Goal: Information Seeking & Learning: Find specific fact

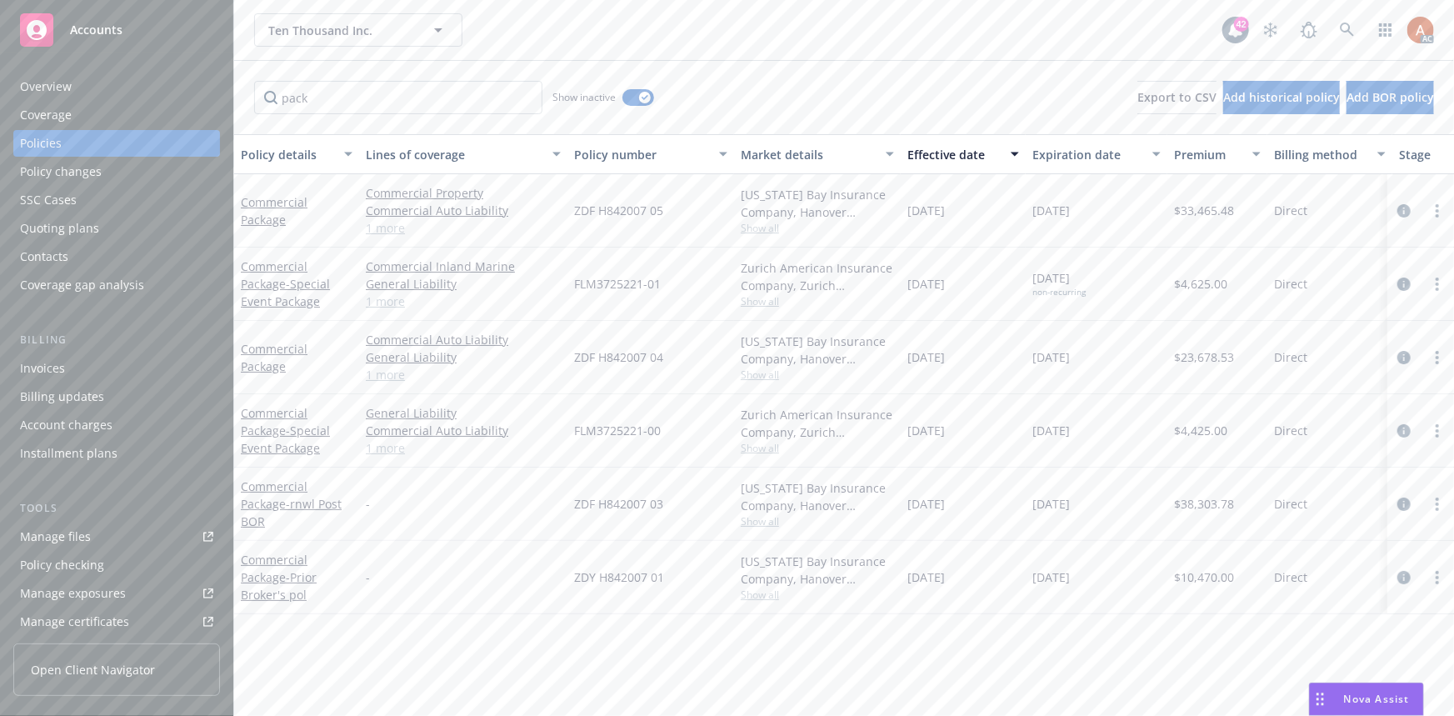
click at [49, 87] on div "Overview" at bounding box center [46, 86] width 52 height 27
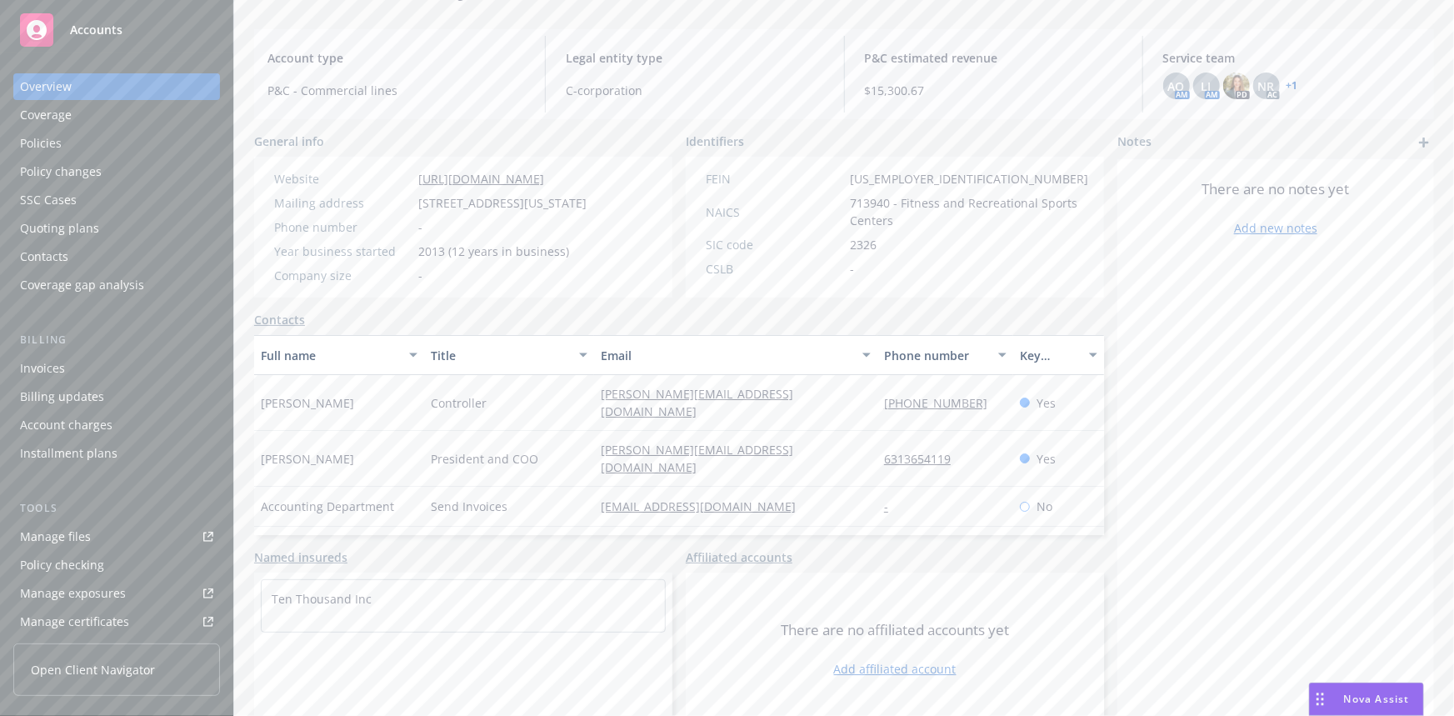
scroll to position [151, 0]
click at [57, 135] on div "Policies" at bounding box center [41, 143] width 42 height 27
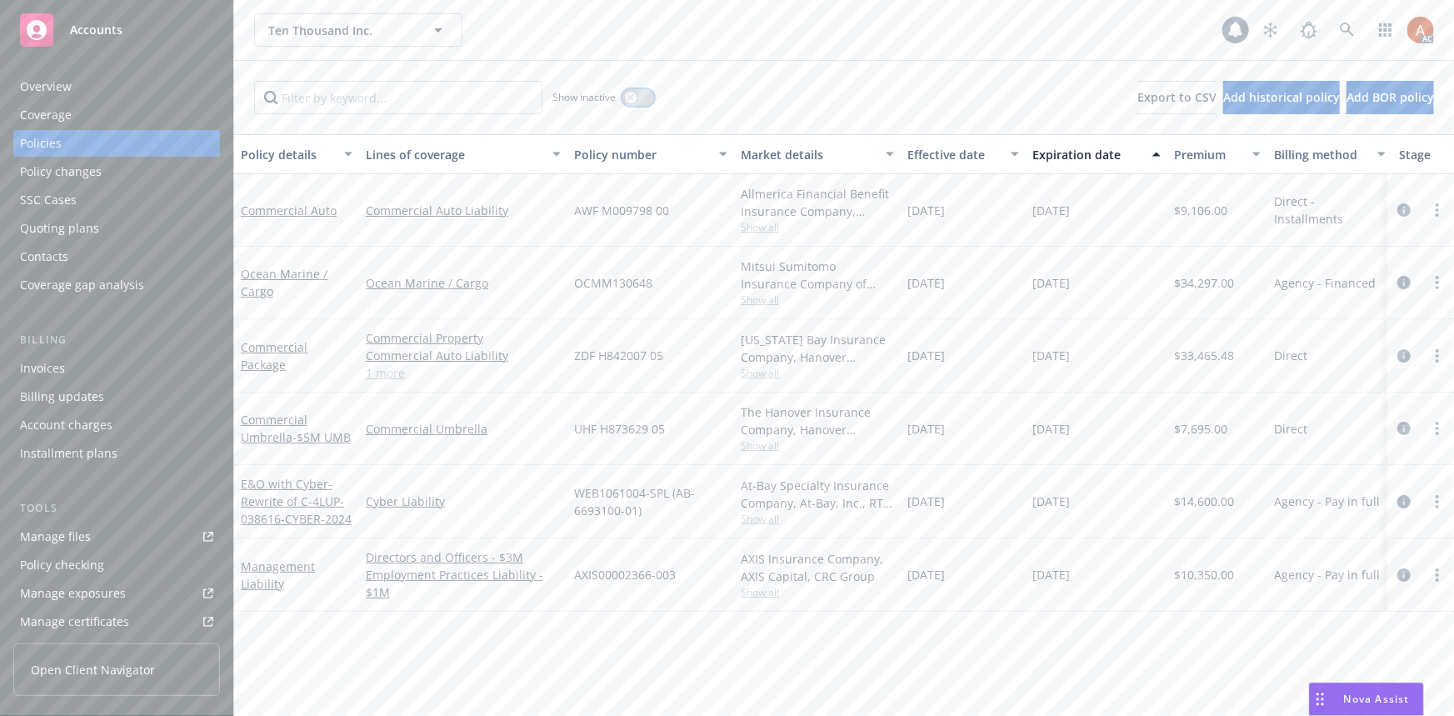
click at [642, 97] on button "button" at bounding box center [638, 97] width 32 height 17
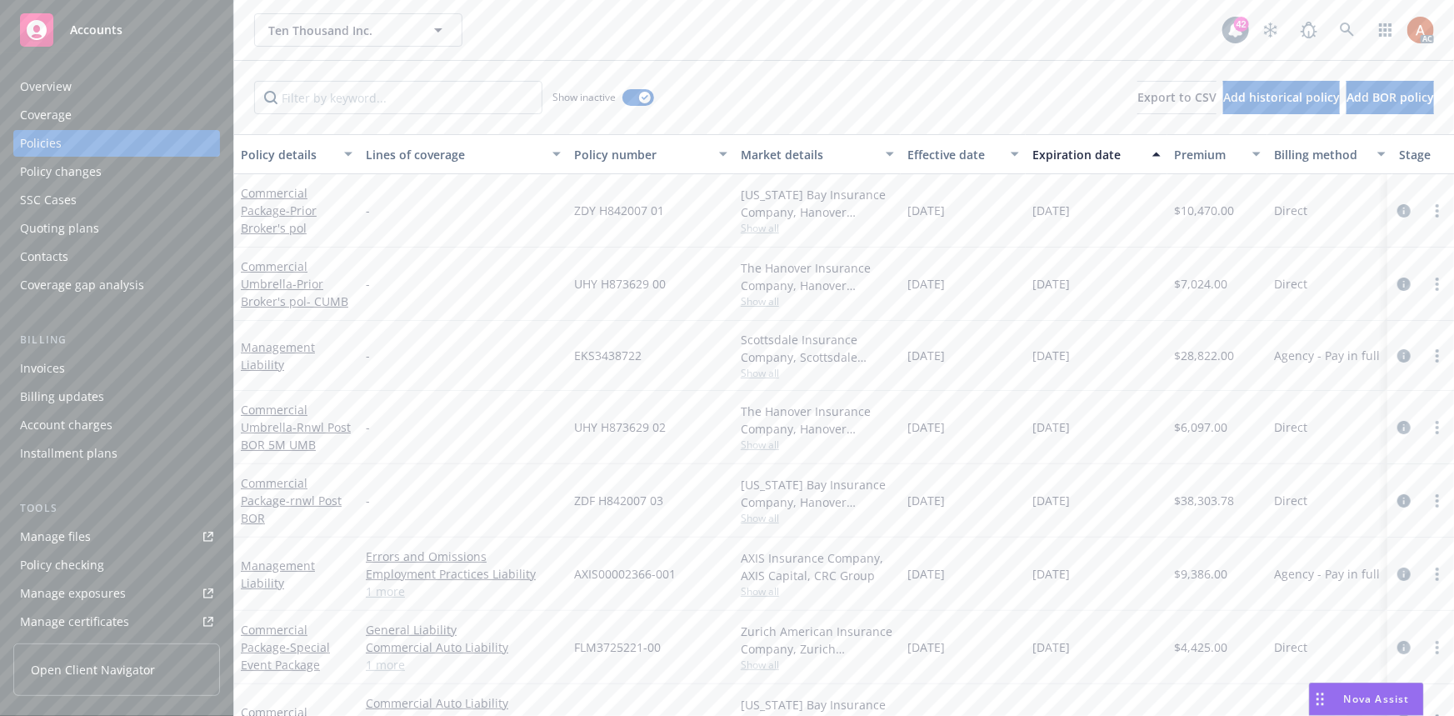
click at [952, 159] on div "Effective date" at bounding box center [953, 154] width 93 height 17
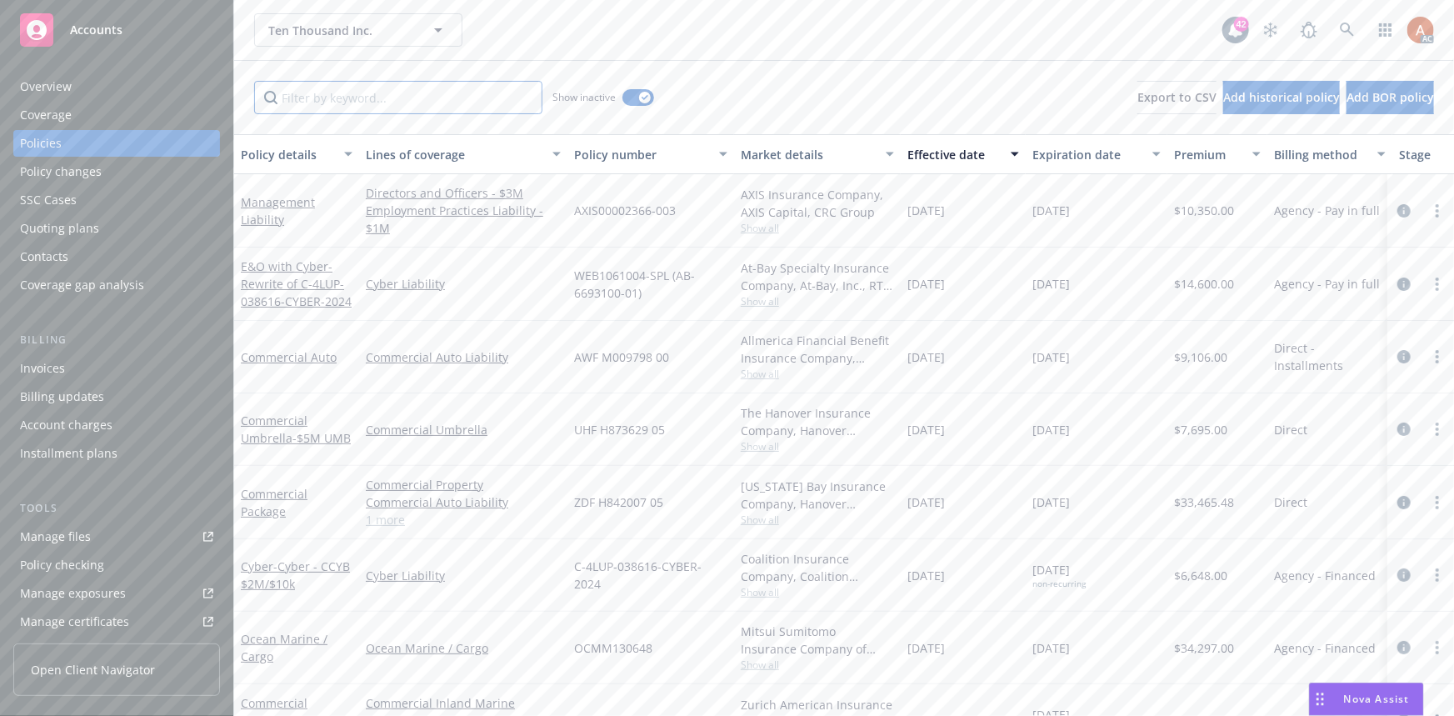
click at [483, 89] on input "Filter by keyword..." at bounding box center [398, 97] width 288 height 33
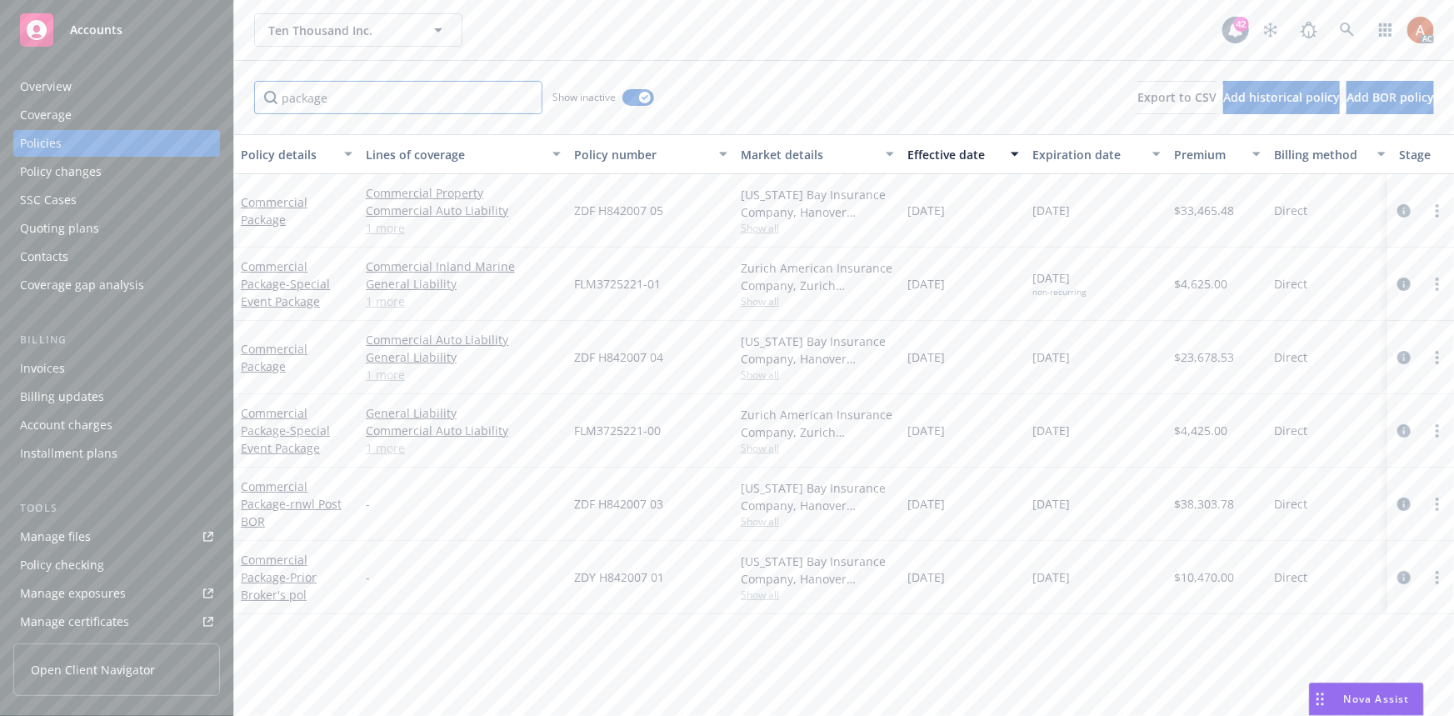
drag, startPoint x: 352, startPoint y: 101, endPoint x: 204, endPoint y: 99, distance: 148.3
click at [204, 99] on div "Accounts Overview Coverage Policies Policy changes SSC Cases Quoting plans Cont…" at bounding box center [727, 358] width 1454 height 716
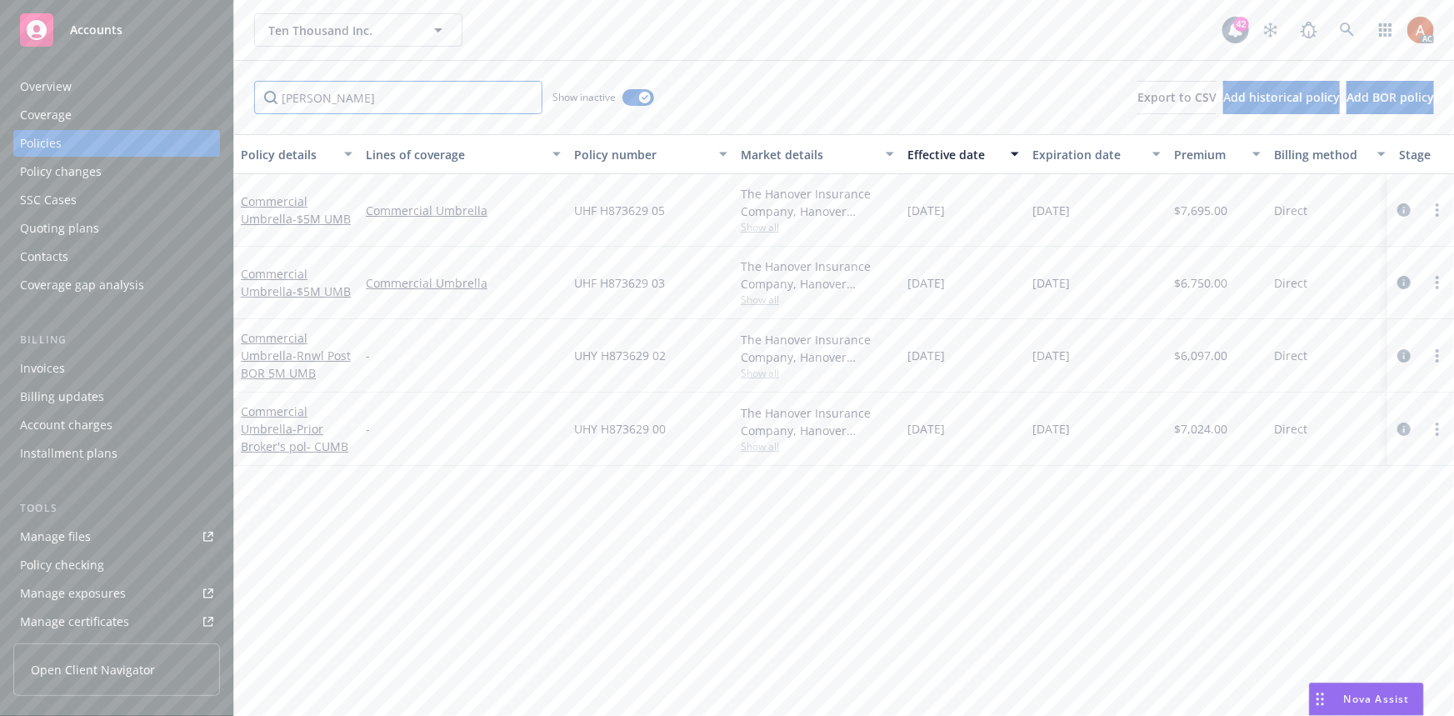
type input "umbrella"
click at [527, 96] on input "umbrella" at bounding box center [398, 97] width 288 height 33
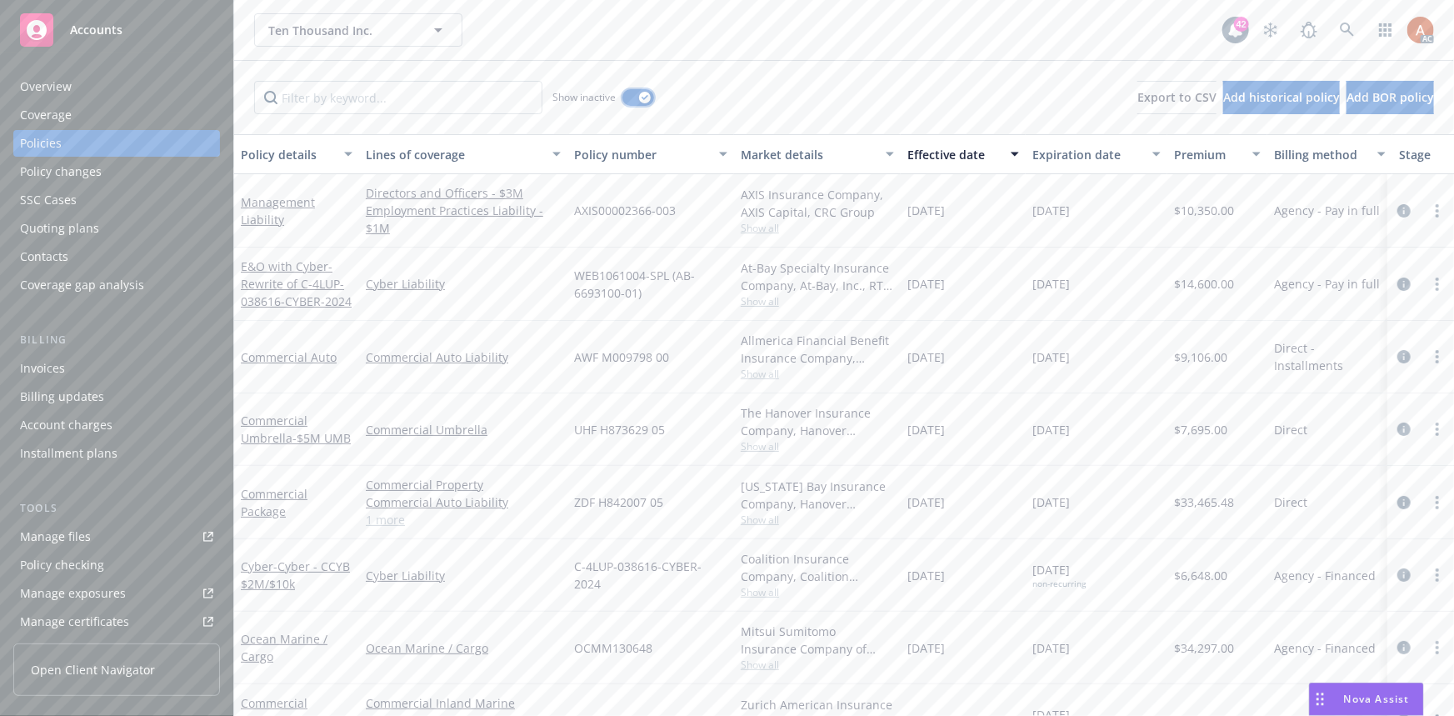
click at [633, 91] on button "button" at bounding box center [638, 97] width 32 height 17
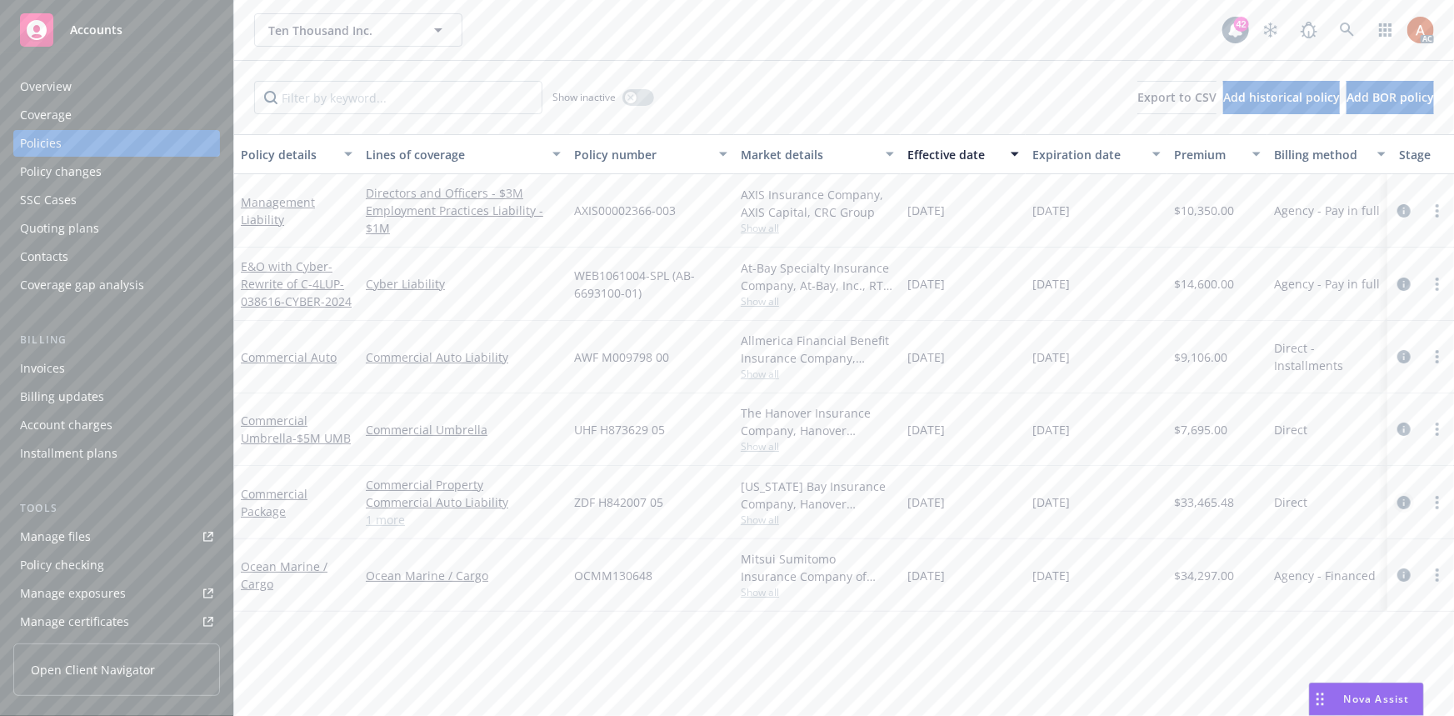
click at [1407, 498] on icon "circleInformation" at bounding box center [1403, 502] width 13 height 13
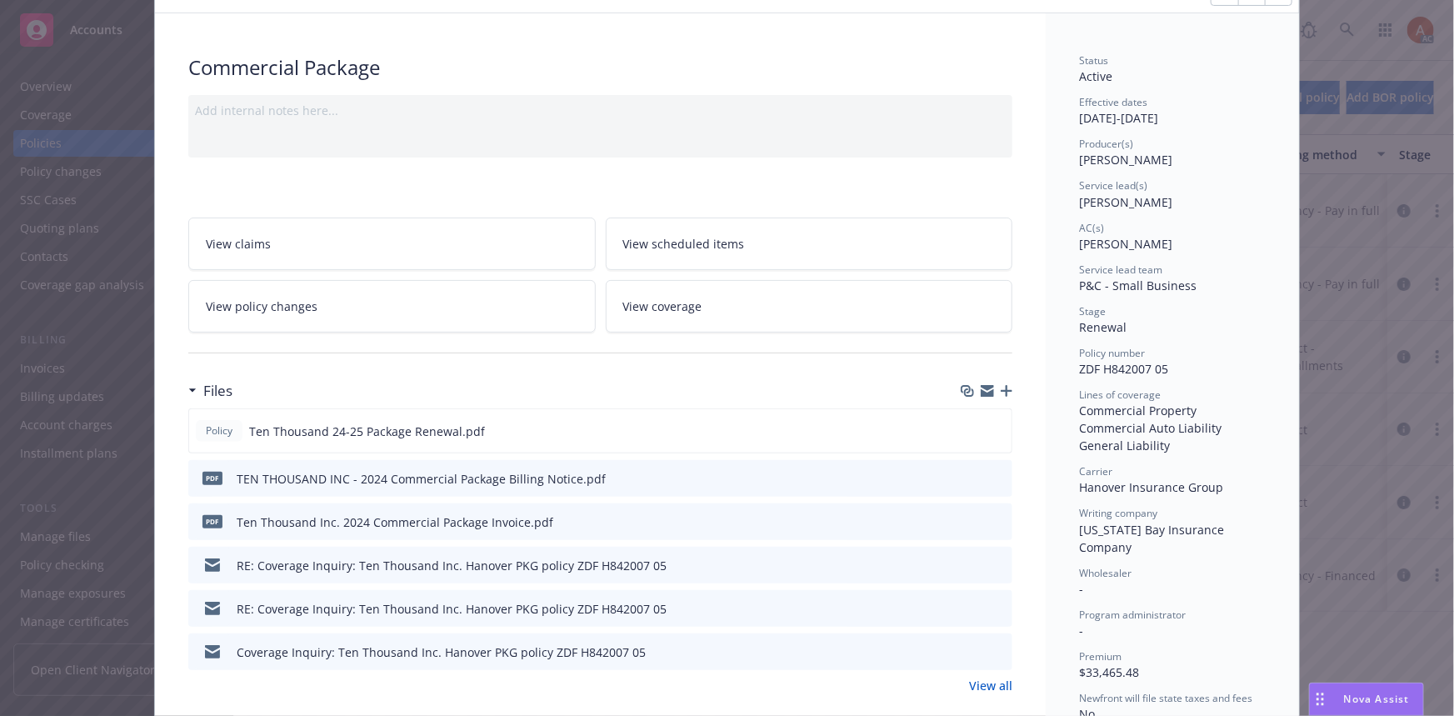
scroll to position [227, 0]
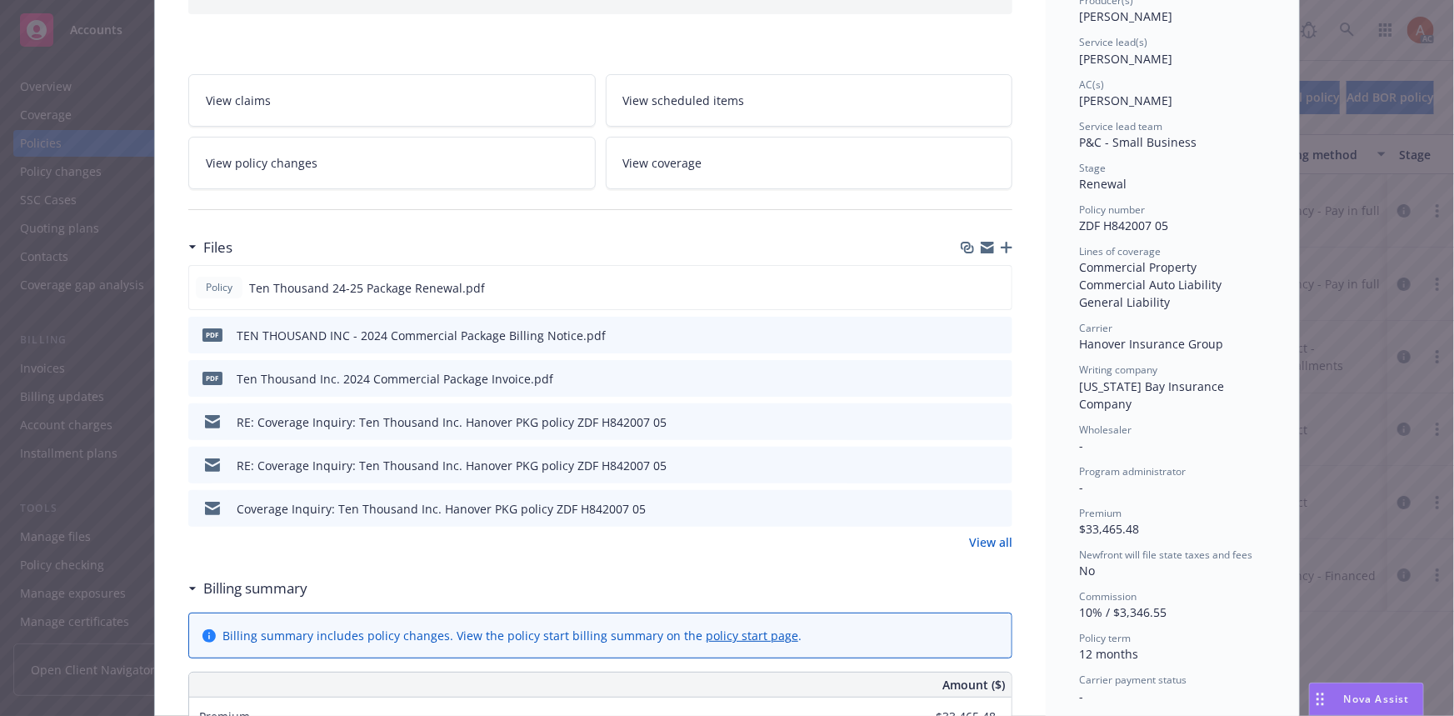
click at [981, 541] on link "View all" at bounding box center [990, 541] width 43 height 17
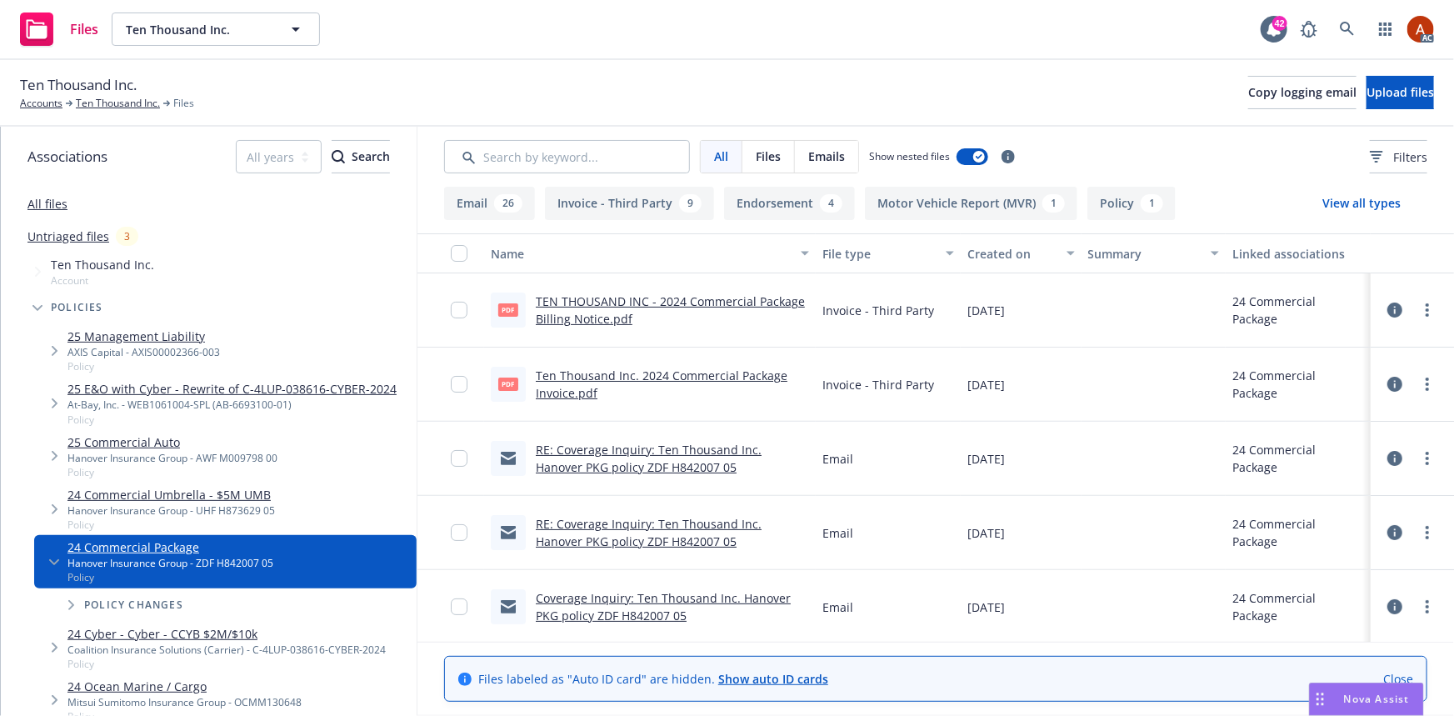
click at [756, 207] on button "Endorsement 4" at bounding box center [789, 203] width 131 height 33
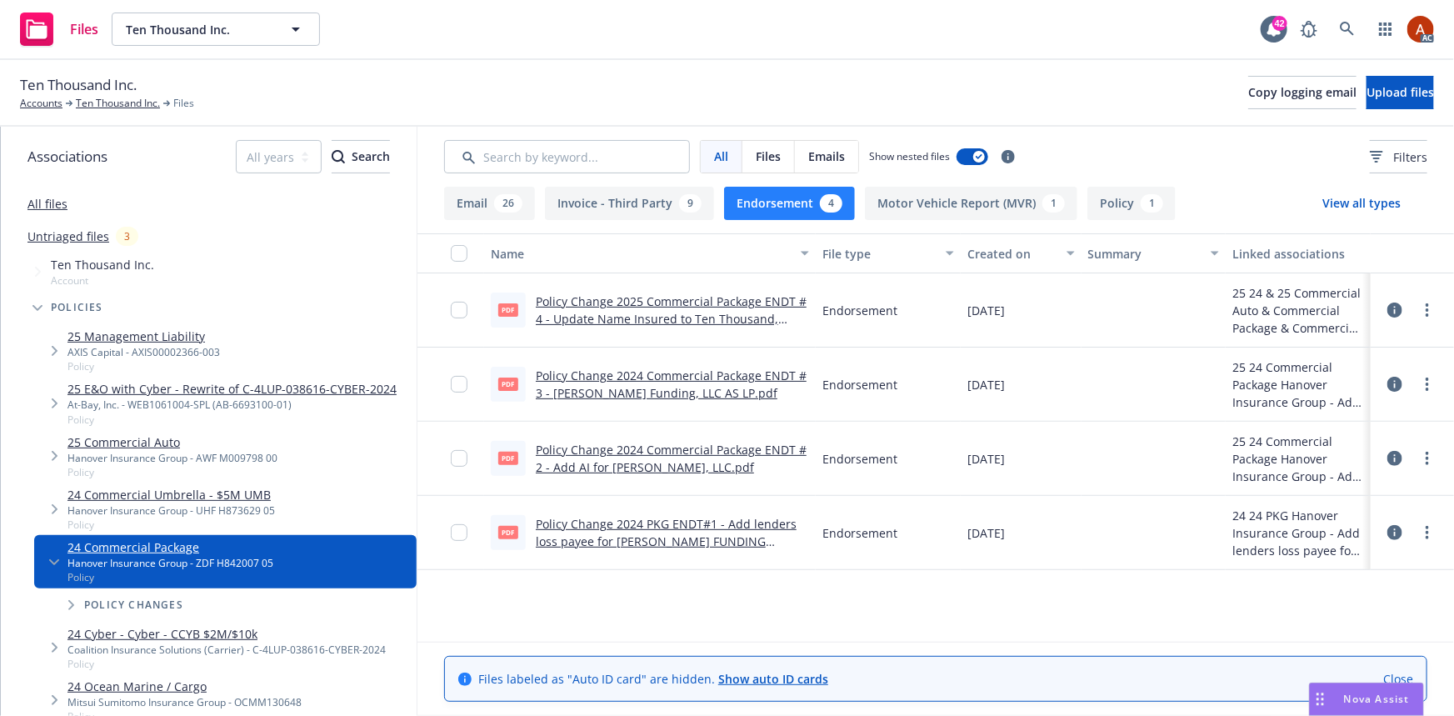
click at [1098, 206] on button "Policy 1" at bounding box center [1131, 203] width 88 height 33
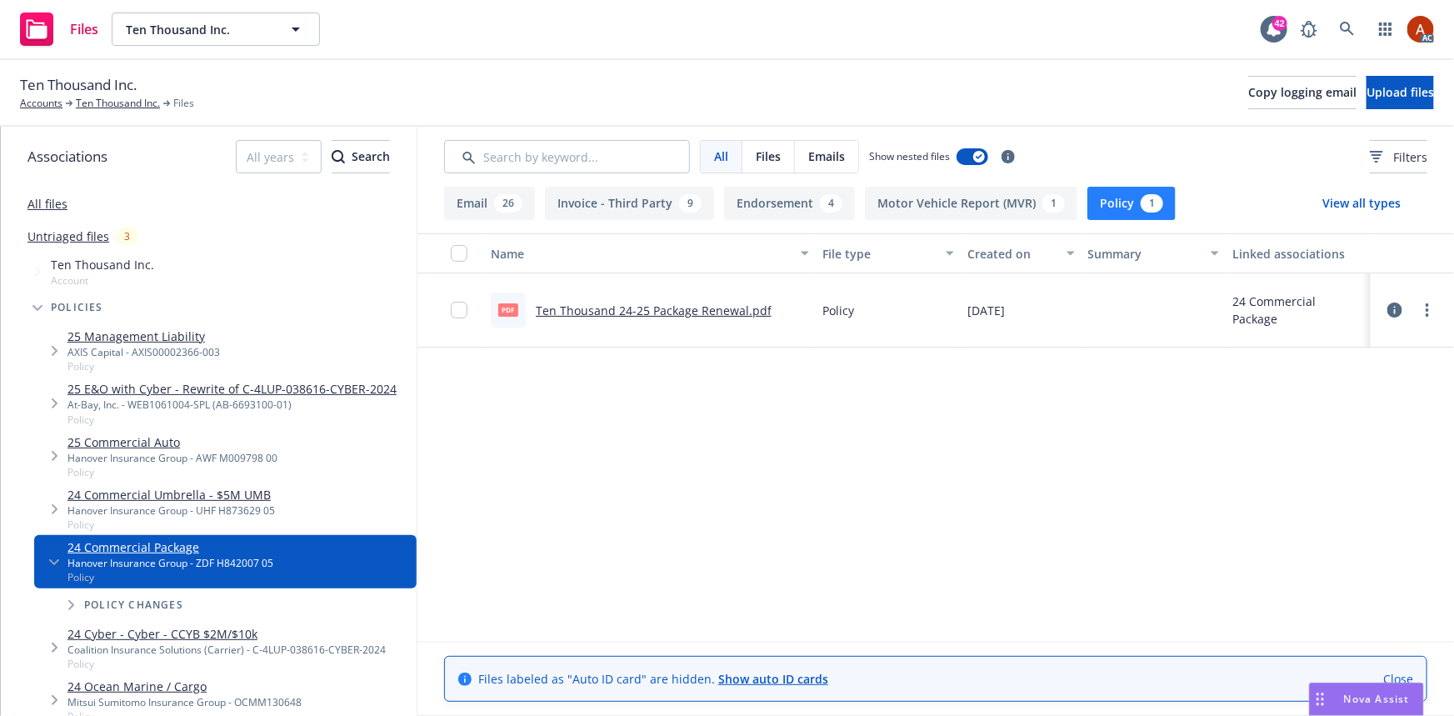
click at [644, 307] on link "Ten Thousand 24-25 Package Renewal.pdf" at bounding box center [654, 310] width 236 height 16
click at [117, 100] on link "Ten Thousand Inc." at bounding box center [118, 103] width 84 height 15
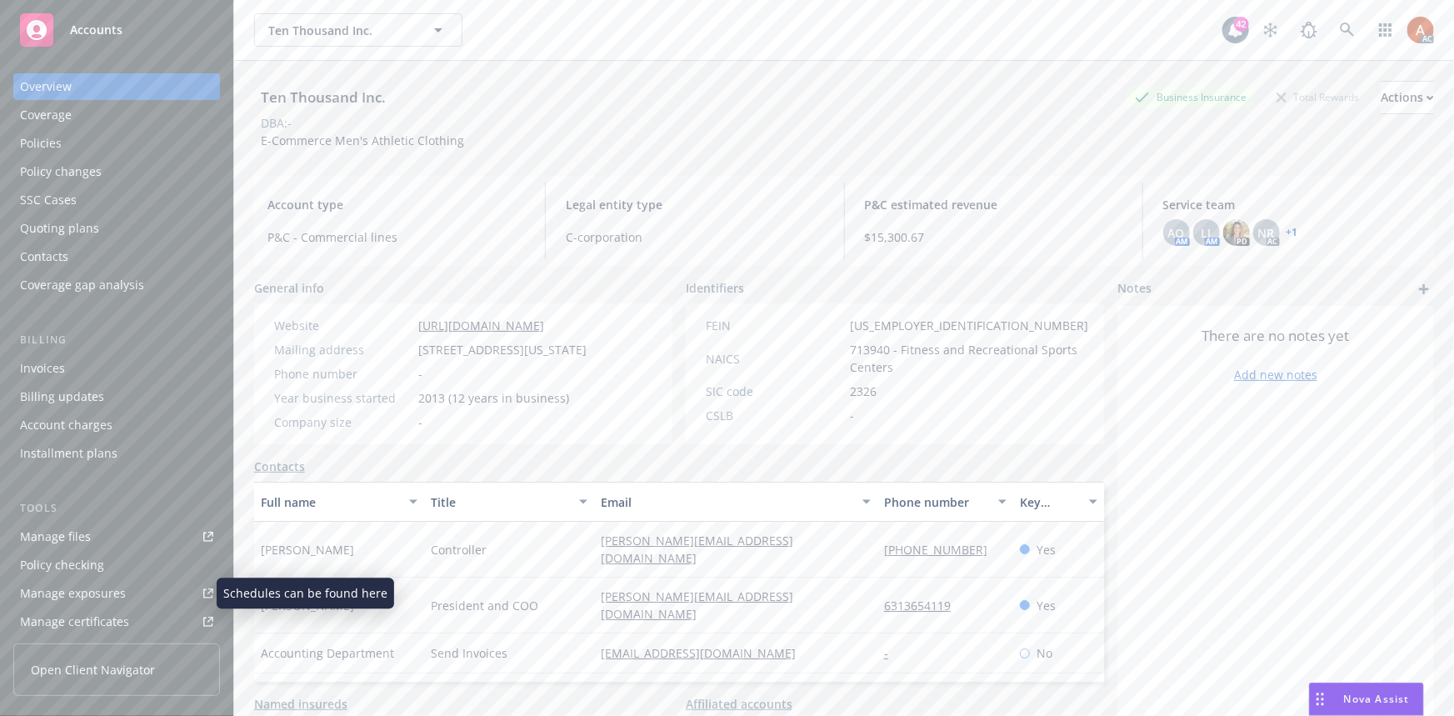
click at [115, 592] on div "Manage exposures" at bounding box center [73, 593] width 106 height 27
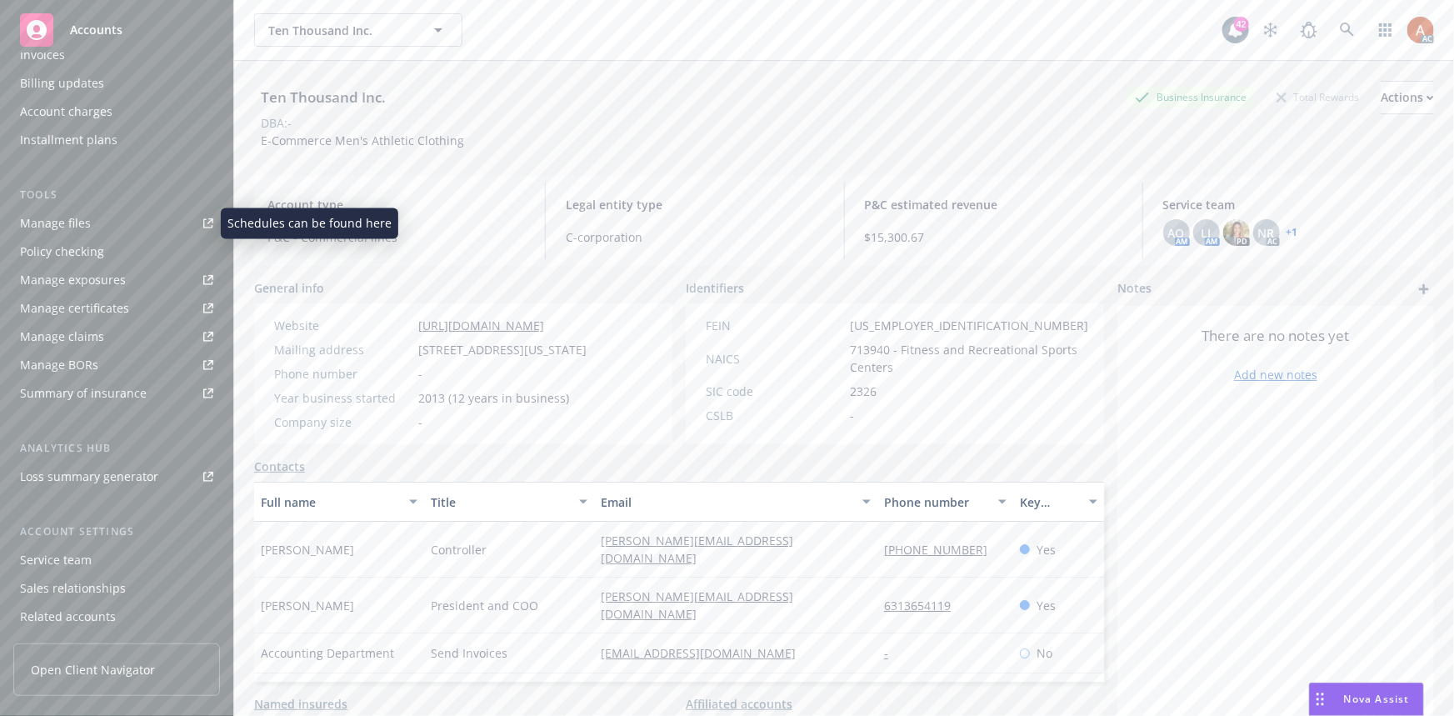
scroll to position [369, 0]
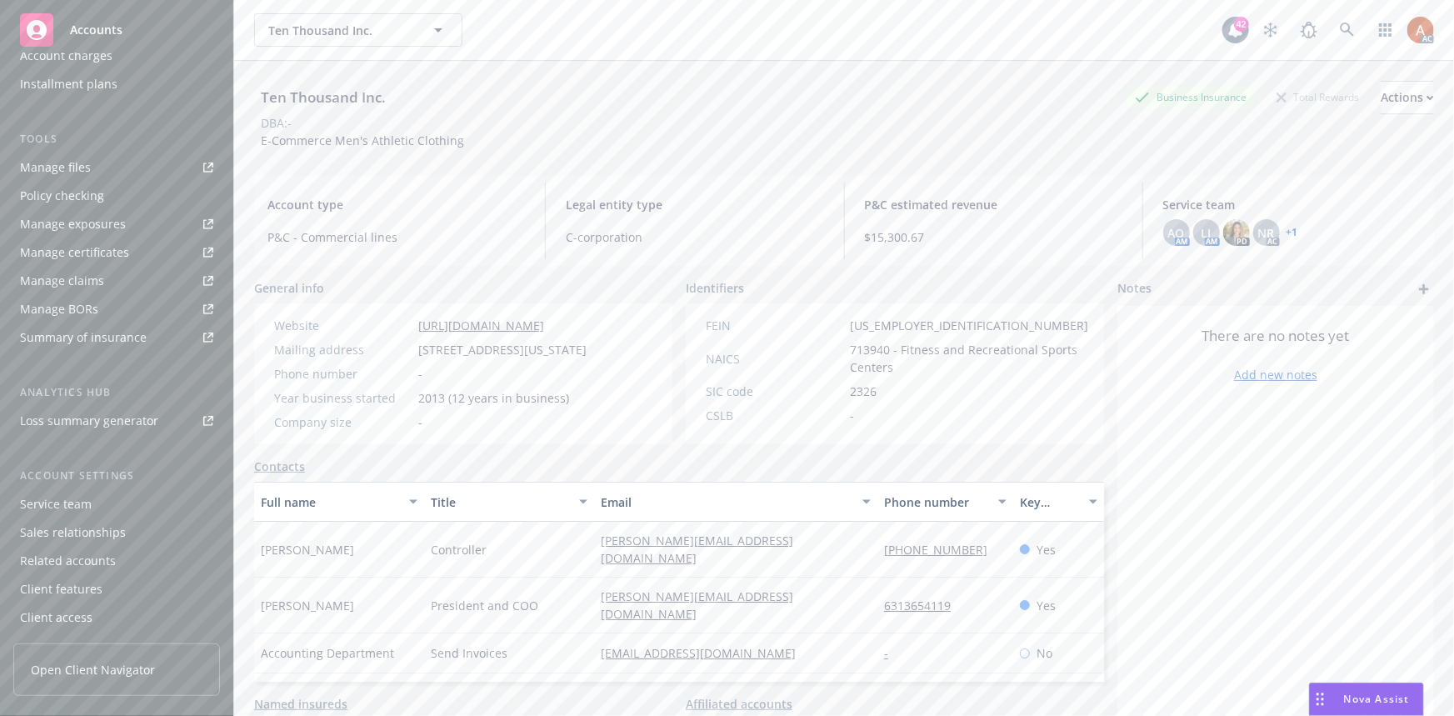
click at [92, 222] on div "Manage exposures" at bounding box center [73, 224] width 106 height 27
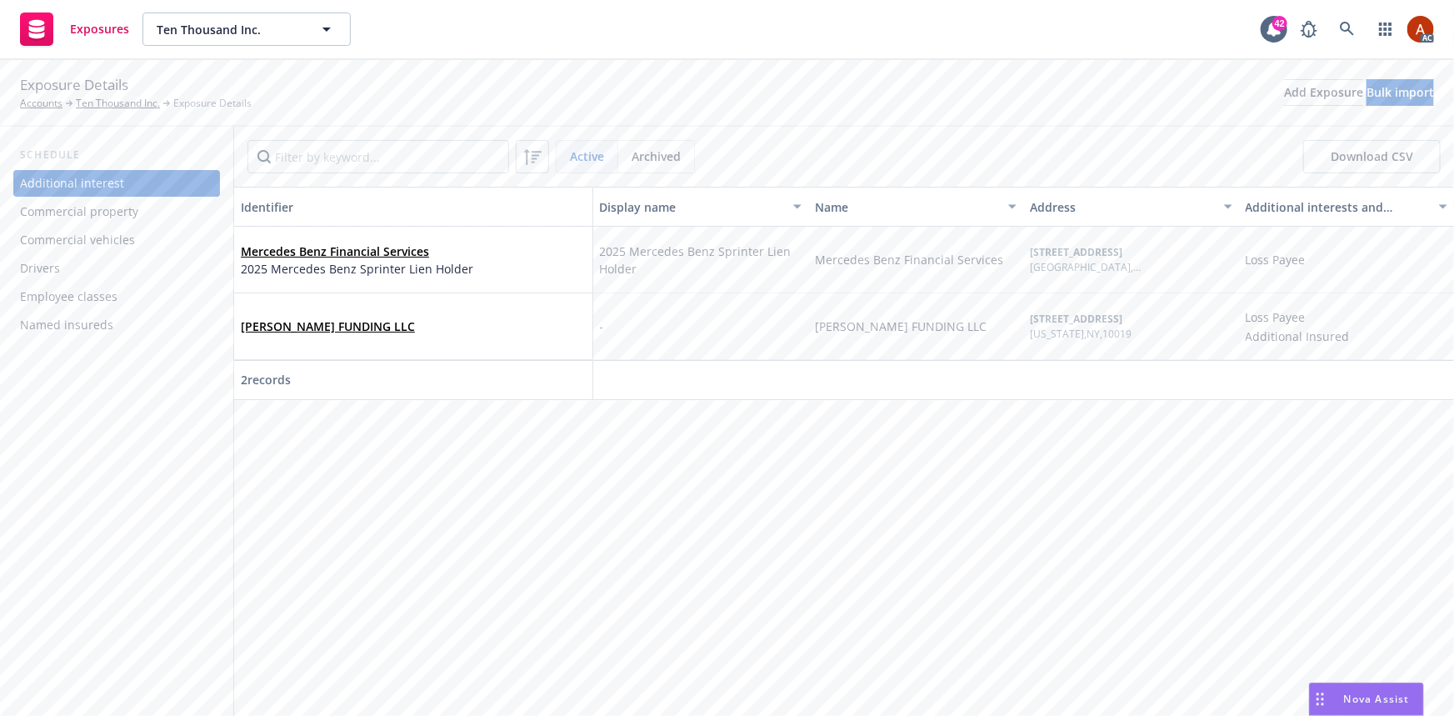
click at [86, 206] on div "Commercial property" at bounding box center [79, 211] width 118 height 27
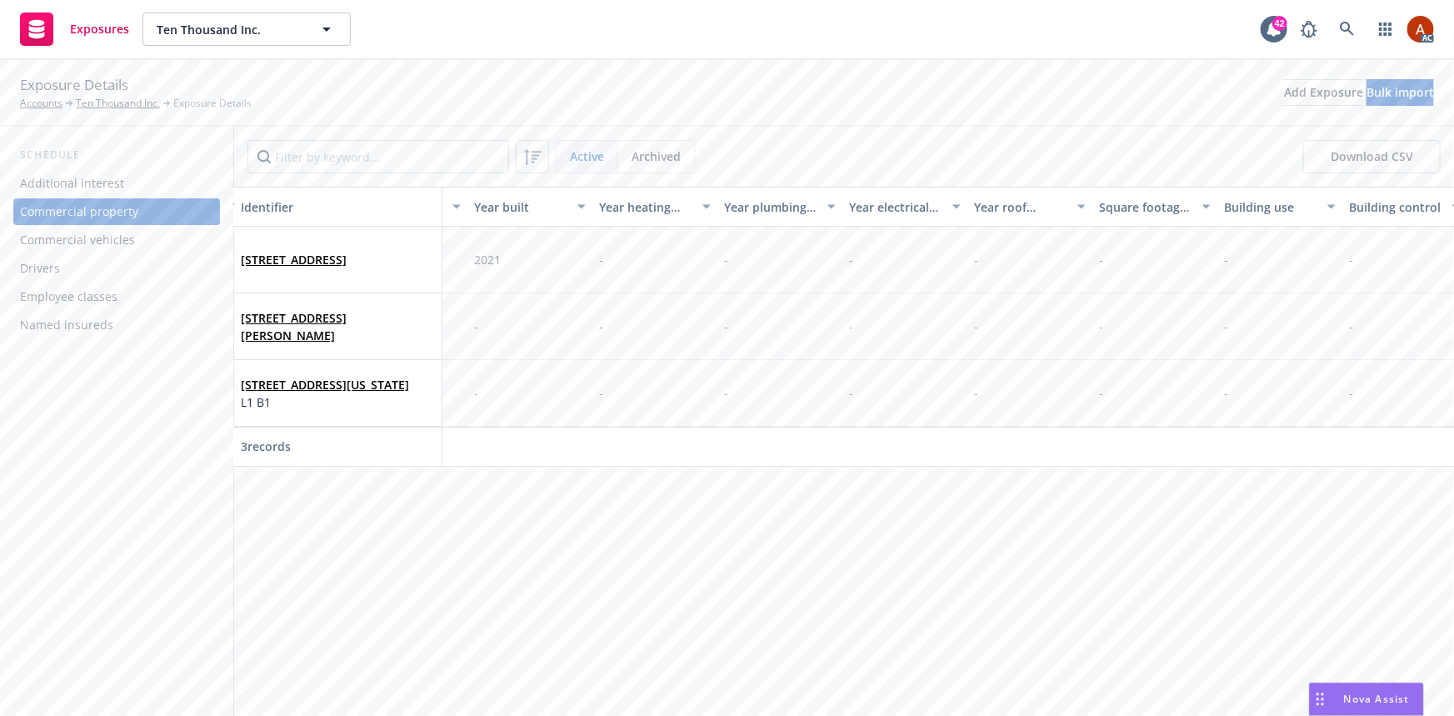
scroll to position [0, 3940]
click at [141, 105] on link "Ten Thousand Inc." at bounding box center [118, 103] width 84 height 15
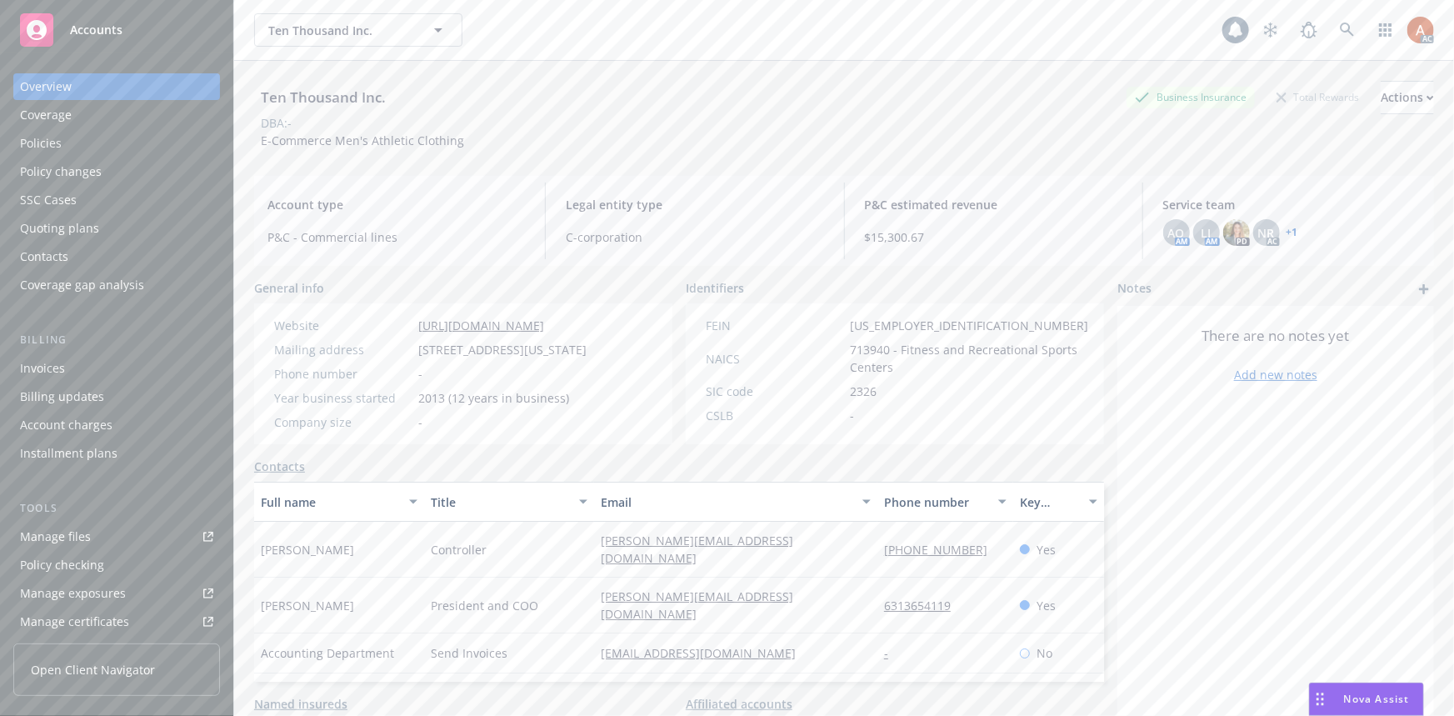
click at [37, 145] on div "Policies" at bounding box center [41, 143] width 42 height 27
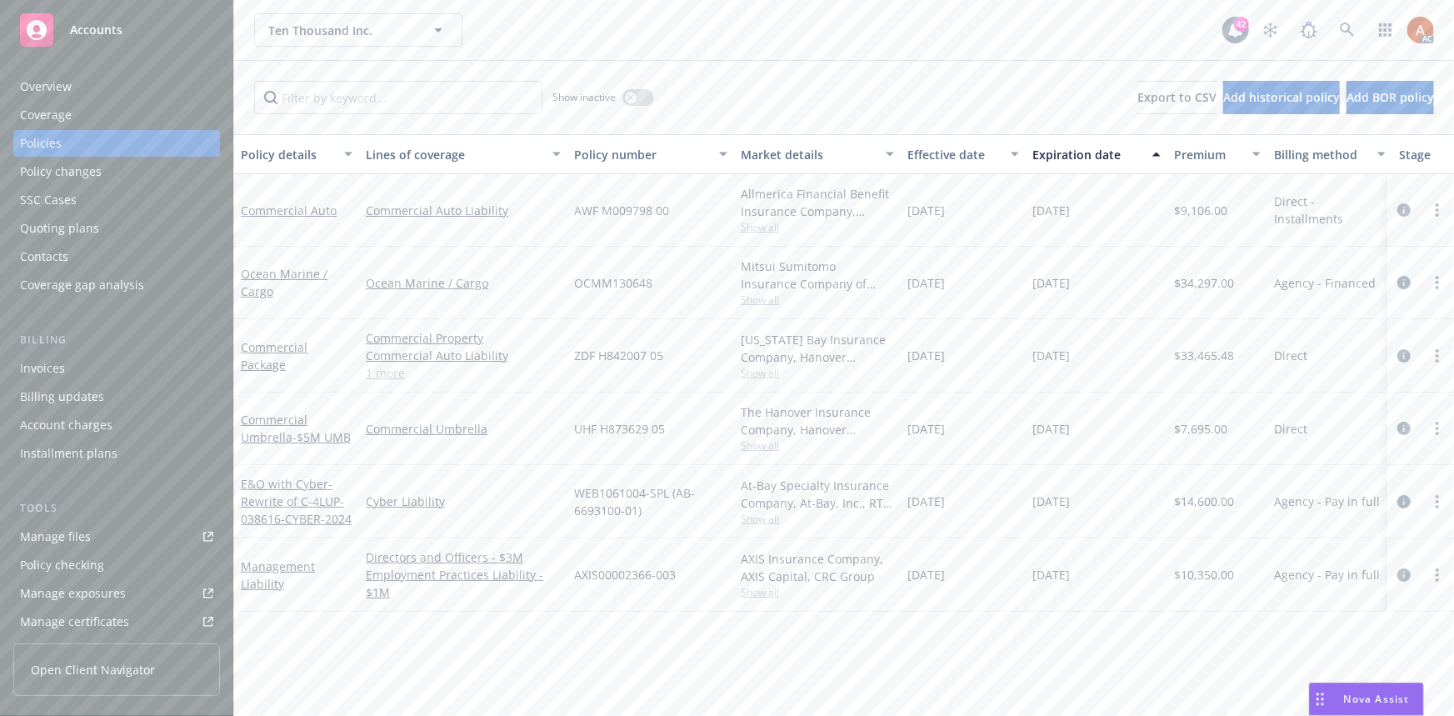
click at [384, 375] on link "1 more" at bounding box center [463, 372] width 195 height 17
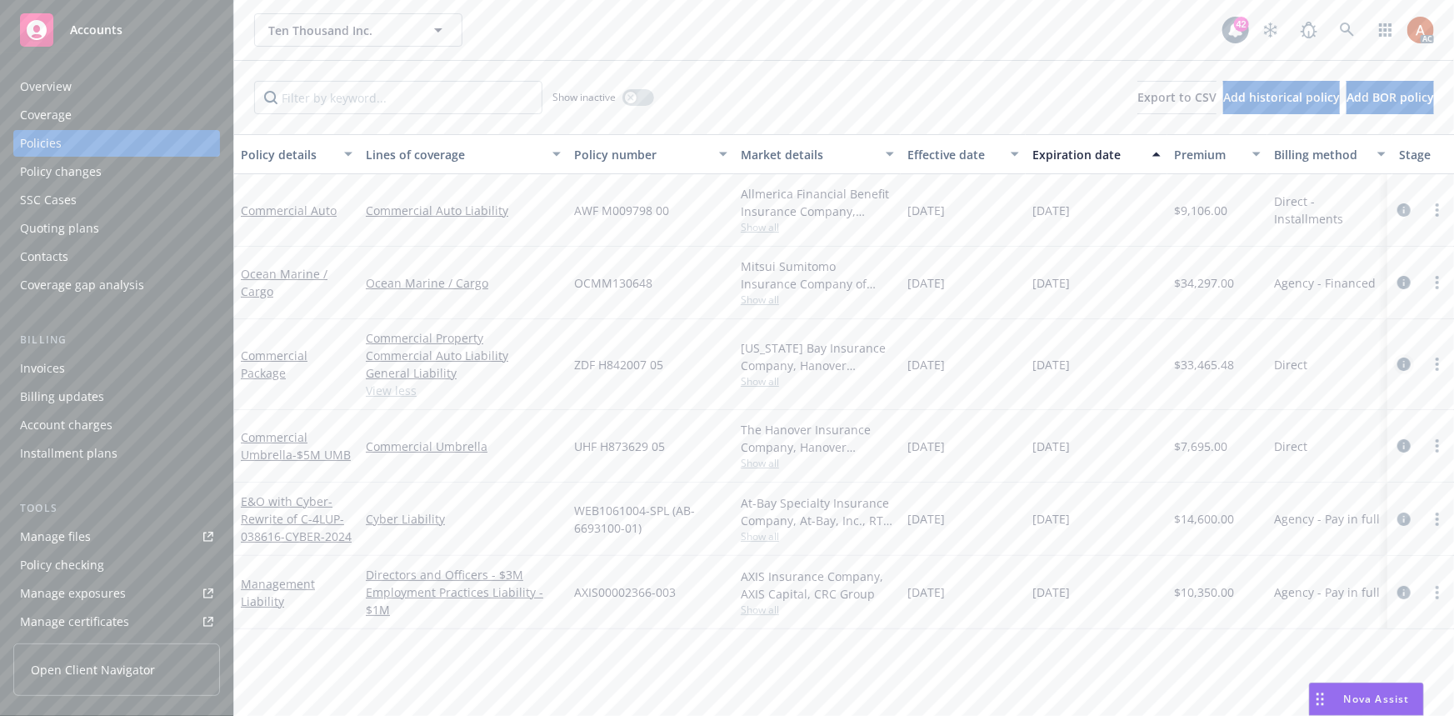
click at [1408, 362] on icon "circleInformation" at bounding box center [1403, 363] width 13 height 13
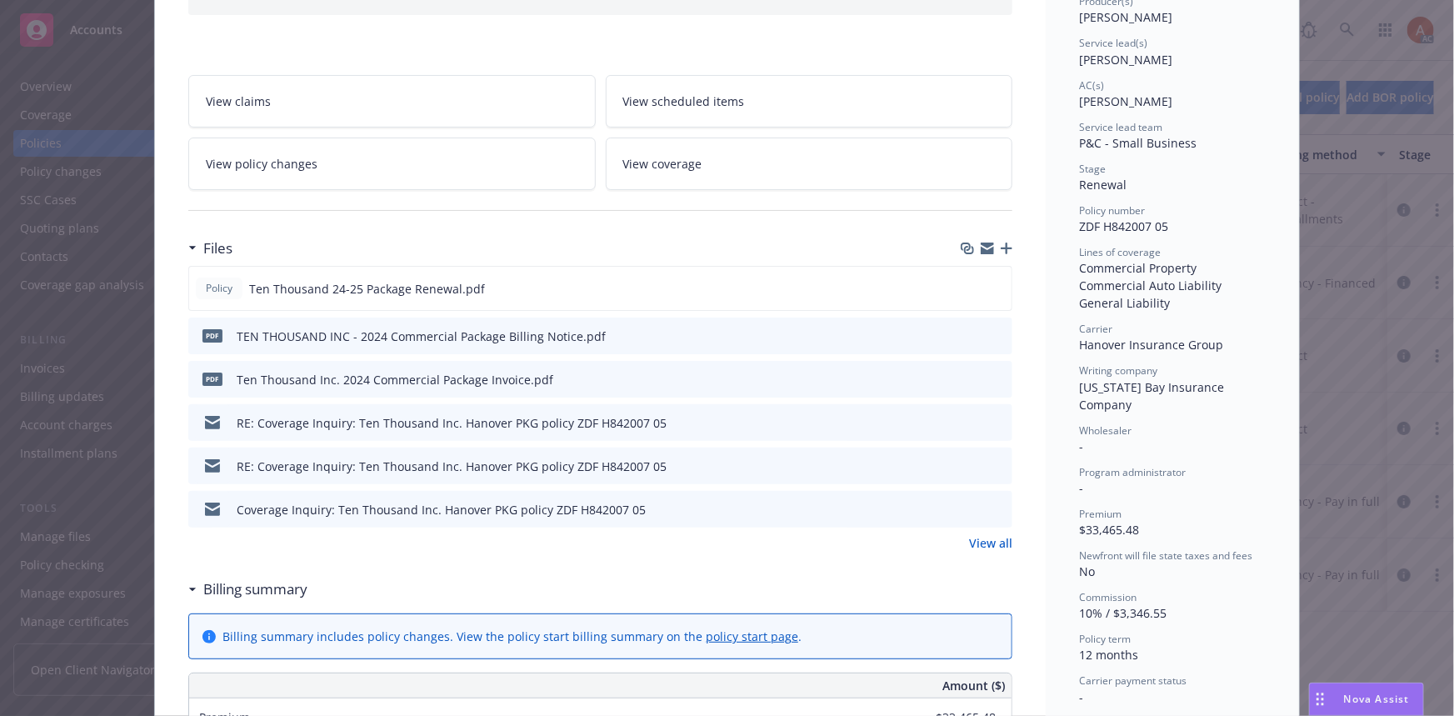
scroll to position [227, 0]
click at [986, 546] on link "View all" at bounding box center [990, 541] width 43 height 17
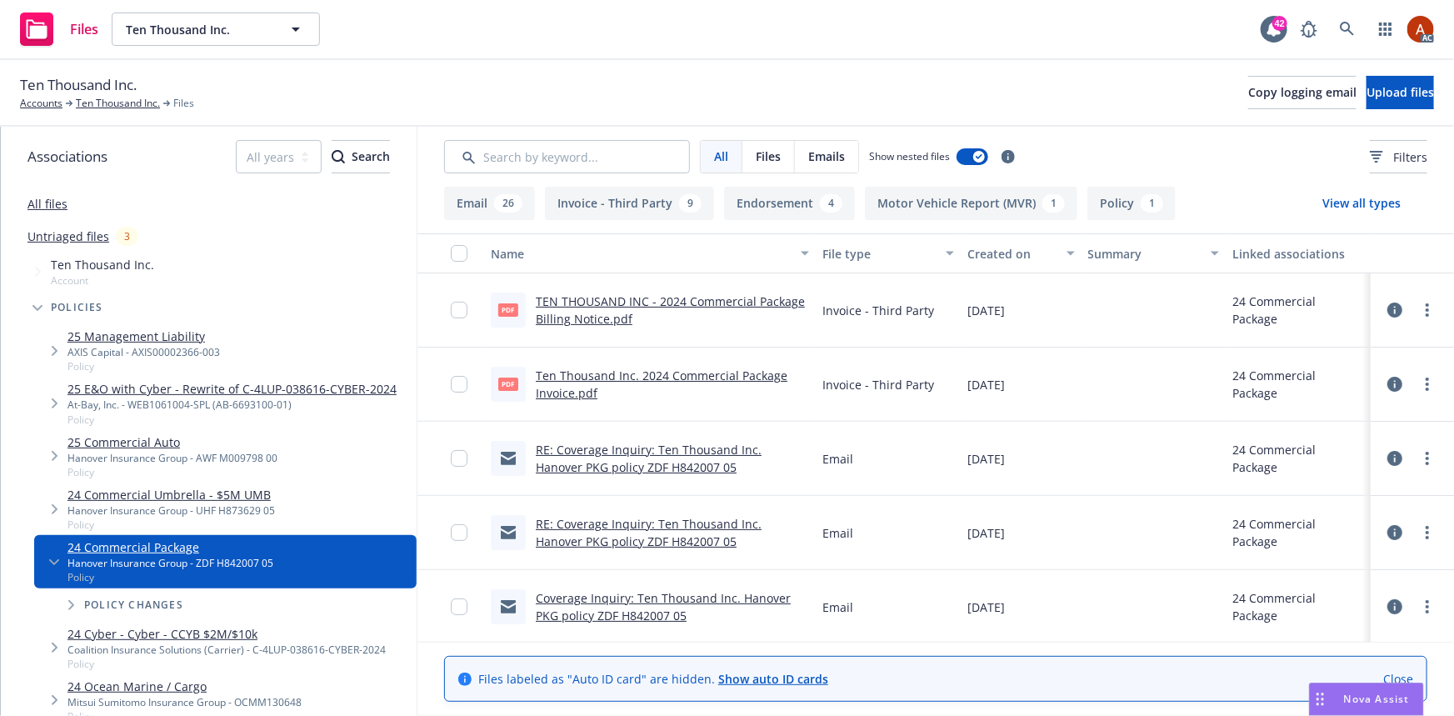
click at [785, 200] on button "Endorsement 4" at bounding box center [789, 203] width 131 height 33
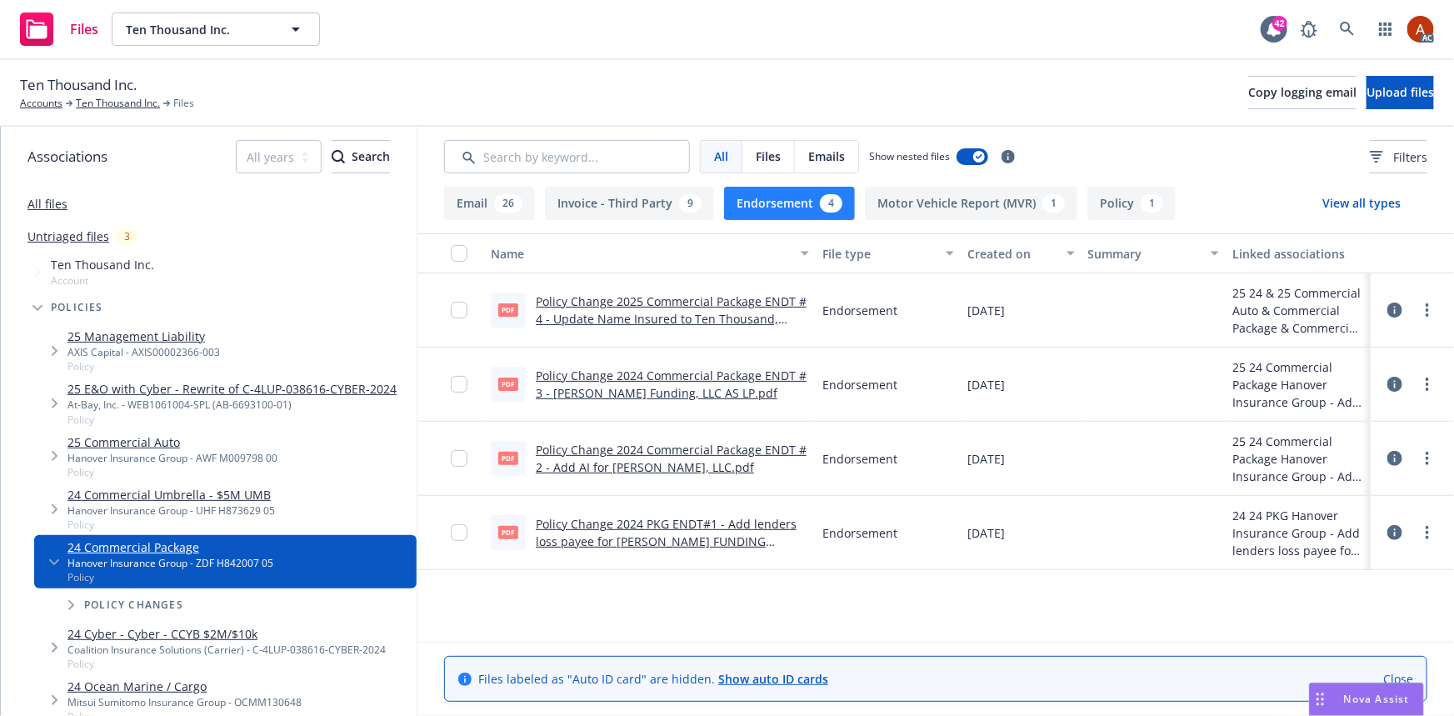
click at [601, 302] on link "Policy Change 2025 Commercial Package ENDT # 4 - Update Name Insured to Ten Tho…" at bounding box center [671, 318] width 271 height 51
click at [650, 376] on link "Policy Change 2024 Commercial Package ENDT # 3 - Amend Dwight Funding, LLC AS L…" at bounding box center [671, 383] width 271 height 33
click at [666, 450] on link "Policy Change 2024 Commercial Package ENDT # 2 - Add AI for Dwight Funding, LLC…" at bounding box center [671, 458] width 271 height 33
click at [660, 528] on link "Policy Change 2024 PKG ENDT#1 - Add lenders loss payee for DWIGHT FUNDING LLC.p…" at bounding box center [666, 541] width 261 height 51
click at [122, 102] on link "Ten Thousand Inc." at bounding box center [118, 103] width 84 height 15
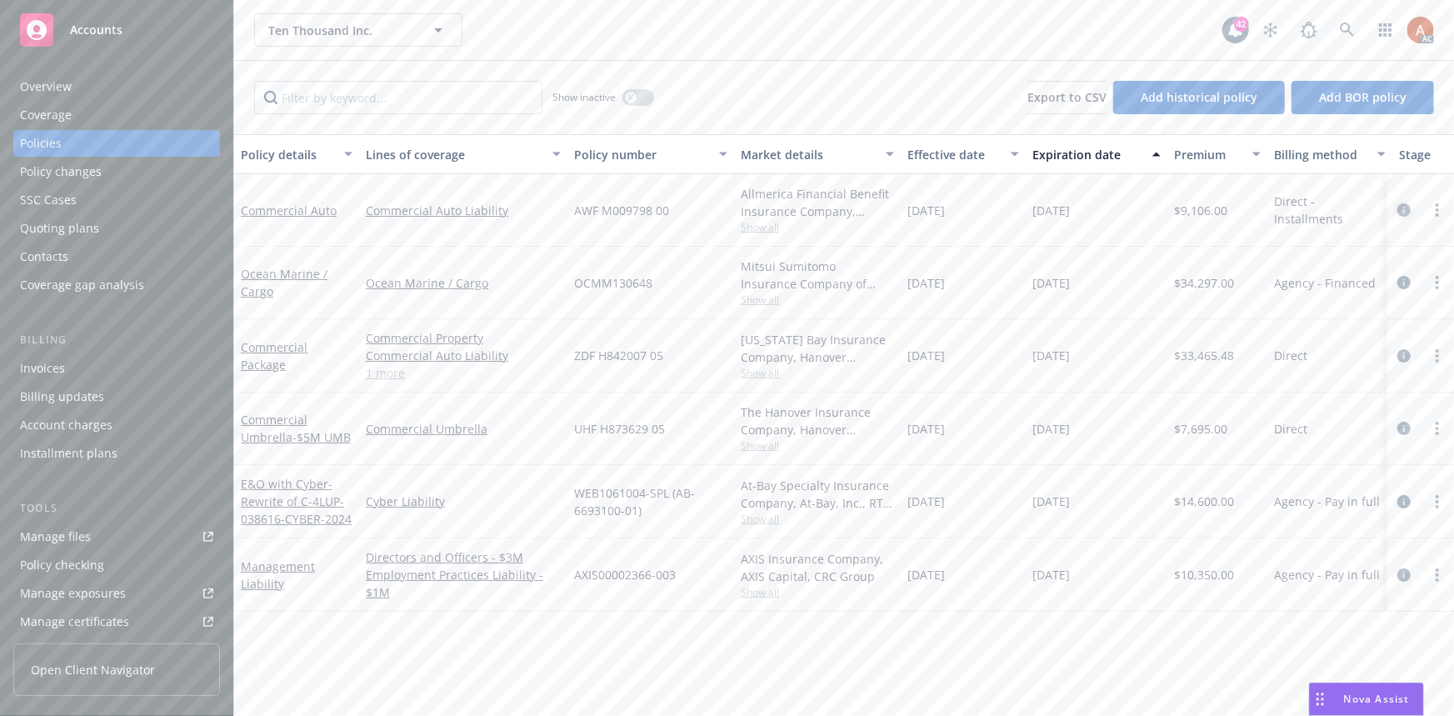
click at [1404, 213] on icon "circleInformation" at bounding box center [1403, 209] width 13 height 13
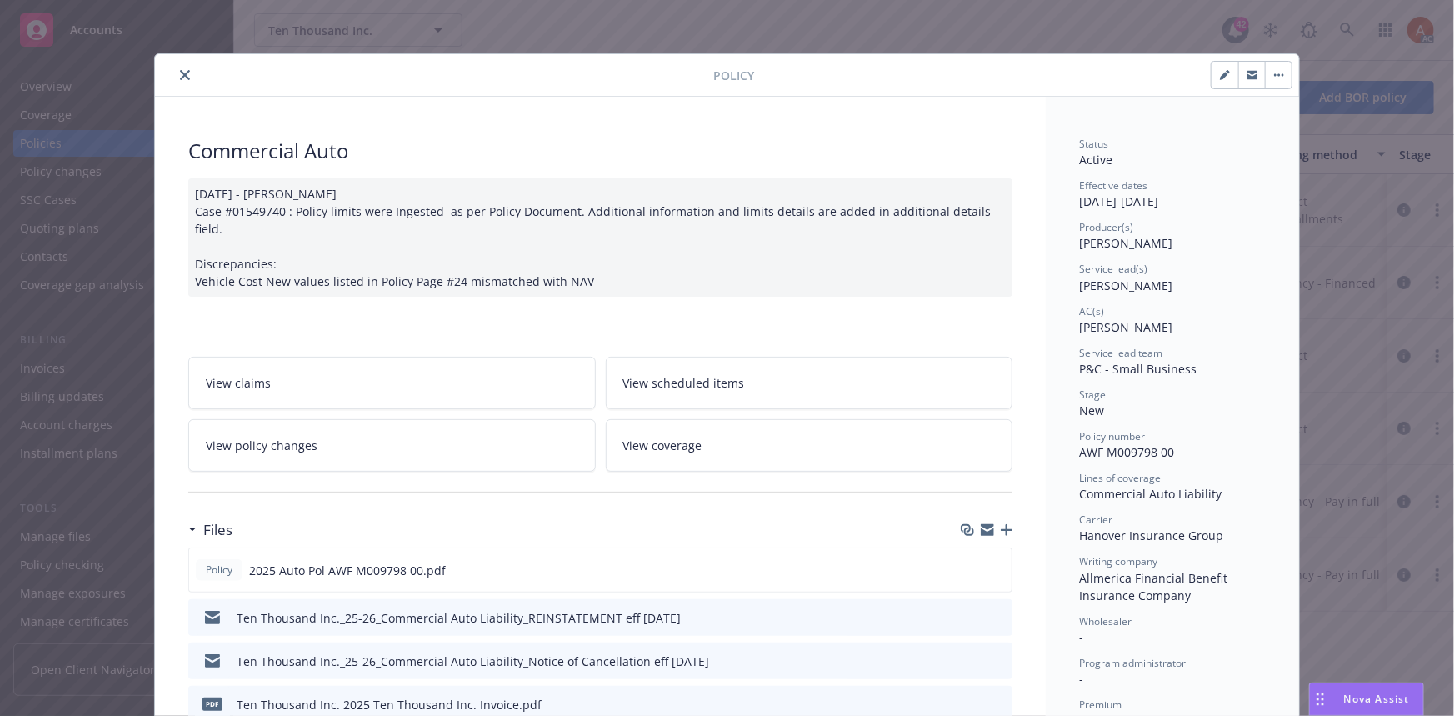
scroll to position [302, 0]
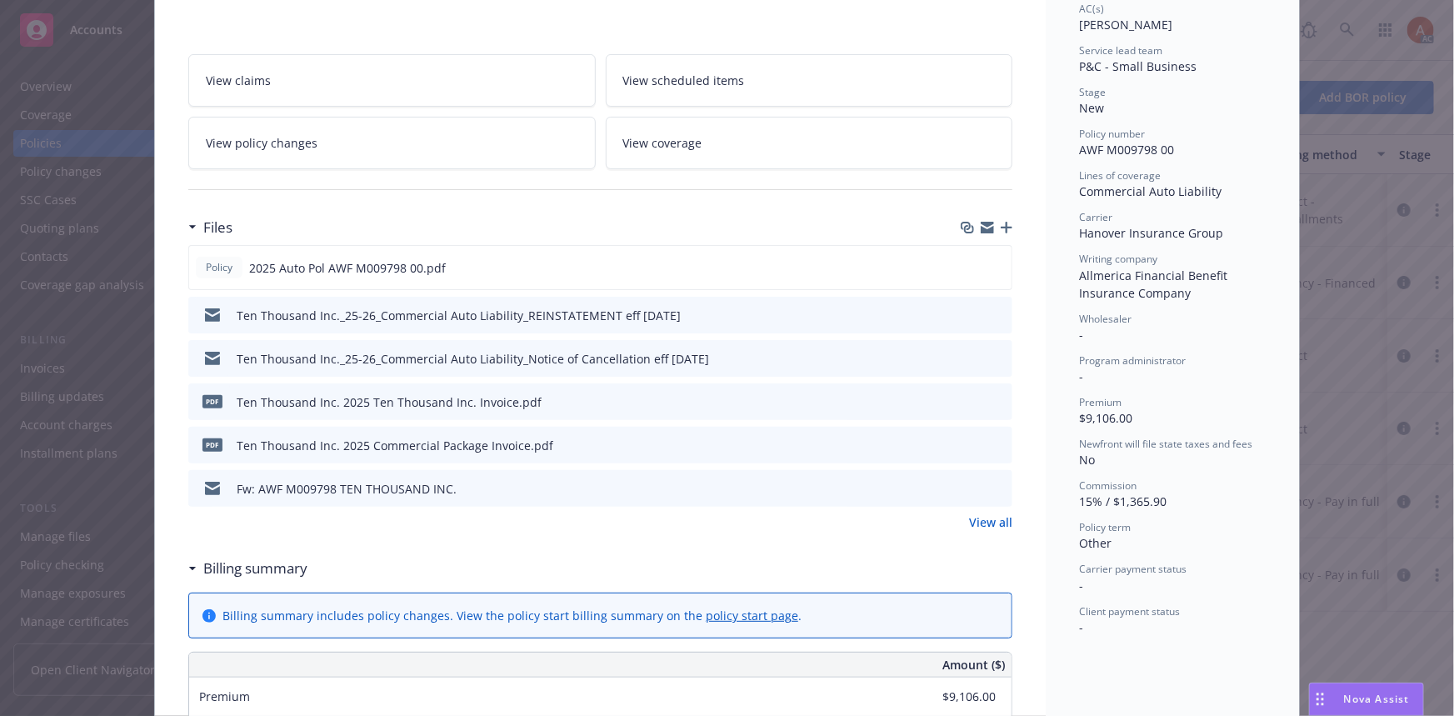
click at [975, 513] on link "View all" at bounding box center [990, 521] width 43 height 17
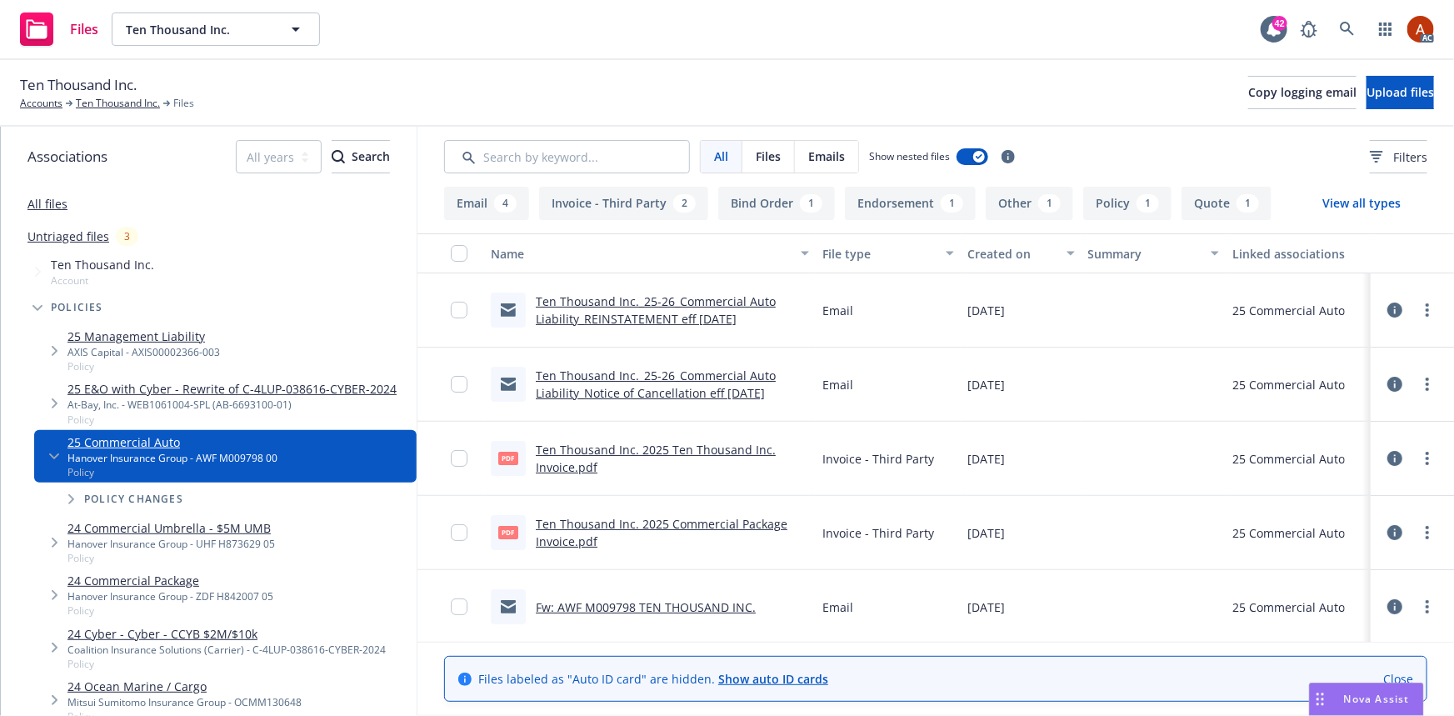
click at [908, 204] on button "Endorsement 1" at bounding box center [910, 203] width 131 height 33
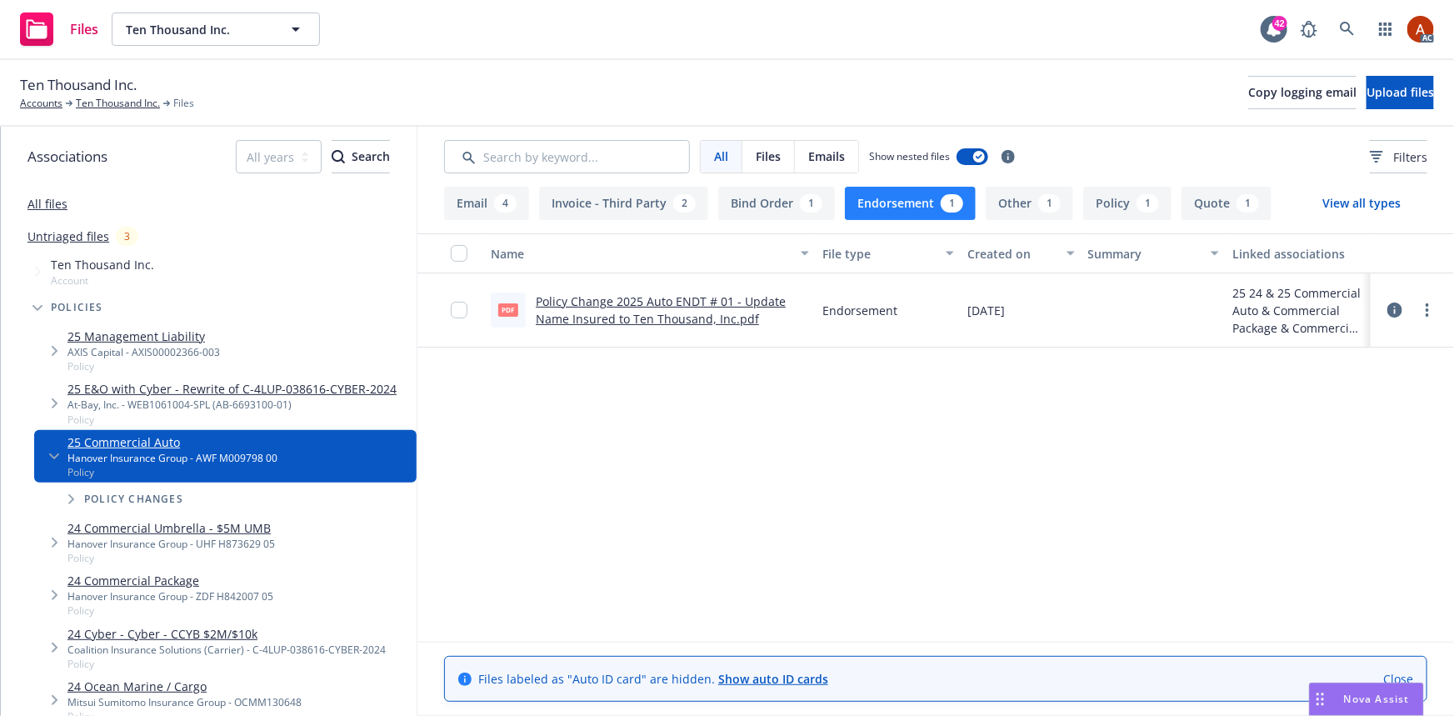
click at [622, 300] on link "Policy Change 2025 Auto ENDT # 01 - Update Name Insured to Ten Thousand, Inc.pdf" at bounding box center [661, 309] width 250 height 33
click at [1137, 207] on div "1" at bounding box center [1148, 203] width 22 height 18
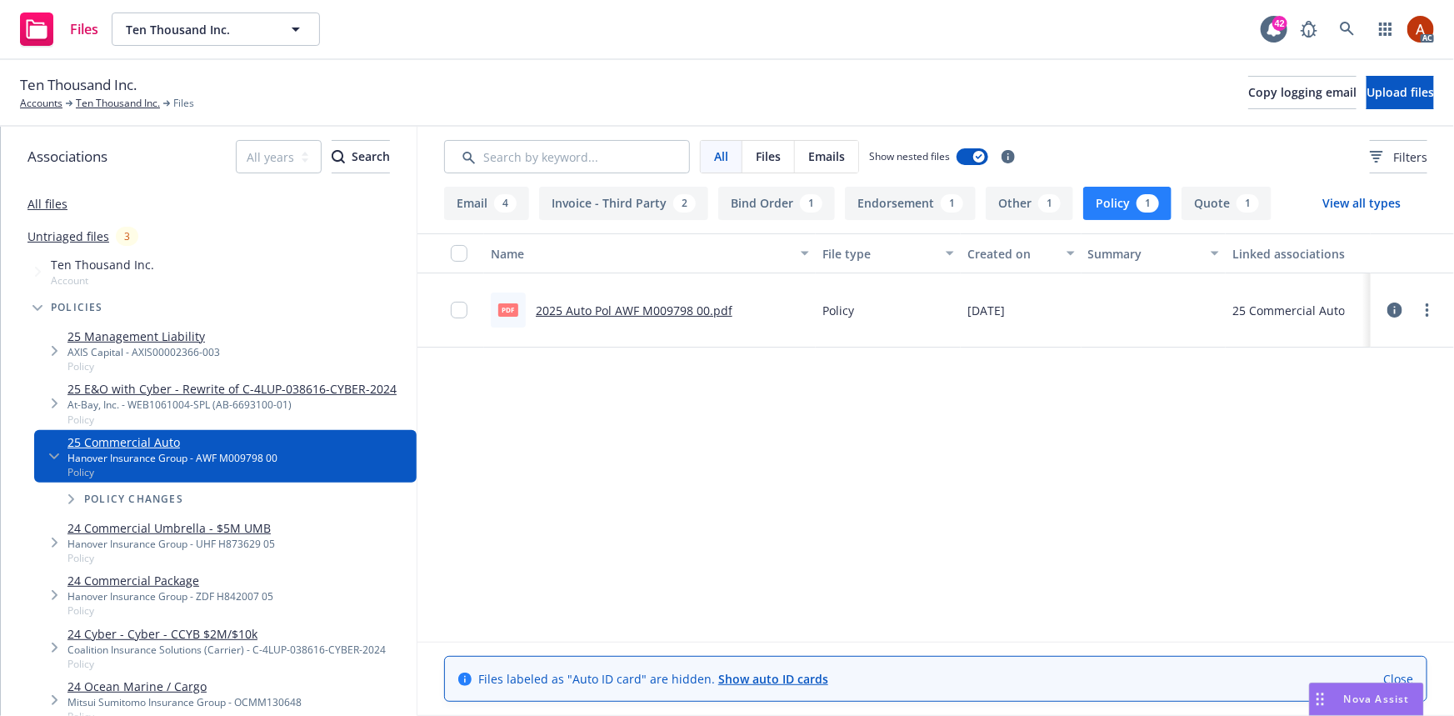
click at [622, 308] on link "2025 Auto Pol AWF M009798 00.pdf" at bounding box center [634, 310] width 197 height 16
click at [899, 217] on button "Endorsement 1" at bounding box center [910, 203] width 131 height 33
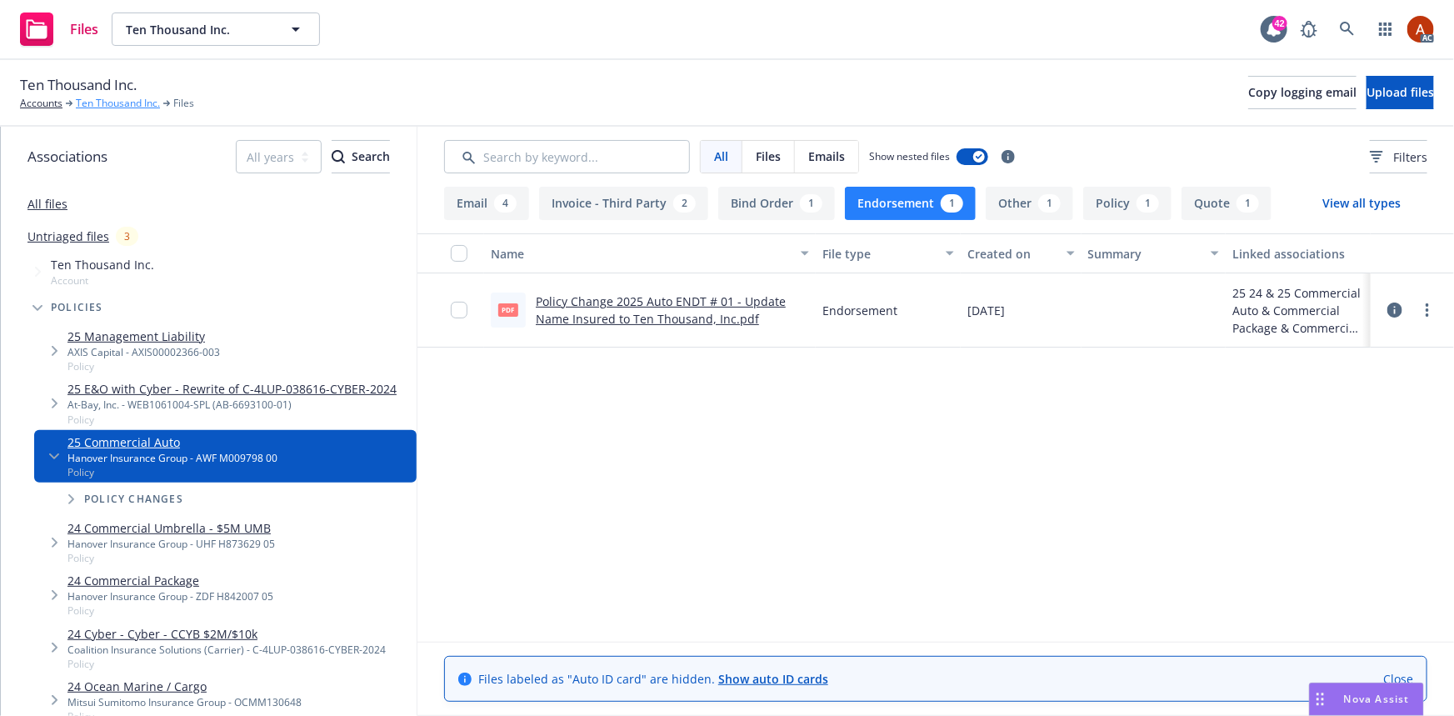
click at [129, 104] on link "Ten Thousand Inc." at bounding box center [118, 103] width 84 height 15
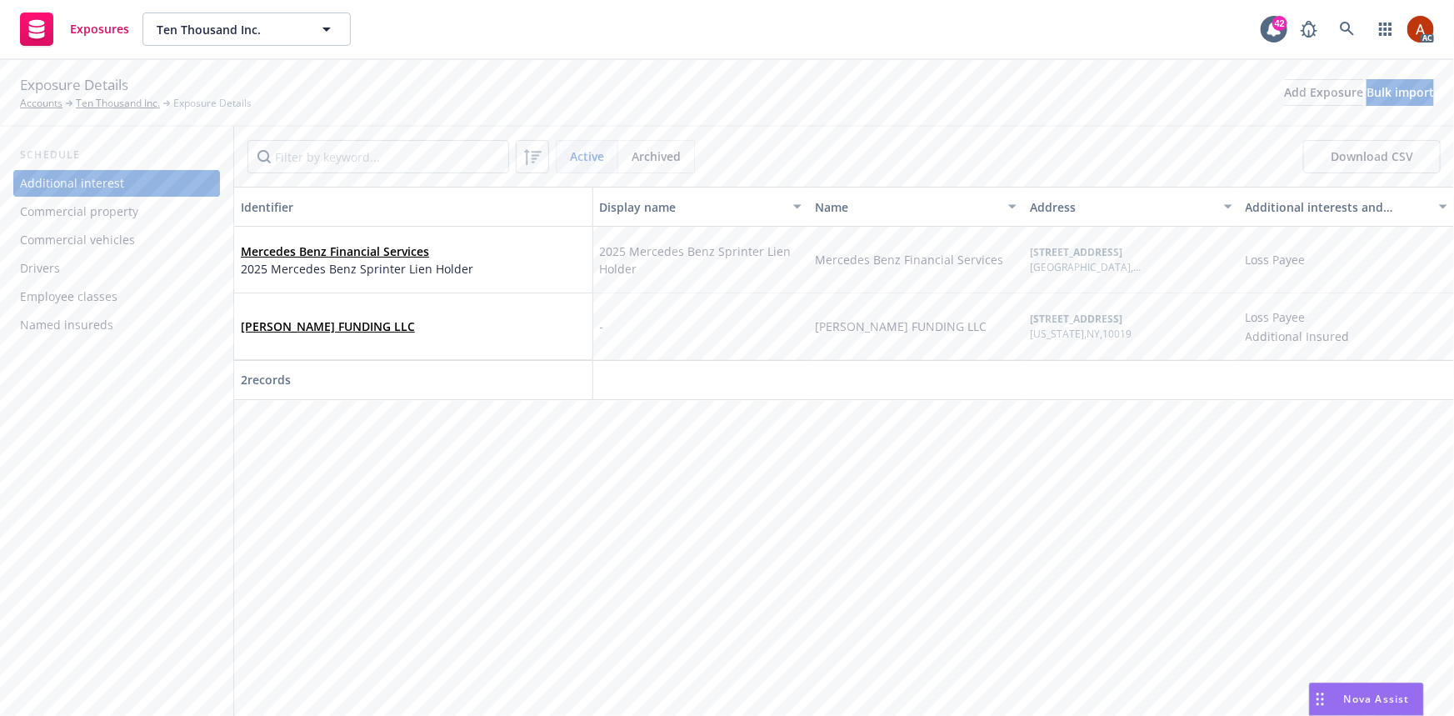
click at [112, 213] on div "Commercial property" at bounding box center [79, 211] width 118 height 27
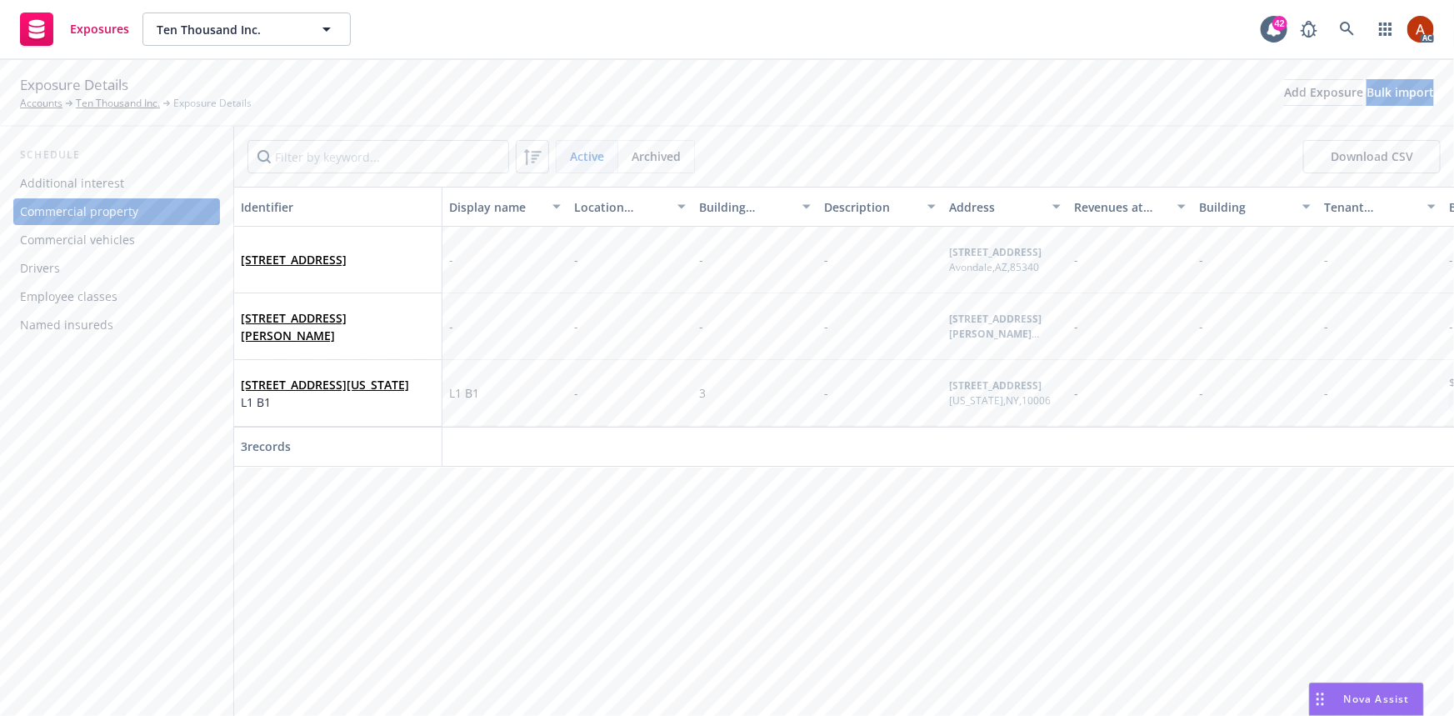
click at [94, 237] on div "Commercial vehicles" at bounding box center [77, 240] width 115 height 27
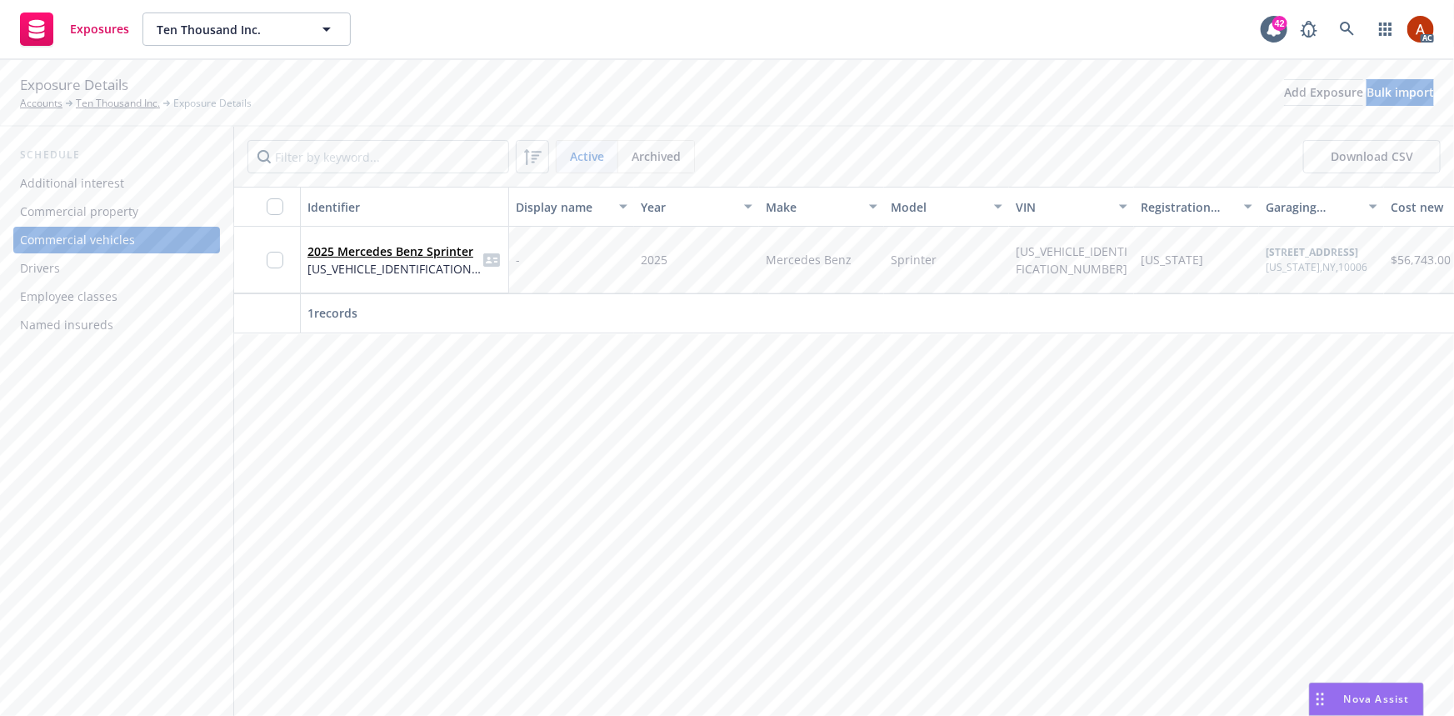
click at [57, 262] on div "Drivers" at bounding box center [40, 268] width 40 height 27
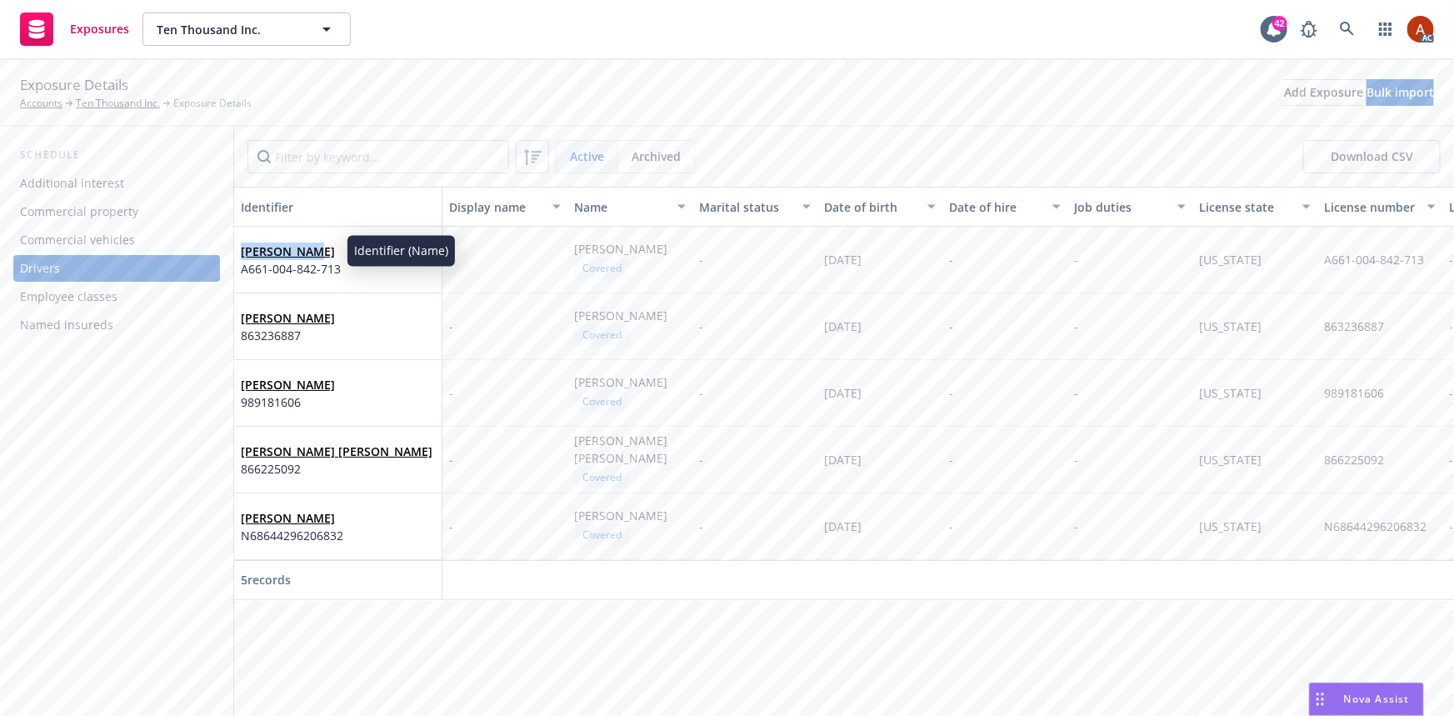
drag, startPoint x: 237, startPoint y: 247, endPoint x: 325, endPoint y: 249, distance: 87.5
click at [325, 249] on div "Lucas Olson A661-004-842-713" at bounding box center [338, 260] width 208 height 67
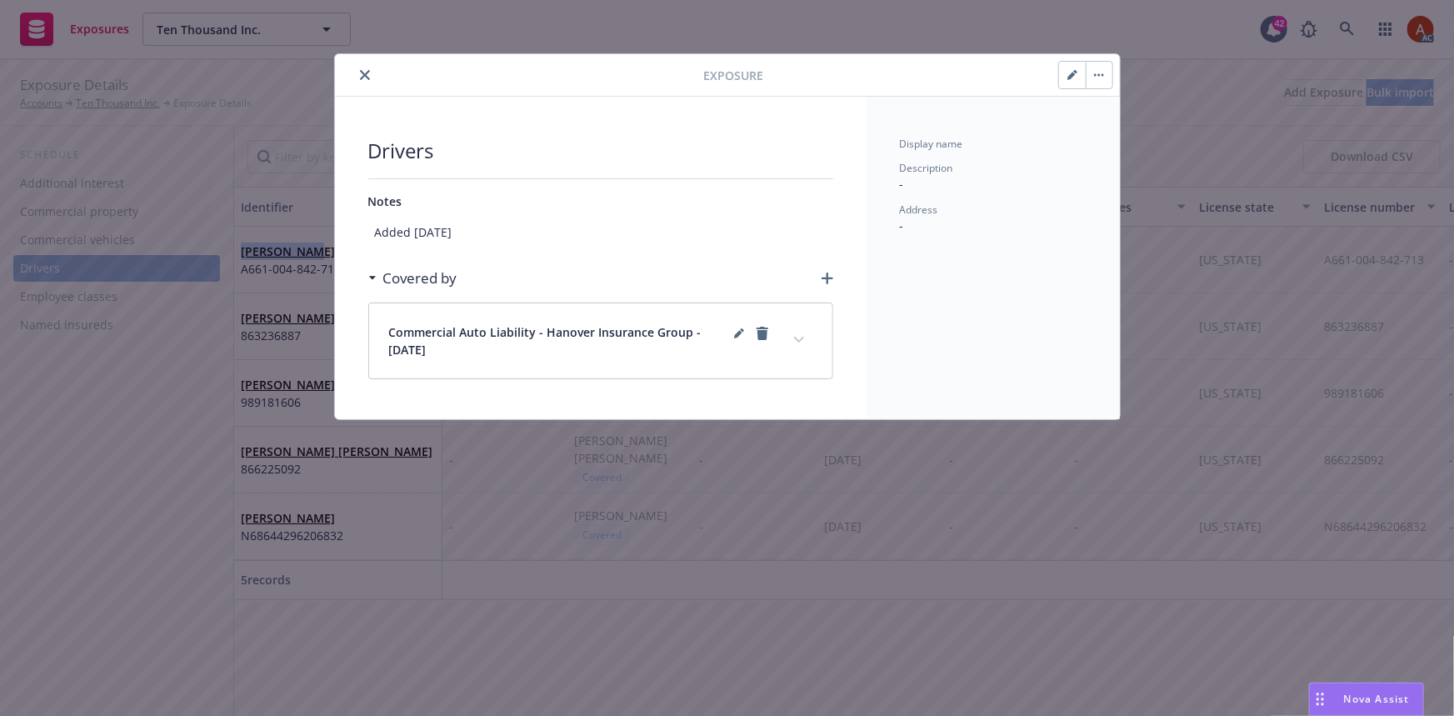
click at [363, 67] on button "close" at bounding box center [365, 75] width 20 height 20
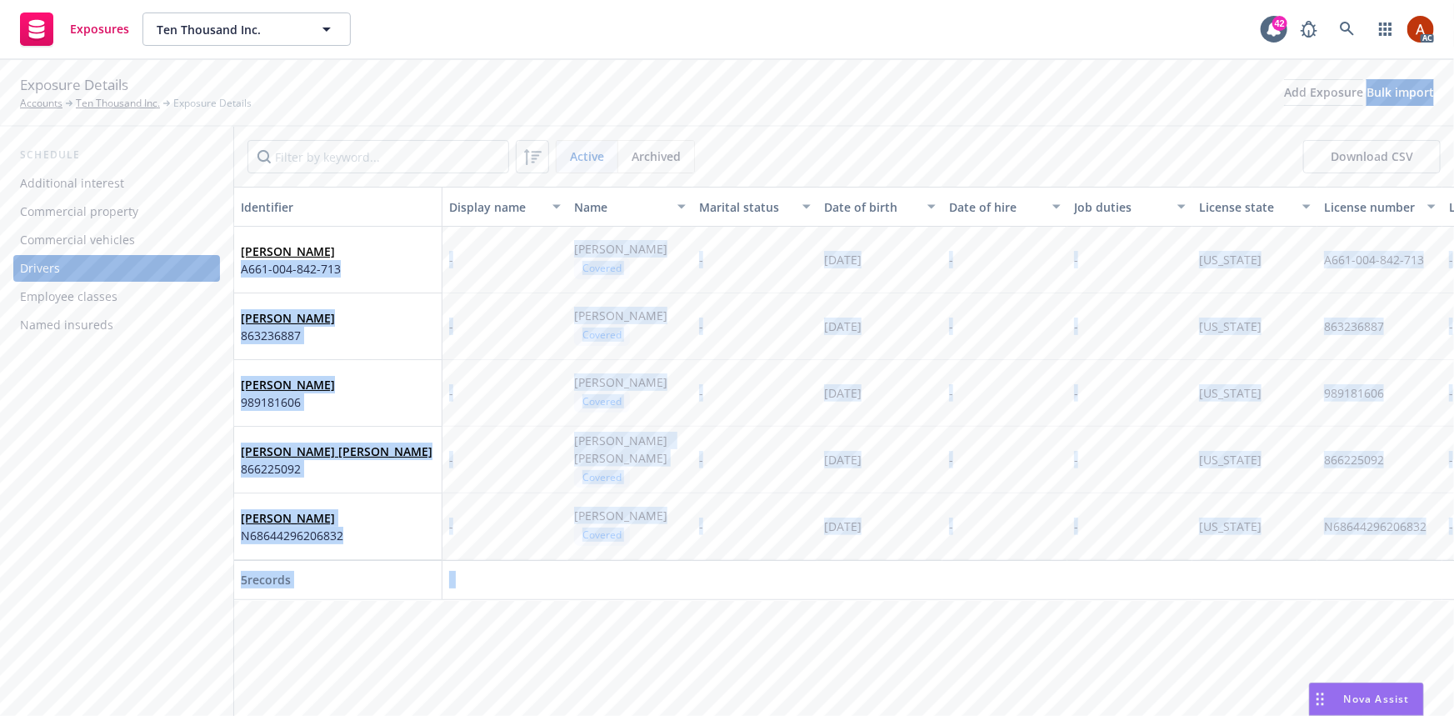
drag, startPoint x: 277, startPoint y: 271, endPoint x: 352, endPoint y: 271, distance: 75.8
click at [352, 271] on body "Exposures Ten Thousand Inc. Ten Thousand Inc. 42 AC Exposure Details Accounts T…" at bounding box center [727, 358] width 1454 height 716
click at [208, 339] on div "Schedule Additional interest Commercial property Commercial vehicles Drivers Em…" at bounding box center [116, 421] width 233 height 589
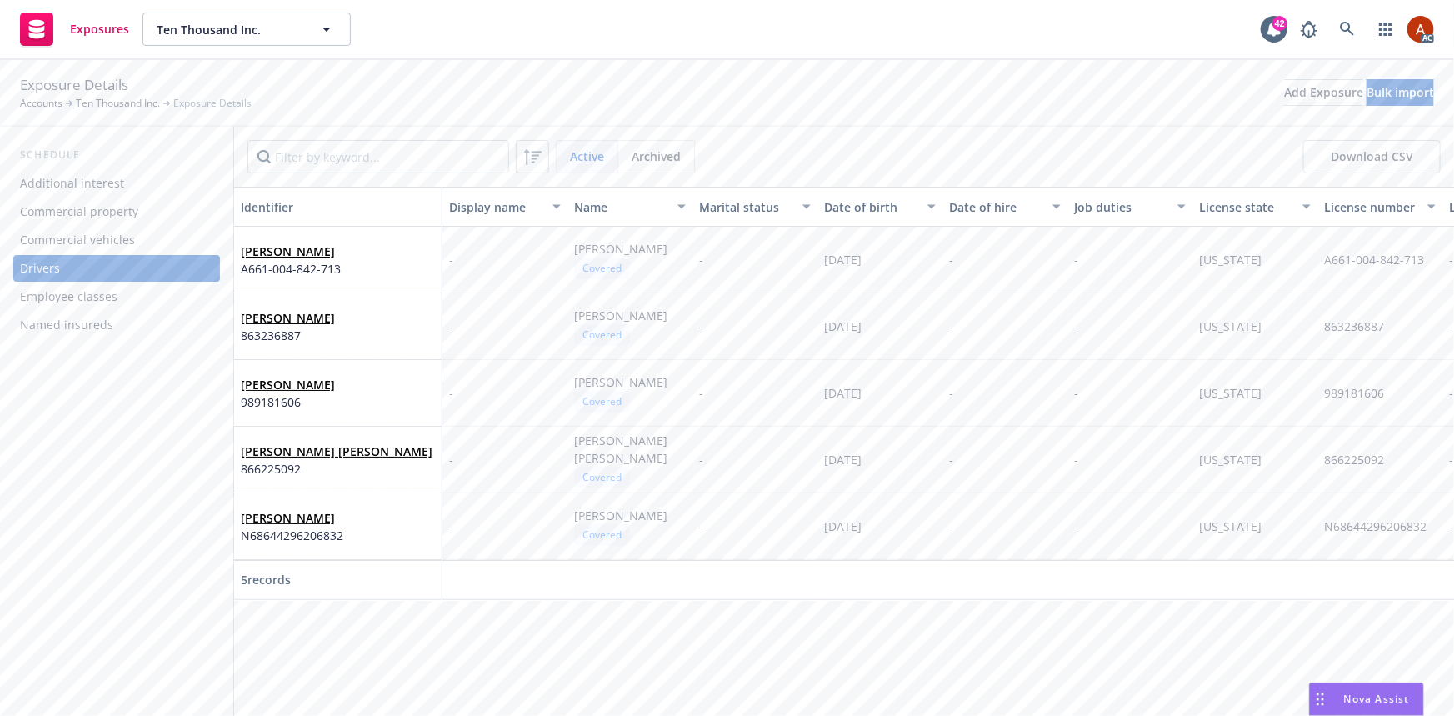
click at [342, 108] on div "Exposure Details Accounts Ten Thousand Inc. Exposure Details Add Exposure Bulk …" at bounding box center [727, 92] width 1414 height 37
drag, startPoint x: 240, startPoint y: 271, endPoint x: 342, endPoint y: 267, distance: 101.7
click at [342, 267] on div "Lucas Olson A661-004-842-713" at bounding box center [338, 260] width 194 height 46
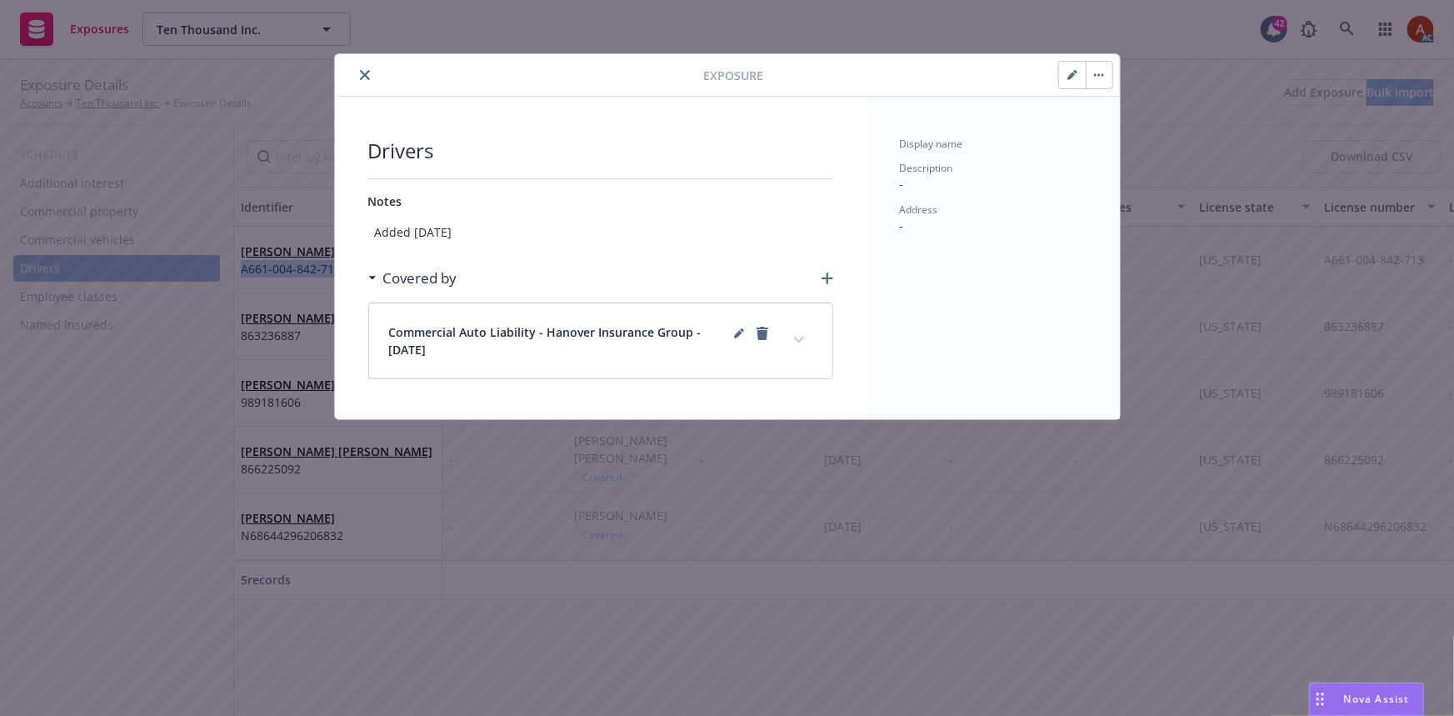
click at [368, 70] on icon "close" at bounding box center [365, 75] width 10 height 10
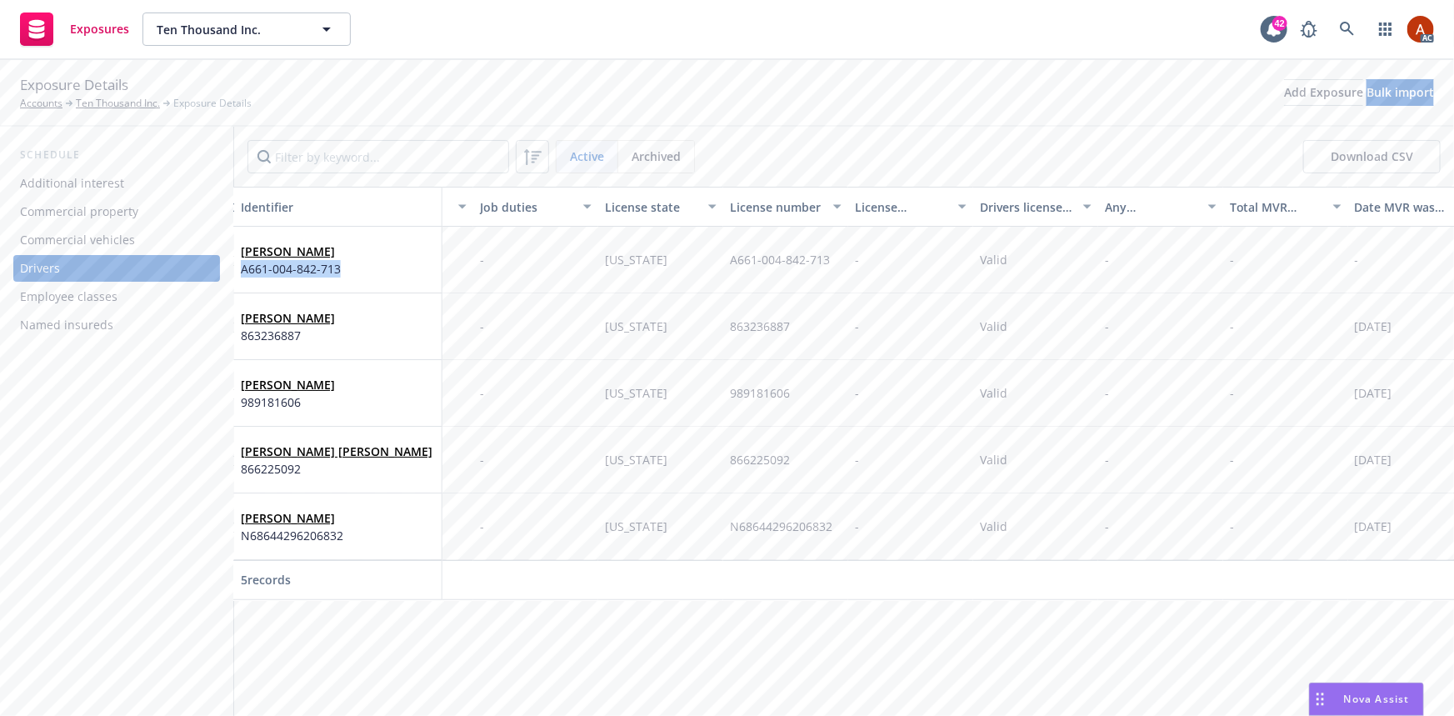
scroll to position [0, 612]
click at [1352, 153] on button "Download CSV" at bounding box center [1371, 156] width 137 height 33
click at [75, 242] on div "Commercial vehicles" at bounding box center [77, 240] width 115 height 27
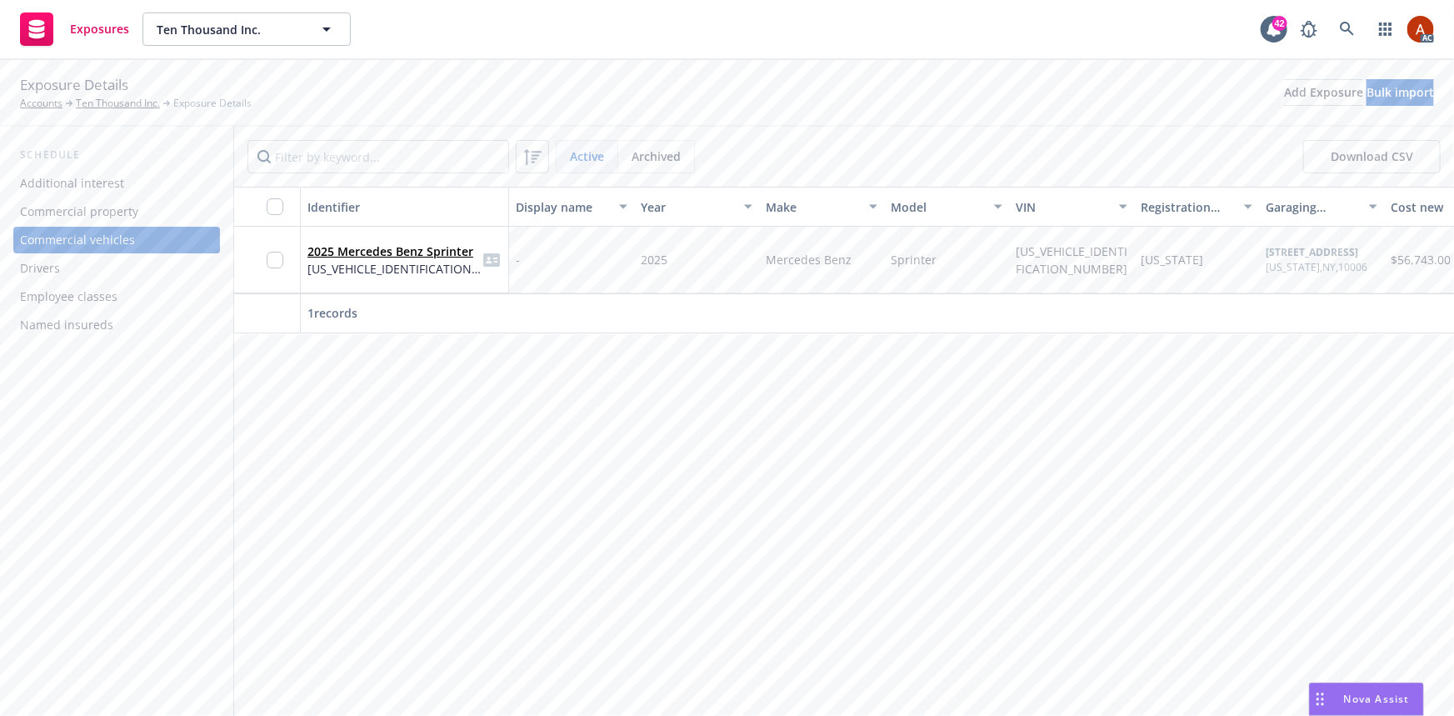
drag, startPoint x: 772, startPoint y: 345, endPoint x: 827, endPoint y: 343, distance: 55.9
click at [827, 334] on div "Identifier Display name Year Make Model VIN Registration state Garaging address…" at bounding box center [844, 260] width 1220 height 147
drag, startPoint x: 766, startPoint y: 253, endPoint x: 855, endPoint y: 257, distance: 89.3
click at [855, 257] on div "Mercedes Benz" at bounding box center [821, 260] width 125 height 67
copy span "Mercedes Benz"
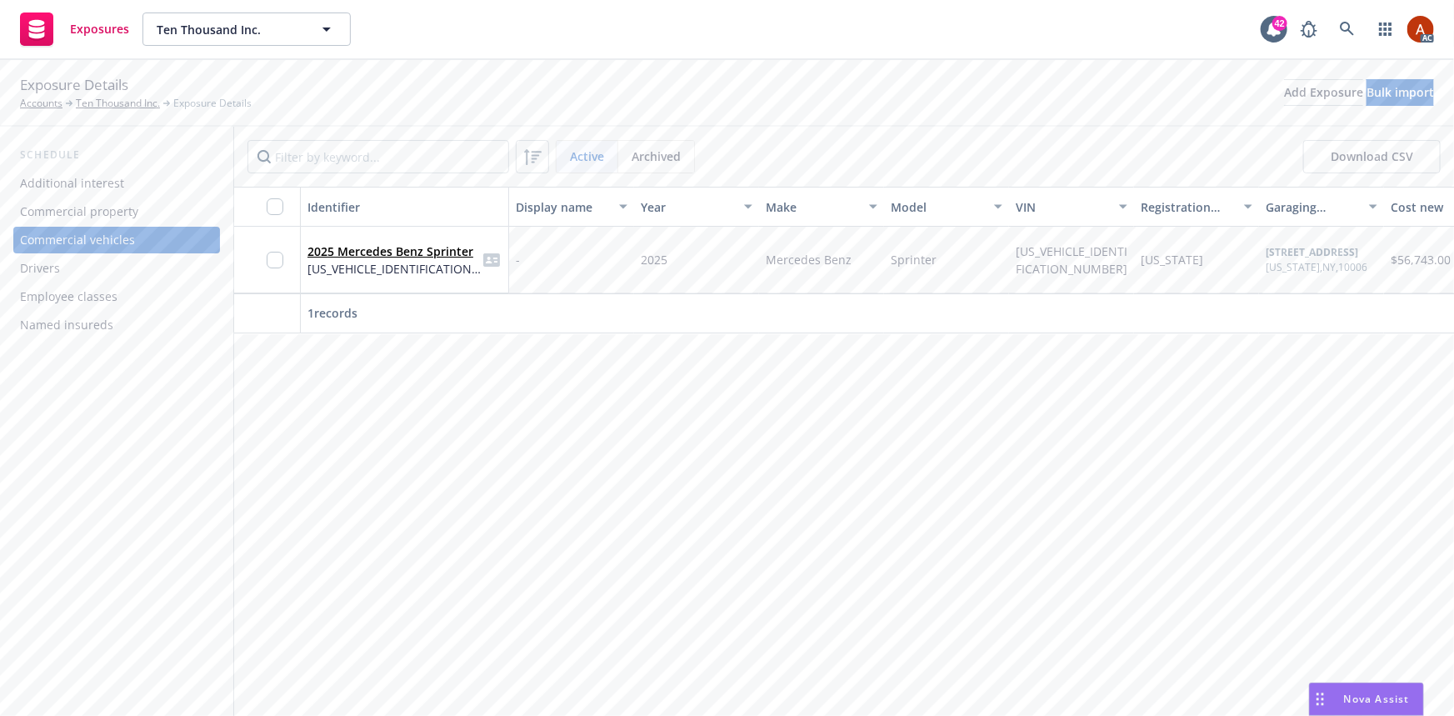
click at [921, 368] on div "Identifier Display name Year Make Model VIN Registration state Garaging address…" at bounding box center [844, 451] width 1220 height 529
drag, startPoint x: 897, startPoint y: 258, endPoint x: 938, endPoint y: 258, distance: 41.7
click at [938, 258] on div "Sprinter" at bounding box center [946, 260] width 125 height 67
copy span "Sprinter"
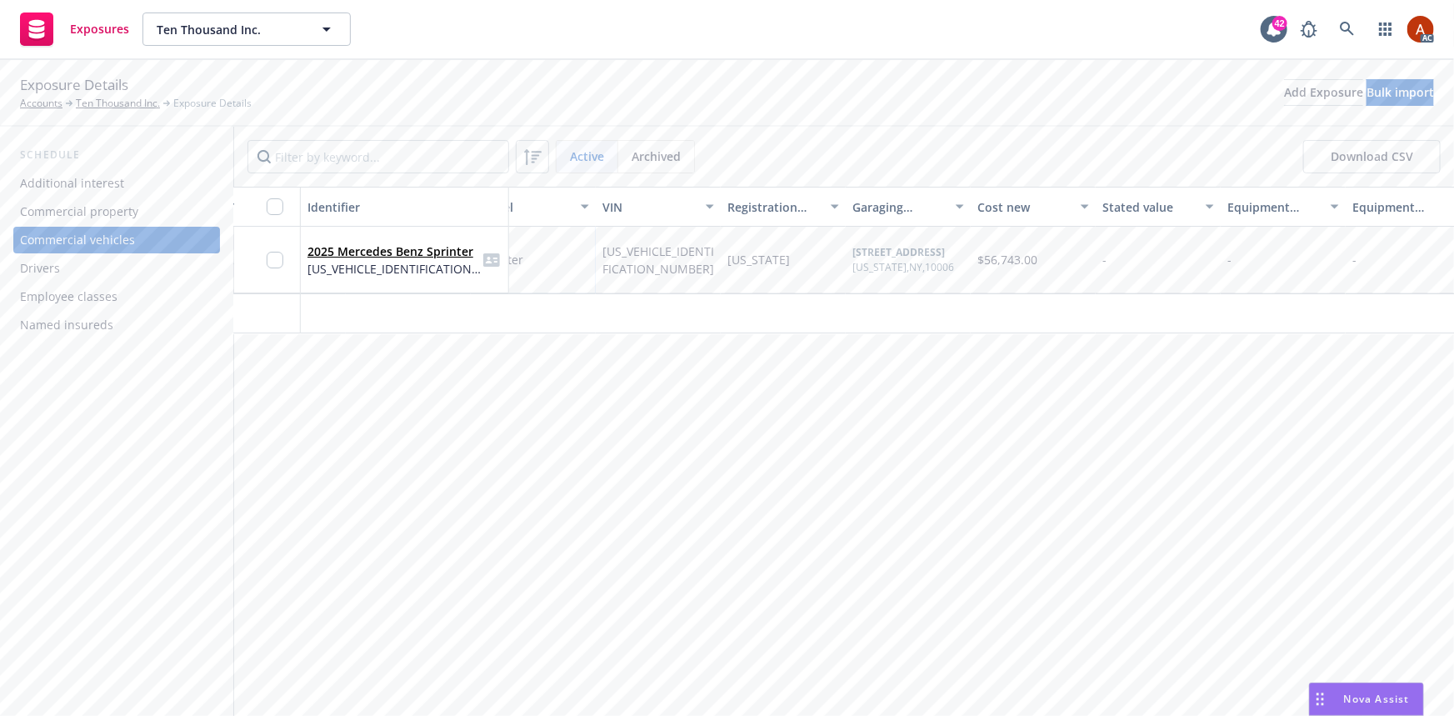
scroll to position [0, 416]
drag, startPoint x: 849, startPoint y: 250, endPoint x: 967, endPoint y: 252, distance: 117.5
click at [967, 252] on div "61 Broadway, Ste 2210 New York , NY , 10006" at bounding box center [905, 260] width 125 height 67
copy b "61 Broadway, Ste 2210"
drag, startPoint x: 856, startPoint y: 268, endPoint x: 892, endPoint y: 269, distance: 36.7
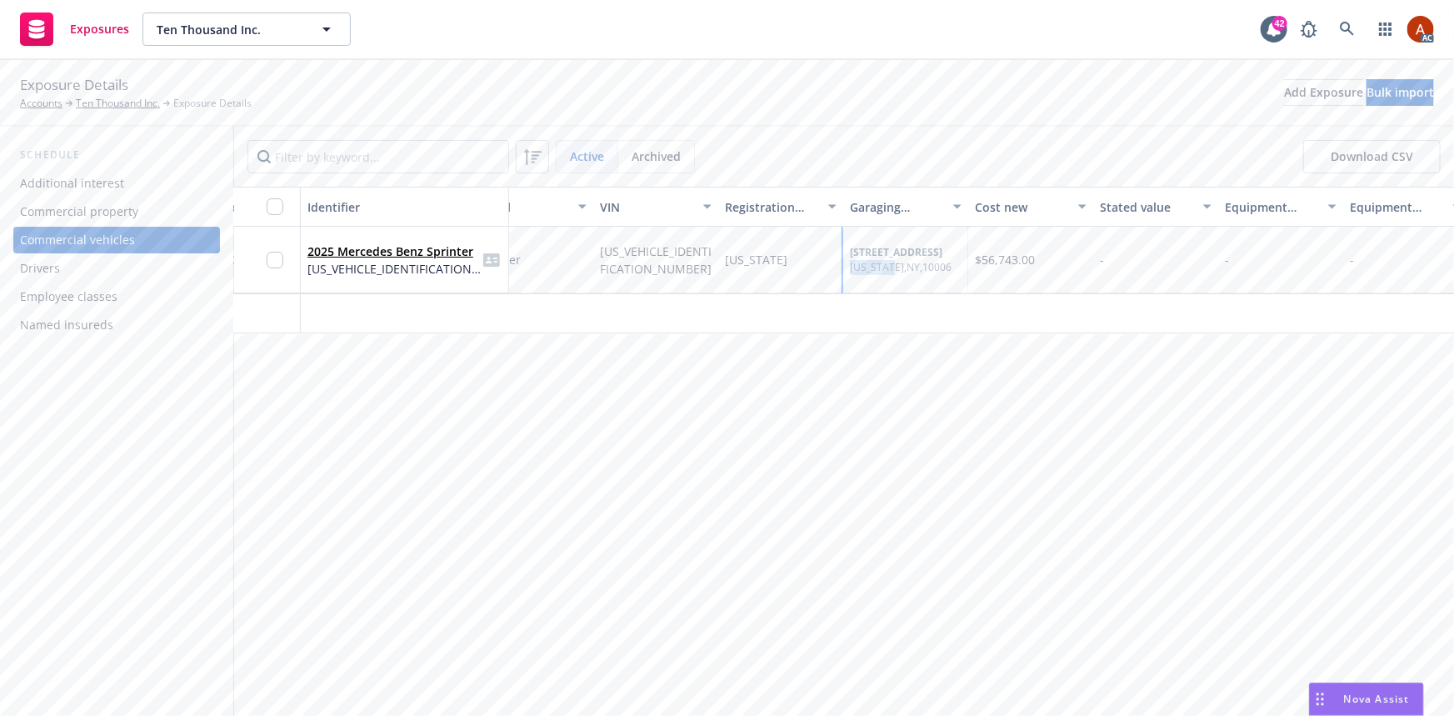
click at [892, 269] on div "New York , NY , 10006" at bounding box center [901, 267] width 102 height 15
copy div "New York"
drag, startPoint x: 900, startPoint y: 266, endPoint x: 957, endPoint y: 270, distance: 57.6
click at [952, 267] on div "New York , NY , 10006" at bounding box center [901, 267] width 102 height 15
copy div "NY , 10006"
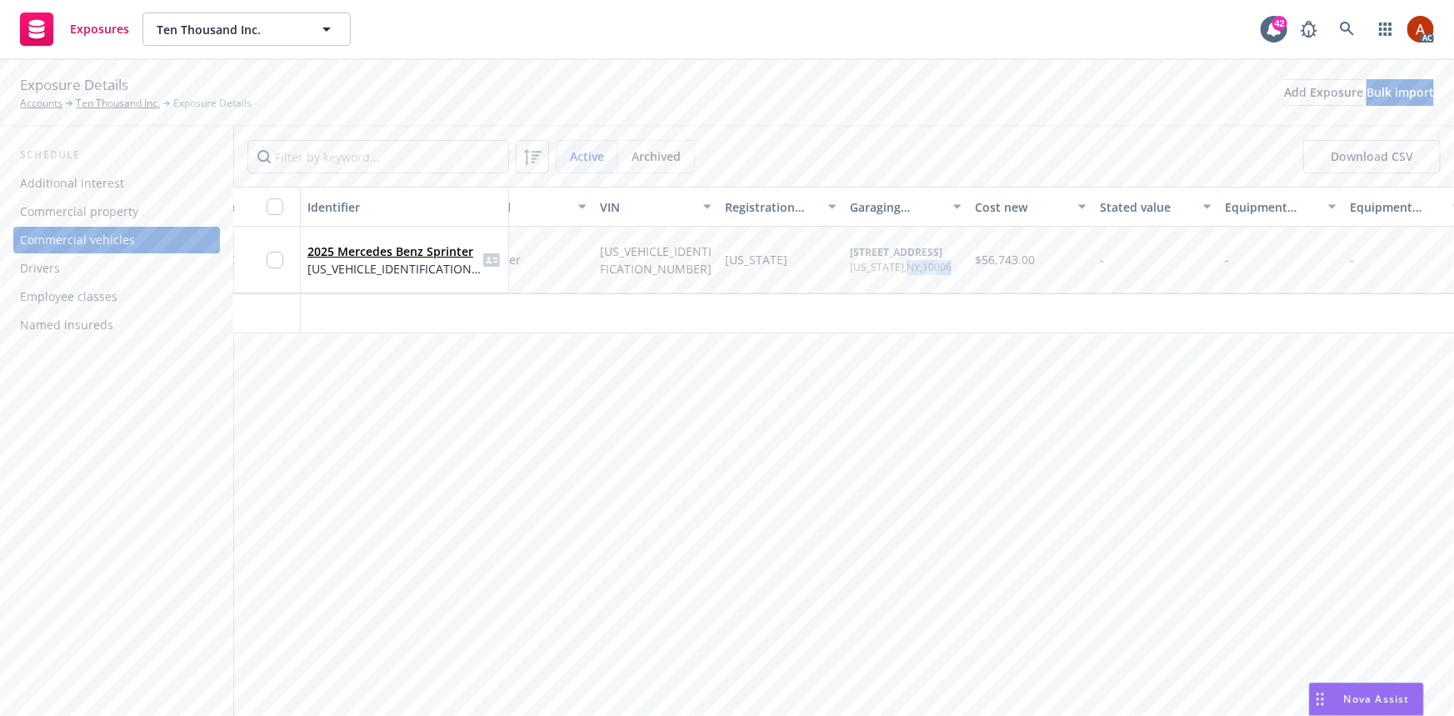
click at [61, 275] on div "Drivers" at bounding box center [116, 268] width 193 height 27
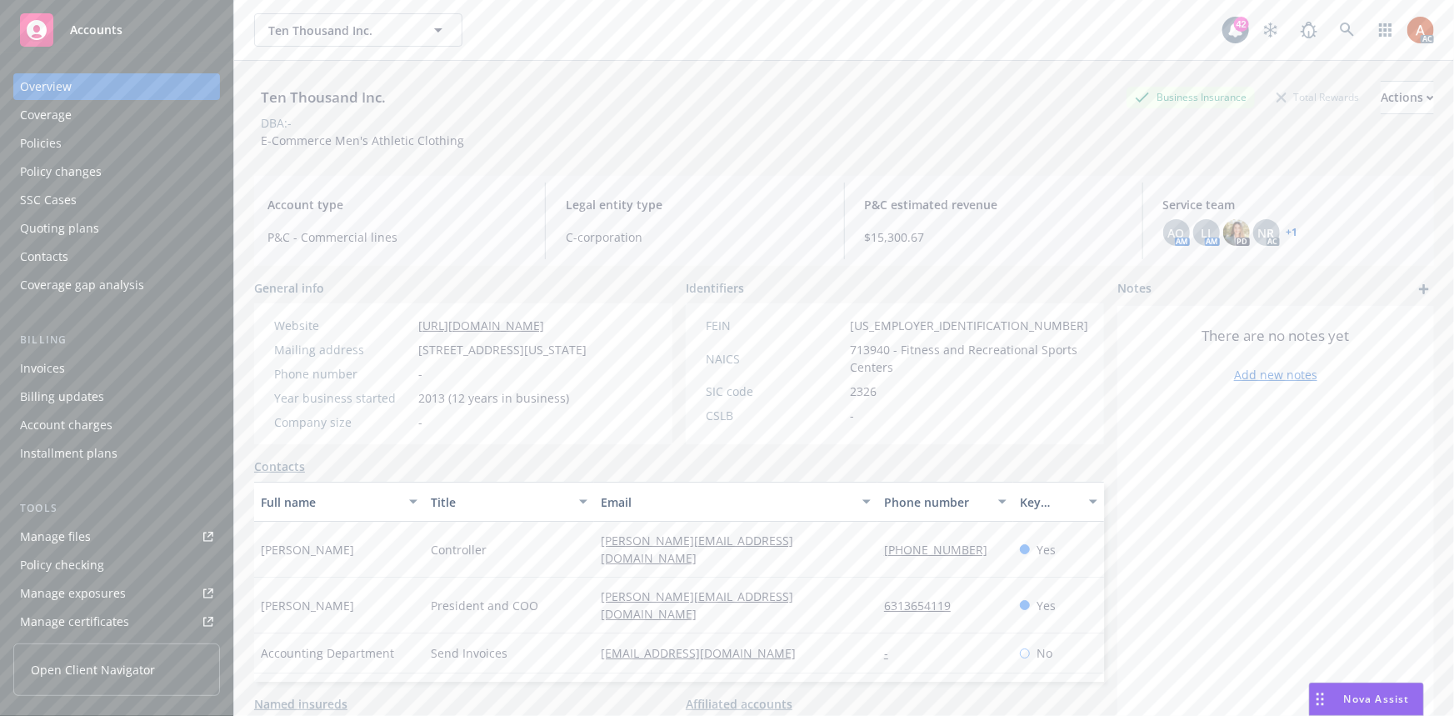
click at [71, 542] on div "Manage files" at bounding box center [55, 536] width 71 height 27
click at [52, 144] on div "Policies" at bounding box center [41, 143] width 42 height 27
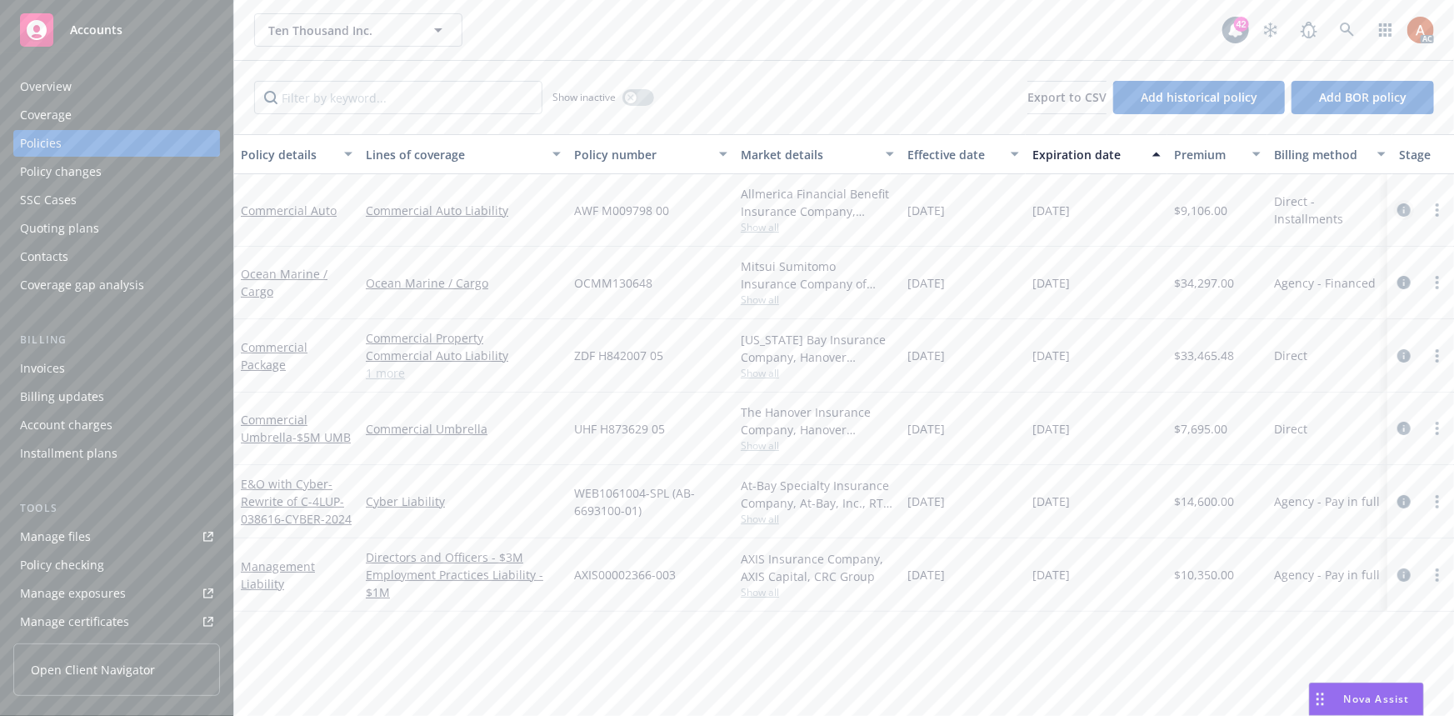
click at [1402, 208] on icon "circleInformation" at bounding box center [1403, 209] width 13 height 13
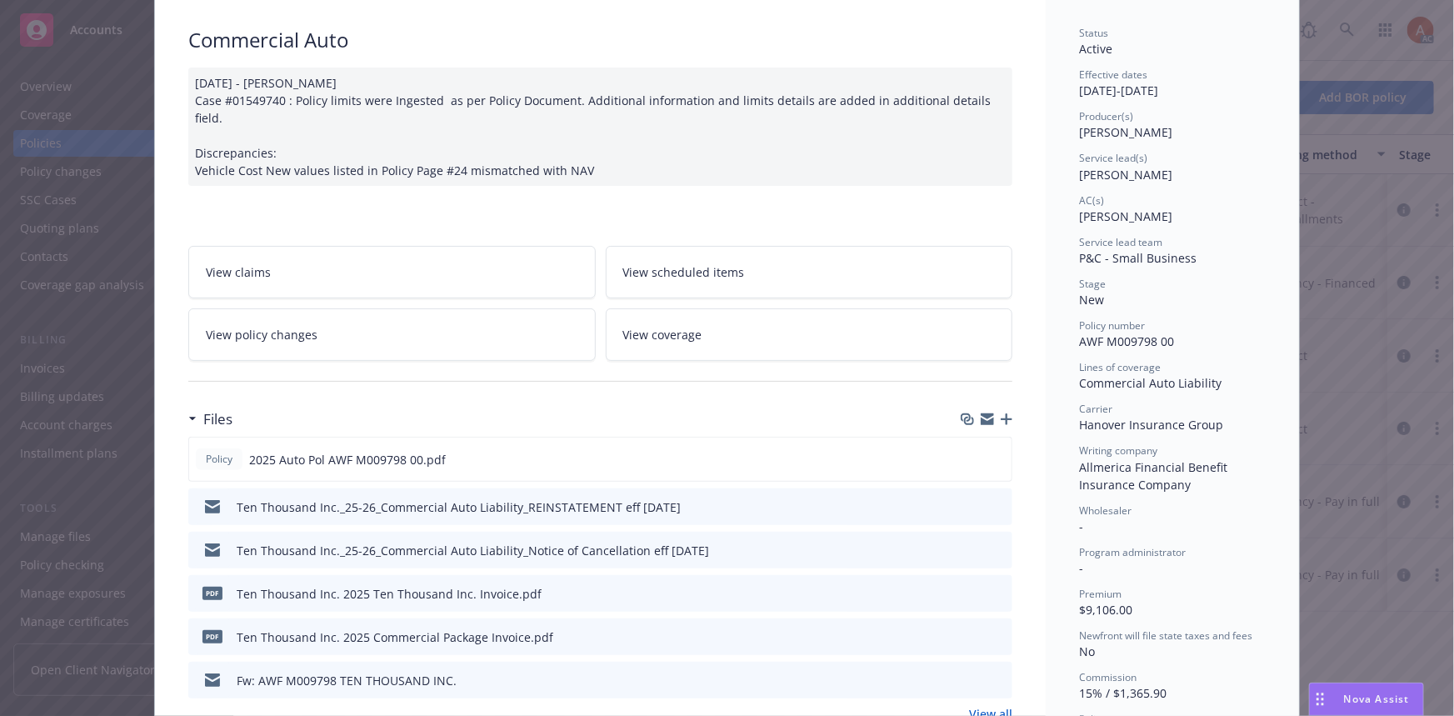
scroll to position [227, 0]
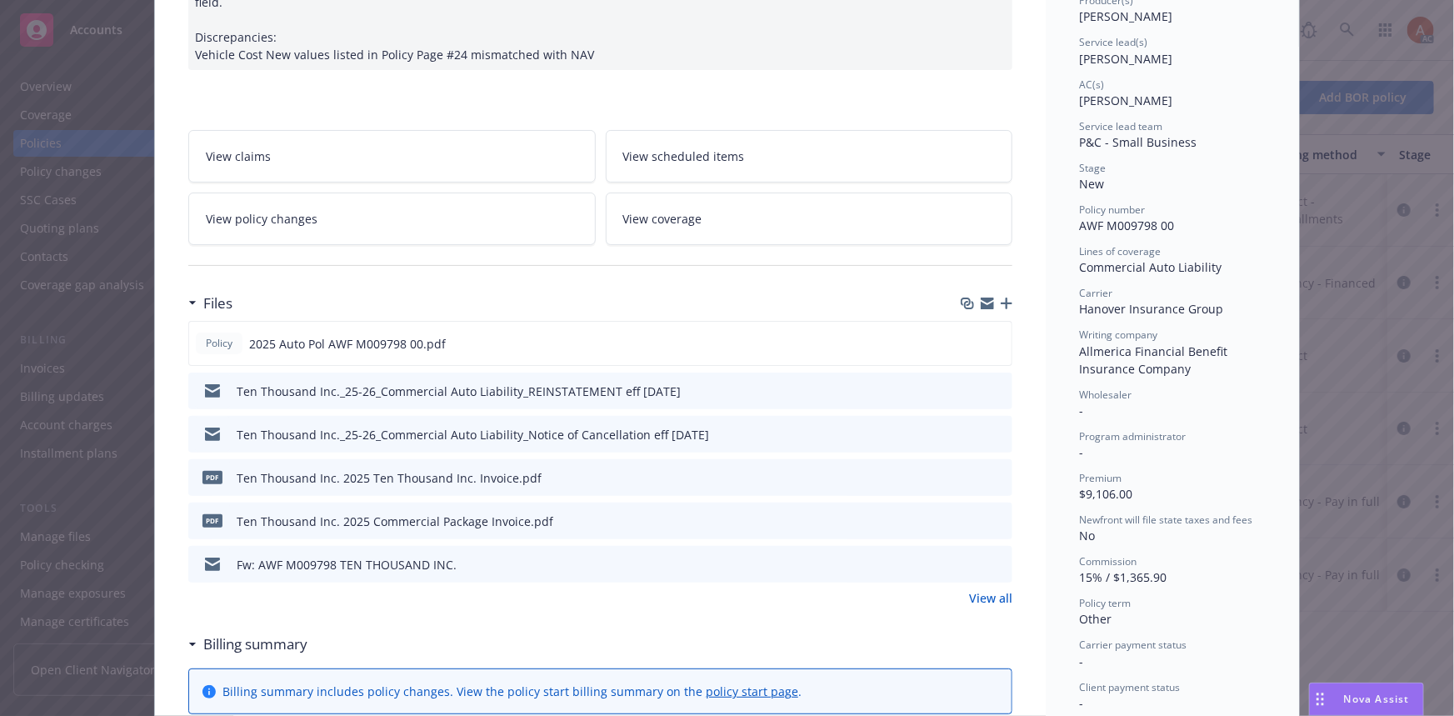
click at [978, 589] on link "View all" at bounding box center [990, 597] width 43 height 17
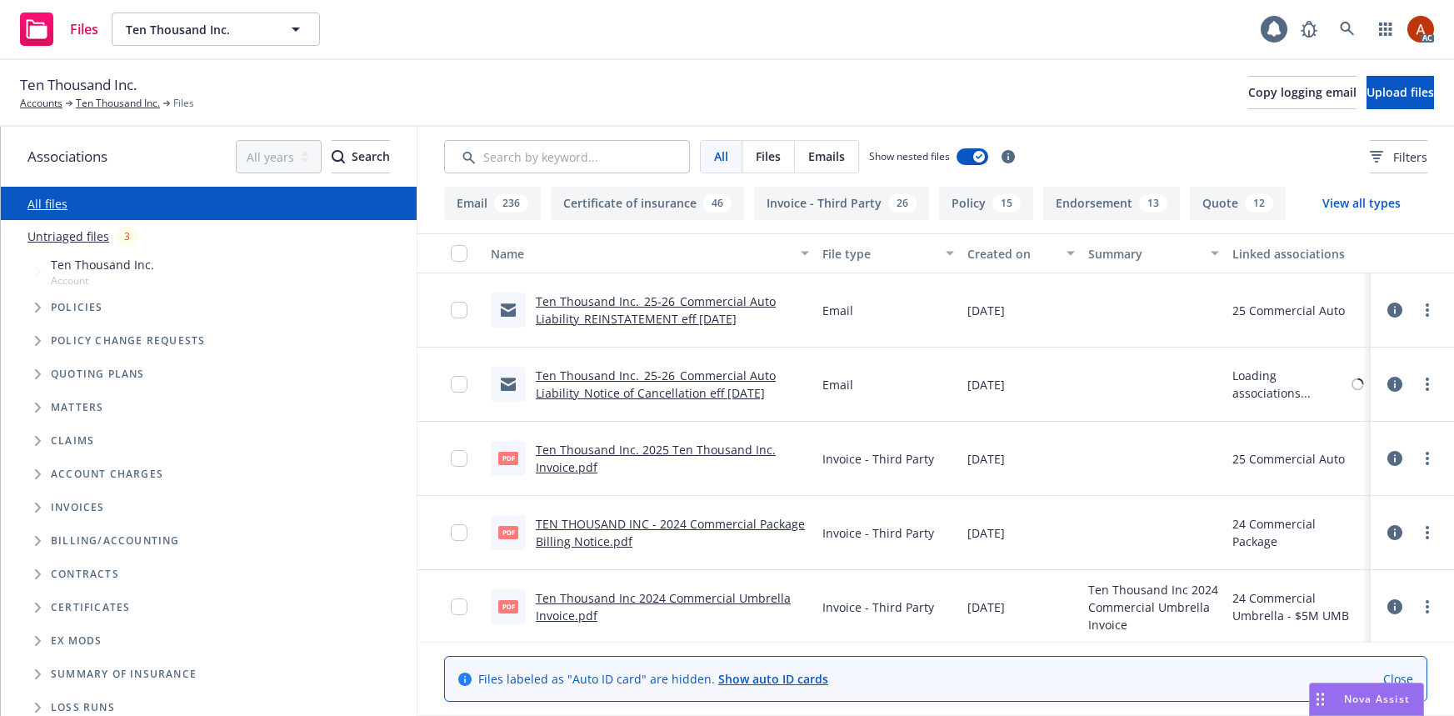
click at [588, 154] on input "Search by keyword..." at bounding box center [567, 156] width 246 height 33
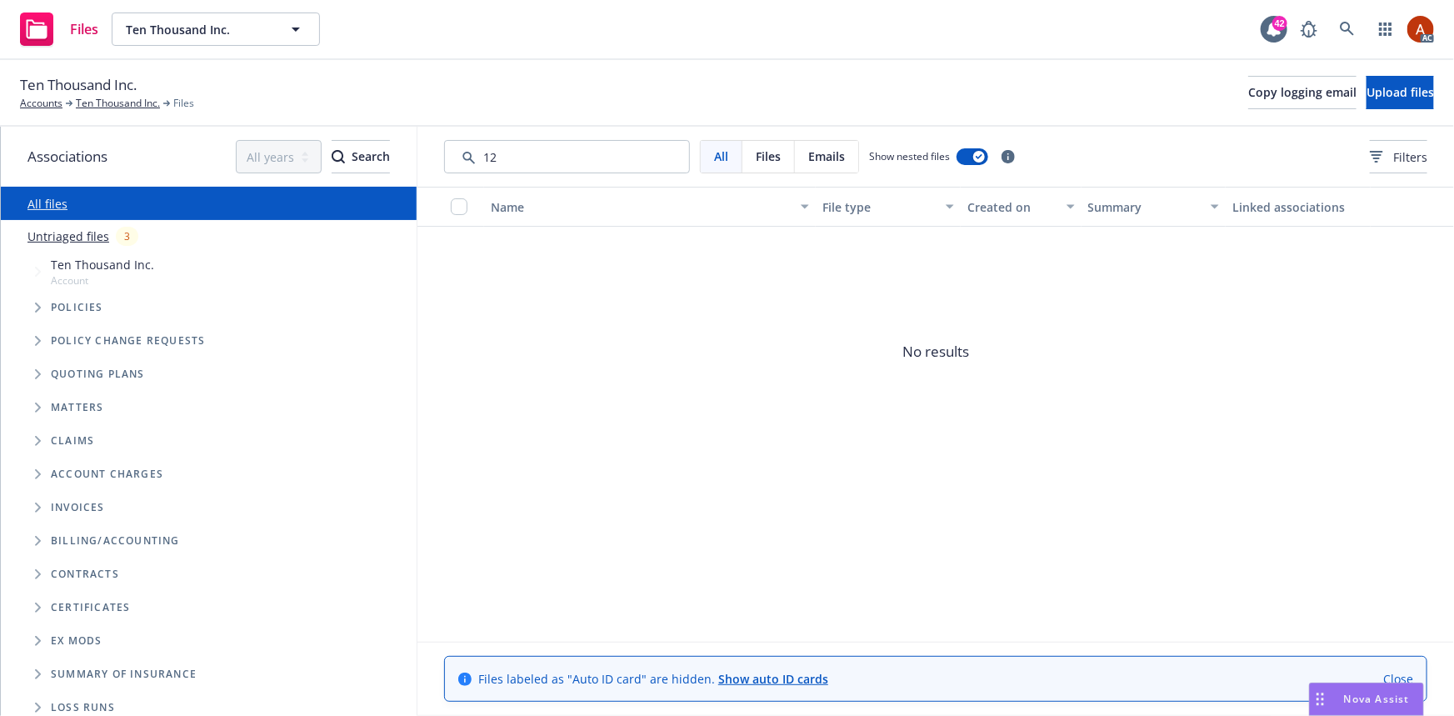
type input "1"
type input "a"
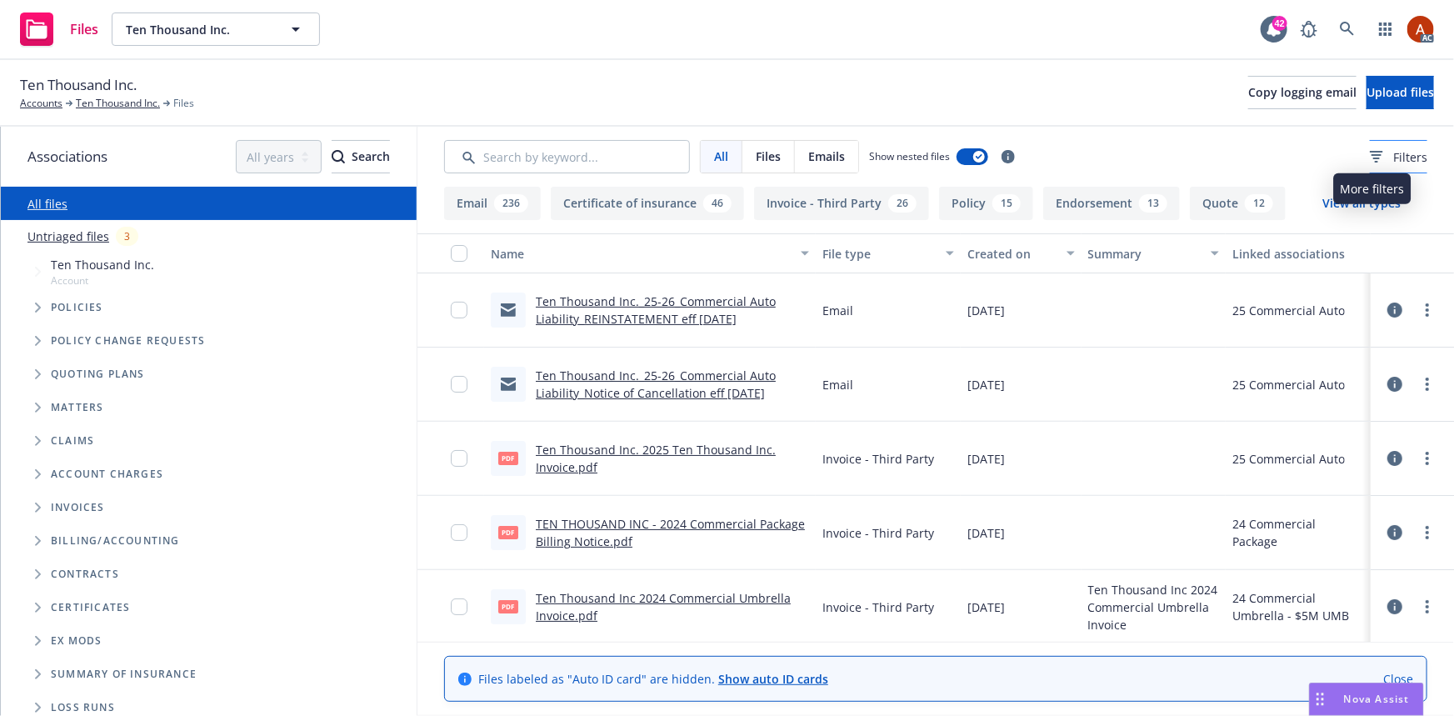
click at [1393, 158] on span "Filters" at bounding box center [1410, 156] width 34 height 17
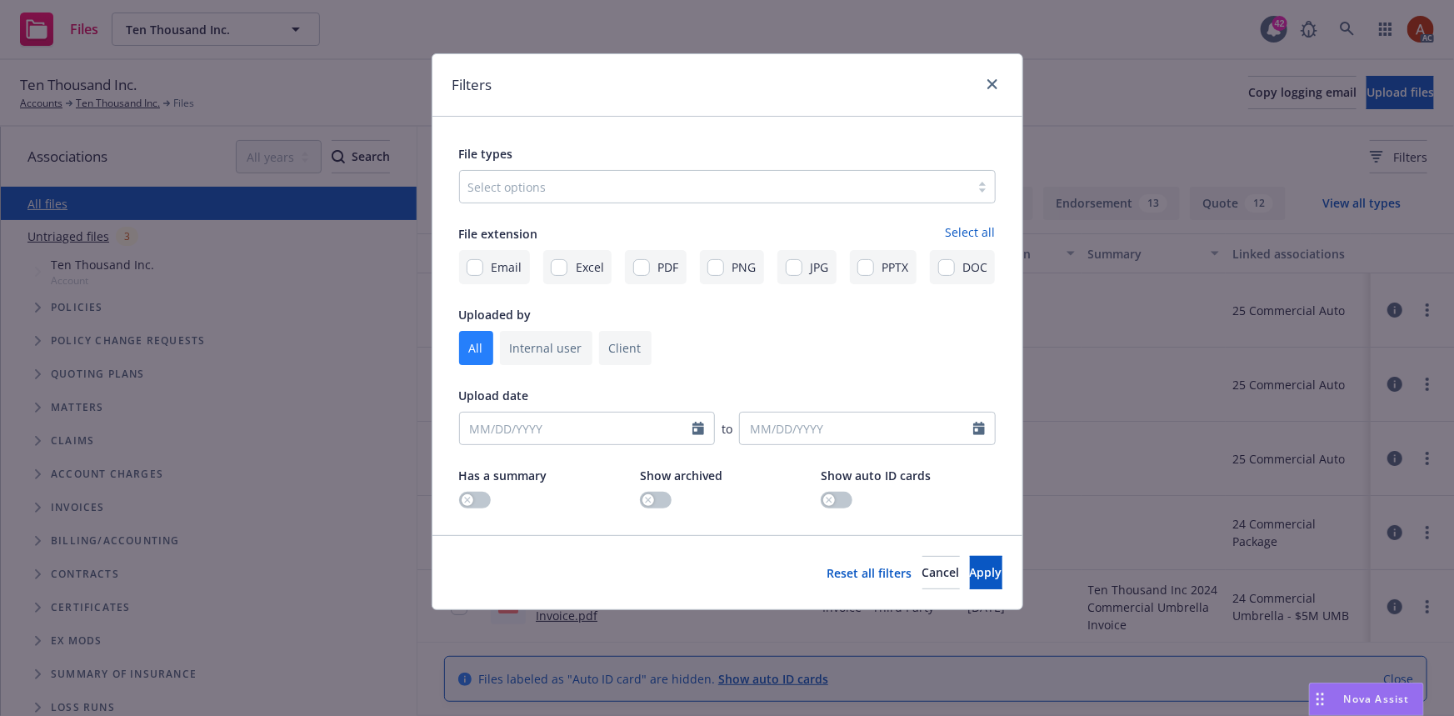
click at [611, 182] on div at bounding box center [714, 187] width 493 height 20
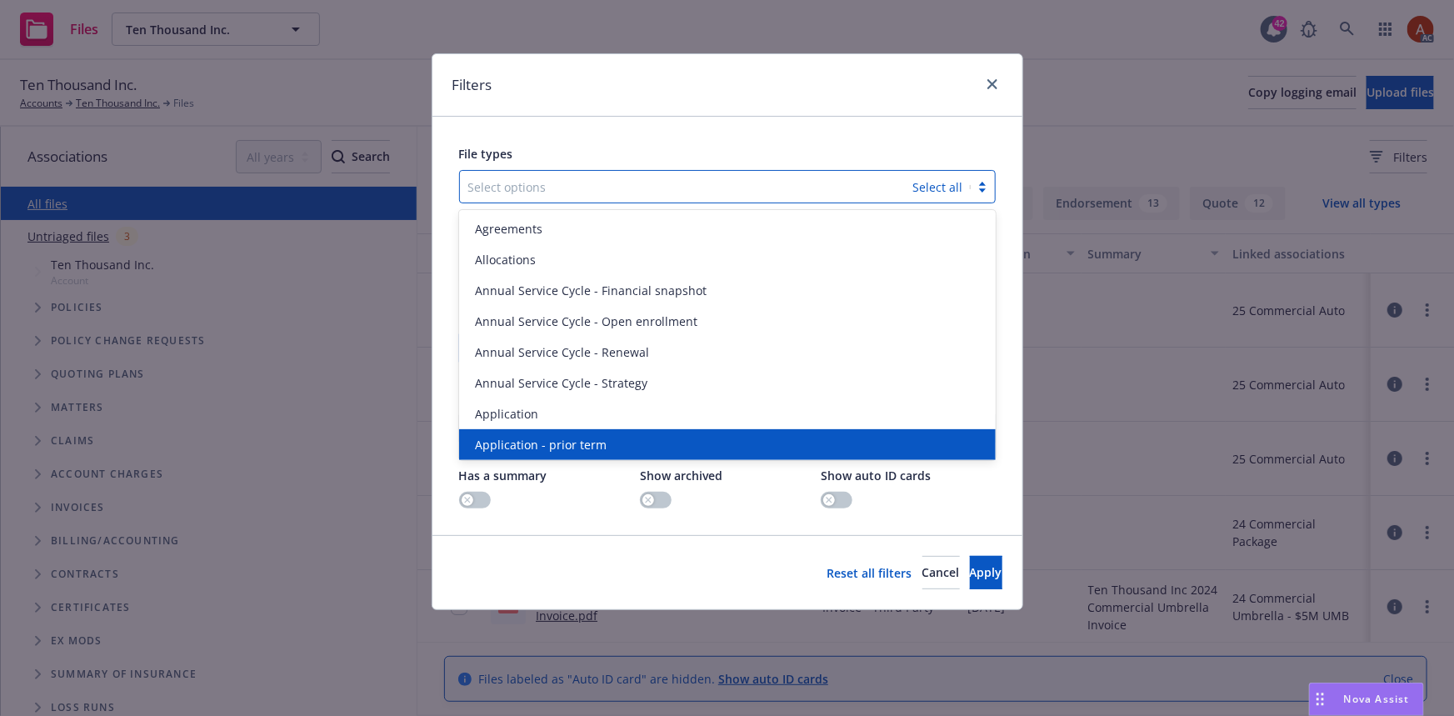
click at [536, 436] on span "Application - prior term" at bounding box center [542, 444] width 132 height 17
click at [535, 436] on span "Application - signed" at bounding box center [532, 444] width 112 height 17
click at [535, 436] on span "Application - unsigned" at bounding box center [539, 444] width 127 height 17
click at [975, 578] on button "Apply" at bounding box center [986, 572] width 32 height 33
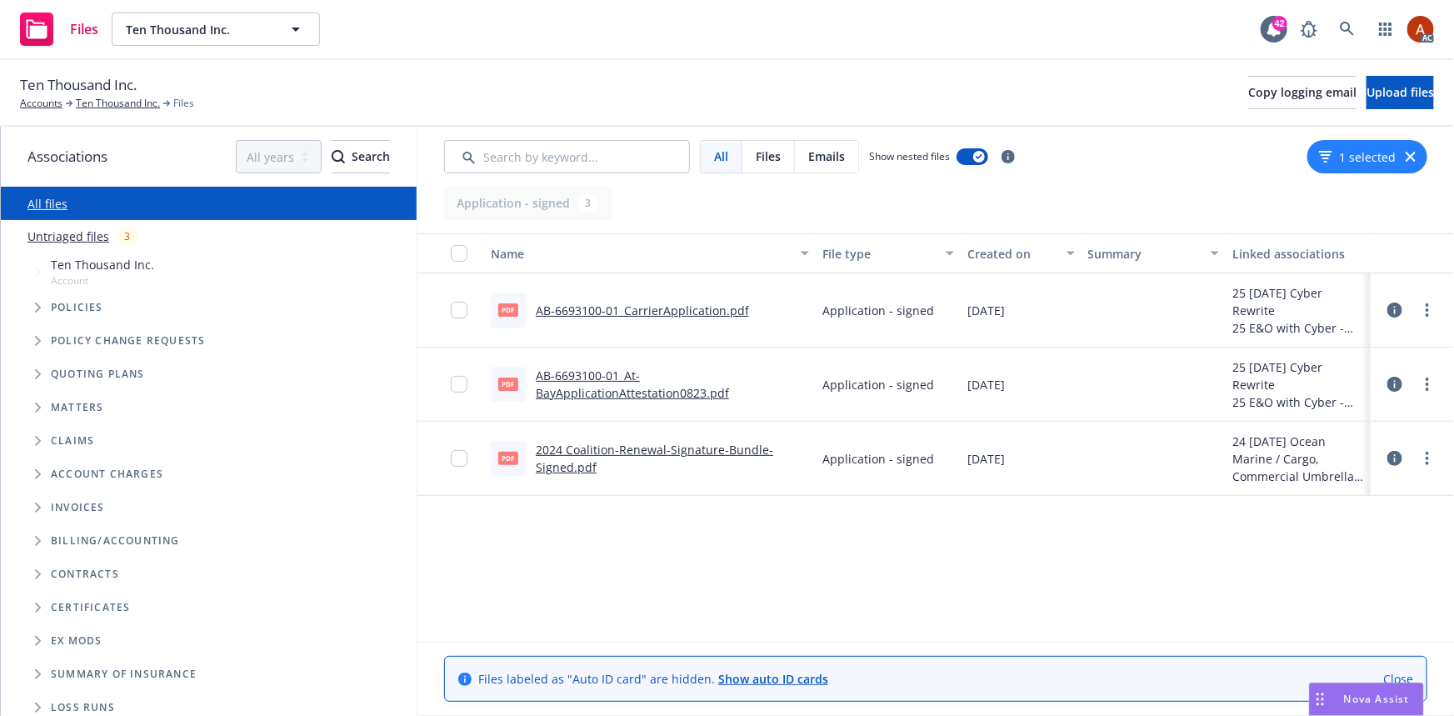
click at [619, 313] on link "AB-6693100-01_CarrierApplication.pdf" at bounding box center [642, 310] width 213 height 16
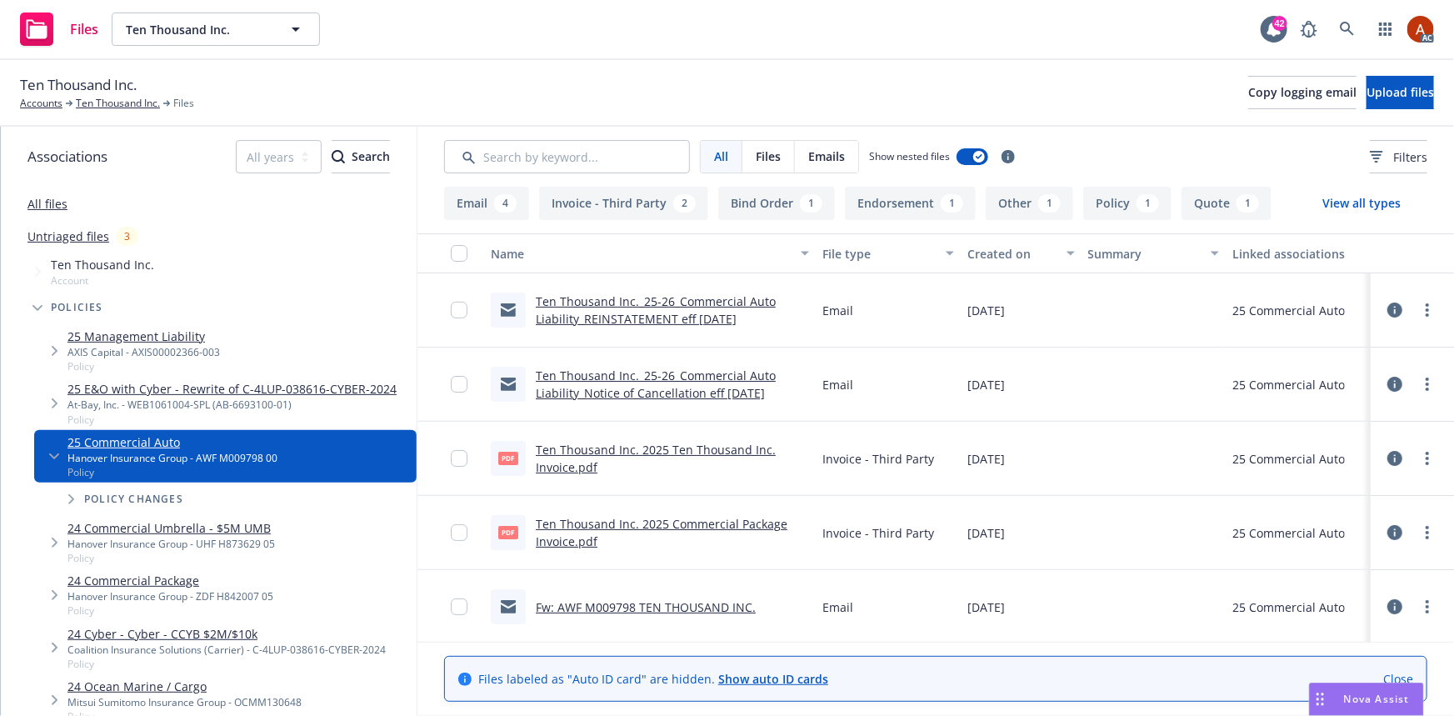
click at [1129, 217] on button "Policy 1" at bounding box center [1127, 203] width 88 height 33
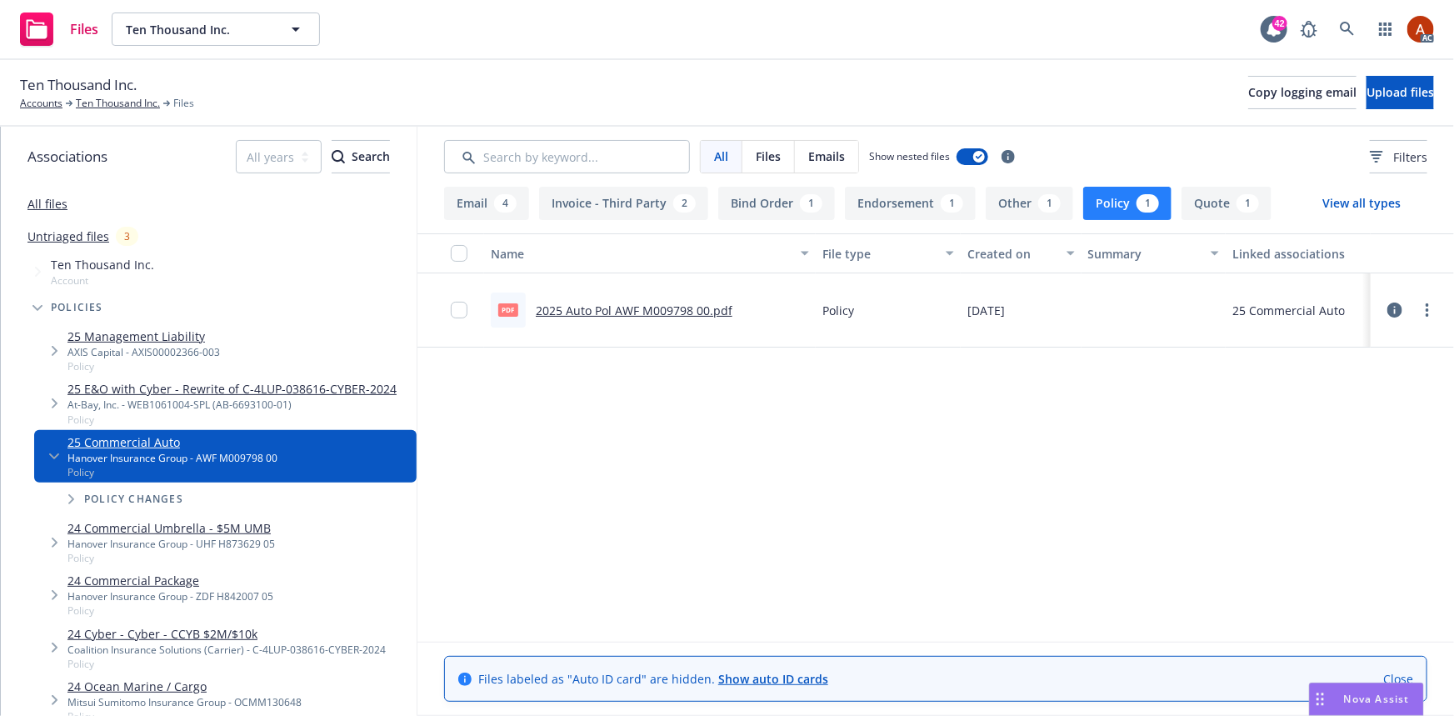
click at [644, 310] on link "2025 Auto Pol AWF M009798 00.pdf" at bounding box center [634, 310] width 197 height 16
click at [162, 591] on div "Hanover Insurance Group - ZDF H842007 05" at bounding box center [170, 596] width 206 height 14
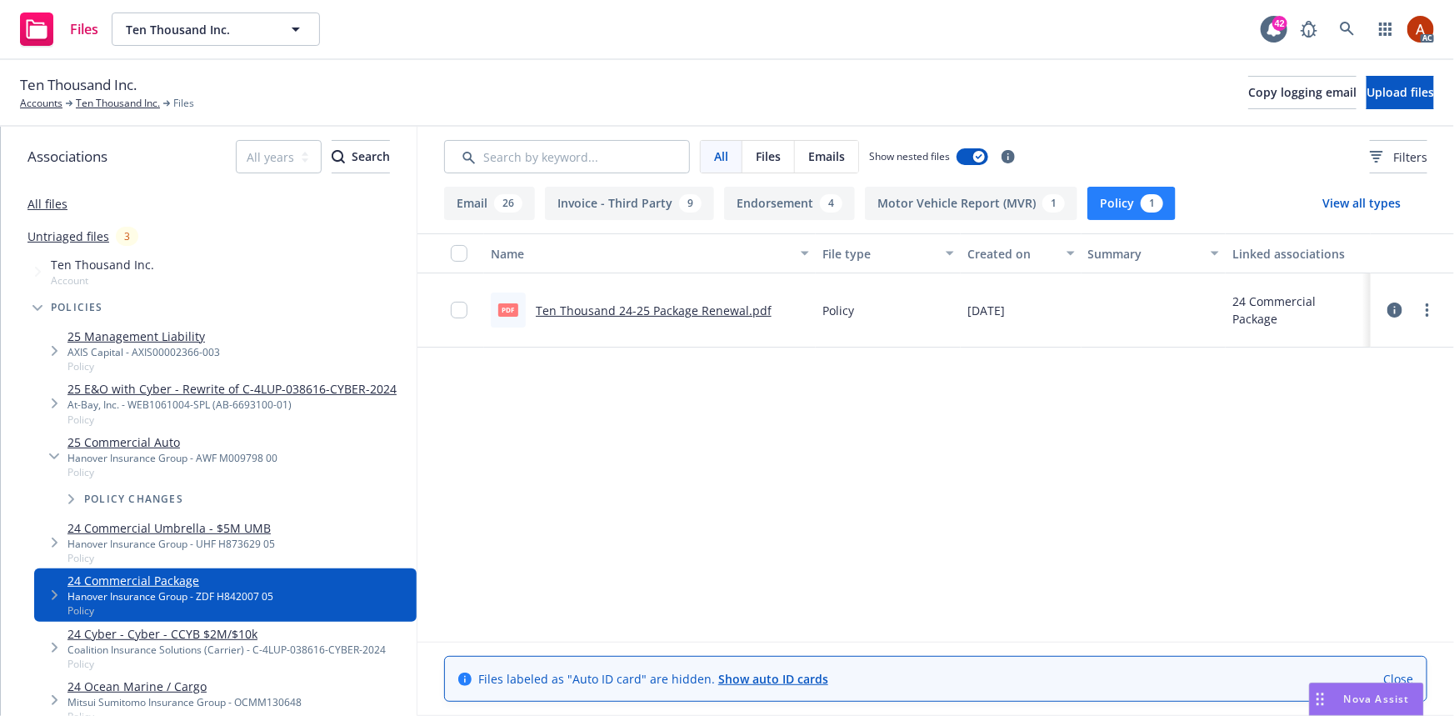
click at [675, 309] on link "Ten Thousand 24-25 Package Renewal.pdf" at bounding box center [654, 310] width 236 height 16
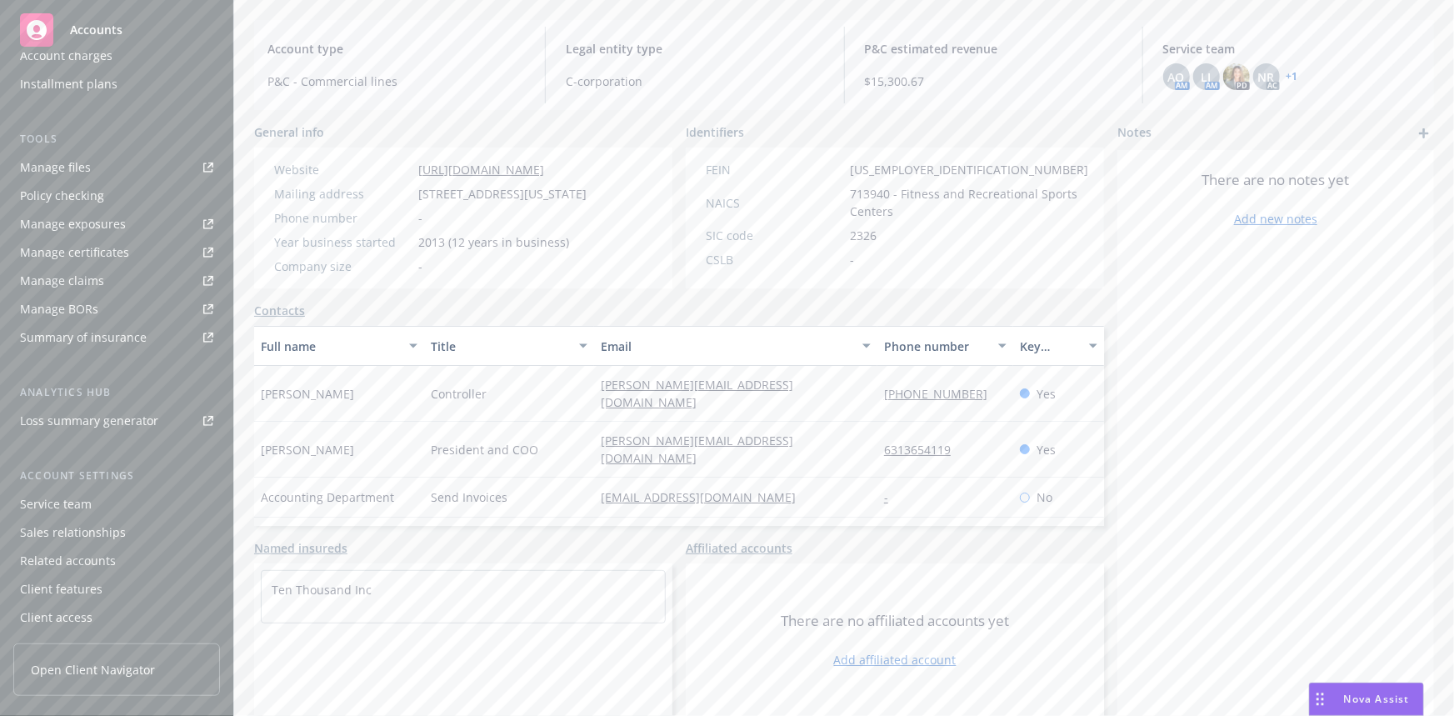
scroll to position [173, 0]
click at [61, 502] on div "Service team" at bounding box center [56, 504] width 72 height 27
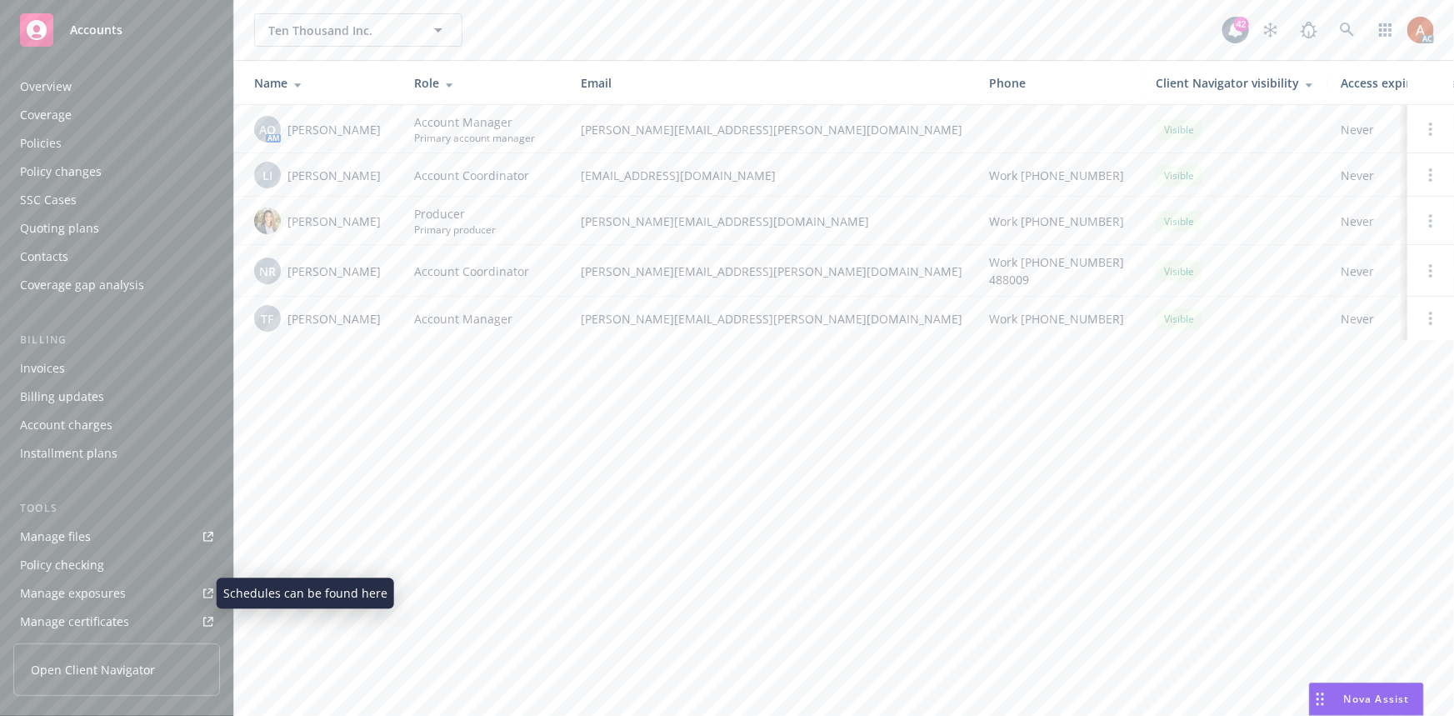
click at [100, 592] on div "Manage exposures" at bounding box center [73, 593] width 106 height 27
click at [49, 142] on div "Policies" at bounding box center [41, 143] width 42 height 27
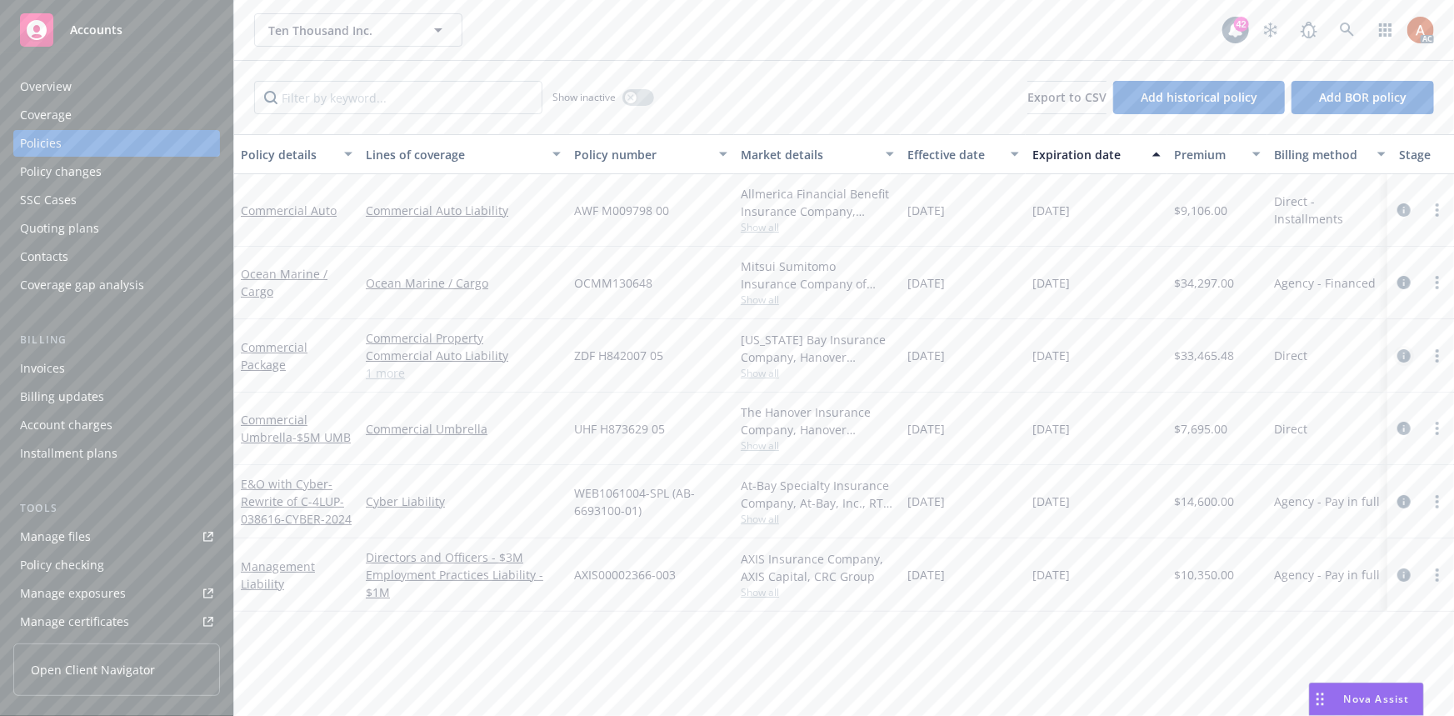
click at [1404, 356] on icon "circleInformation" at bounding box center [1403, 355] width 13 height 13
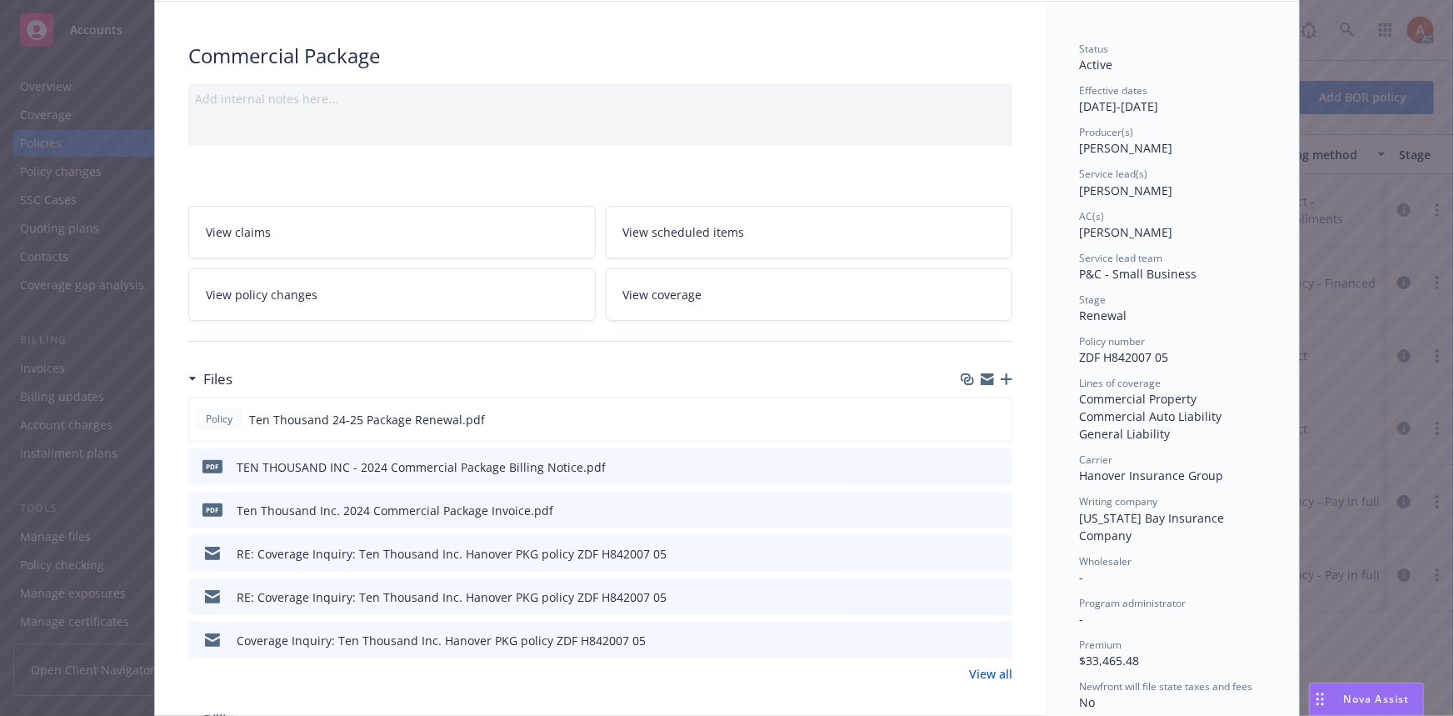
scroll to position [151, 0]
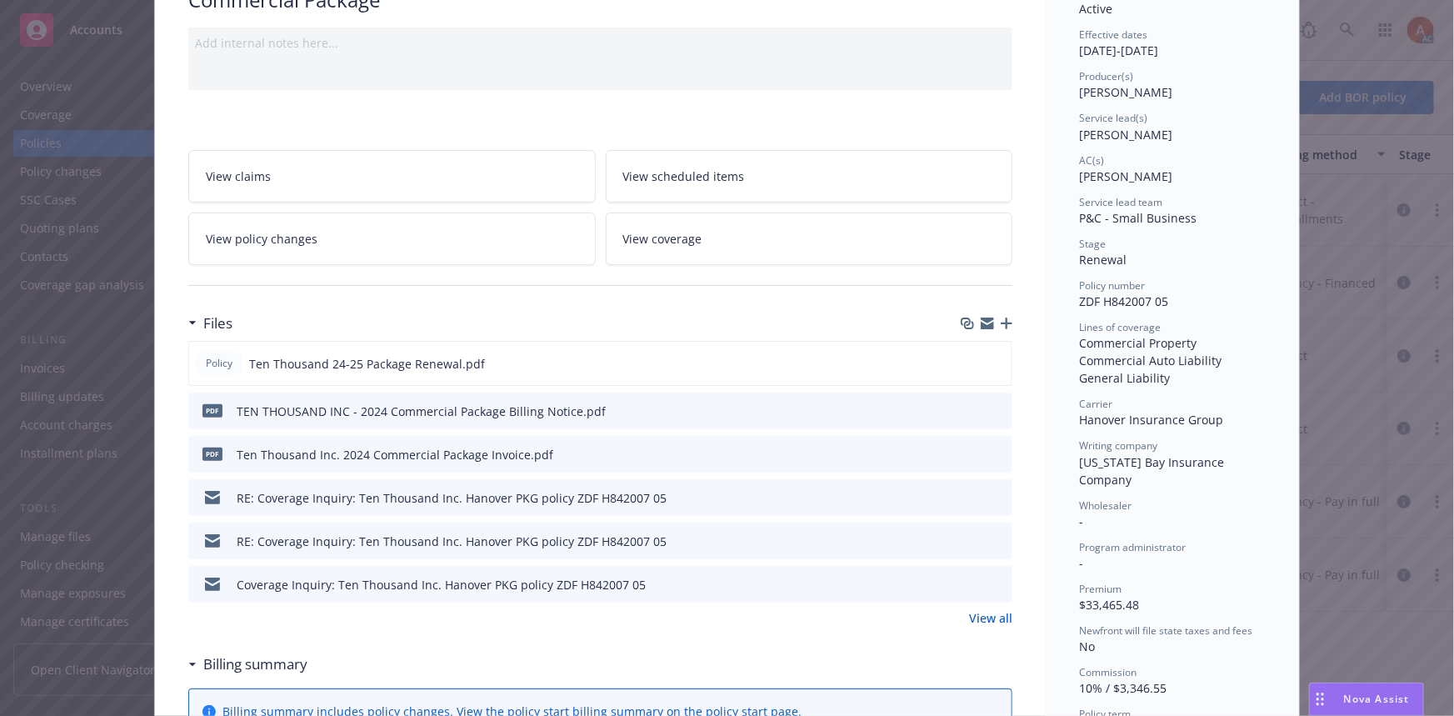
click at [969, 613] on link "View all" at bounding box center [990, 617] width 43 height 17
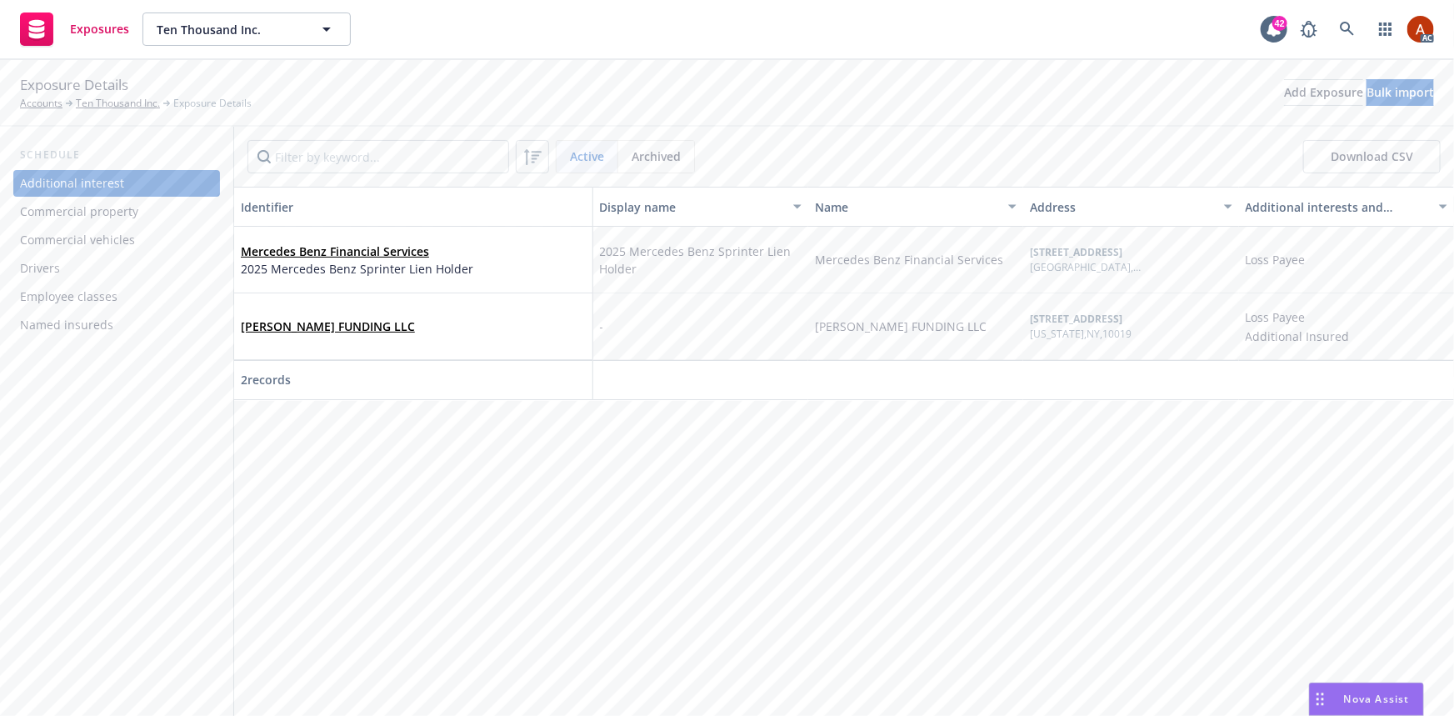
click at [62, 212] on div "Commercial property" at bounding box center [79, 211] width 118 height 27
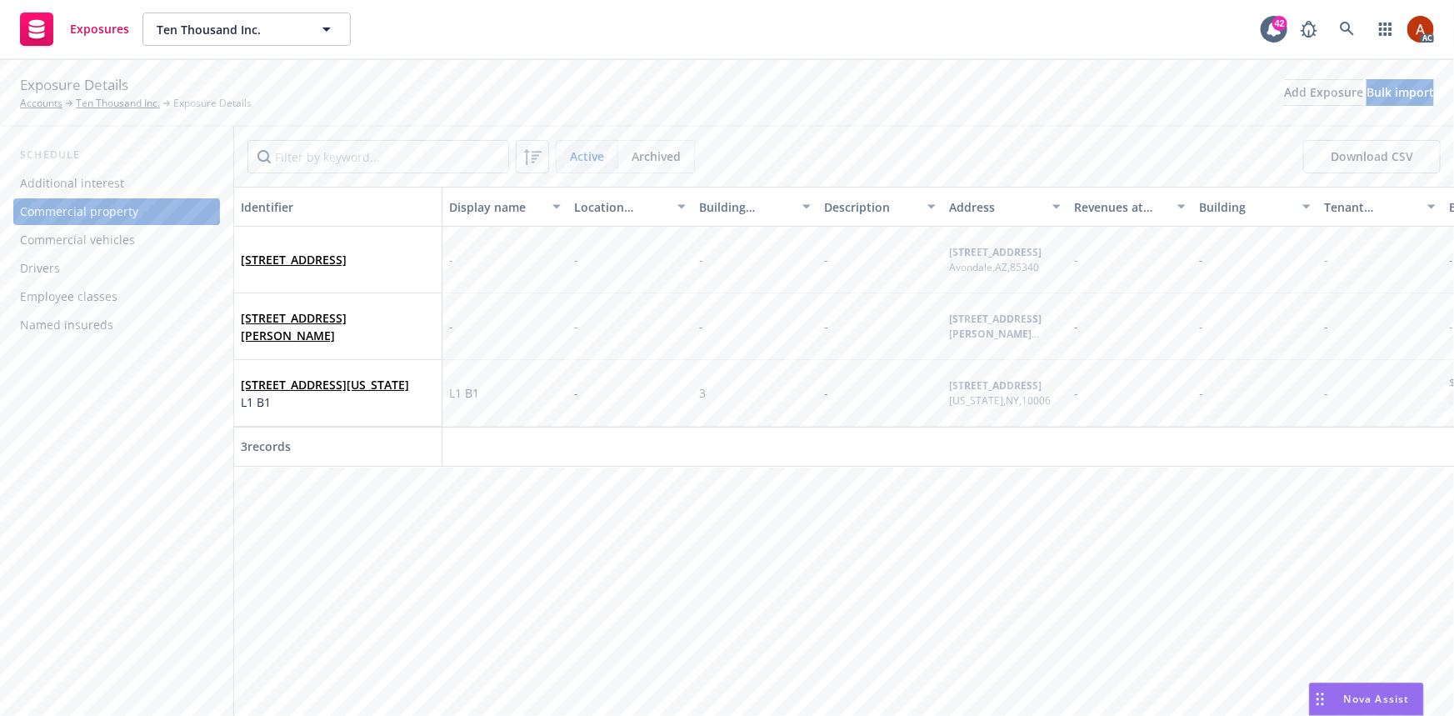
click at [92, 239] on div "Commercial vehicles" at bounding box center [77, 240] width 115 height 27
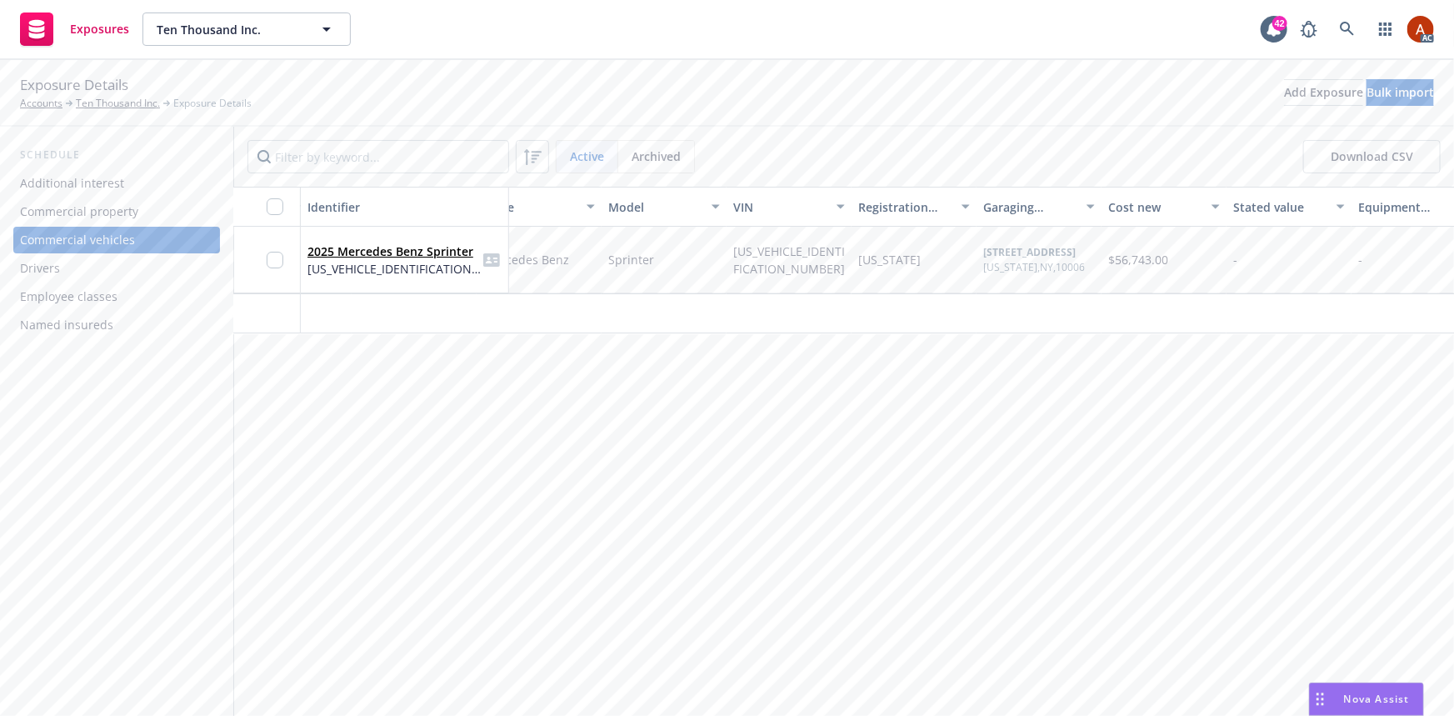
scroll to position [0, 302]
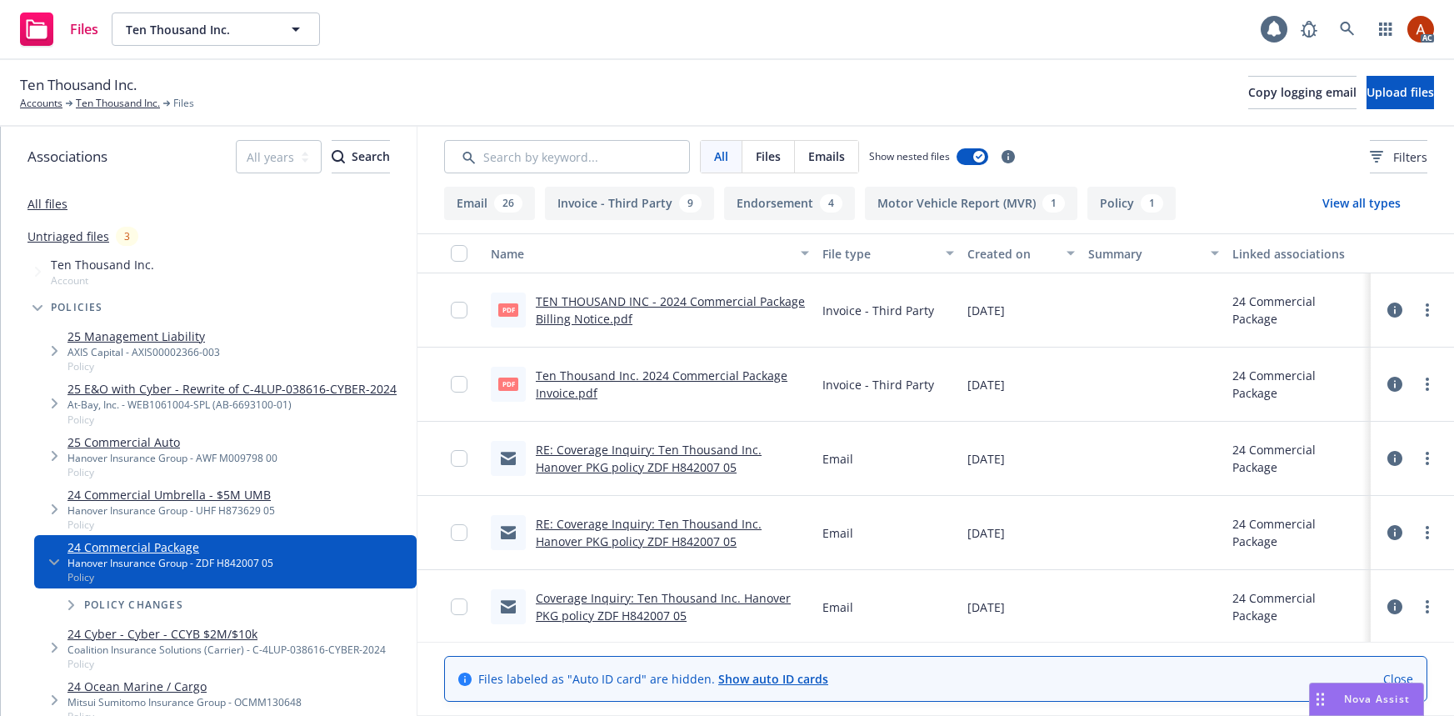
click at [776, 202] on button "Endorsement 4" at bounding box center [789, 203] width 131 height 33
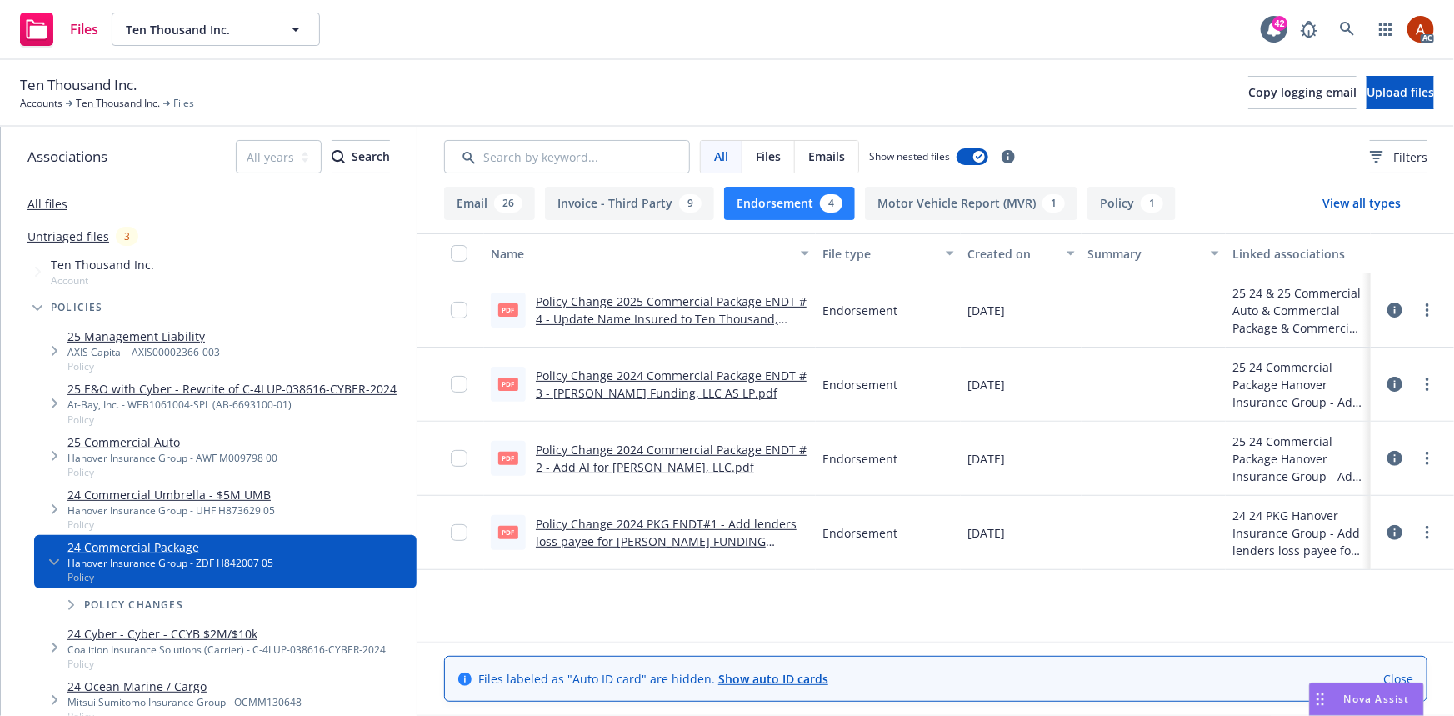
click at [1105, 204] on button "Policy 1" at bounding box center [1131, 203] width 88 height 33
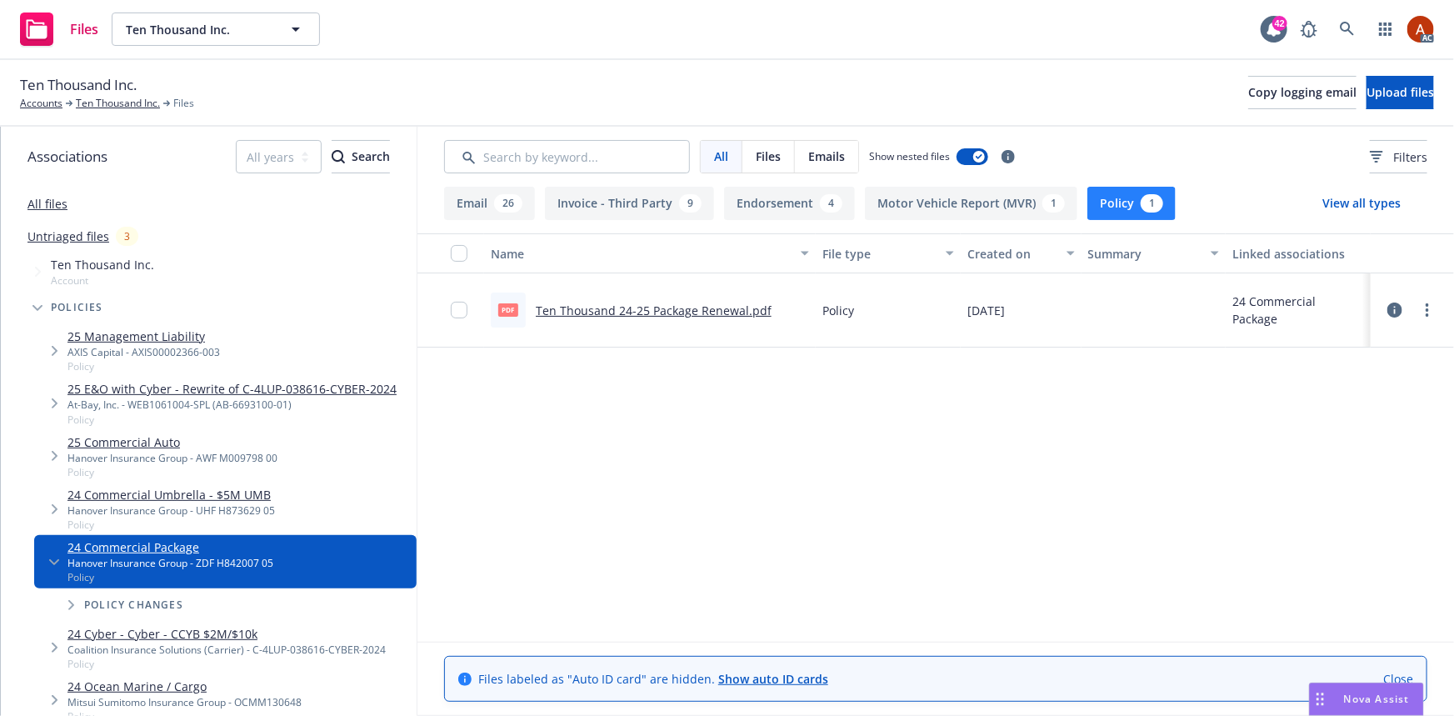
click at [645, 308] on link "Ten Thousand 24-25 Package Renewal.pdf" at bounding box center [654, 310] width 236 height 16
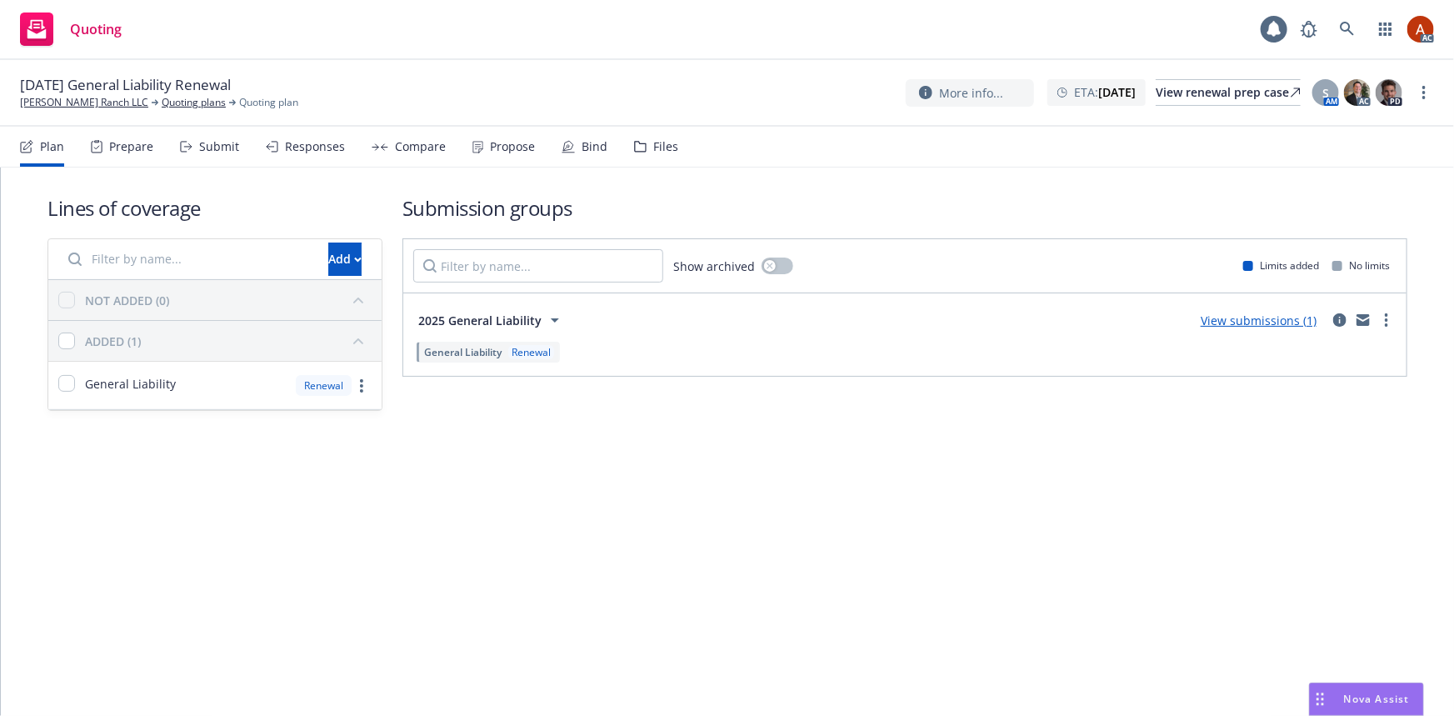
click at [128, 161] on div "Prepare" at bounding box center [122, 147] width 62 height 40
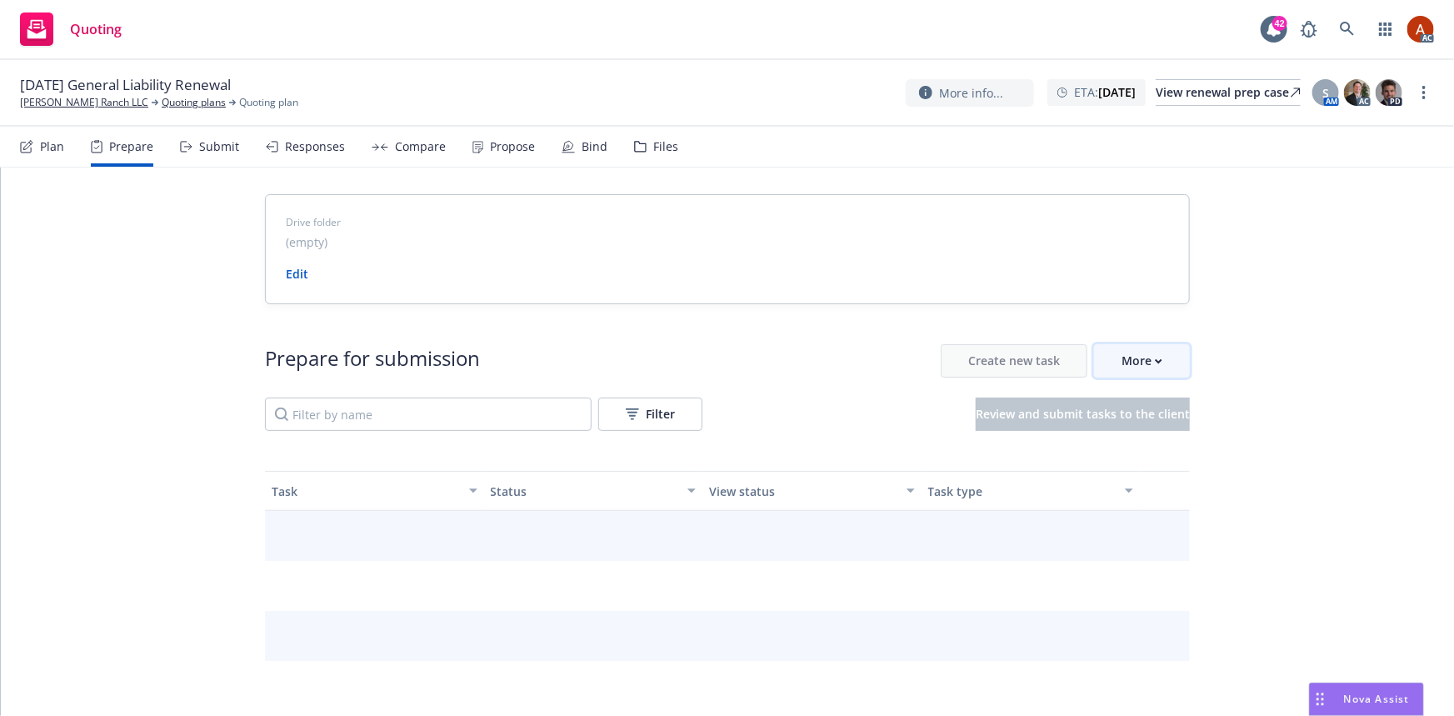
click at [1152, 367] on div "More" at bounding box center [1142, 361] width 41 height 32
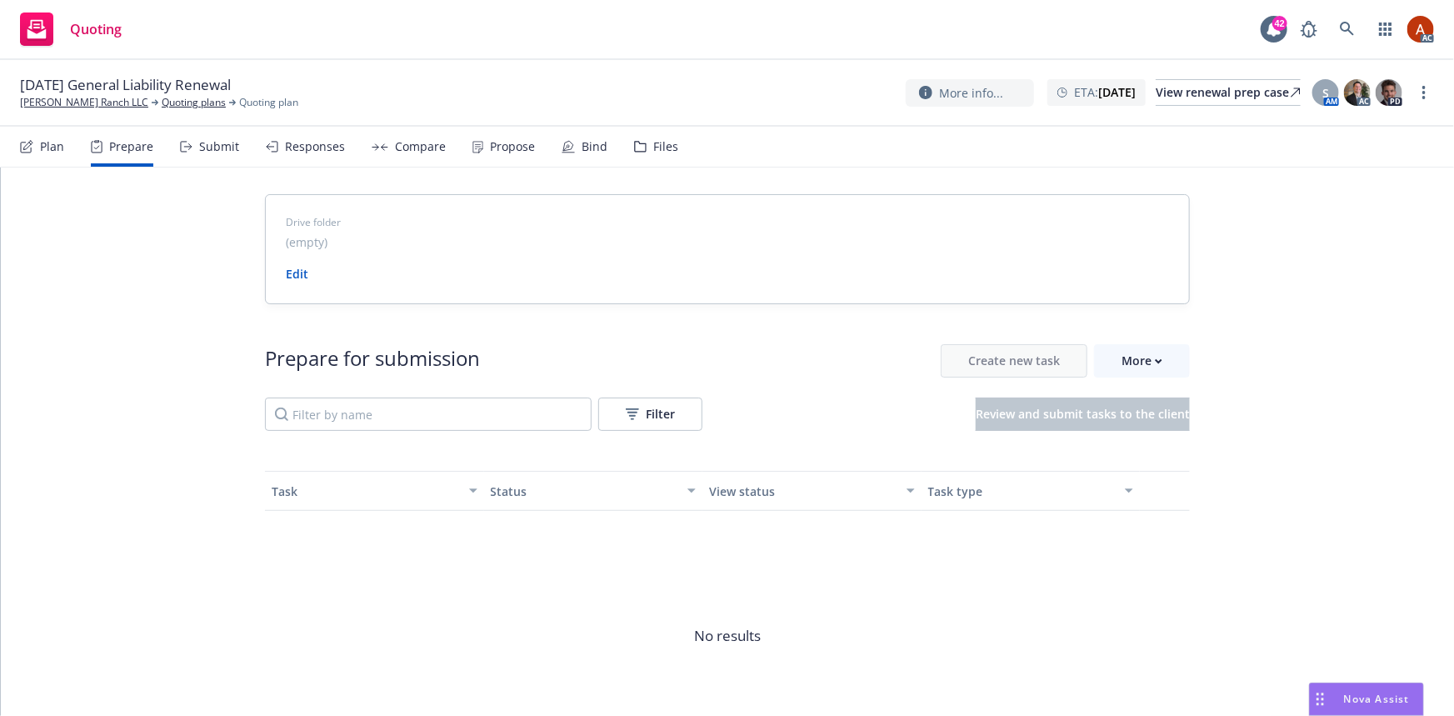
click at [1162, 440] on span "Go to Indio account" at bounding box center [1164, 437] width 148 height 16
click at [1123, 353] on div "More" at bounding box center [1142, 361] width 41 height 32
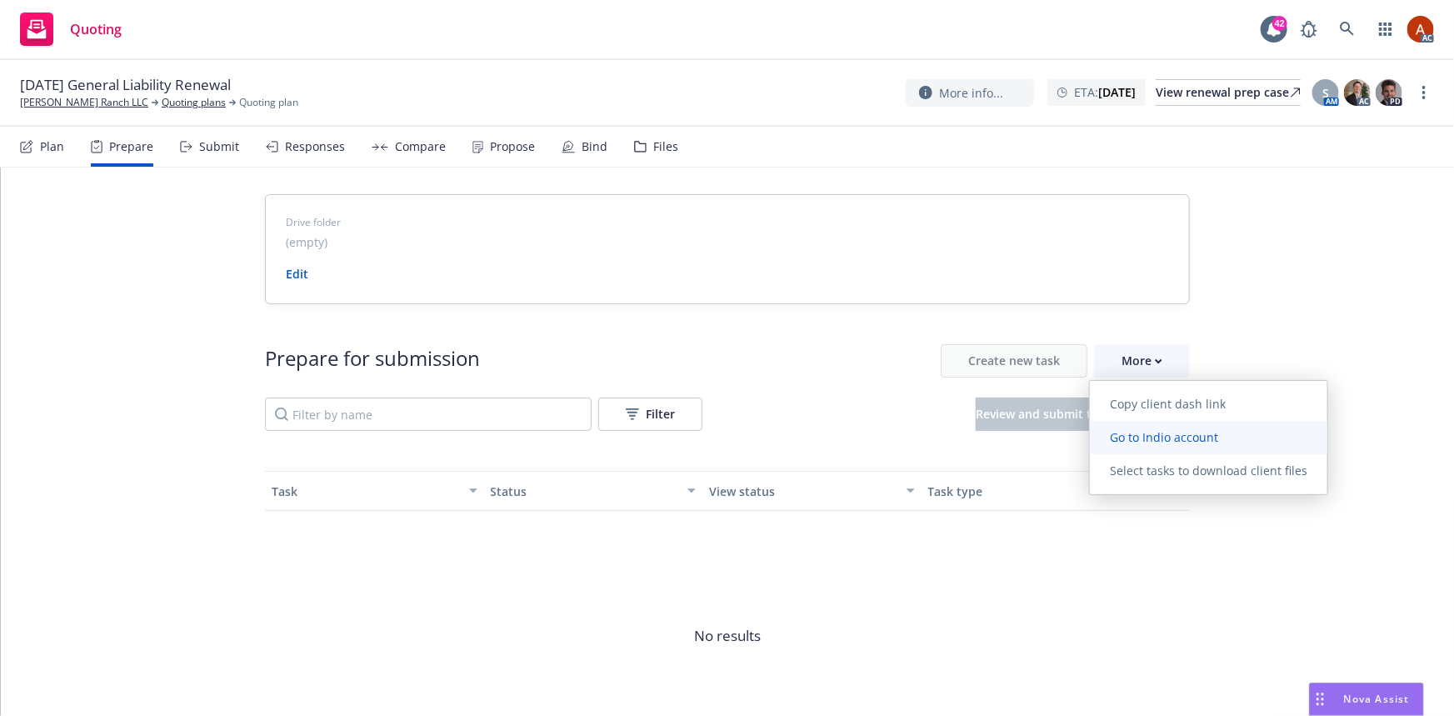
click at [1152, 442] on span "Go to Indio account" at bounding box center [1164, 437] width 148 height 16
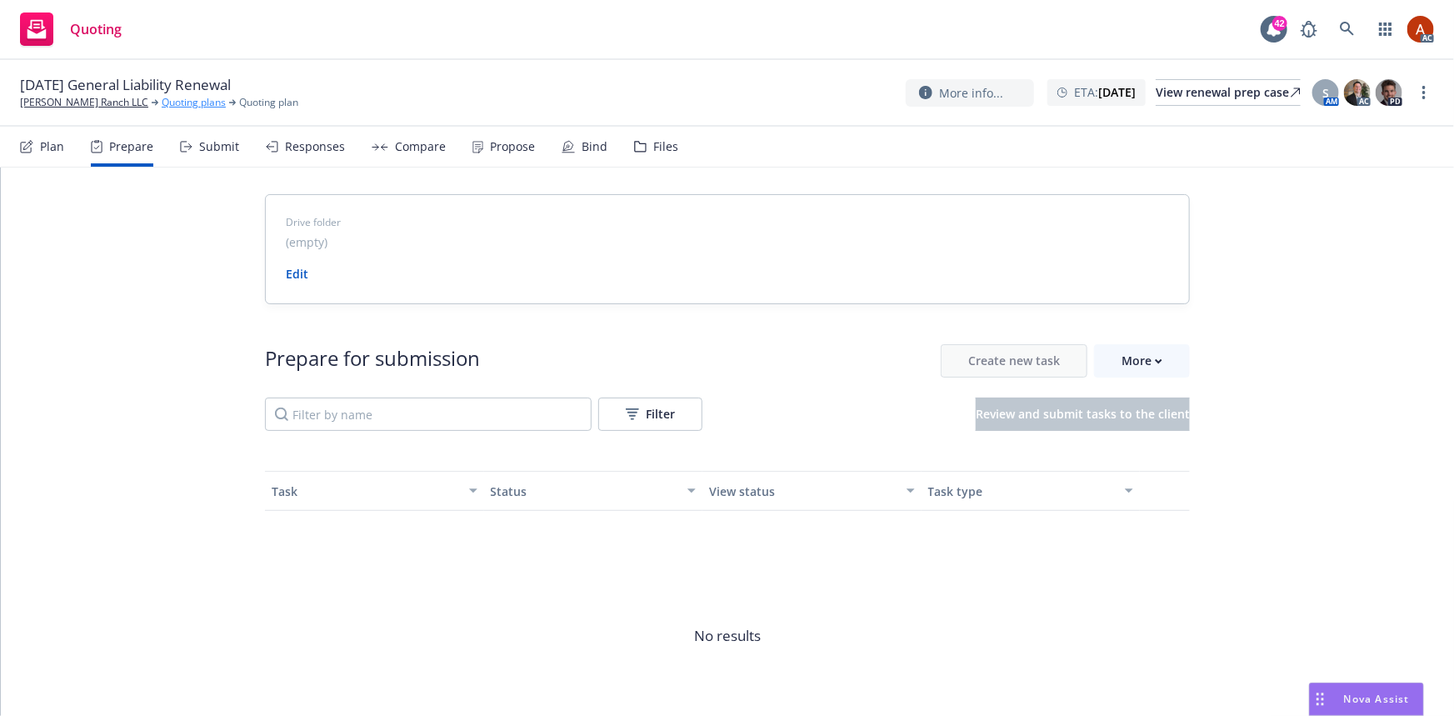
click at [162, 101] on link "Quoting plans" at bounding box center [194, 102] width 64 height 15
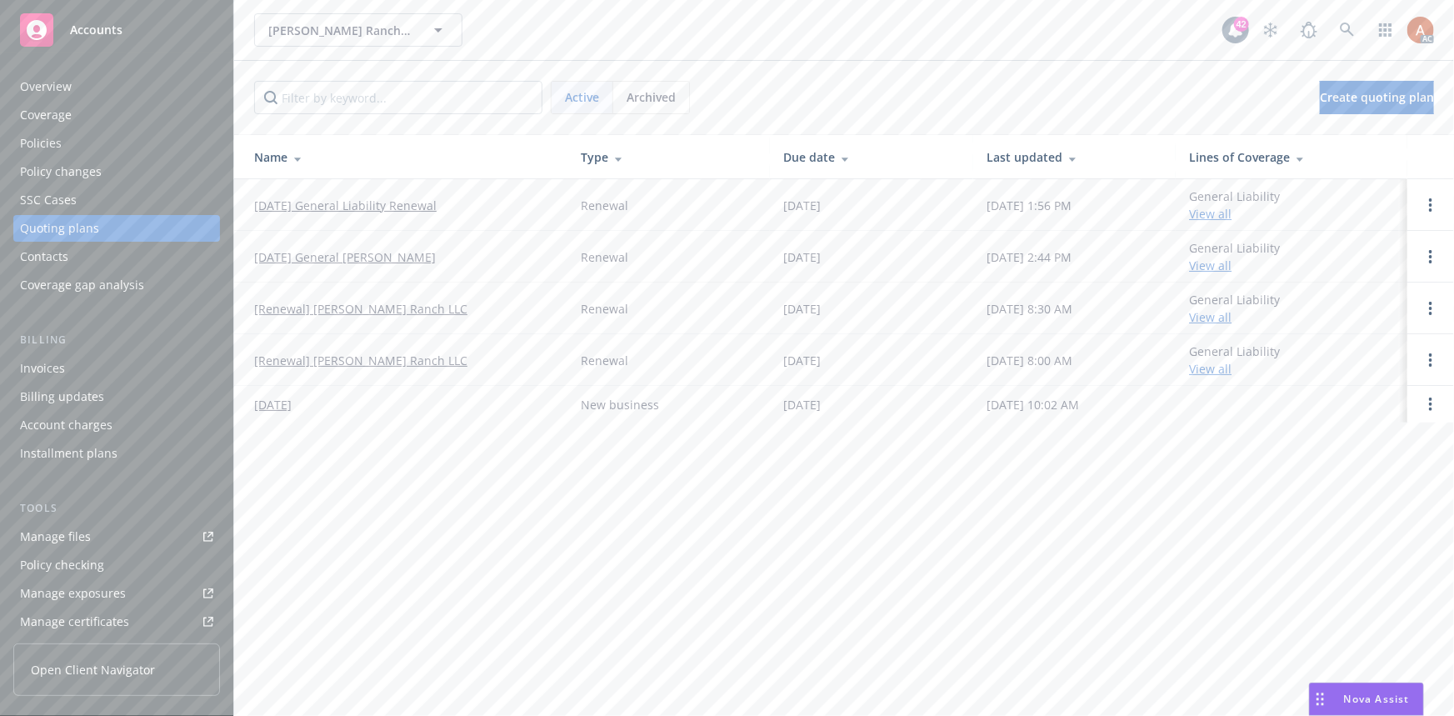
click at [41, 87] on div "Overview" at bounding box center [46, 86] width 52 height 27
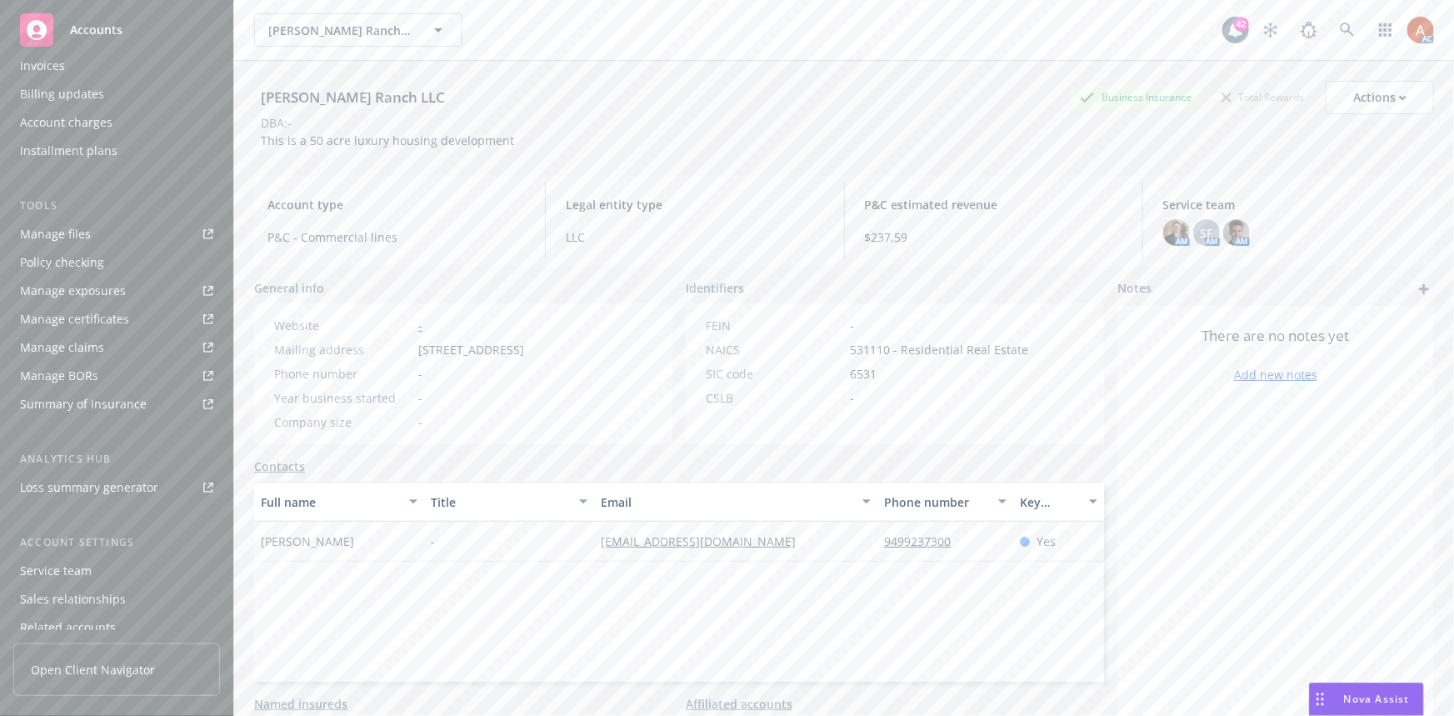
scroll to position [369, 0]
click at [74, 502] on div "Service team" at bounding box center [56, 504] width 72 height 27
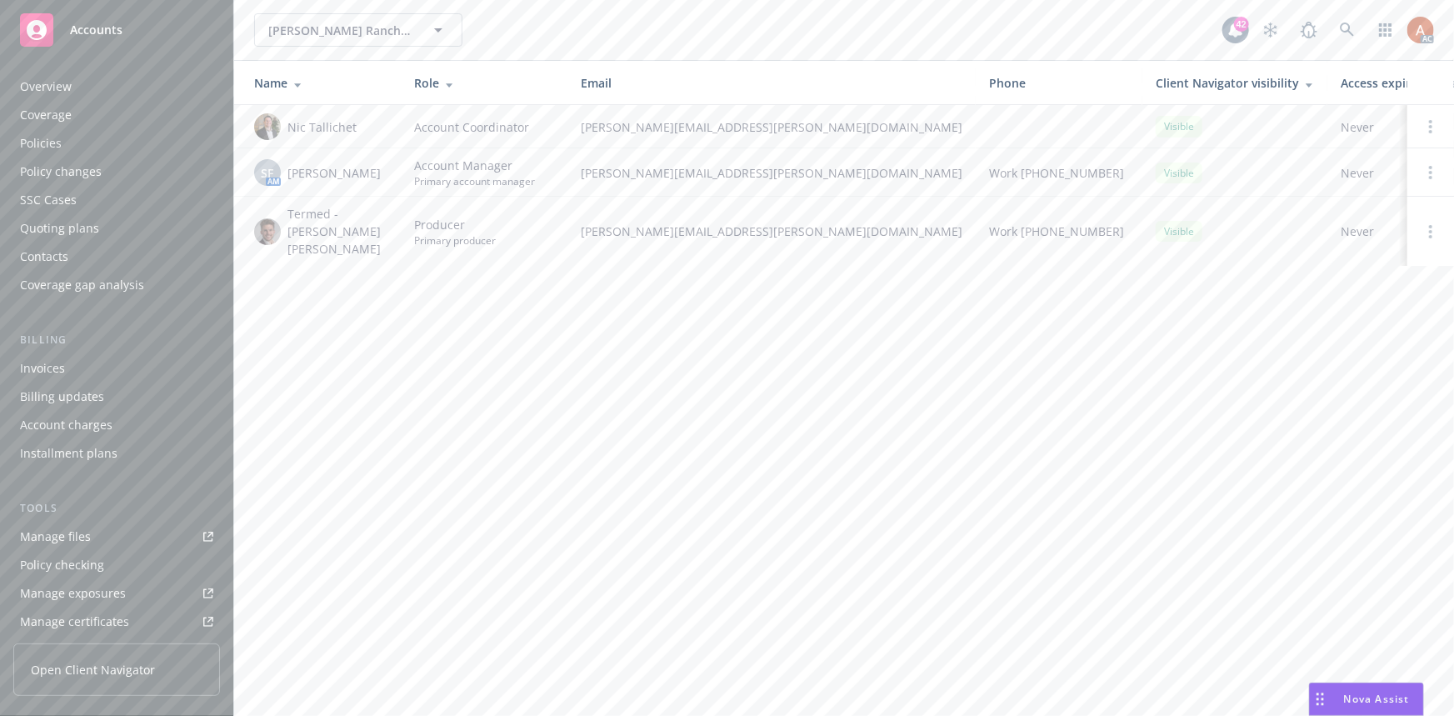
click at [24, 84] on div "Overview" at bounding box center [46, 86] width 52 height 27
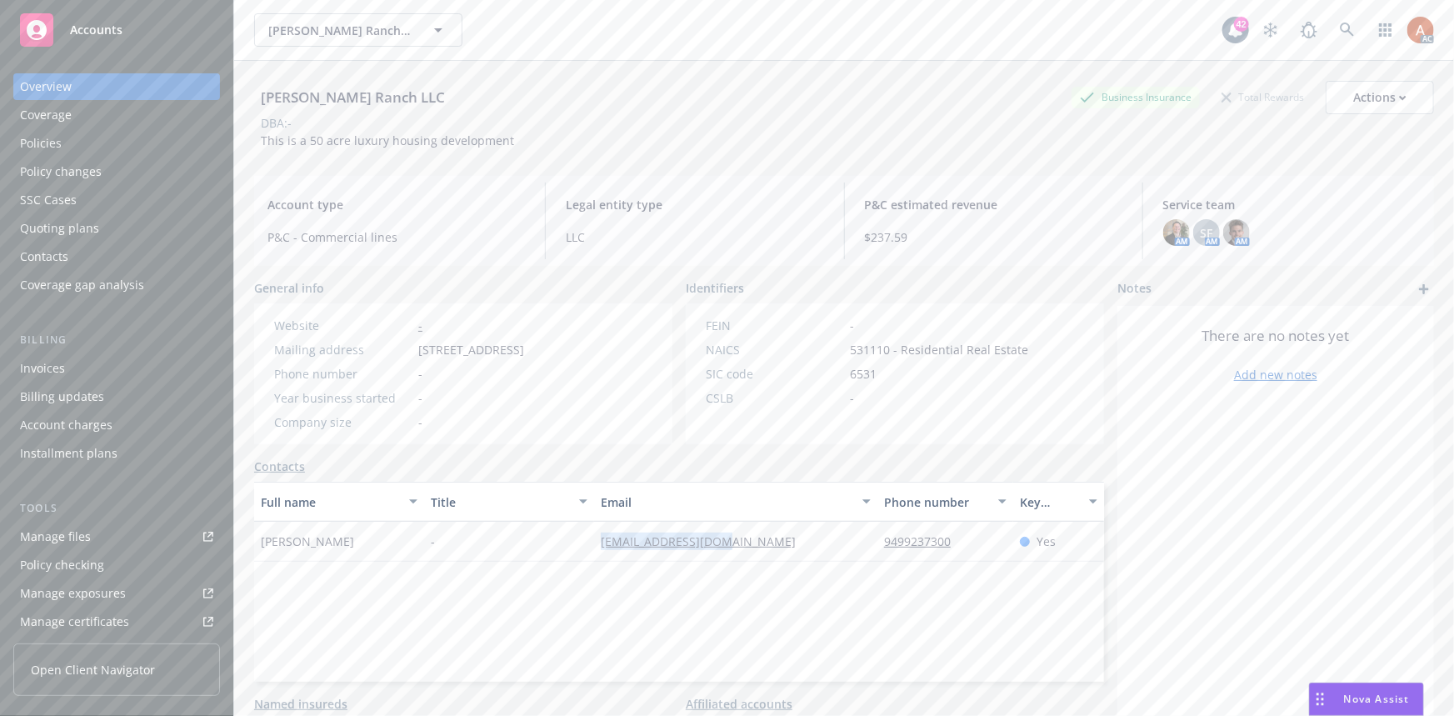
drag, startPoint x: 584, startPoint y: 563, endPoint x: 741, endPoint y: 563, distance: 156.7
click at [741, 562] on div "Anthony Curci - arc@lidocapital.com 9499237300 Yes" at bounding box center [679, 542] width 850 height 40
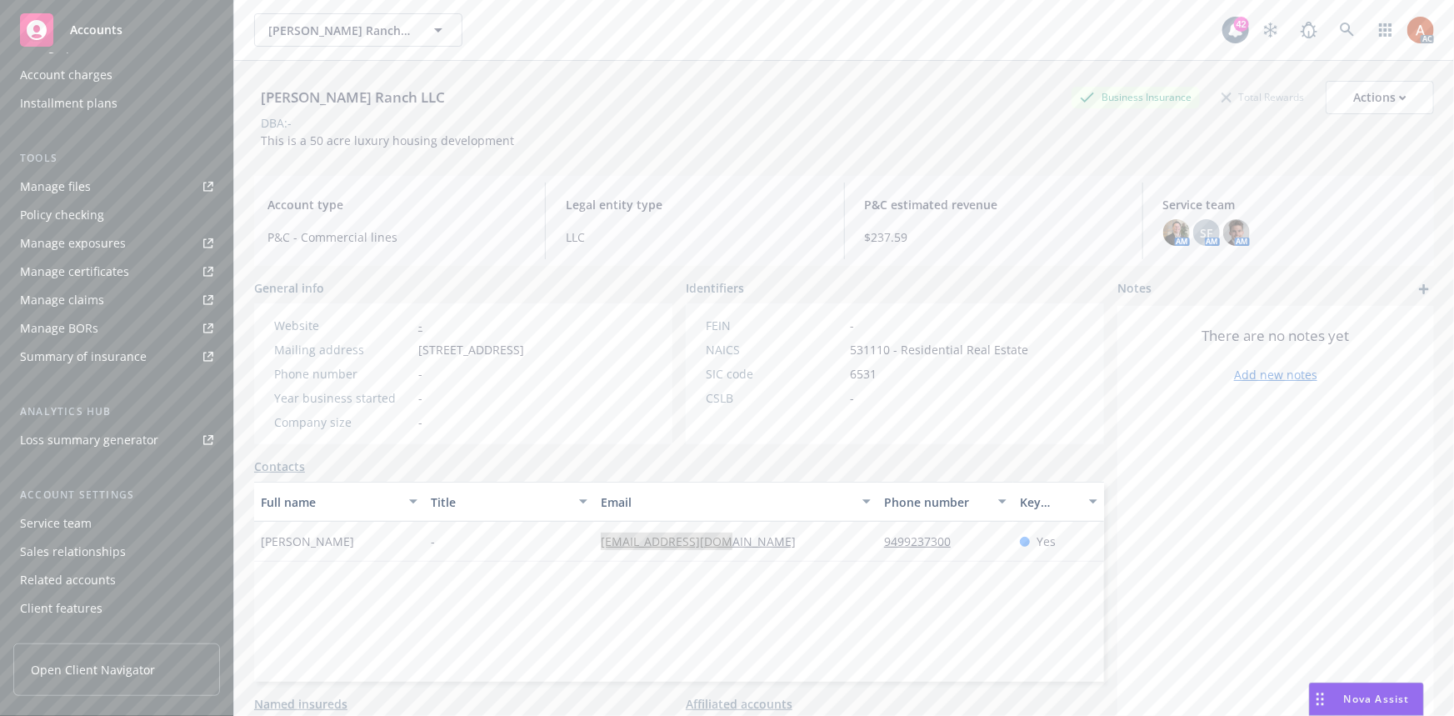
scroll to position [369, 0]
click at [74, 502] on div "Service team" at bounding box center [56, 504] width 72 height 27
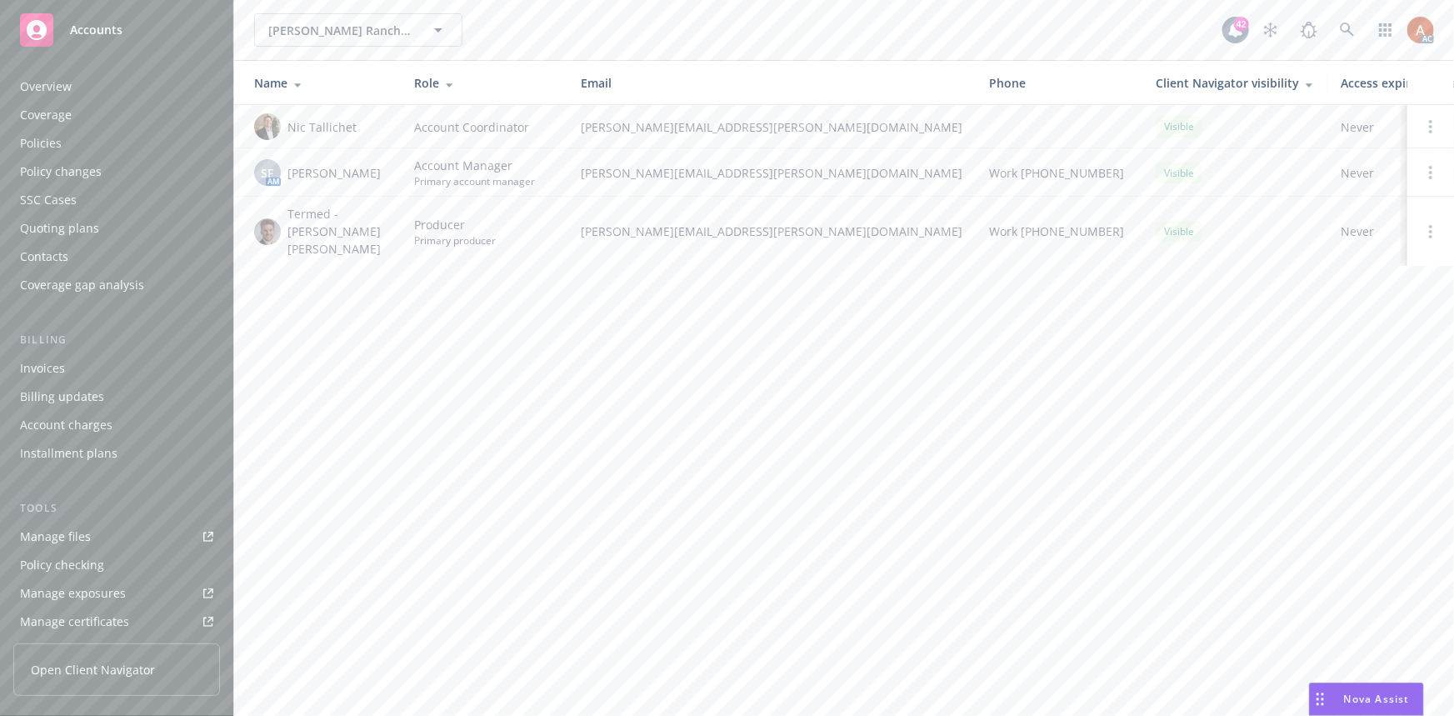
click at [79, 228] on div "Quoting plans" at bounding box center [59, 228] width 79 height 27
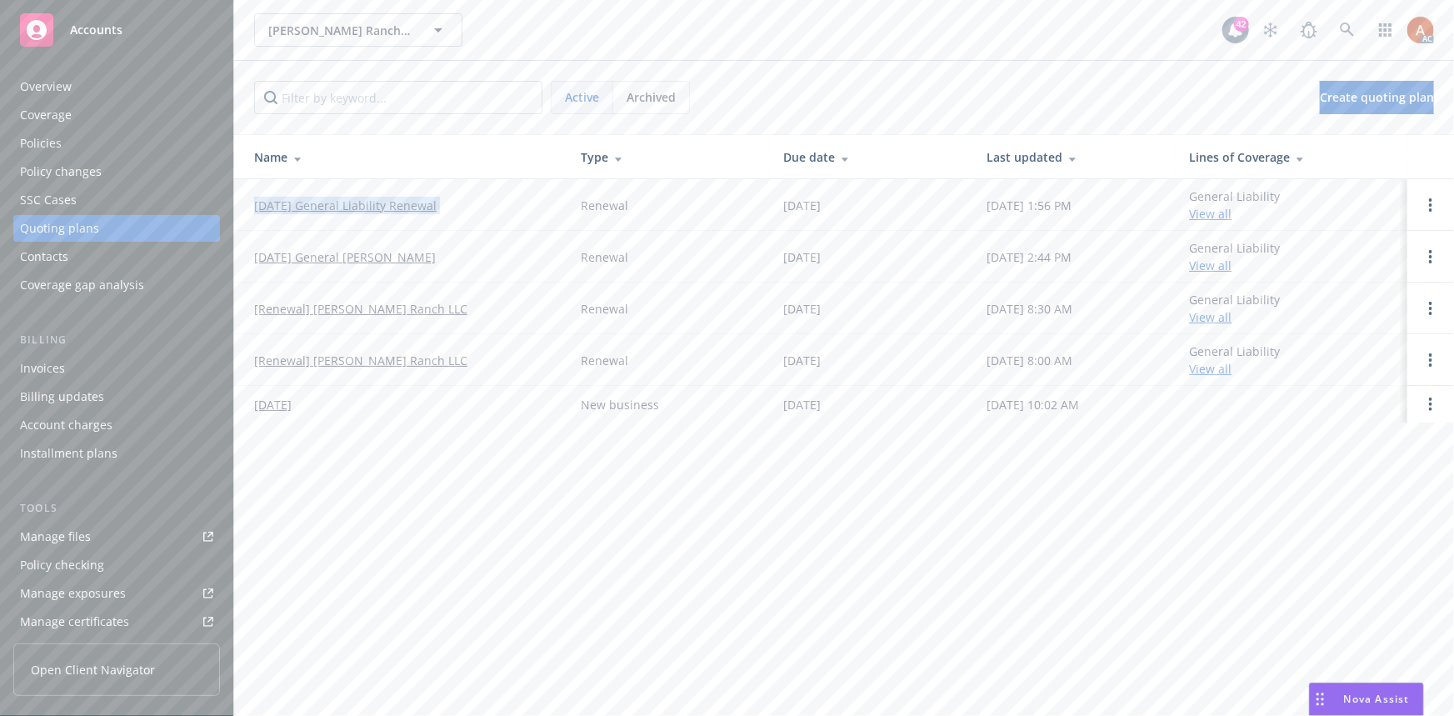
drag, startPoint x: 251, startPoint y: 200, endPoint x: 578, endPoint y: 212, distance: 327.7
click at [578, 212] on tr "12/22/25 General Liability Renewal Renewal 12/22/2025 09/10/2025, 1:56 PM Gener…" at bounding box center [844, 205] width 1220 height 52
copy link "12/22/25 General Liability Renewal"
click at [65, 89] on div "Overview" at bounding box center [46, 86] width 52 height 27
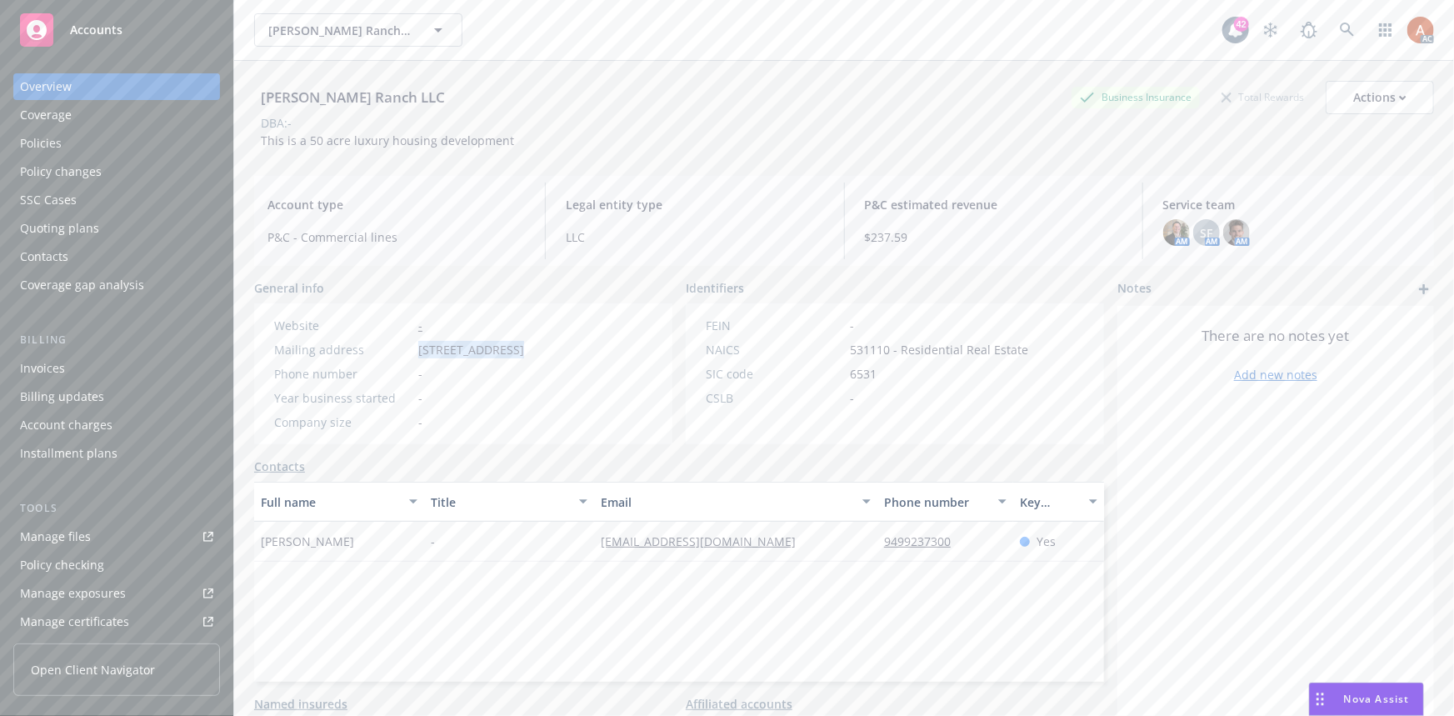
drag, startPoint x: 406, startPoint y: 355, endPoint x: 512, endPoint y: 352, distance: 106.7
click at [512, 352] on div "Mailing address 251 Shipyard Way, Suite A, Newport Beach, CA, 92663" at bounding box center [398, 349] width 263 height 17
copy div "251 Shipyard Way"
drag, startPoint x: 612, startPoint y: 357, endPoint x: 567, endPoint y: 351, distance: 44.7
click at [524, 357] on span "[STREET_ADDRESS]" at bounding box center [471, 349] width 106 height 17
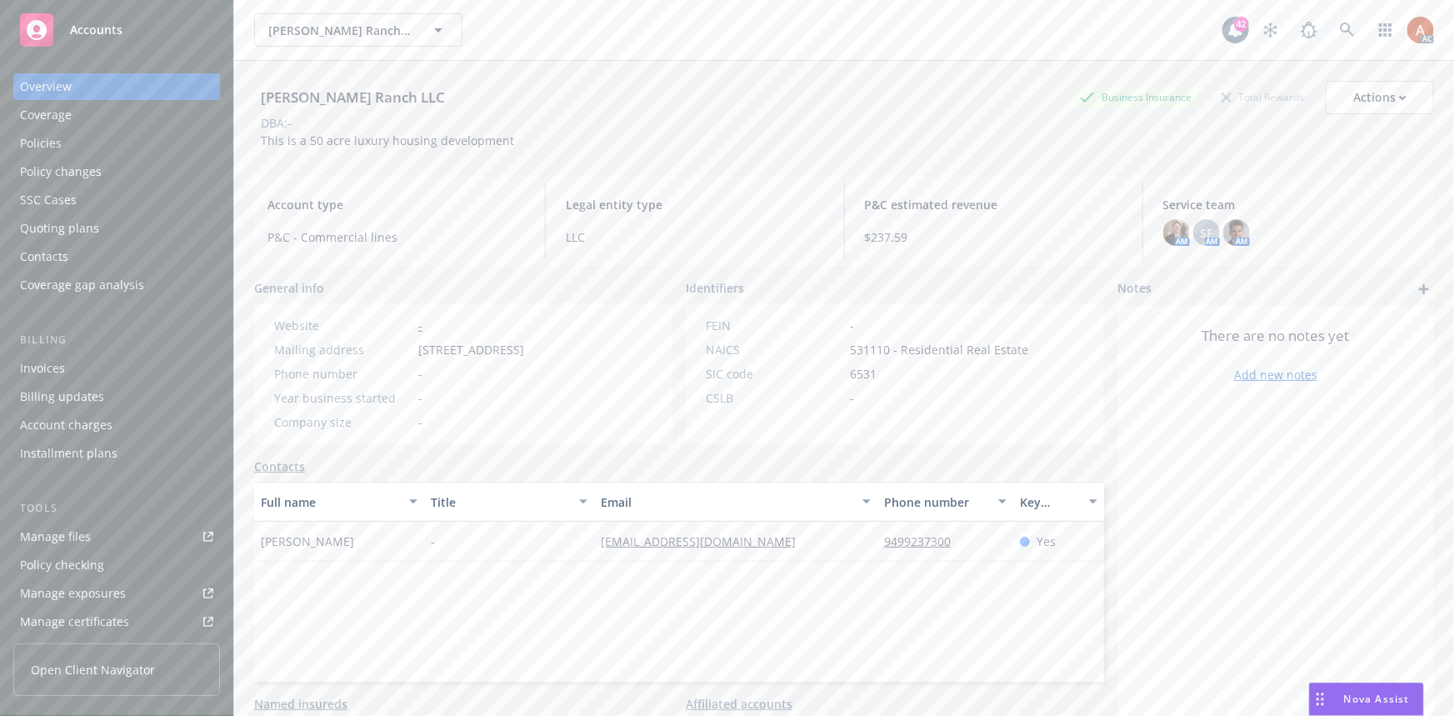
drag, startPoint x: 447, startPoint y: 347, endPoint x: 557, endPoint y: 346, distance: 109.2
click at [531, 346] on div "Mailing address 251 Shipyard Way, Suite A, Newport Beach, CA, 92663" at bounding box center [398, 349] width 263 height 17
copy span "251 Shipyard Way, Suite A"
click at [524, 350] on span "[STREET_ADDRESS]" at bounding box center [471, 349] width 106 height 17
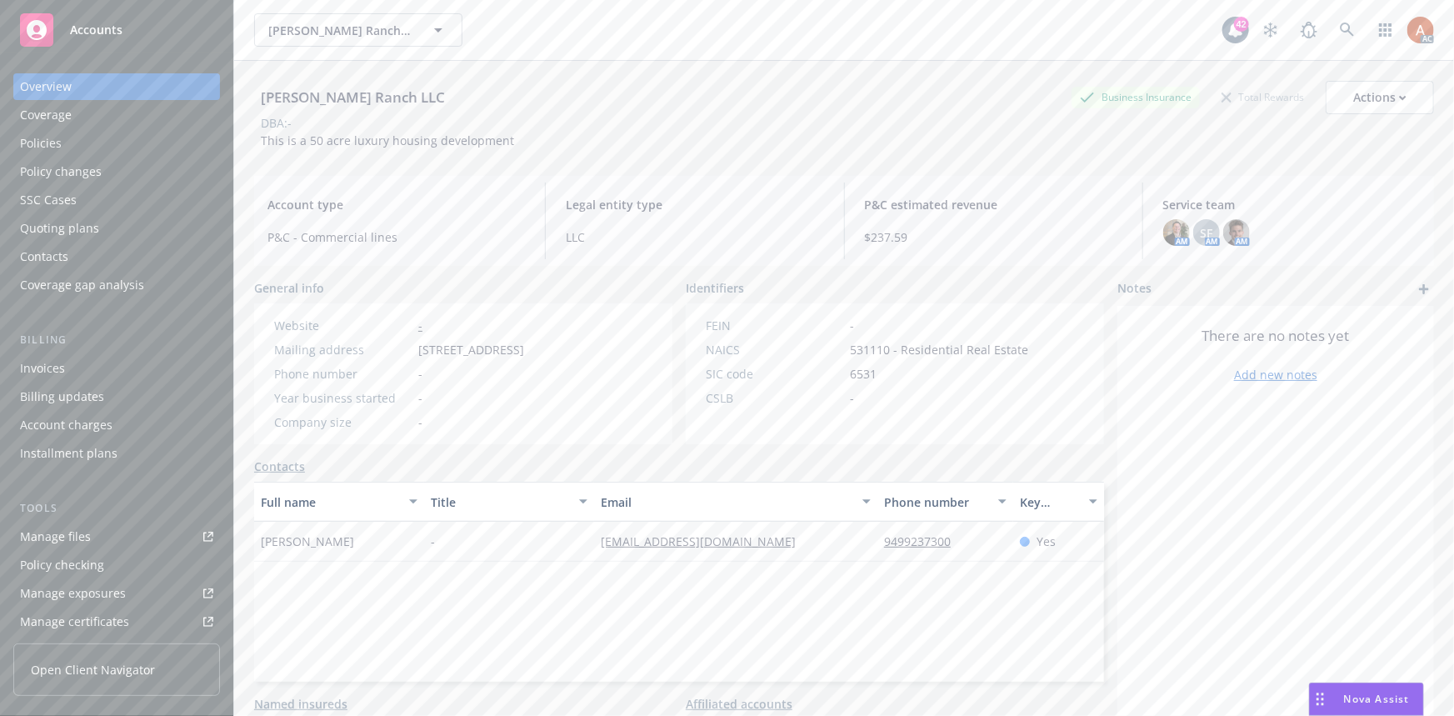
click at [531, 378] on div "Website - Mailing address 251 Shipyard Way, Suite A, Newport Beach, CA, 92663 P…" at bounding box center [398, 374] width 263 height 114
drag, startPoint x: 566, startPoint y: 349, endPoint x: 450, endPoint y: 368, distance: 117.4
click at [450, 358] on span "[STREET_ADDRESS]" at bounding box center [471, 349] width 106 height 17
copy span "Newport Beach"
click at [866, 352] on span "531110 - Residential Real Estate" at bounding box center [939, 349] width 178 height 17
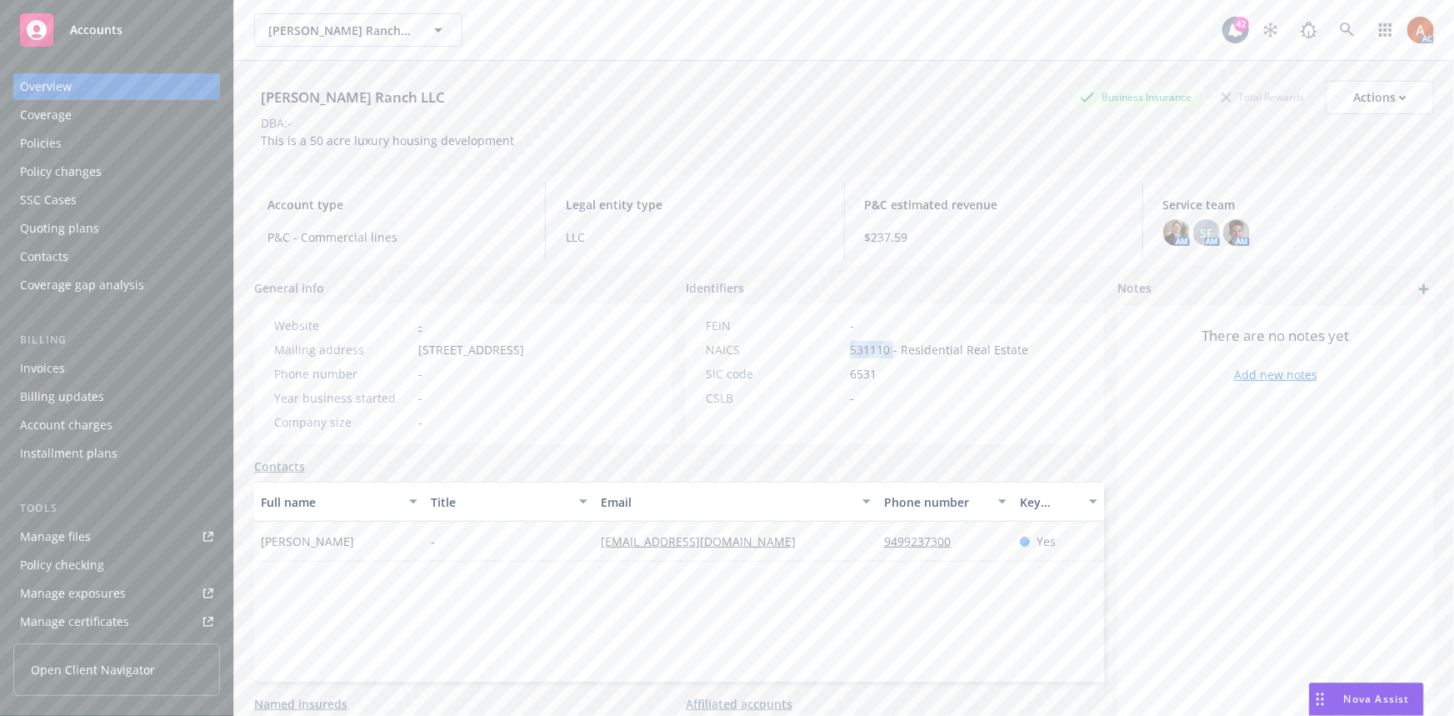
click at [866, 352] on span "531110 - Residential Real Estate" at bounding box center [939, 349] width 178 height 17
copy span "531110"
drag, startPoint x: 586, startPoint y: 563, endPoint x: 724, endPoint y: 554, distance: 138.6
click at [724, 554] on div "Anthony Curci - arc@lidocapital.com 9499237300 Yes" at bounding box center [679, 542] width 850 height 40
copy div "arc@lidocapital.com"
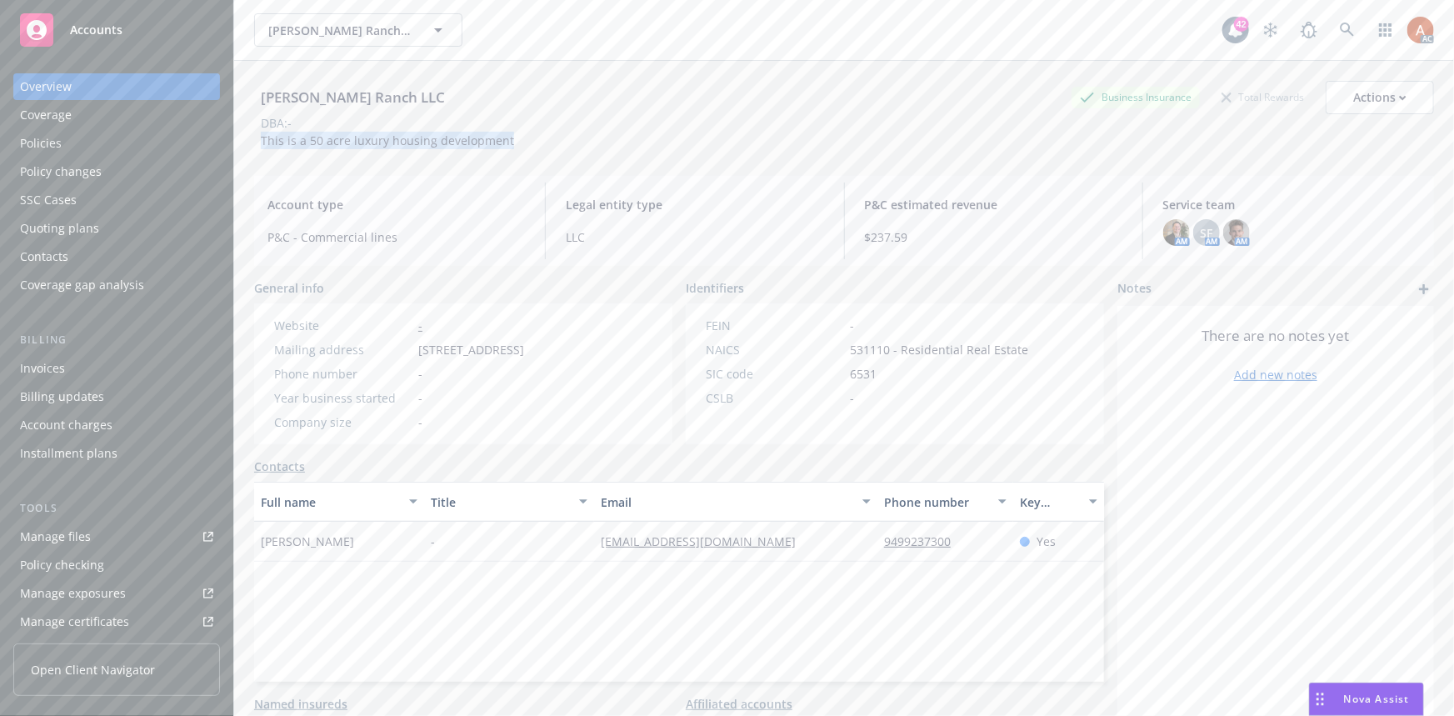
drag, startPoint x: 257, startPoint y: 138, endPoint x: 517, endPoint y: 142, distance: 260.0
click at [517, 142] on div "Kortum Ranch LLC Business Insurance Total Rewards Actions DBA: - This is a 50 a…" at bounding box center [844, 115] width 1180 height 68
copy span "This is a 50 acre luxury housing development"
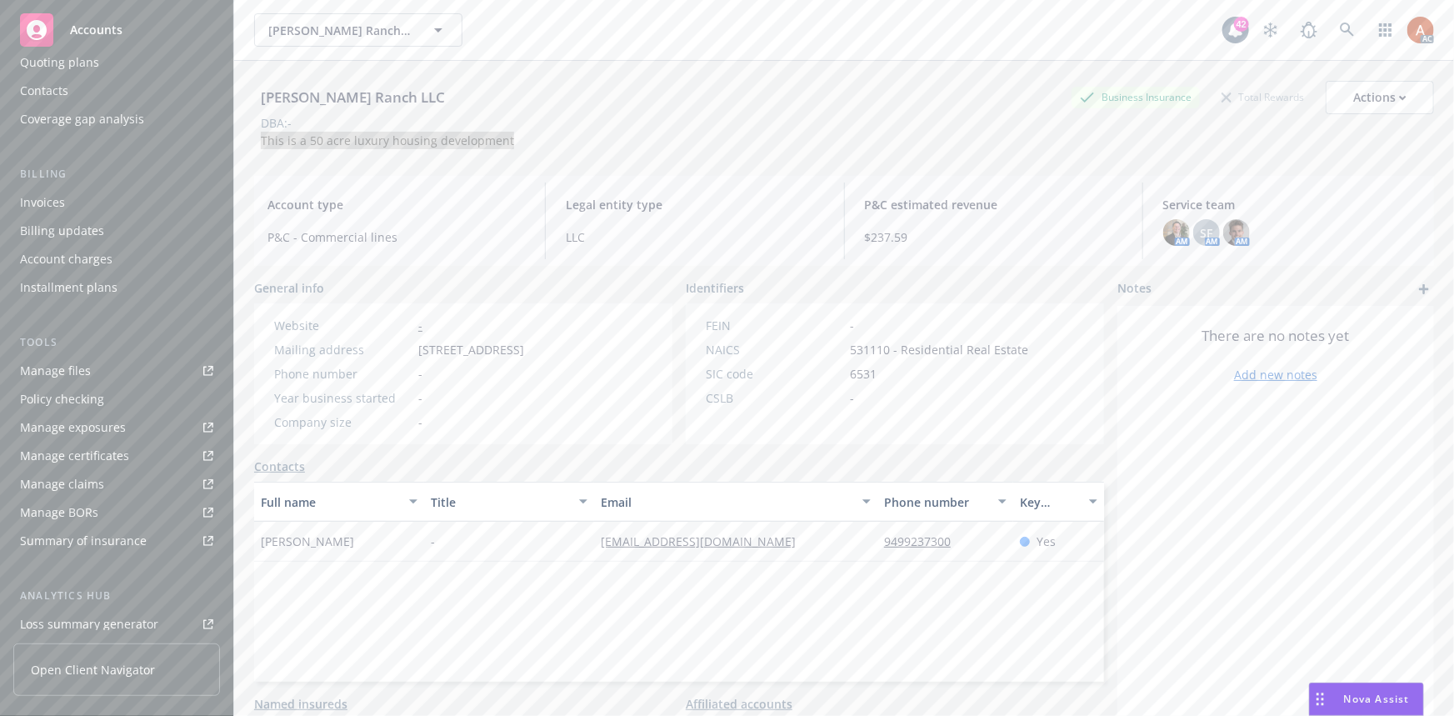
scroll to position [369, 0]
click at [48, 496] on div "Service team" at bounding box center [56, 504] width 72 height 27
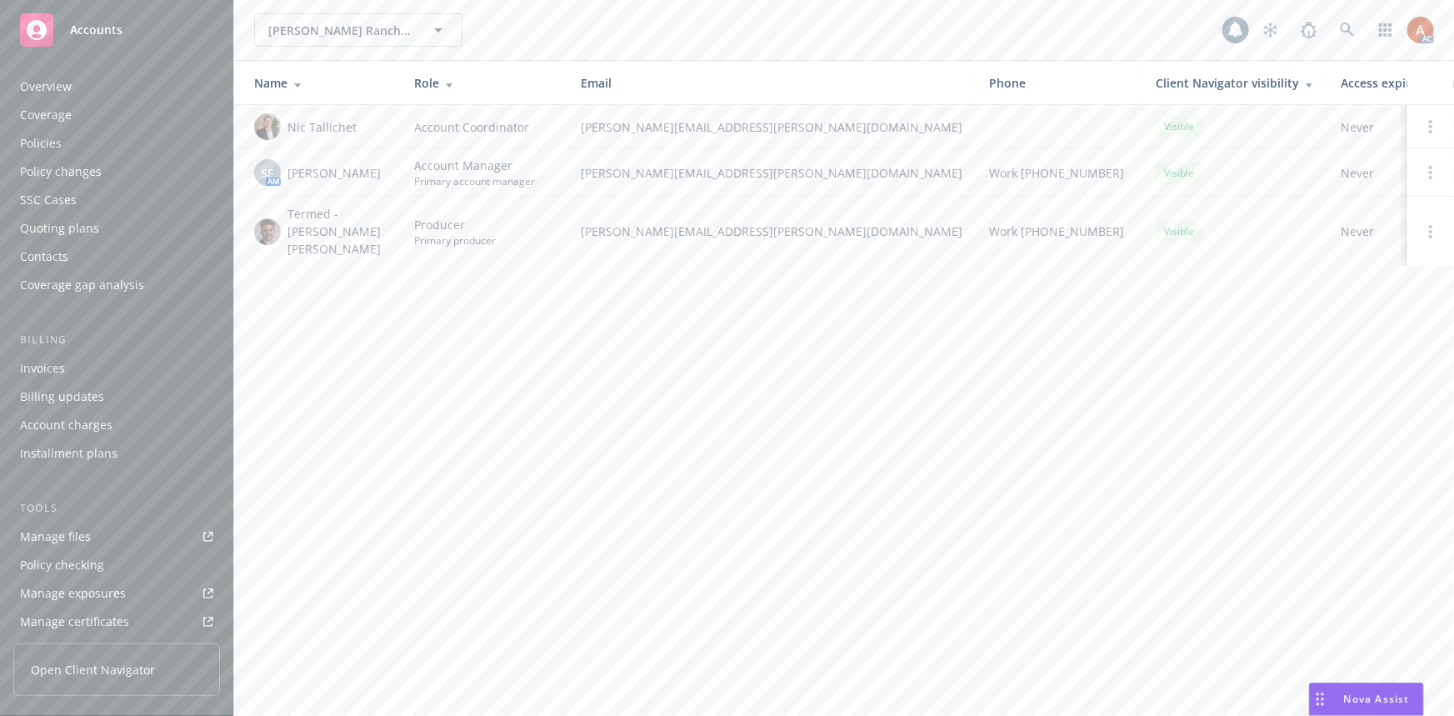
scroll to position [369, 0]
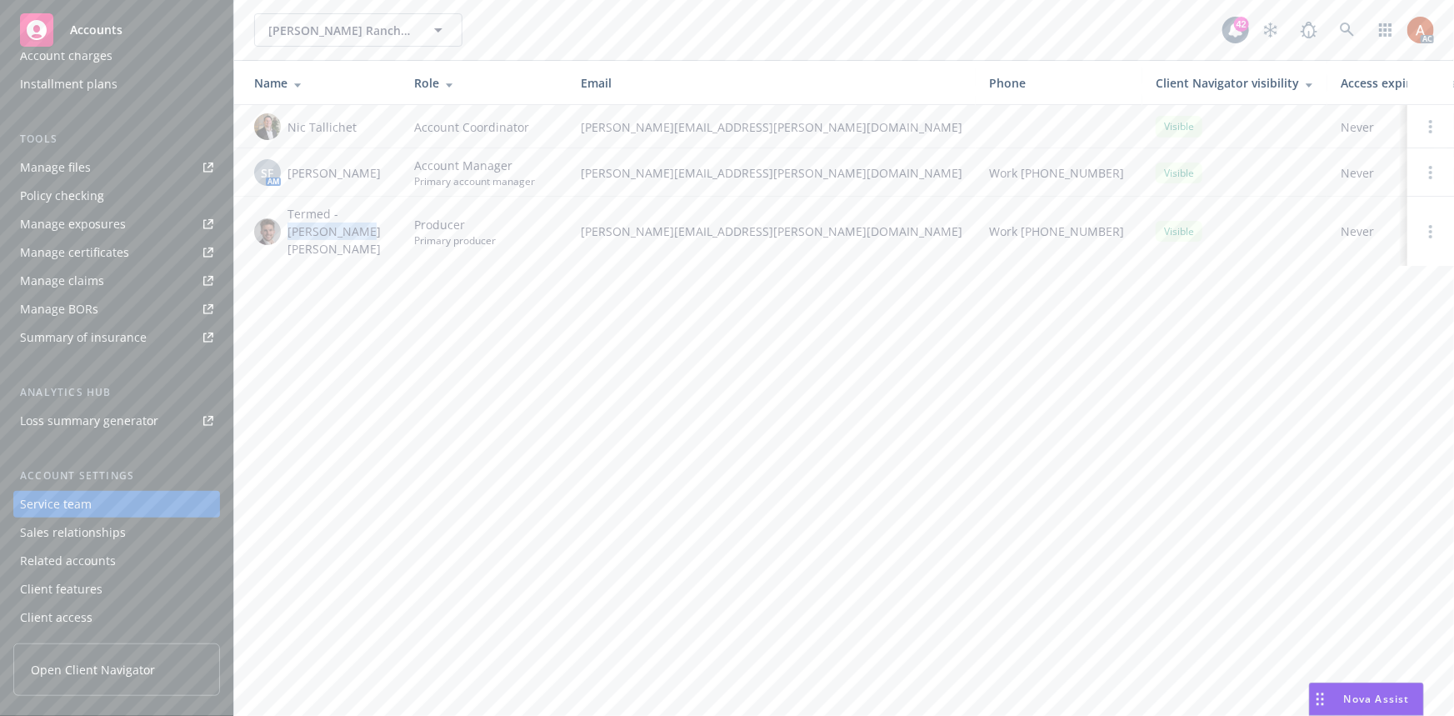
drag, startPoint x: 340, startPoint y: 212, endPoint x: 344, endPoint y: 236, distance: 24.5
click at [344, 236] on span "Termed - Keane Heller" at bounding box center [337, 231] width 100 height 52
copy span "Keane Heller"
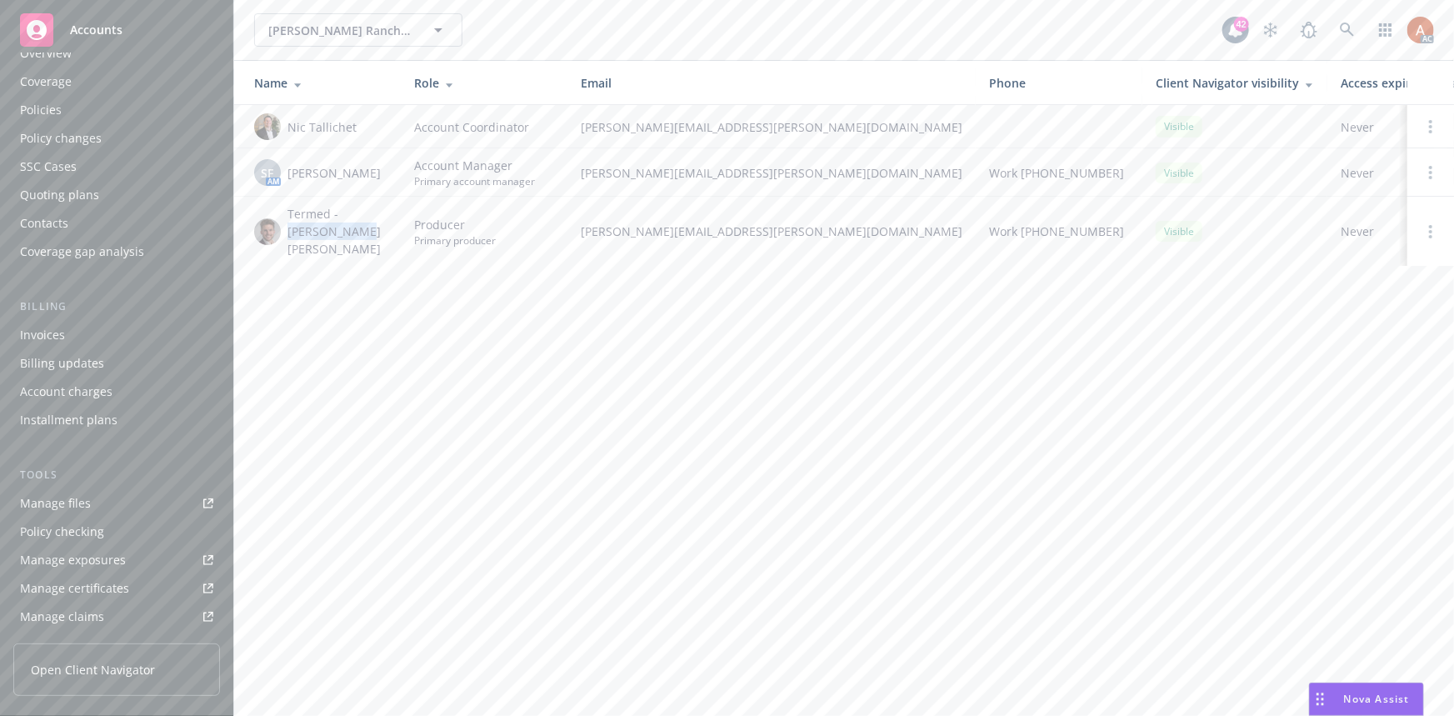
scroll to position [0, 0]
click at [37, 146] on div "Policies" at bounding box center [41, 143] width 42 height 27
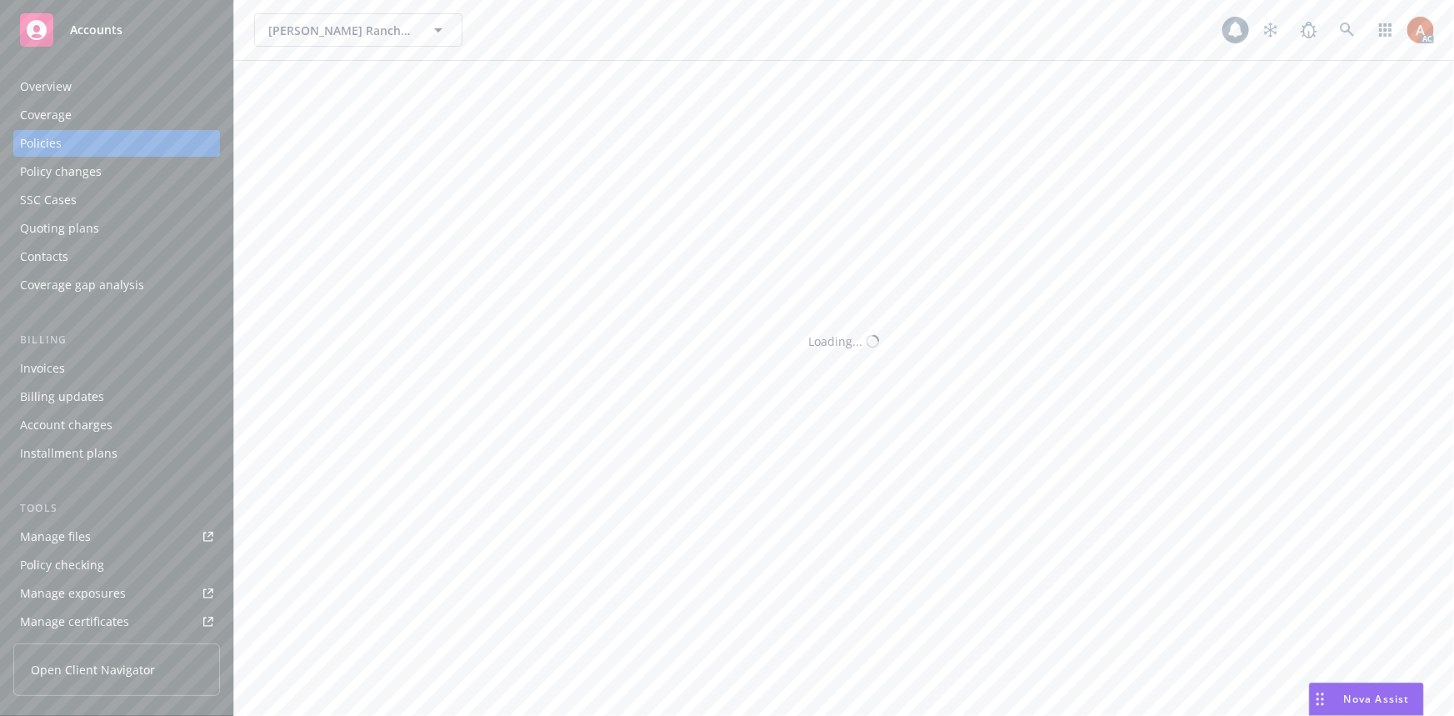
click at [35, 137] on div "Policies" at bounding box center [41, 143] width 42 height 27
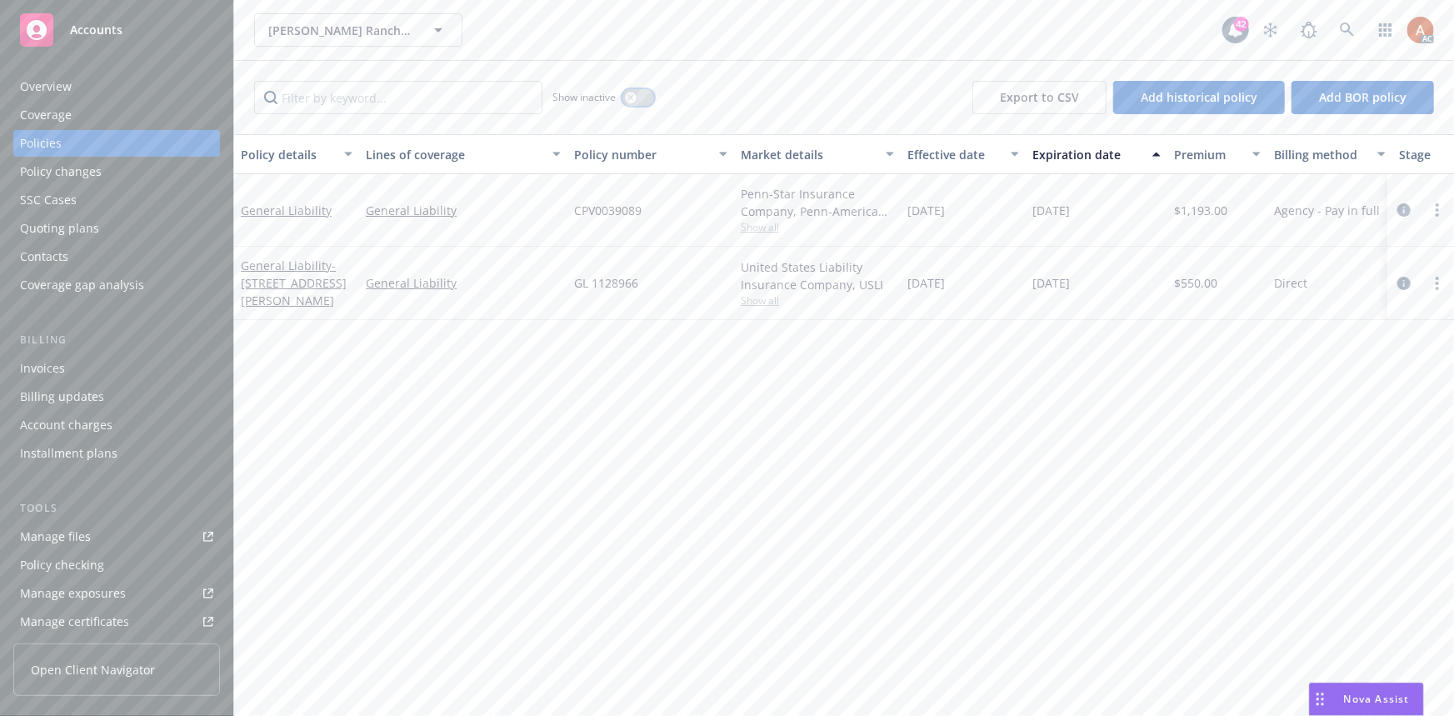
click at [632, 97] on icon "button" at bounding box center [630, 97] width 6 height 6
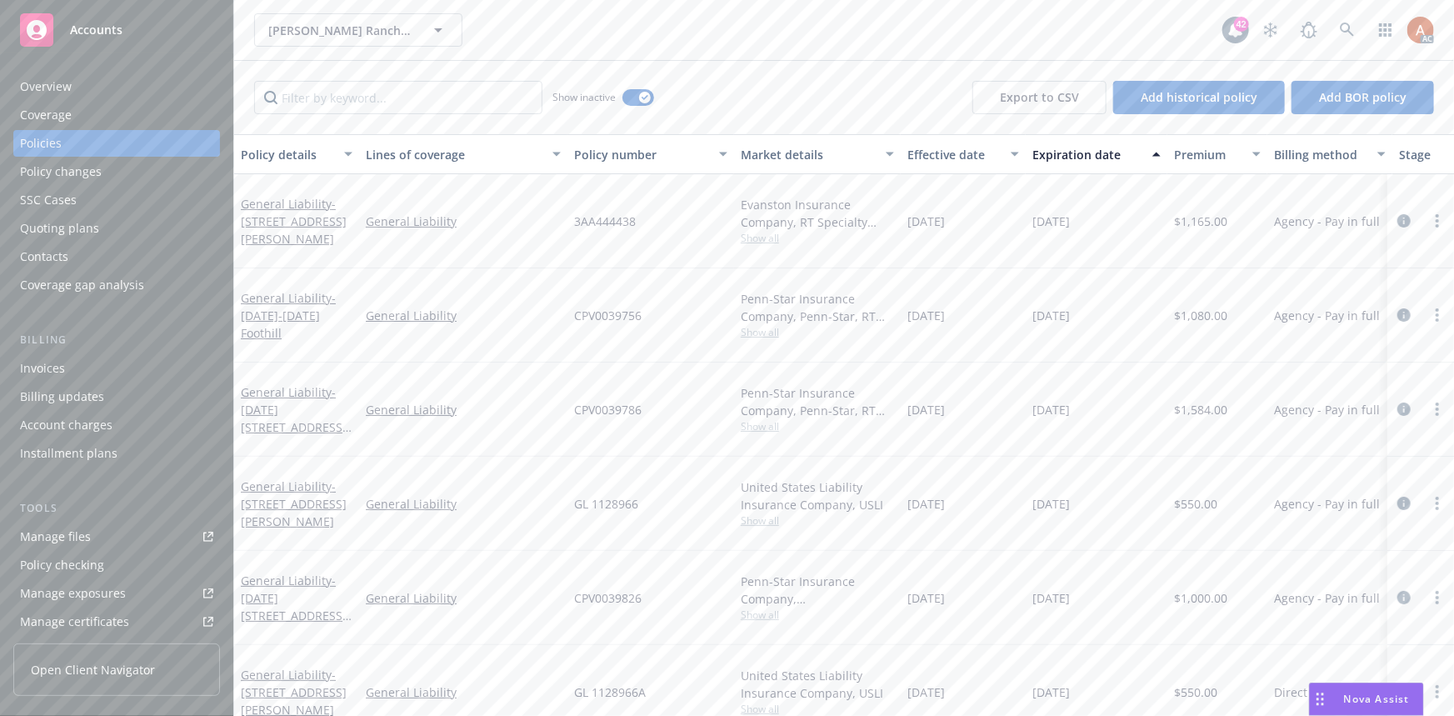
click at [940, 154] on div "Effective date" at bounding box center [953, 154] width 93 height 17
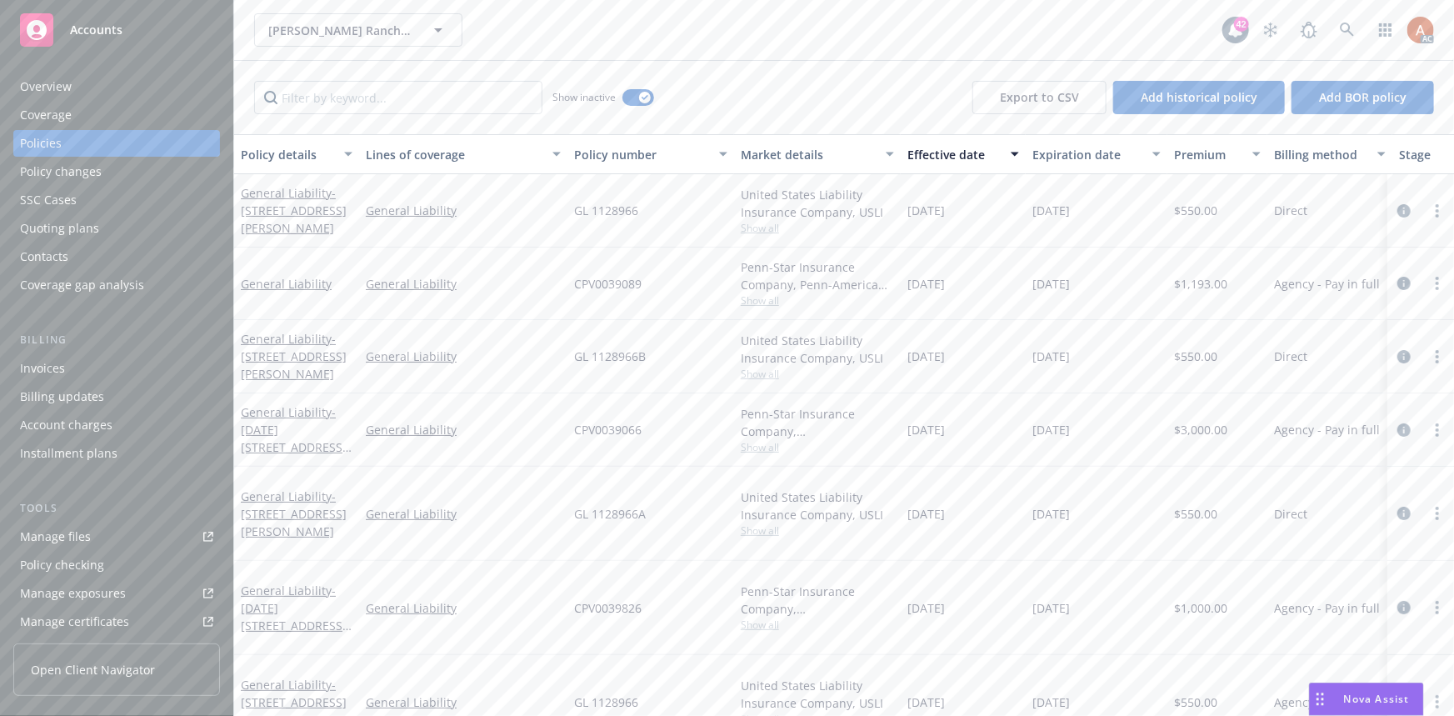
click at [751, 301] on span "Show all" at bounding box center [817, 300] width 153 height 14
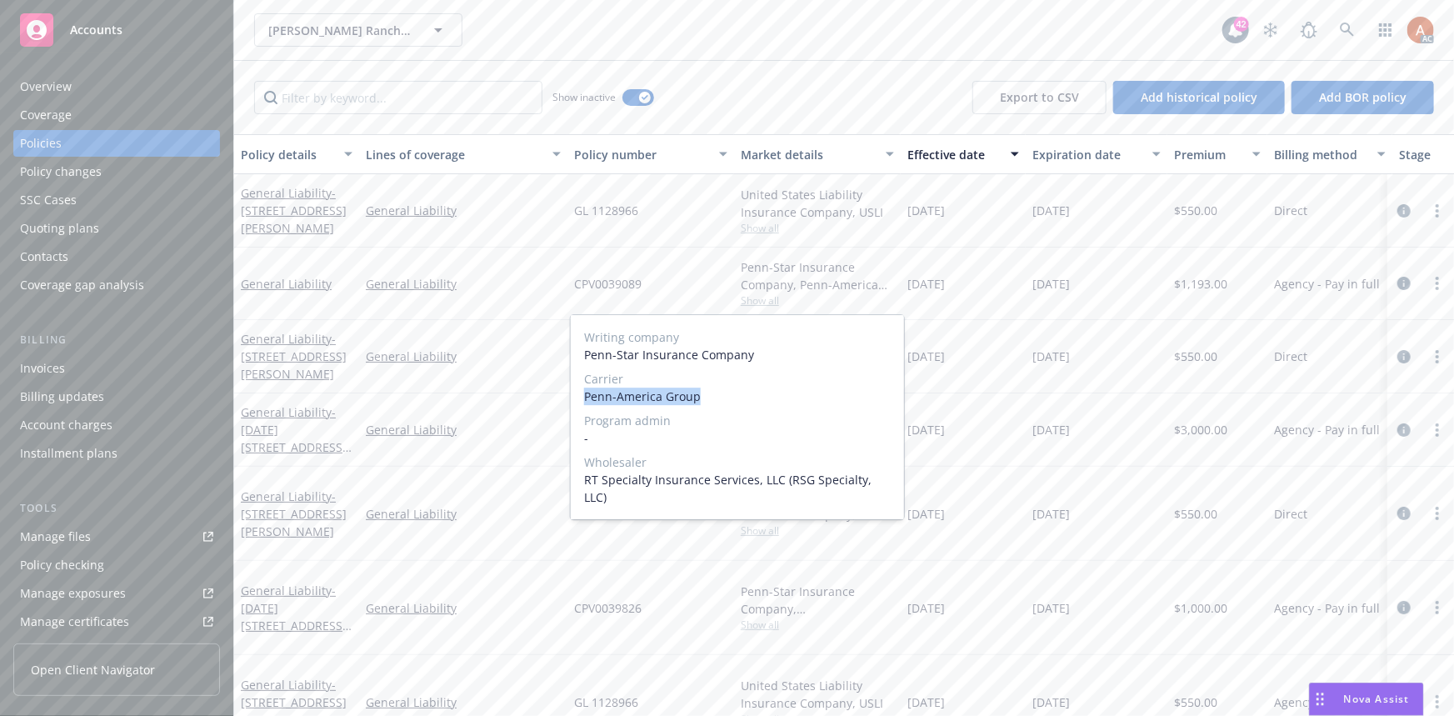
drag, startPoint x: 587, startPoint y: 397, endPoint x: 741, endPoint y: 402, distance: 153.4
click at [741, 402] on span "Penn-America Group" at bounding box center [737, 395] width 307 height 17
copy span "Penn-America Group"
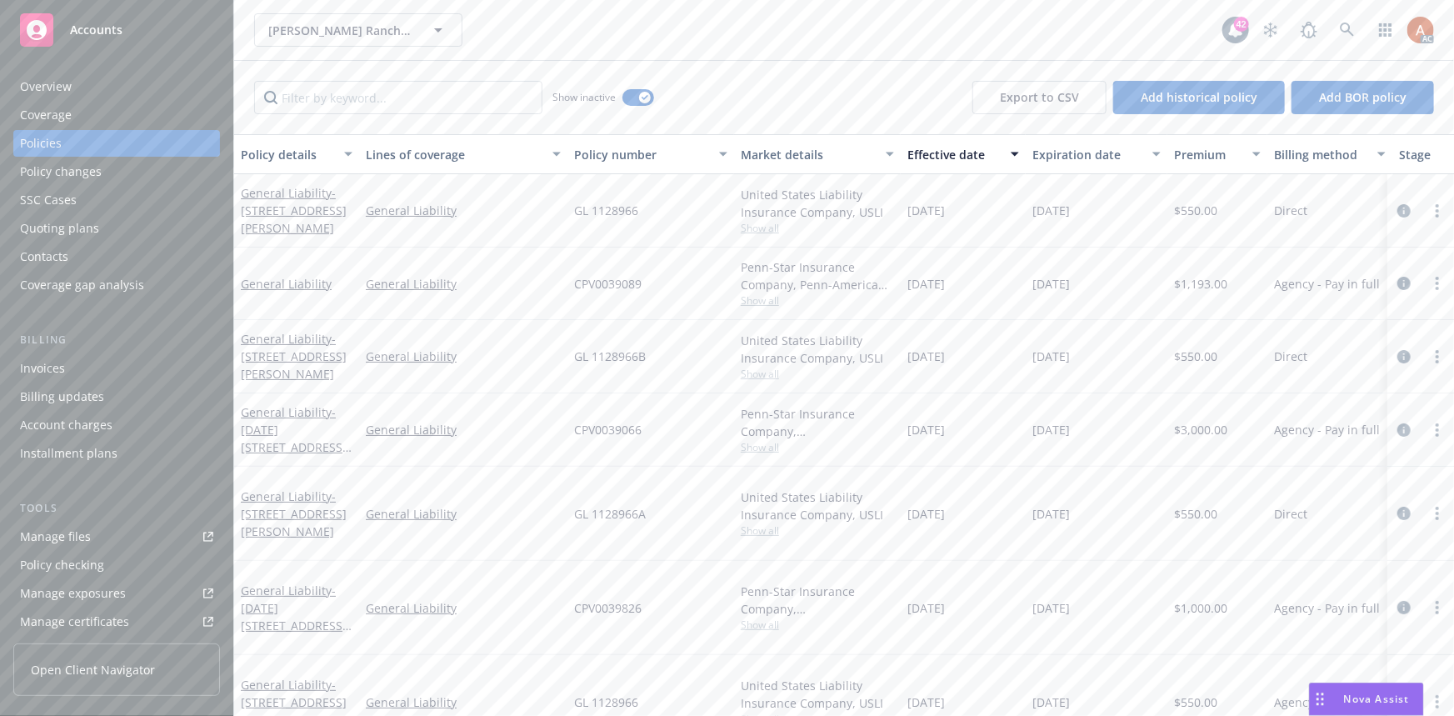
click at [705, 268] on div "CPV0039089" at bounding box center [650, 283] width 167 height 72
click at [750, 300] on span "Show all" at bounding box center [817, 300] width 153 height 14
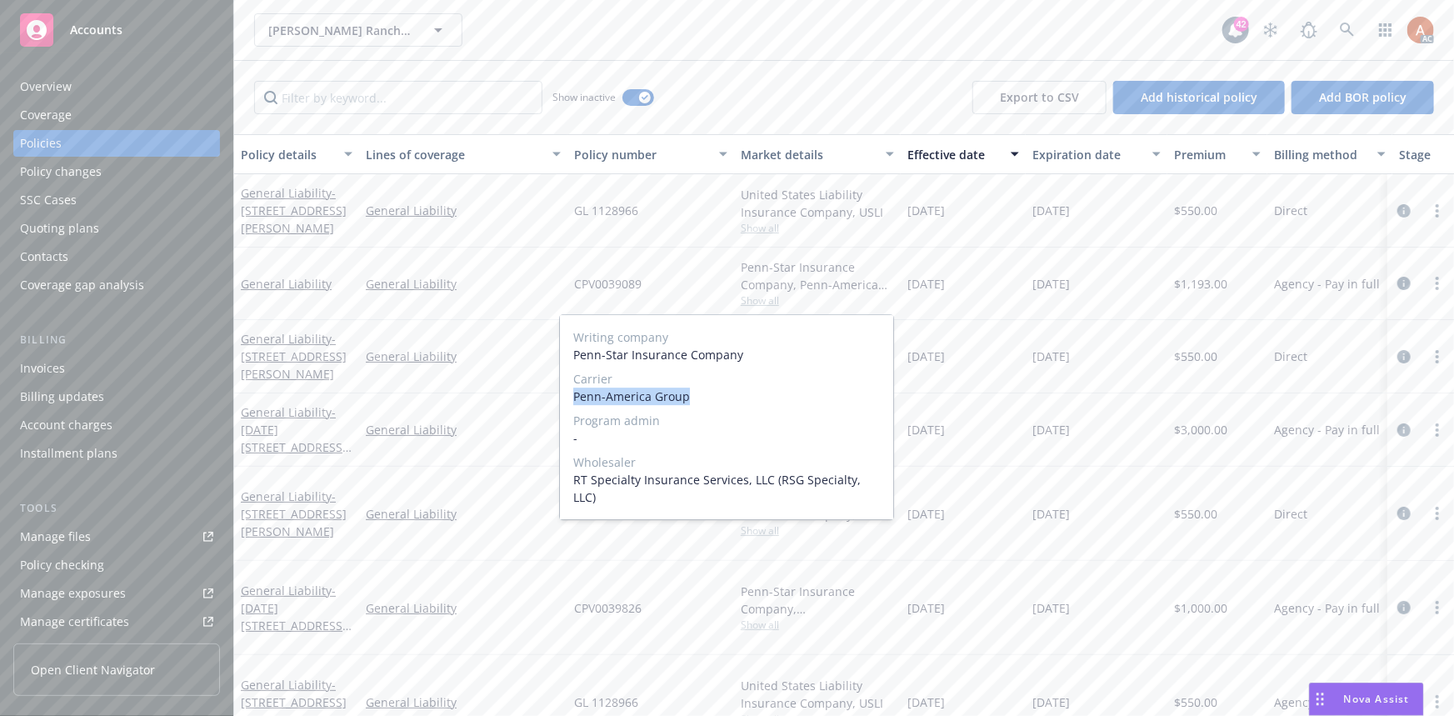
drag, startPoint x: 575, startPoint y: 396, endPoint x: 692, endPoint y: 394, distance: 116.7
click at [692, 394] on span "Penn-America Group" at bounding box center [726, 395] width 307 height 17
copy span "Penn-America Group"
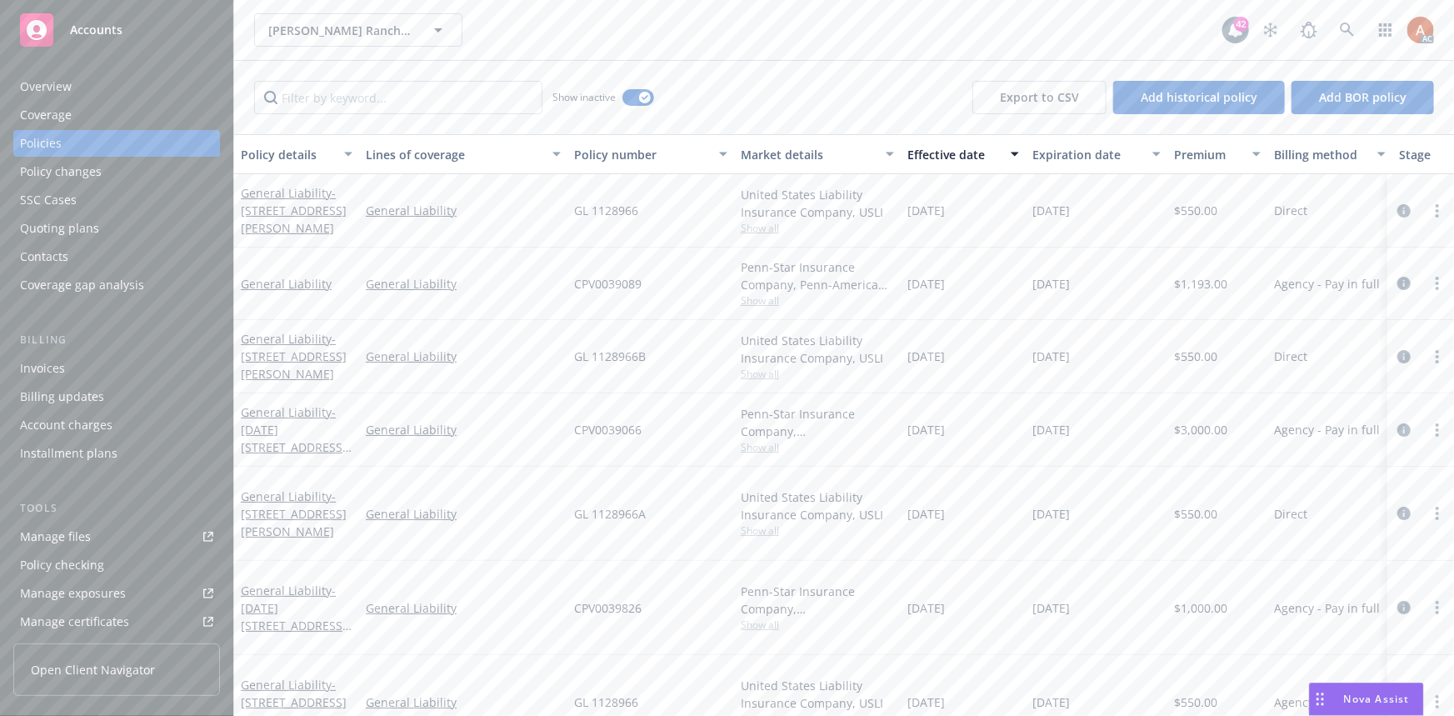
drag, startPoint x: 875, startPoint y: 308, endPoint x: 858, endPoint y: 307, distance: 16.7
click at [875, 308] on div "Penn-Star Insurance Company, Penn-America Group, RT Specialty Insurance Service…" at bounding box center [817, 283] width 167 height 72
click at [594, 282] on span "CPV0039089" at bounding box center [607, 283] width 67 height 17
click at [1192, 286] on span "$1,193.00" at bounding box center [1200, 283] width 53 height 17
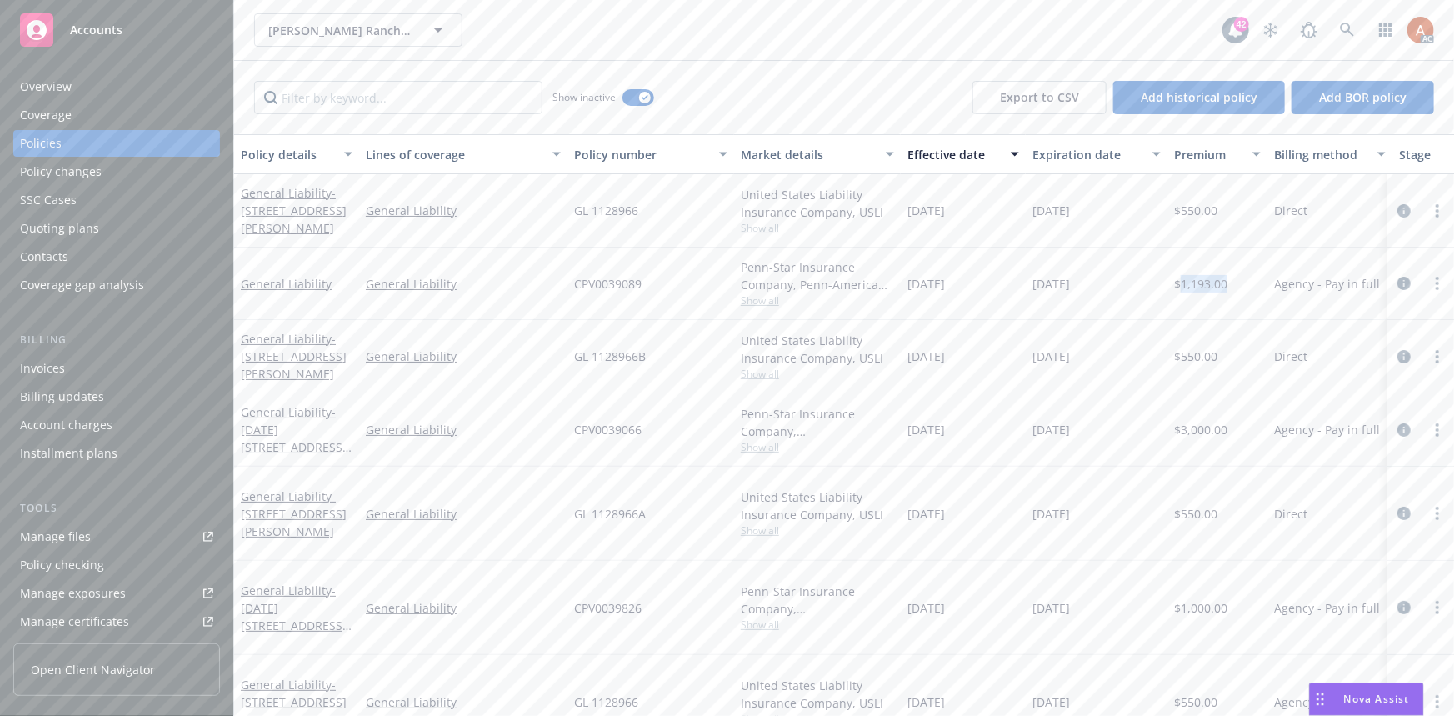
click at [1192, 286] on span "$1,193.00" at bounding box center [1200, 283] width 53 height 17
drag, startPoint x: 904, startPoint y: 281, endPoint x: 1006, endPoint y: 283, distance: 101.7
click at [1006, 283] on div "12/22/2024" at bounding box center [963, 283] width 125 height 72
click at [1052, 283] on span "12/22/2025" at bounding box center [1050, 283] width 37 height 17
drag, startPoint x: 1033, startPoint y: 279, endPoint x: 1107, endPoint y: 284, distance: 73.5
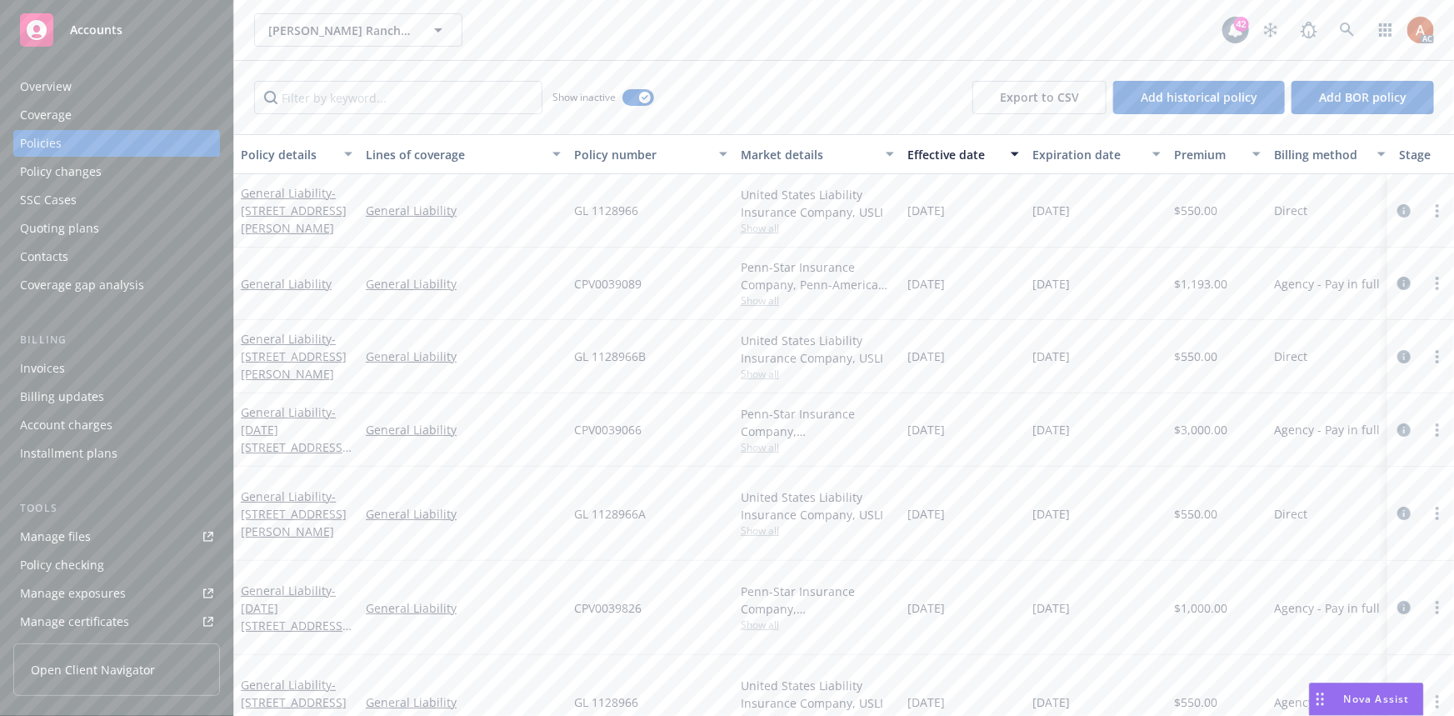
click at [1107, 284] on div "12/22/2025" at bounding box center [1097, 283] width 142 height 72
click at [742, 377] on span "Show all" at bounding box center [817, 374] width 153 height 14
drag, startPoint x: 583, startPoint y: 471, endPoint x: 616, endPoint y: 471, distance: 32.5
click at [616, 471] on div "Writing company United States Liability Insurance Company Carrier USLI Program …" at bounding box center [737, 481] width 333 height 187
click at [902, 367] on div "12/22/2023" at bounding box center [963, 356] width 125 height 73
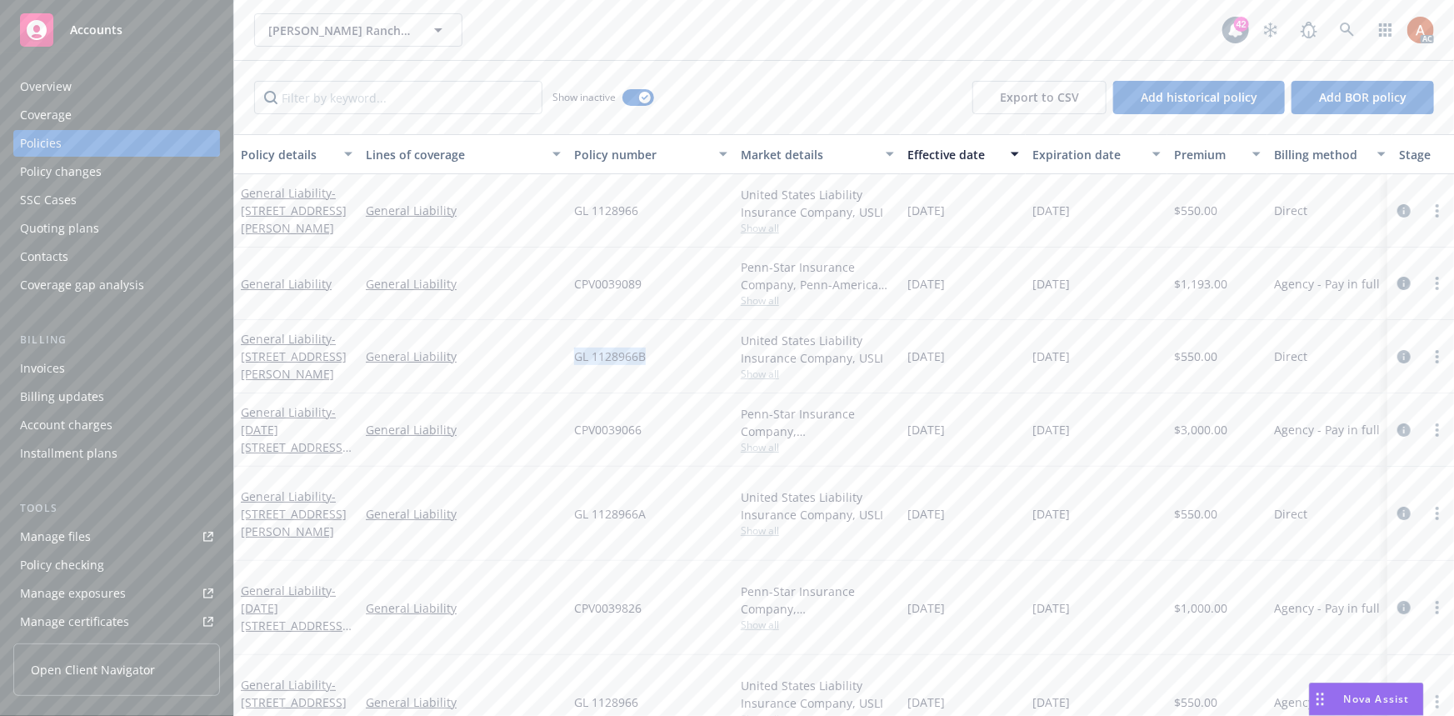
drag, startPoint x: 567, startPoint y: 350, endPoint x: 657, endPoint y: 357, distance: 91.1
click at [657, 357] on div "General Liability - 500 Kortum Canyon Rd General Liability GL 1128966B United S…" at bounding box center [1038, 356] width 1608 height 73
click at [1194, 352] on span "$550.00" at bounding box center [1195, 355] width 43 height 17
drag, startPoint x: 905, startPoint y: 357, endPoint x: 996, endPoint y: 365, distance: 91.1
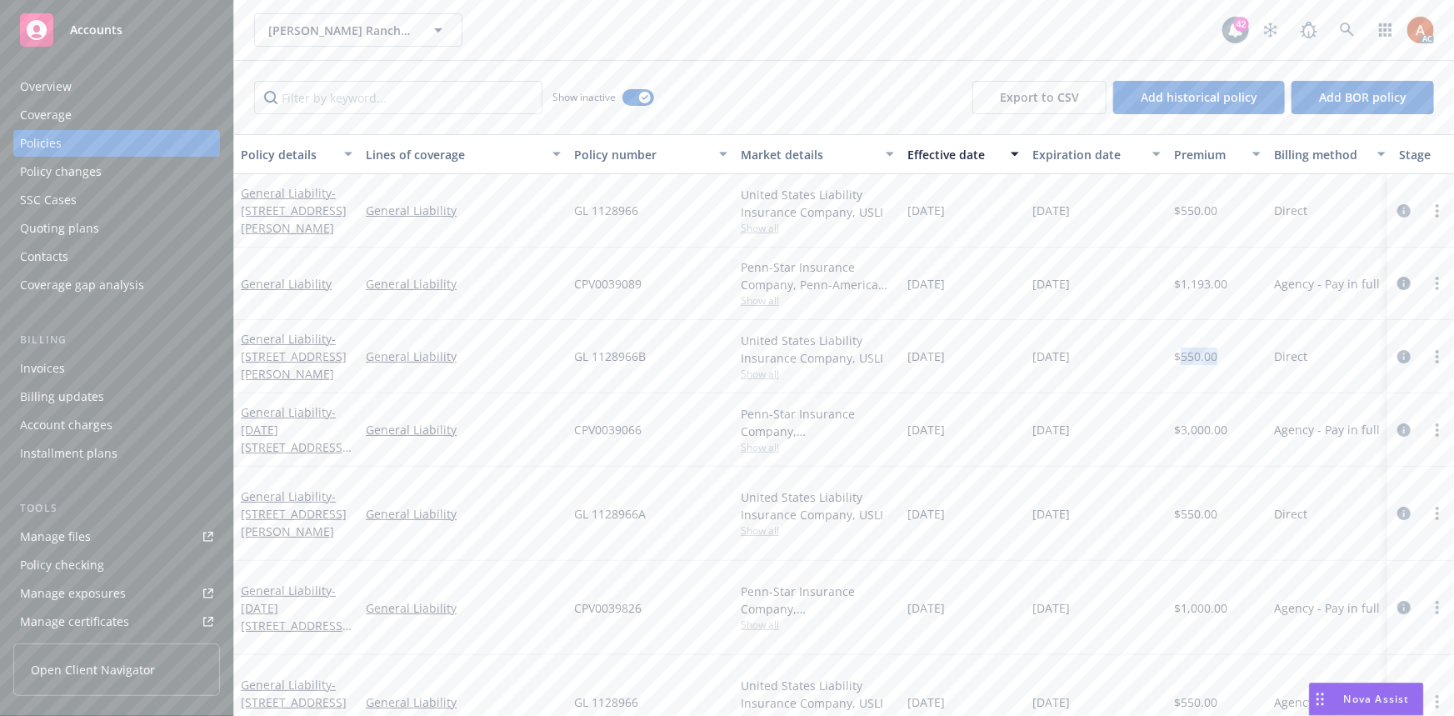
click at [996, 365] on div "12/22/2023" at bounding box center [963, 356] width 125 height 73
click at [1049, 386] on div "12/22/2024" at bounding box center [1097, 356] width 142 height 73
drag, startPoint x: 1026, startPoint y: 357, endPoint x: 1109, endPoint y: 359, distance: 83.3
click at [1109, 359] on div "12/22/2024" at bounding box center [1097, 356] width 142 height 73
click at [752, 443] on span "Show all" at bounding box center [817, 447] width 153 height 14
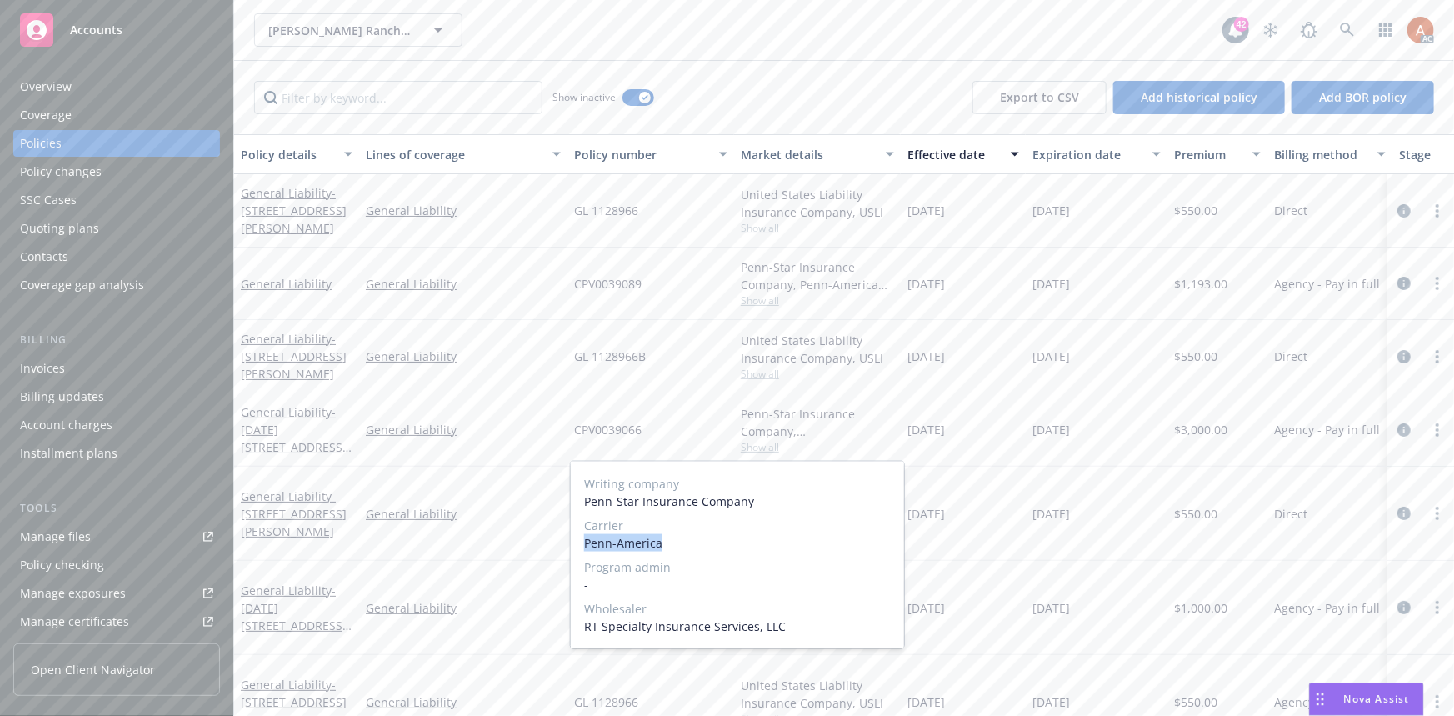
drag, startPoint x: 596, startPoint y: 544, endPoint x: 667, endPoint y: 546, distance: 71.7
click at [667, 546] on span "Penn-America" at bounding box center [737, 542] width 307 height 17
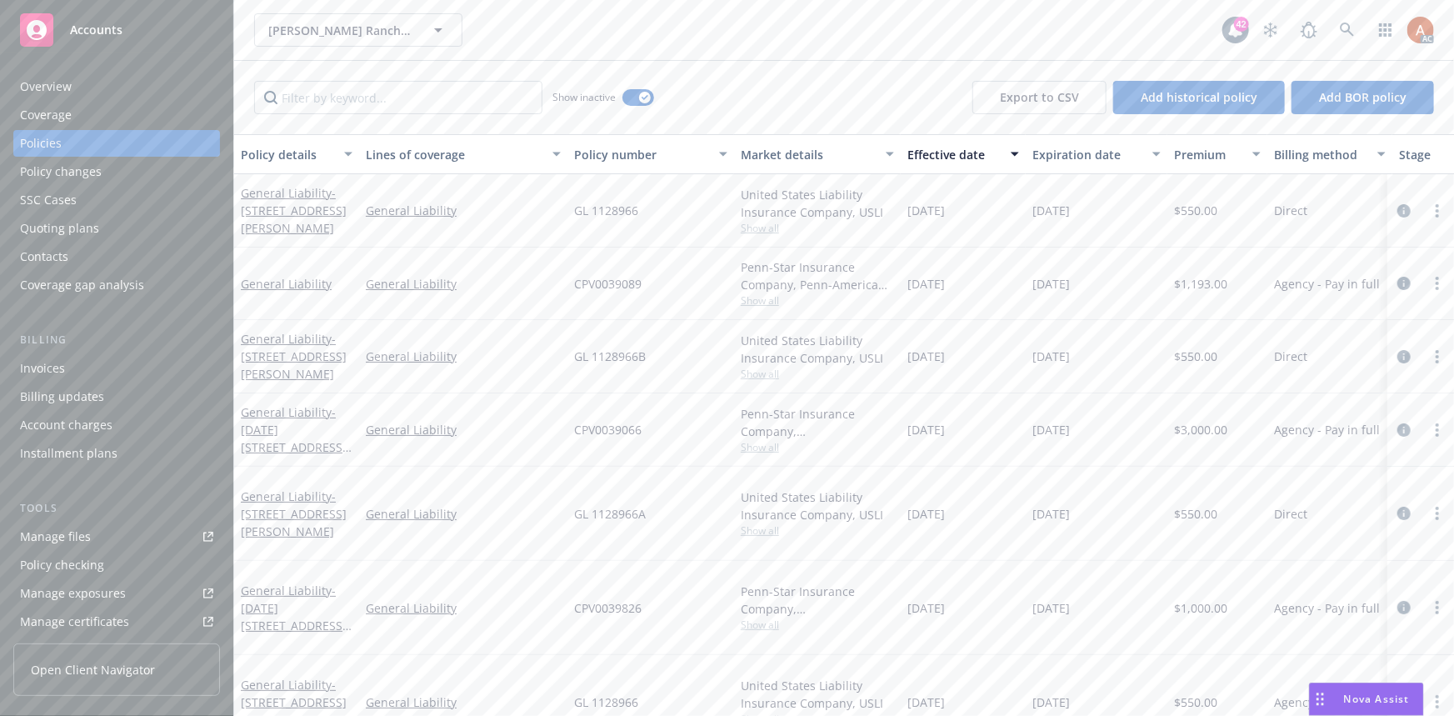
drag, startPoint x: 1007, startPoint y: 433, endPoint x: 974, endPoint y: 435, distance: 32.5
click at [1007, 433] on div "12/22/2023" at bounding box center [963, 429] width 125 height 73
click at [613, 426] on span "CPV0039066" at bounding box center [607, 429] width 67 height 17
click at [1186, 424] on span "$3,000.00" at bounding box center [1200, 429] width 53 height 17
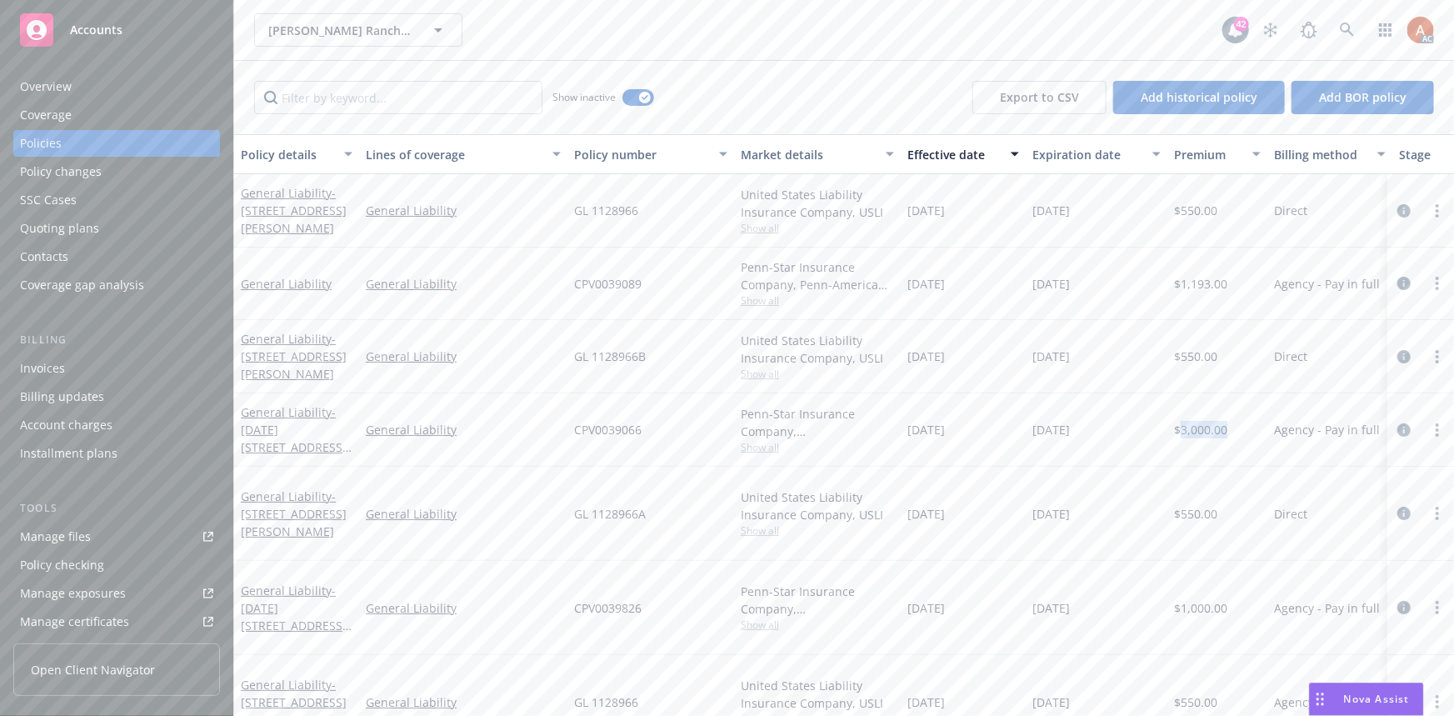
click at [1186, 424] on span "$3,000.00" at bounding box center [1200, 429] width 53 height 17
drag, startPoint x: 902, startPoint y: 427, endPoint x: 983, endPoint y: 429, distance: 80.8
click at [983, 429] on div "12/22/2023" at bounding box center [963, 429] width 125 height 73
click at [638, 95] on button "button" at bounding box center [638, 97] width 32 height 17
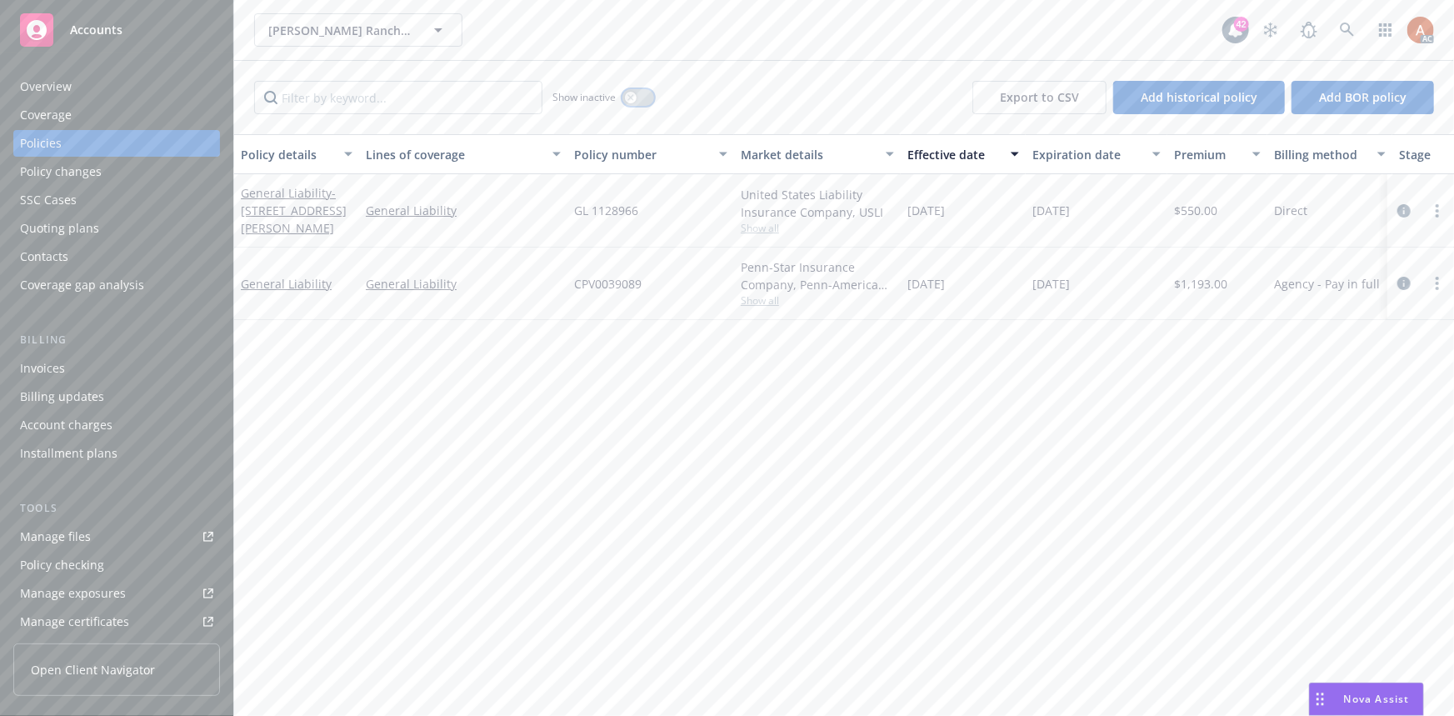
click at [637, 102] on button "button" at bounding box center [638, 97] width 32 height 17
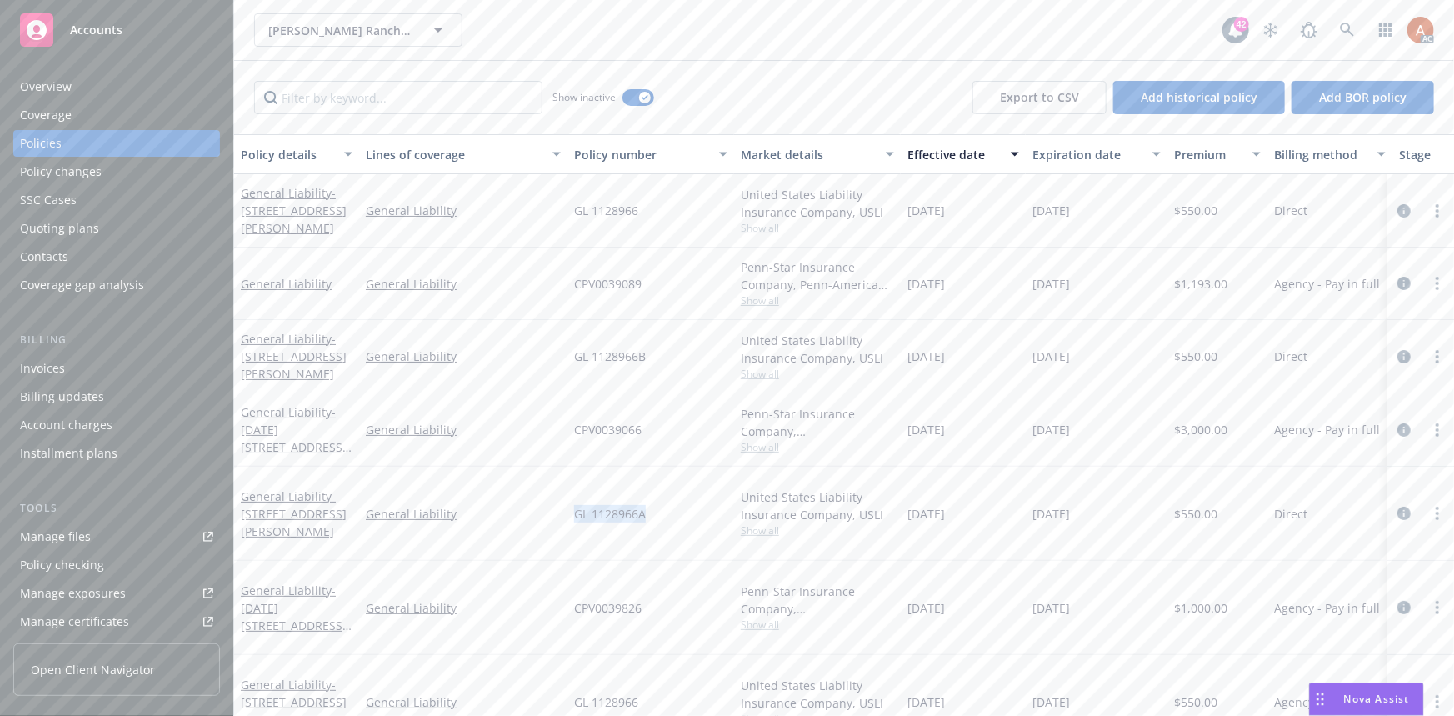
drag, startPoint x: 577, startPoint y: 503, endPoint x: 649, endPoint y: 503, distance: 71.7
click at [649, 503] on div "GL 1128966A" at bounding box center [650, 514] width 167 height 94
click at [757, 523] on span "Show all" at bounding box center [817, 530] width 153 height 14
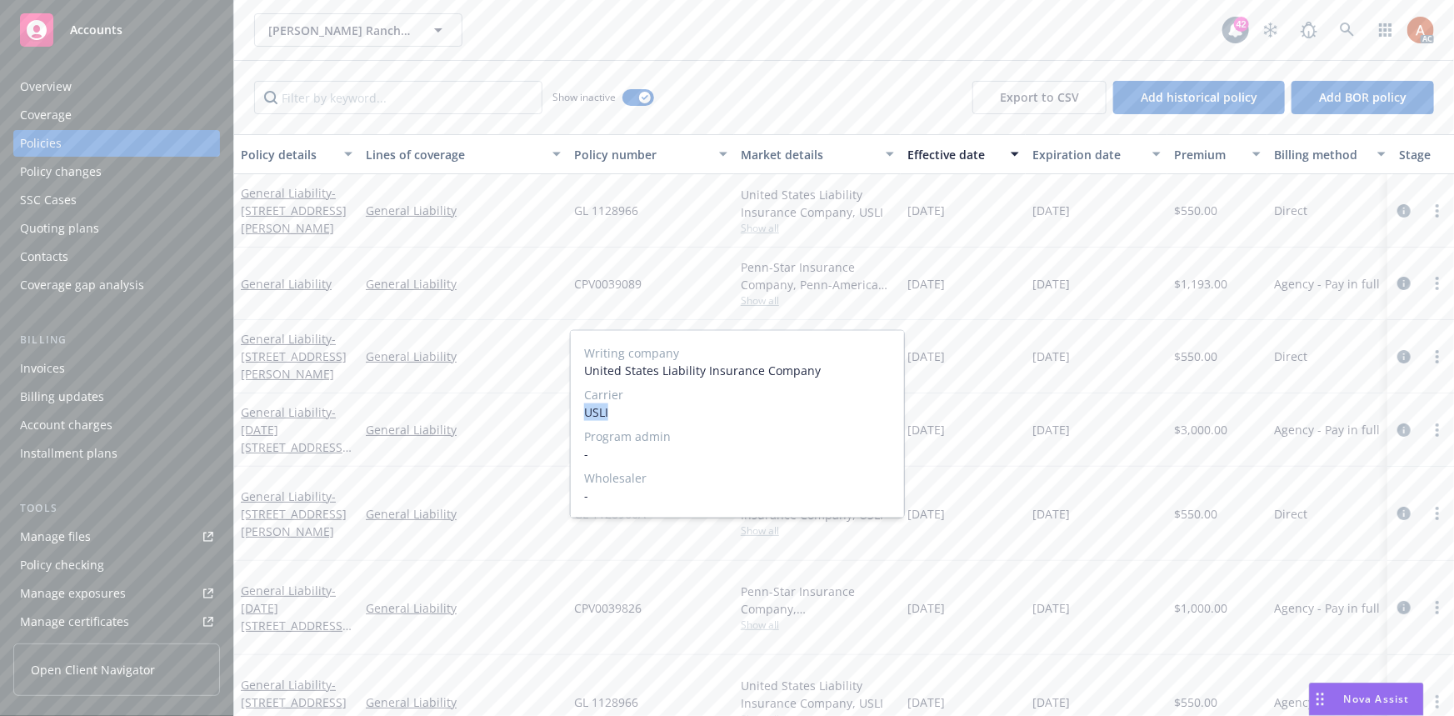
drag, startPoint x: 589, startPoint y: 410, endPoint x: 662, endPoint y: 420, distance: 74.0
click at [662, 420] on span "USLI" at bounding box center [737, 411] width 307 height 17
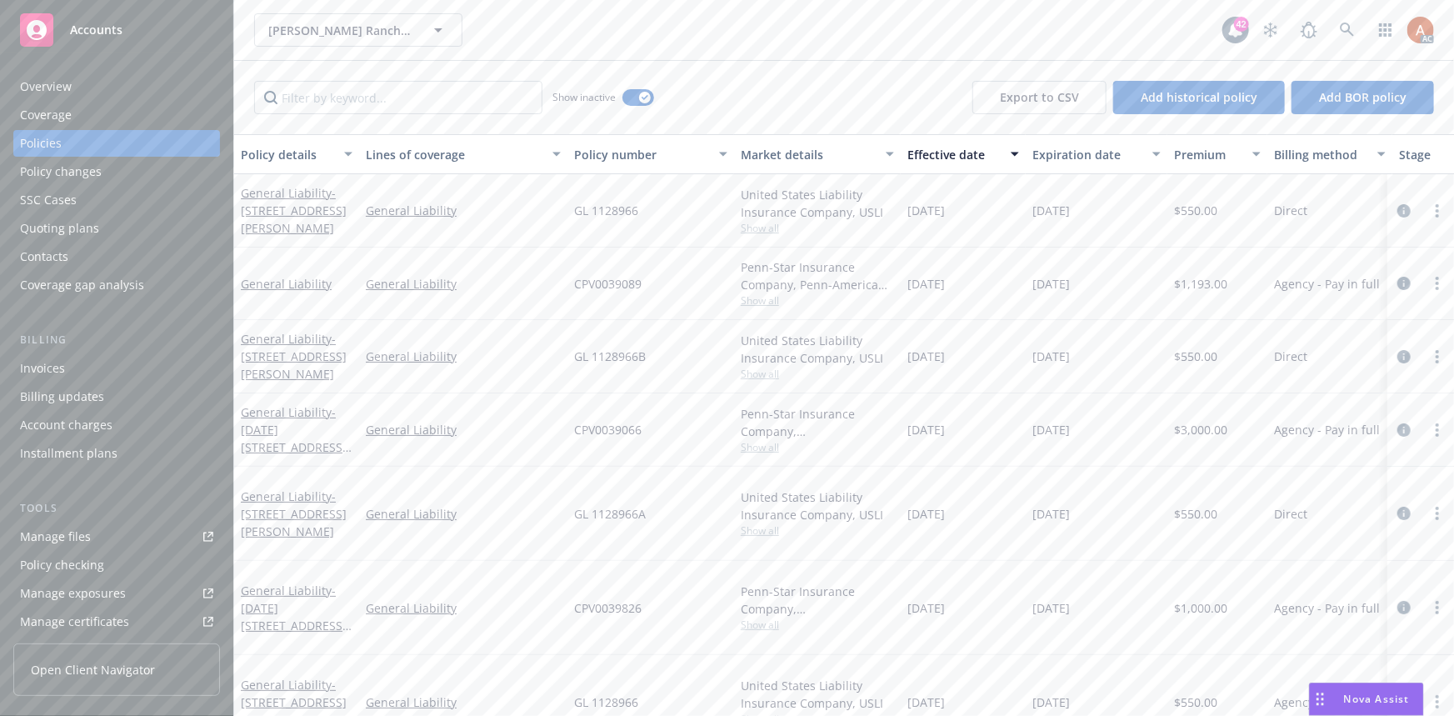
click at [982, 443] on div "12/22/2023" at bounding box center [963, 429] width 125 height 73
click at [762, 300] on span "Show all" at bounding box center [817, 300] width 153 height 14
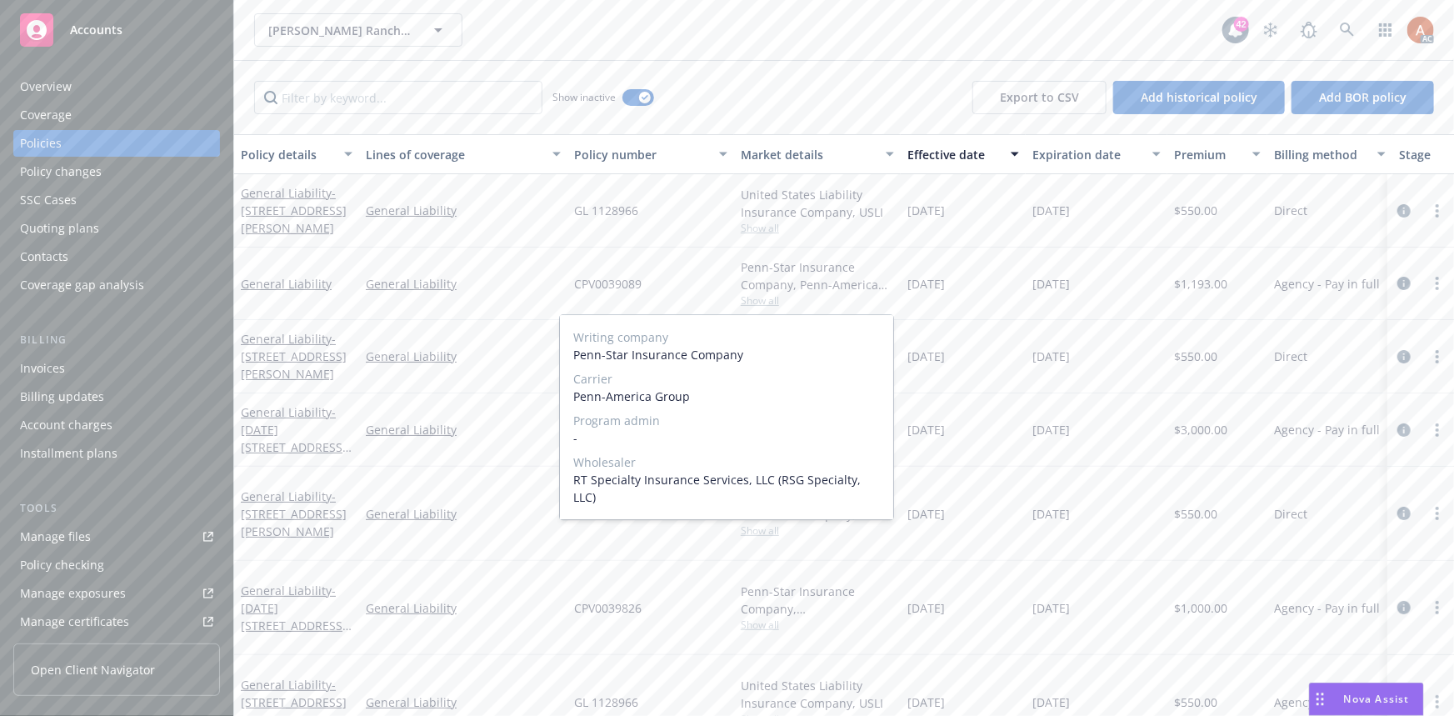
click at [762, 300] on span "Show all" at bounding box center [817, 300] width 153 height 14
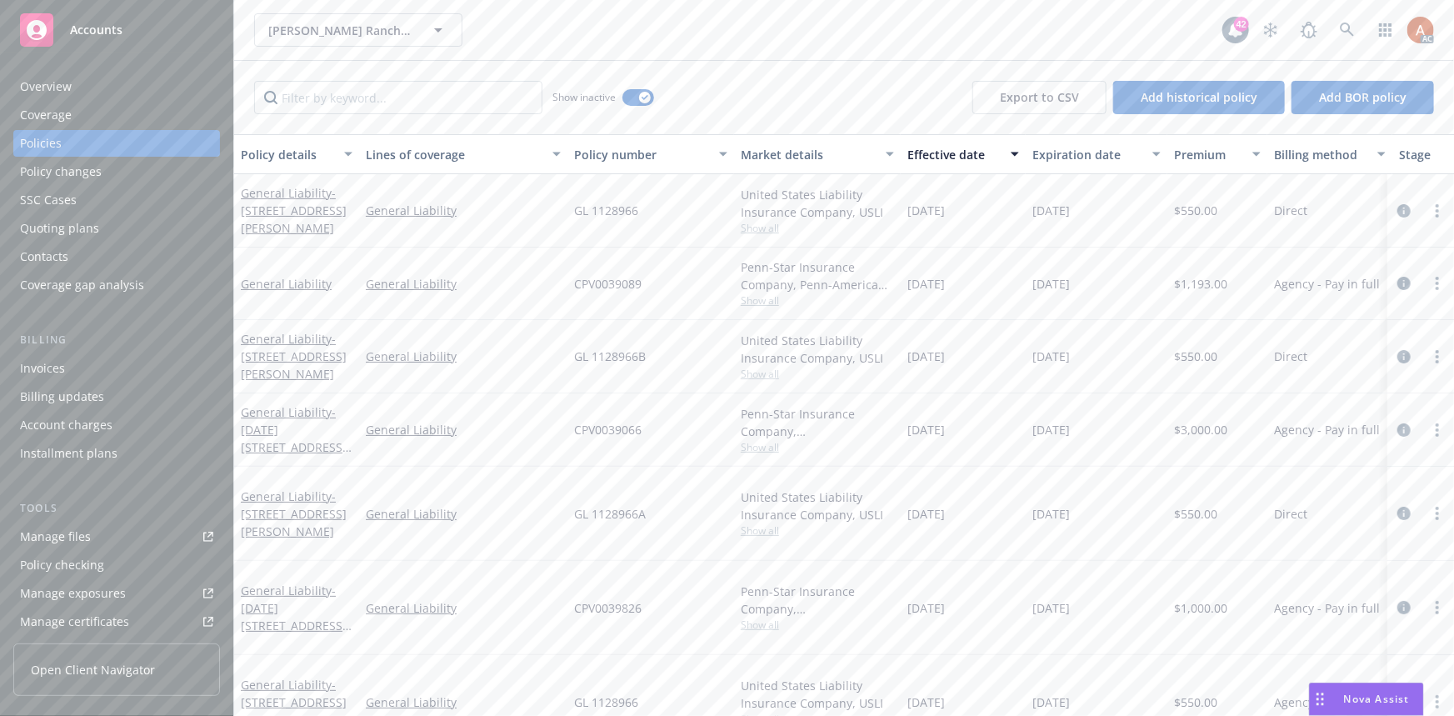
click at [757, 447] on span "Show all" at bounding box center [817, 447] width 153 height 14
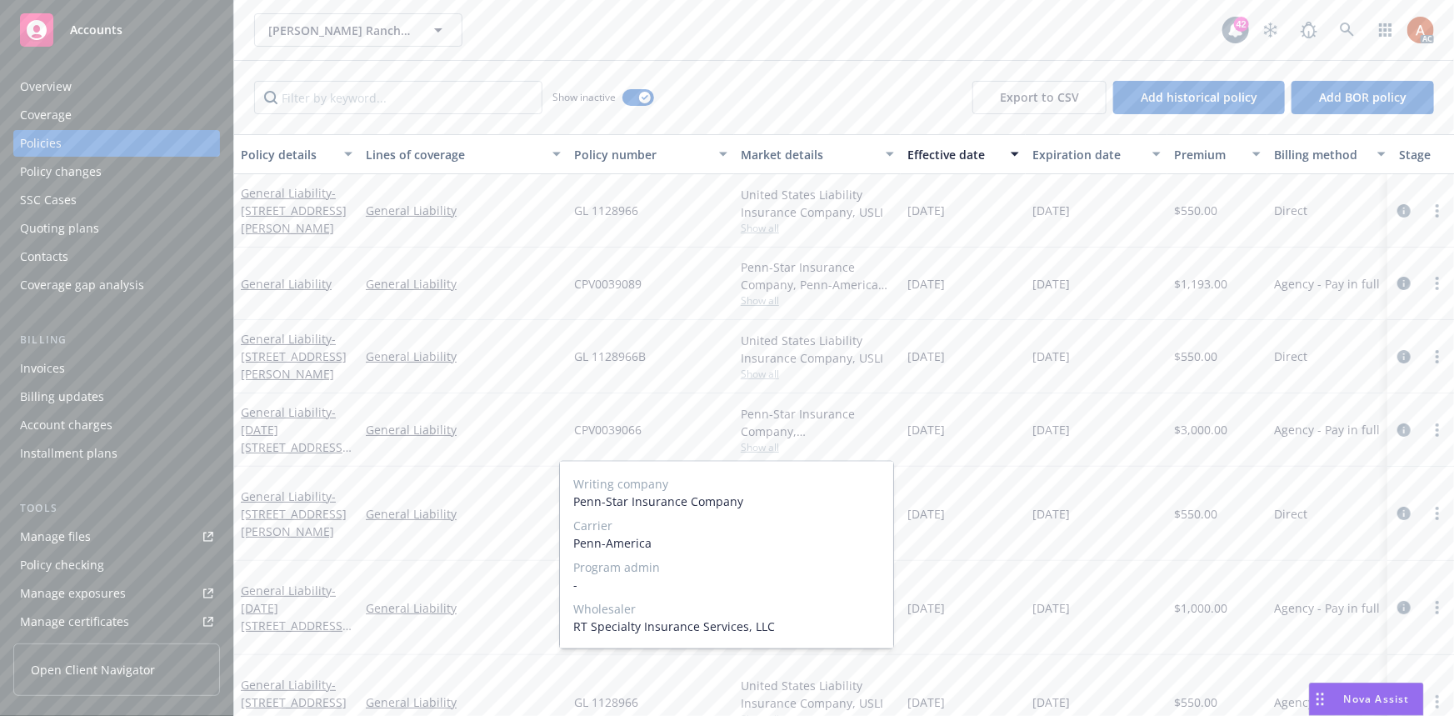
click at [757, 447] on span "Show all" at bounding box center [817, 447] width 153 height 14
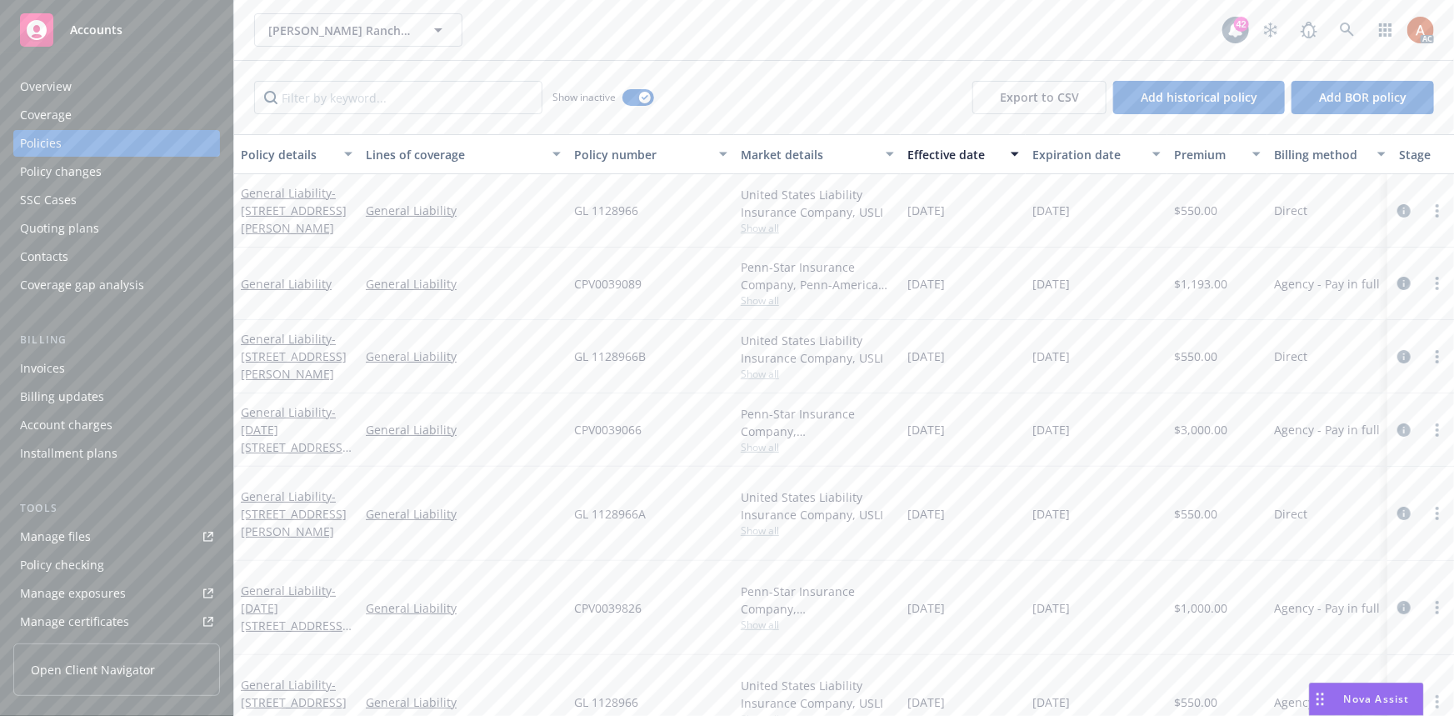
click at [779, 447] on span "Show all" at bounding box center [817, 447] width 153 height 14
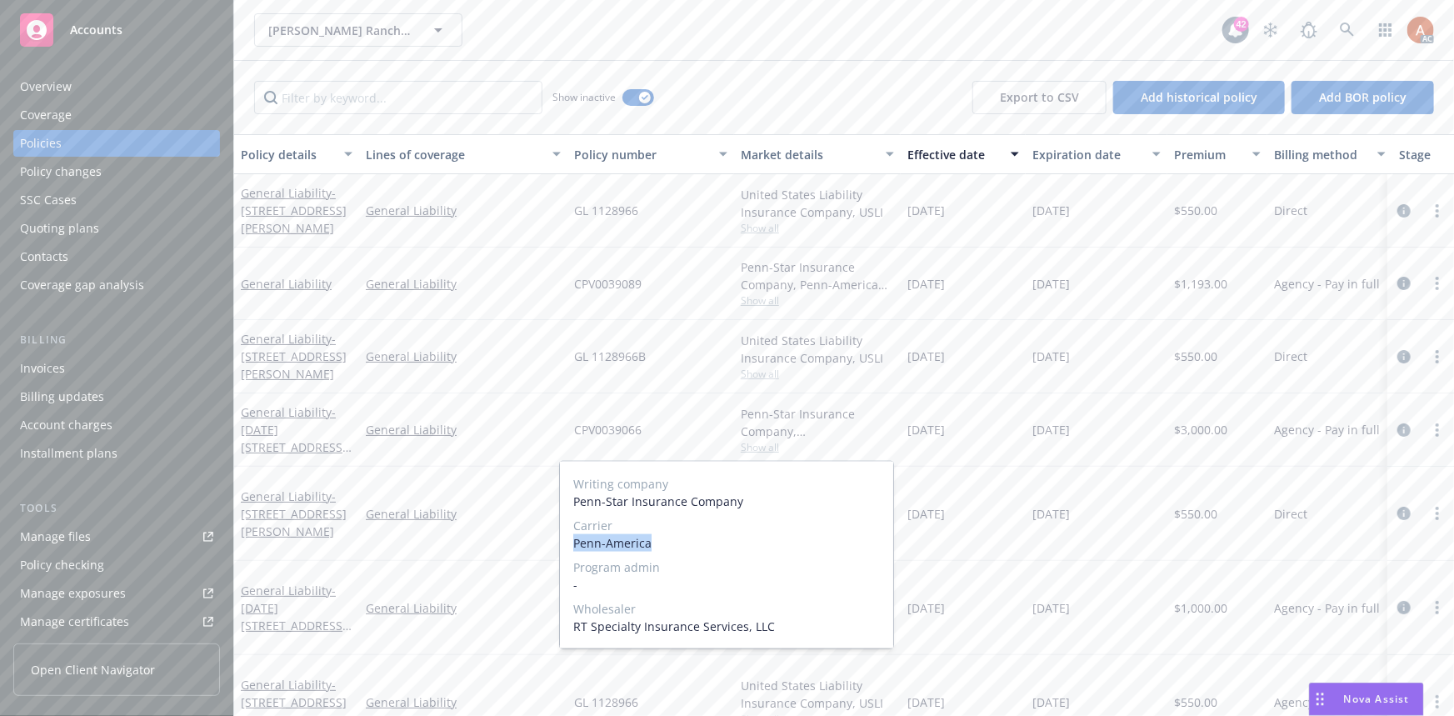
drag, startPoint x: 585, startPoint y: 542, endPoint x: 663, endPoint y: 544, distance: 78.4
click at [663, 544] on div "Writing company Penn-Star Insurance Company Carrier Penn-America Program admin …" at bounding box center [726, 555] width 333 height 187
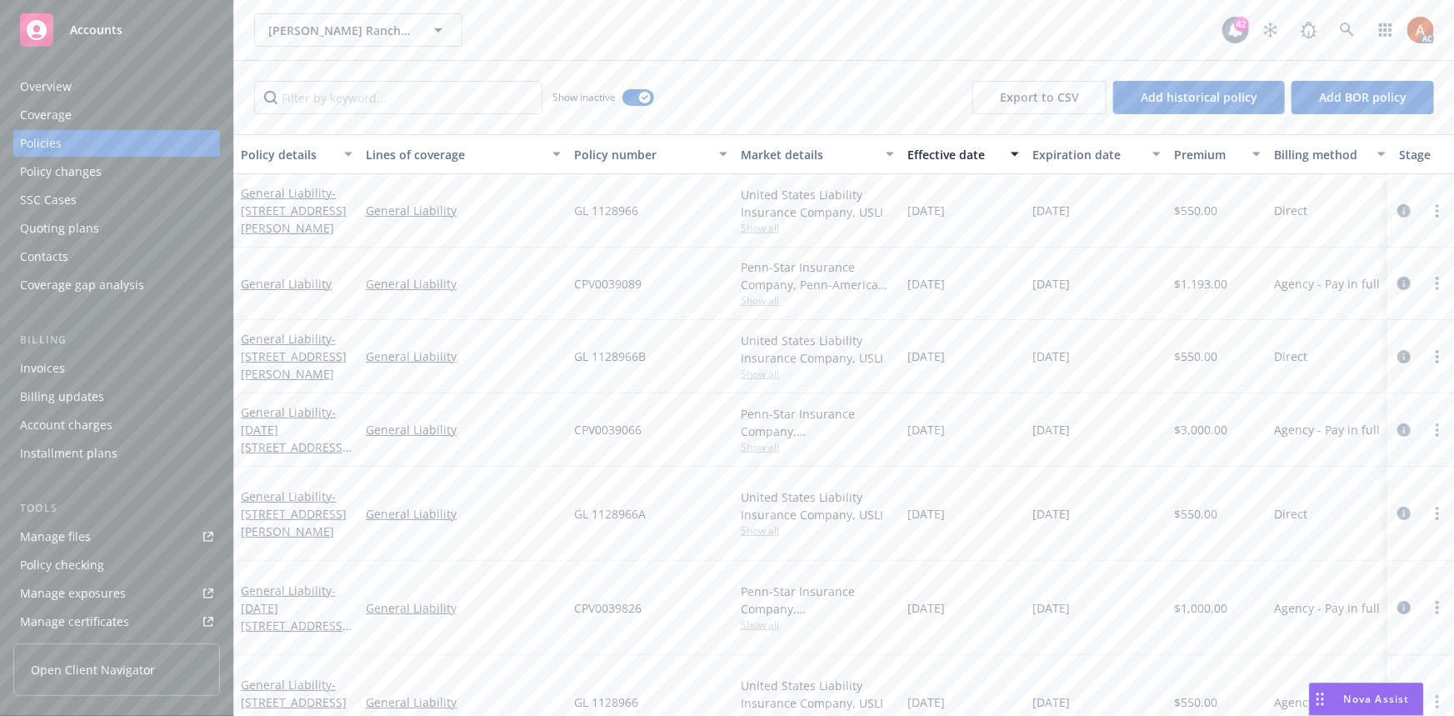
click at [653, 376] on div "GL 1128966B" at bounding box center [650, 356] width 167 height 73
drag, startPoint x: 561, startPoint y: 356, endPoint x: 682, endPoint y: 367, distance: 122.2
click at [682, 367] on div "General Liability - 500 Kortum Canyon Rd General Liability GL 1128966B United S…" at bounding box center [1038, 356] width 1608 height 73
drag, startPoint x: 564, startPoint y: 431, endPoint x: 660, endPoint y: 425, distance: 96.0
click at [660, 425] on div "General Liability - 1101-1109 Foothills Blvd. General Liability CPV0039066 Penn…" at bounding box center [1038, 429] width 1608 height 73
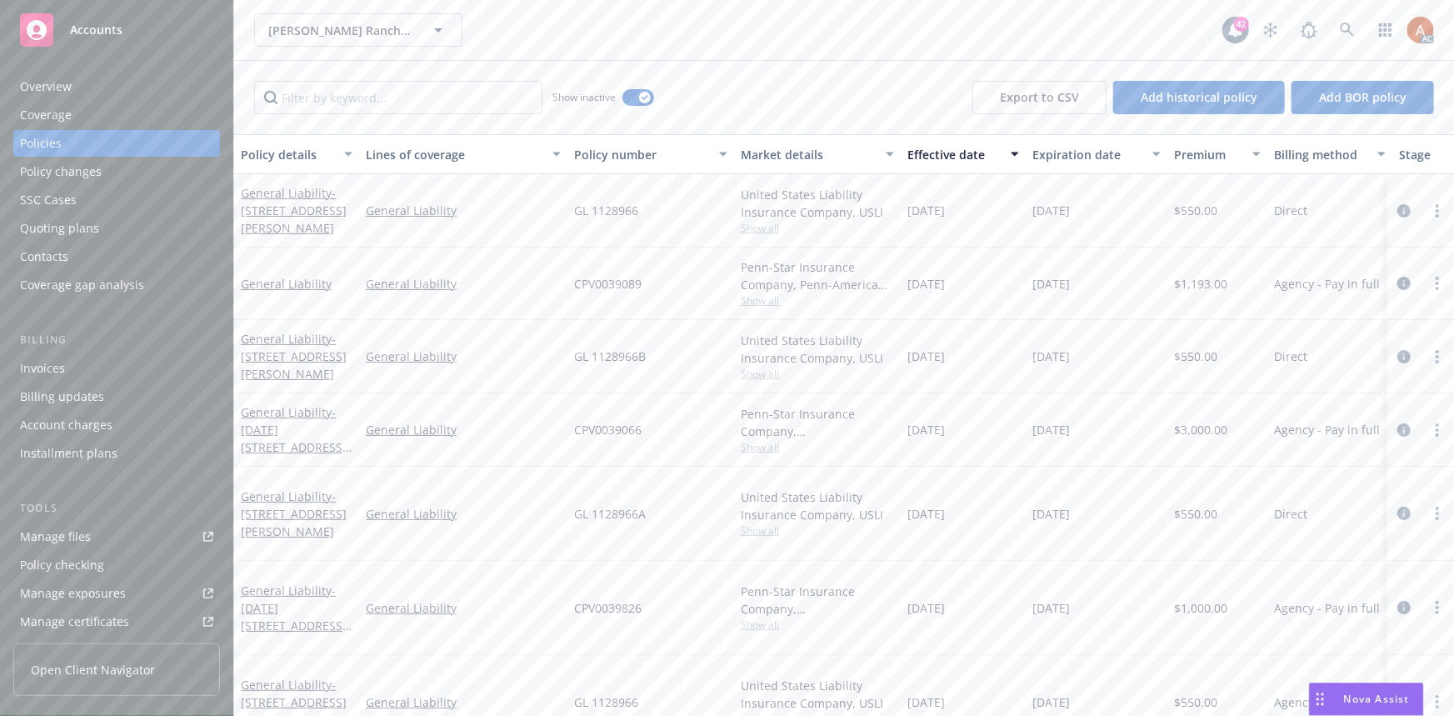
click at [1192, 428] on span "$3,000.00" at bounding box center [1200, 429] width 53 height 17
drag, startPoint x: 580, startPoint y: 577, endPoint x: 648, endPoint y: 588, distance: 69.2
click at [648, 588] on div "CPV0039826" at bounding box center [650, 608] width 167 height 94
click at [775, 617] on span "Show all" at bounding box center [817, 624] width 153 height 14
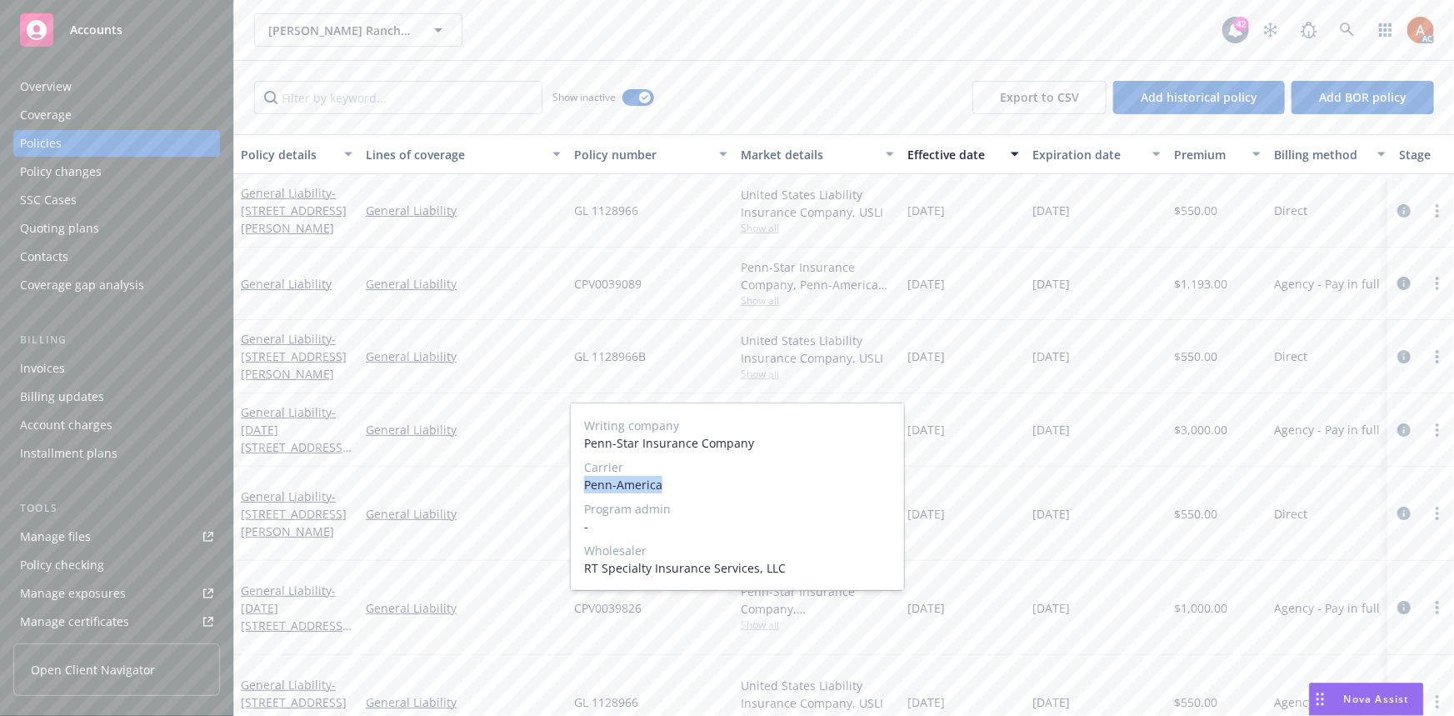
drag, startPoint x: 580, startPoint y: 487, endPoint x: 672, endPoint y: 496, distance: 92.9
click at [672, 496] on div "Writing company Penn-Star Insurance Company Carrier Penn-America Program admin …" at bounding box center [737, 496] width 333 height 187
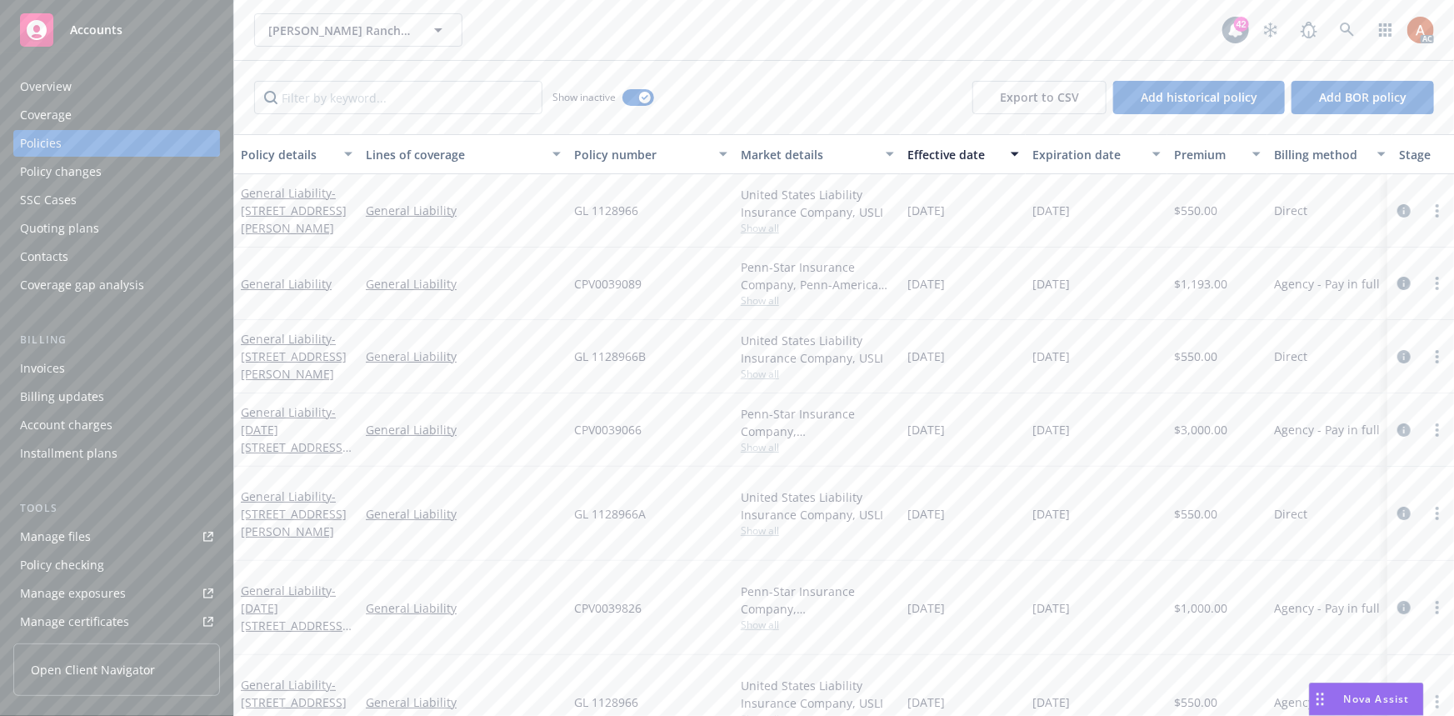
click at [514, 524] on div "General Liability" at bounding box center [463, 514] width 208 height 94
click at [1199, 599] on span "$1,000.00" at bounding box center [1200, 607] width 53 height 17
drag, startPoint x: 910, startPoint y: 577, endPoint x: 975, endPoint y: 576, distance: 65.0
click at [975, 576] on div "12/22/2022" at bounding box center [963, 608] width 125 height 94
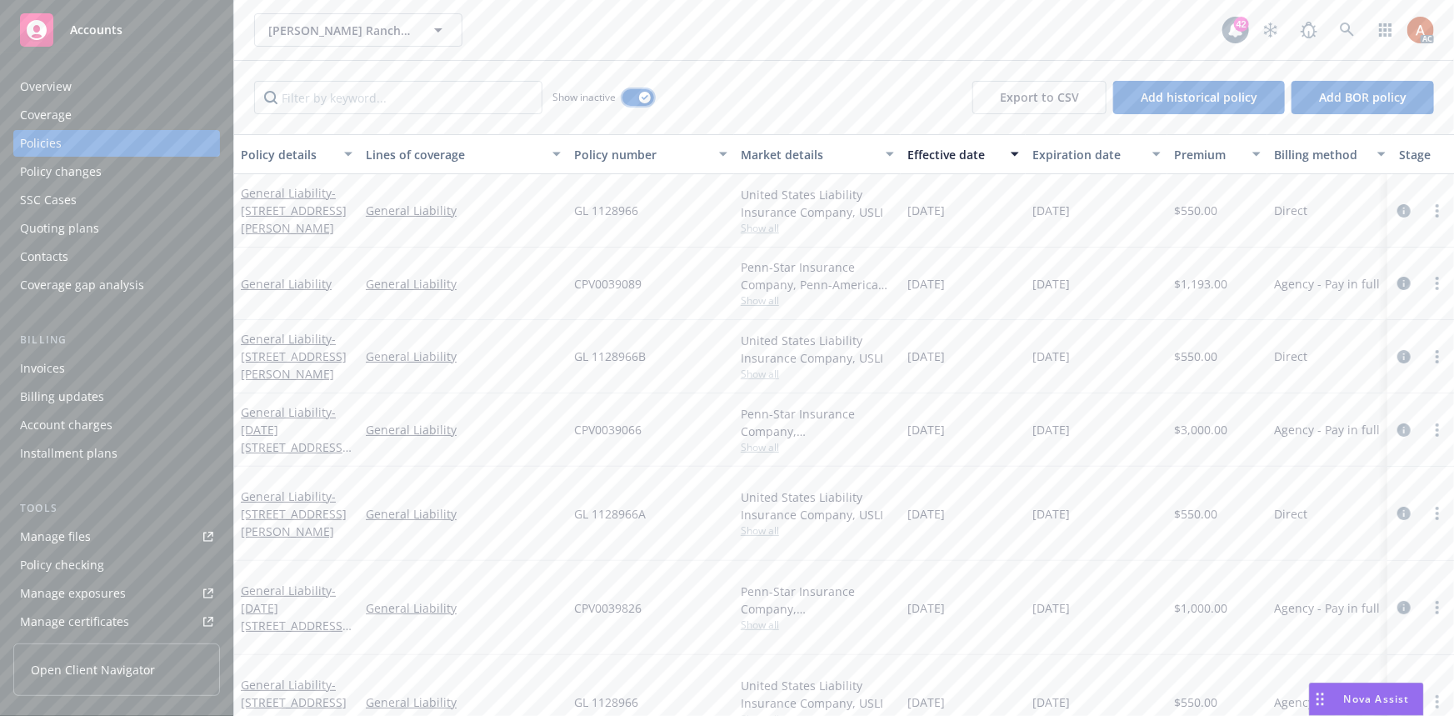
click at [637, 94] on button "button" at bounding box center [638, 97] width 32 height 17
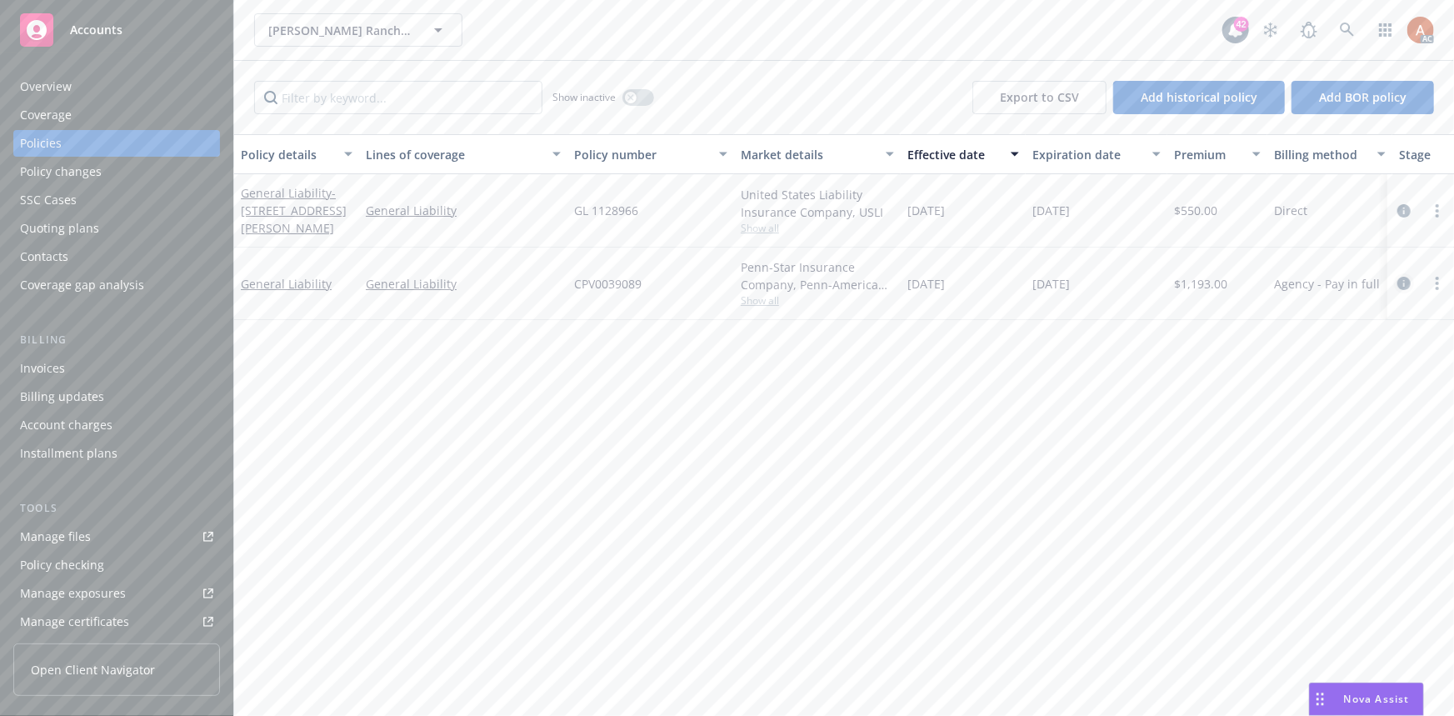
click at [1402, 280] on icon "circleInformation" at bounding box center [1403, 283] width 13 height 13
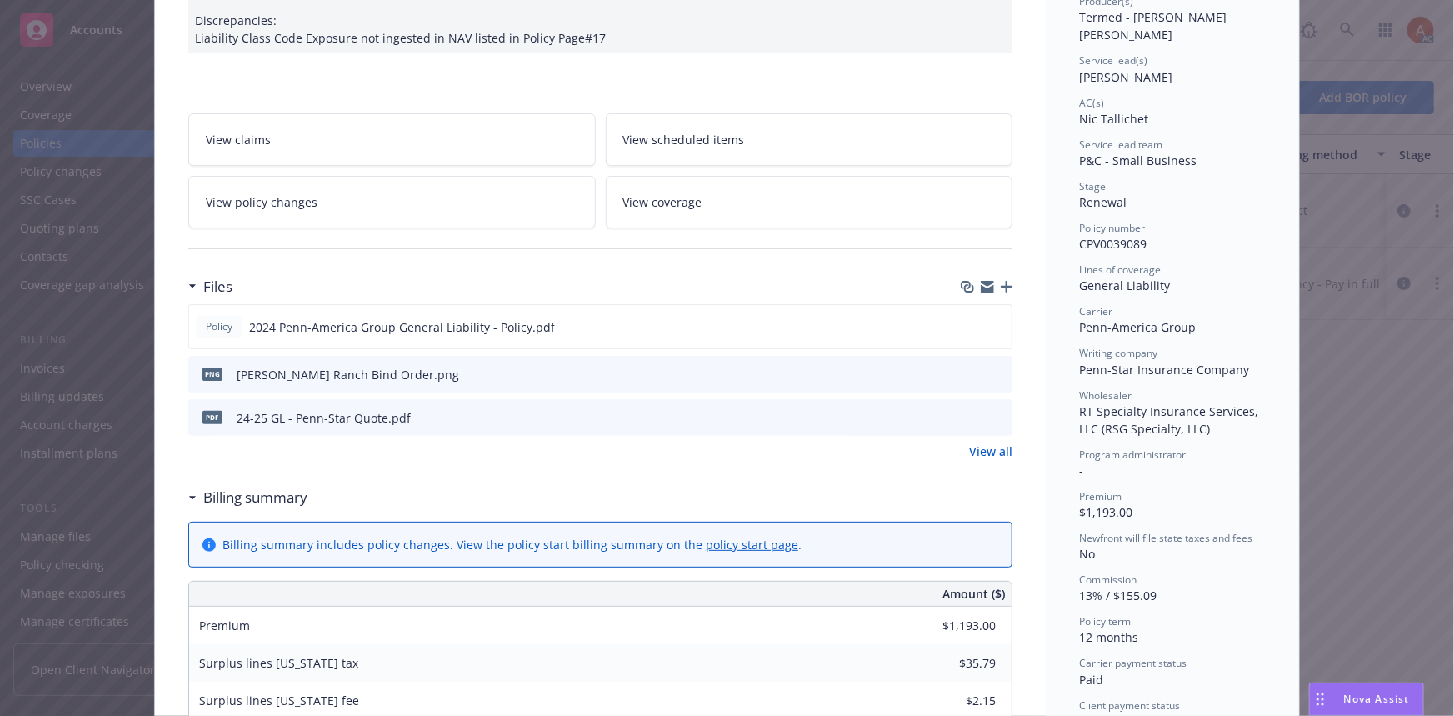
scroll to position [227, 0]
click at [975, 450] on link "View all" at bounding box center [990, 450] width 43 height 17
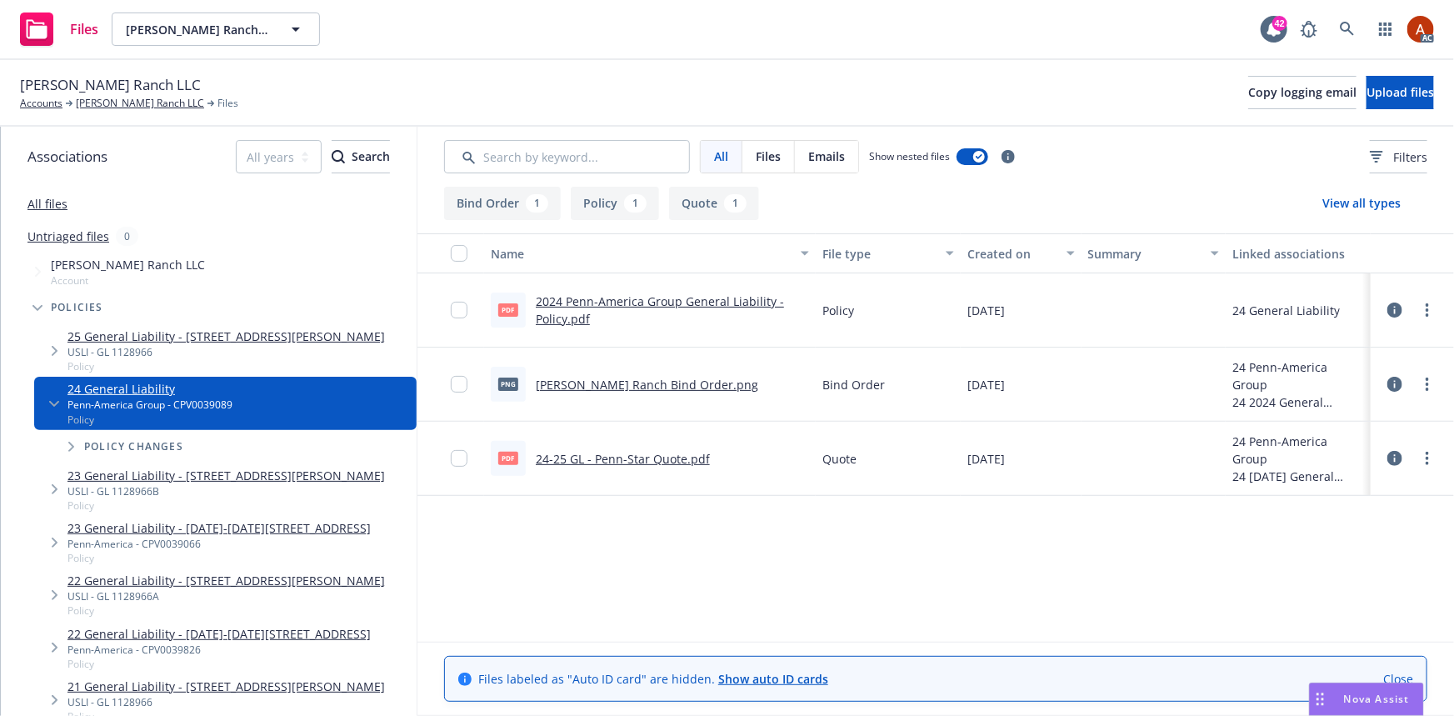
click at [621, 212] on button "Policy 1" at bounding box center [615, 203] width 88 height 33
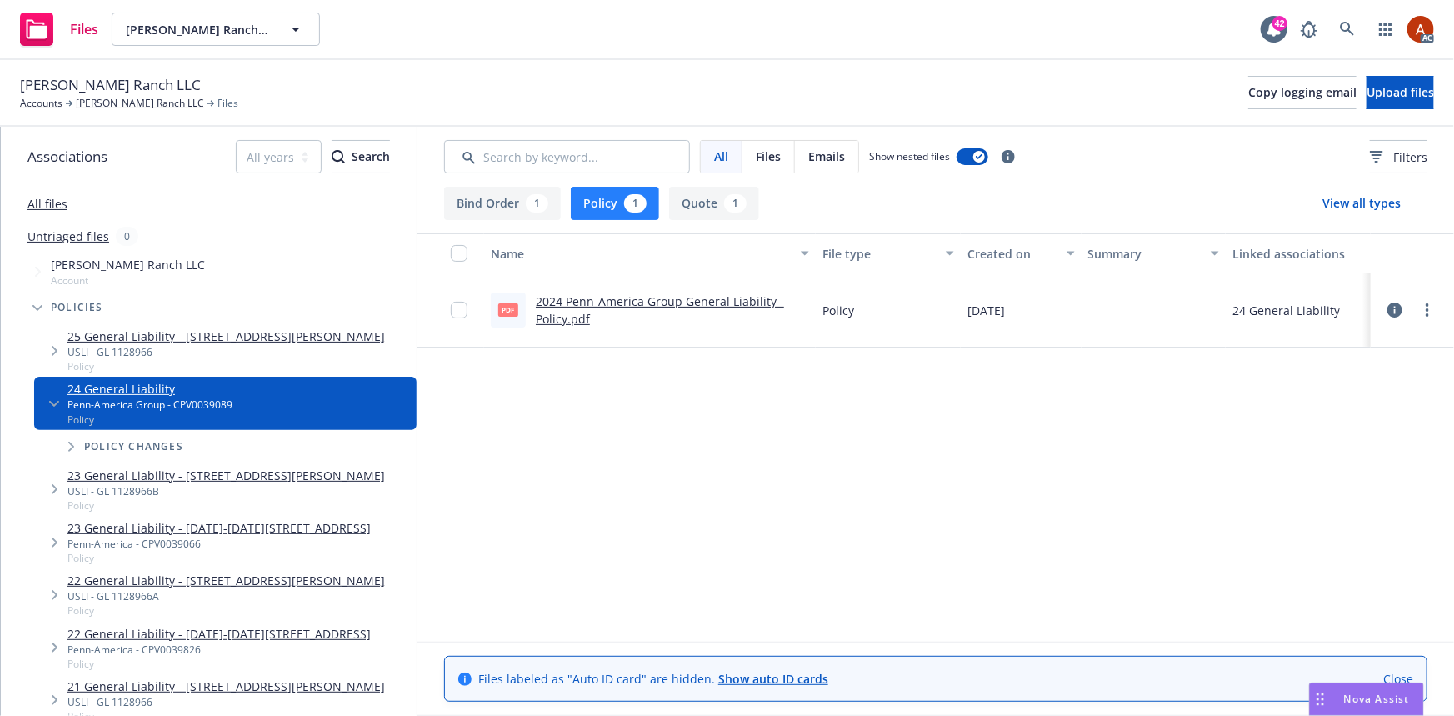
click at [618, 298] on link "2024 Penn-America Group General Liability - Policy.pdf" at bounding box center [660, 309] width 248 height 33
click at [133, 102] on link "[PERSON_NAME] Ranch LLC" at bounding box center [140, 103] width 128 height 15
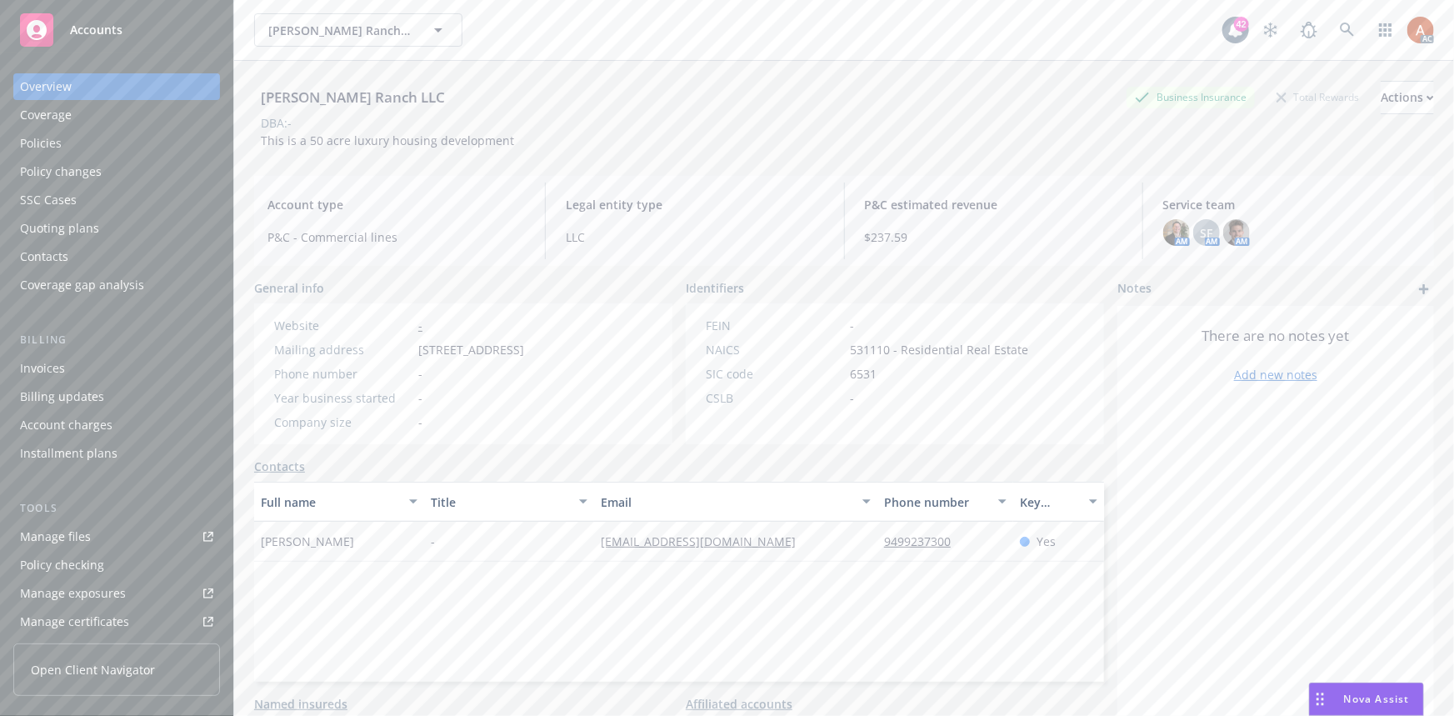
click at [49, 533] on div "Manage files" at bounding box center [55, 536] width 71 height 27
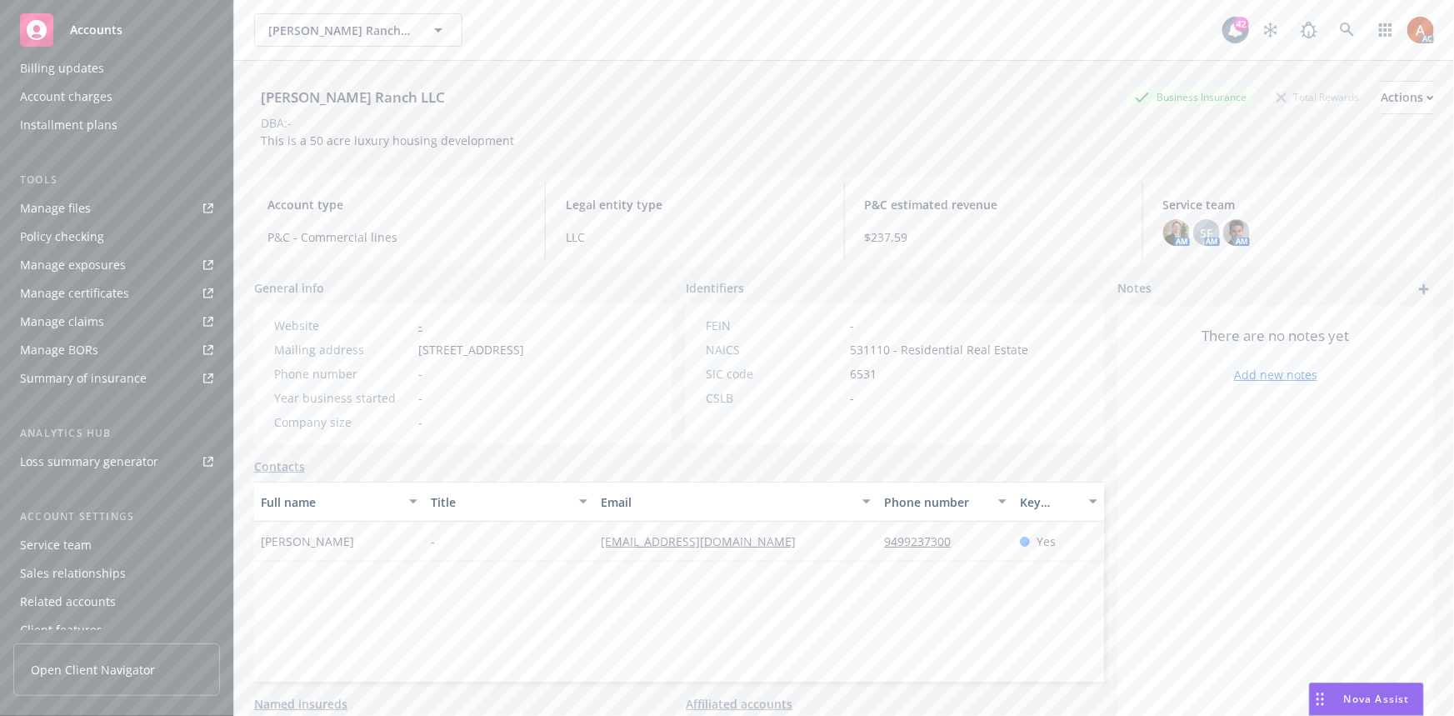
scroll to position [369, 0]
click at [66, 507] on div "Service team" at bounding box center [56, 504] width 72 height 27
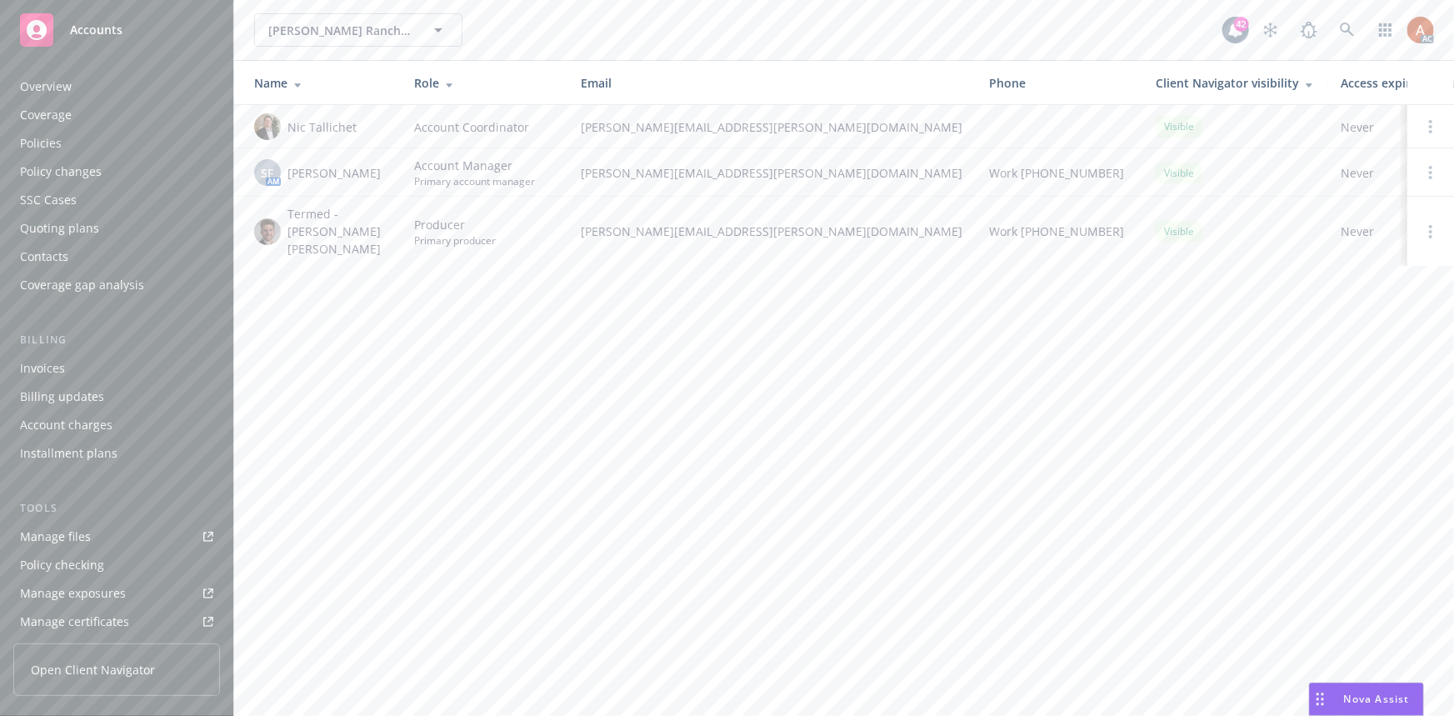
click at [42, 93] on div "Overview" at bounding box center [46, 86] width 52 height 27
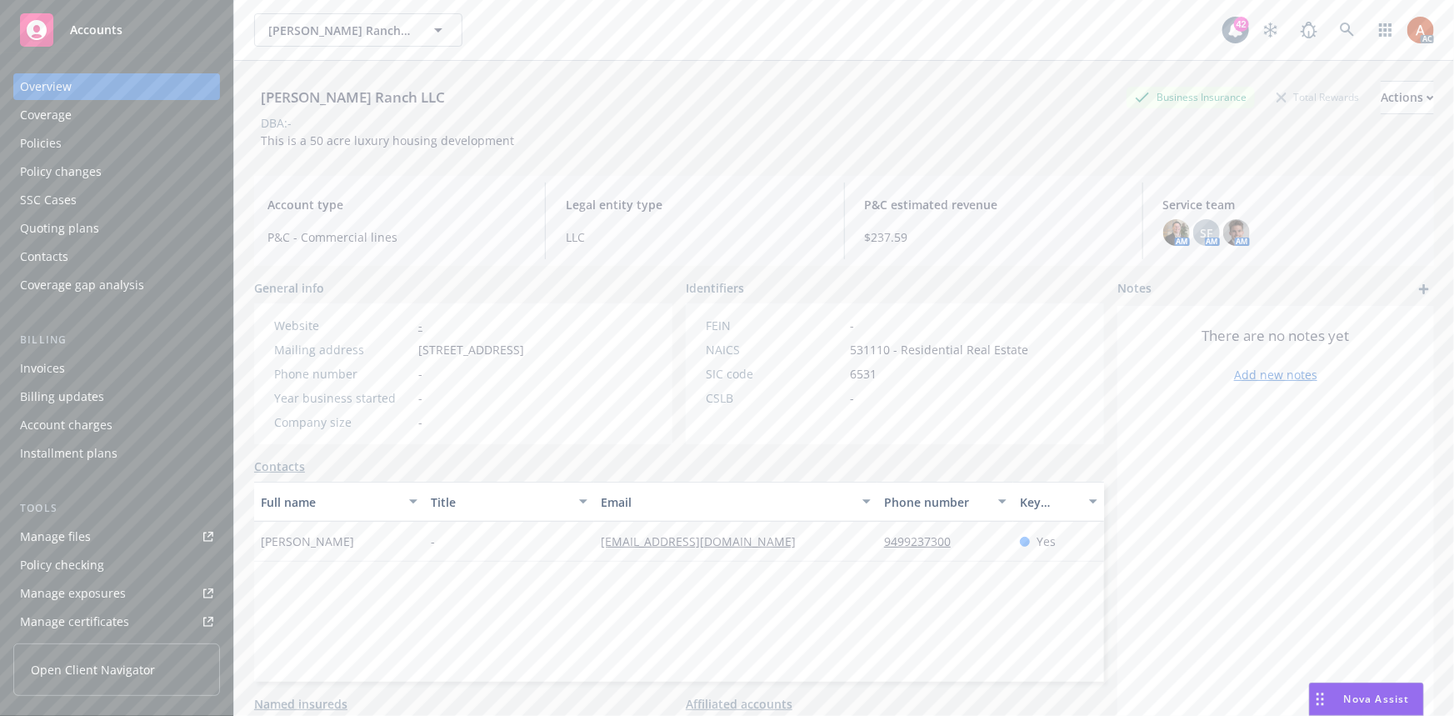
click at [38, 142] on div "Policies" at bounding box center [41, 143] width 42 height 27
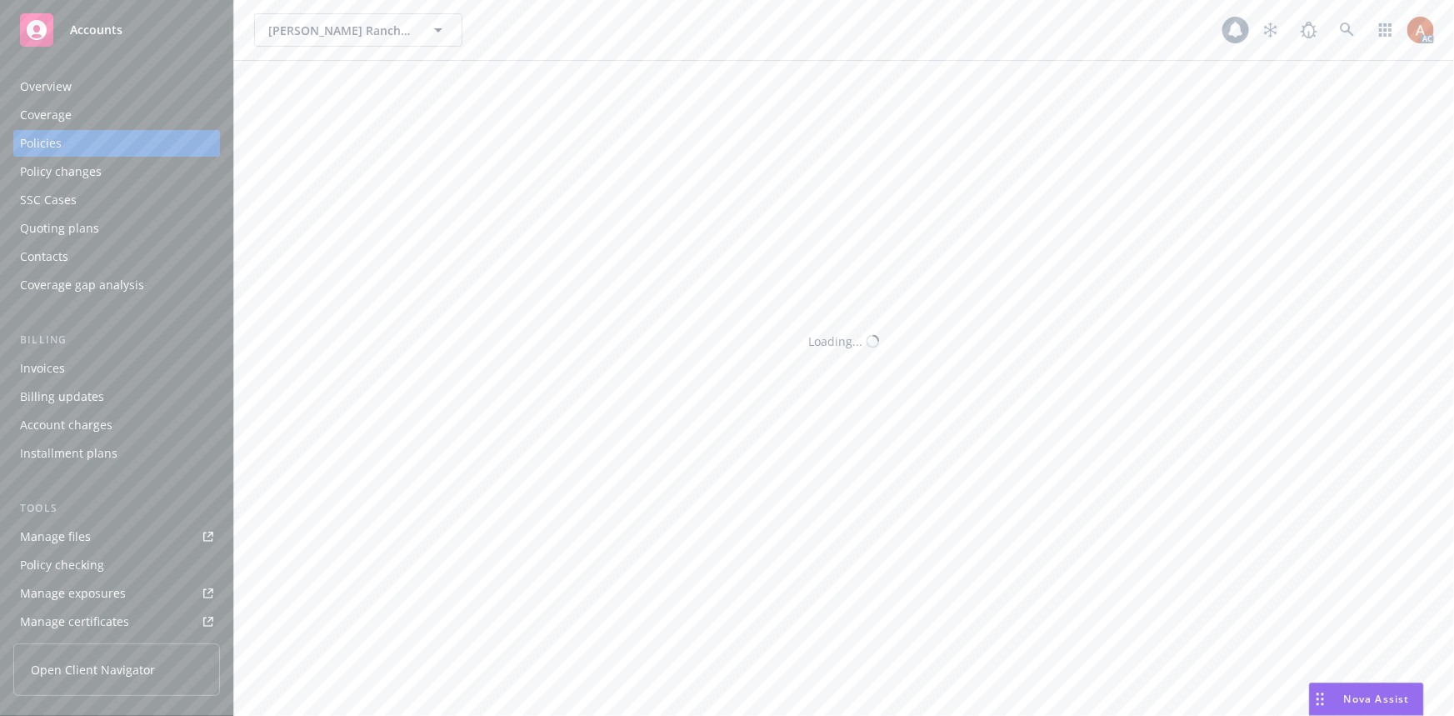
click at [44, 143] on div "Policies" at bounding box center [41, 143] width 42 height 27
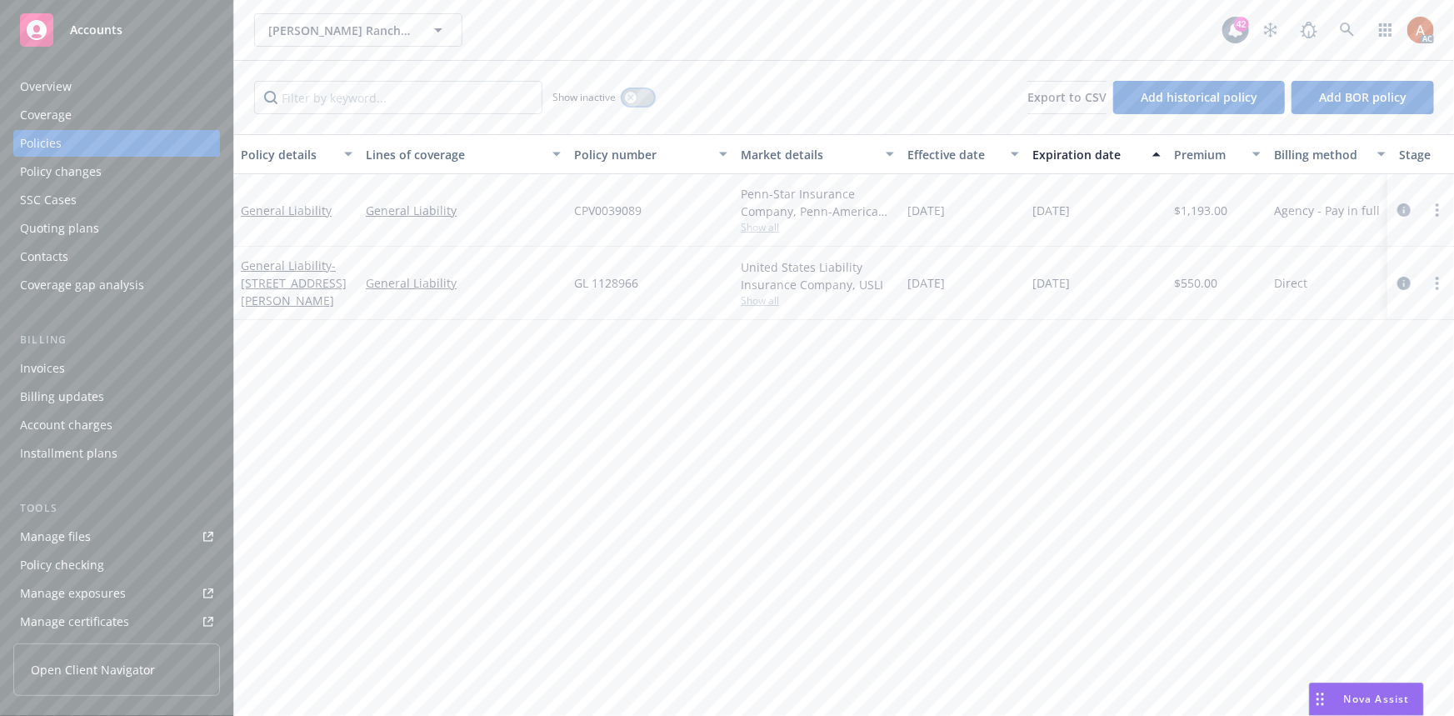
click at [638, 90] on button "button" at bounding box center [638, 97] width 32 height 17
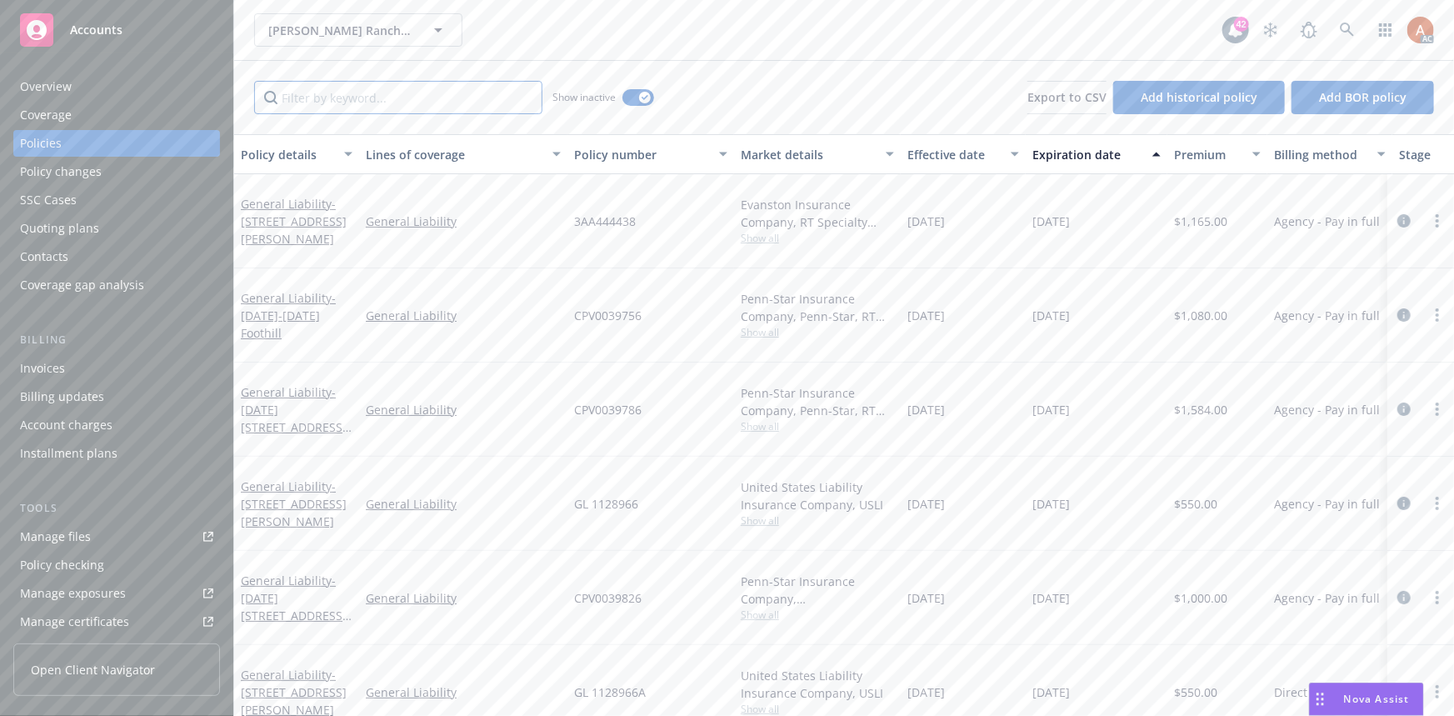
click at [454, 91] on input "Filter by keyword..." at bounding box center [398, 97] width 288 height 33
click at [942, 153] on div "Effective date" at bounding box center [953, 154] width 93 height 17
drag, startPoint x: 942, startPoint y: 153, endPoint x: 886, endPoint y: 227, distance: 92.8
click at [942, 153] on div "Effective date" at bounding box center [953, 154] width 93 height 17
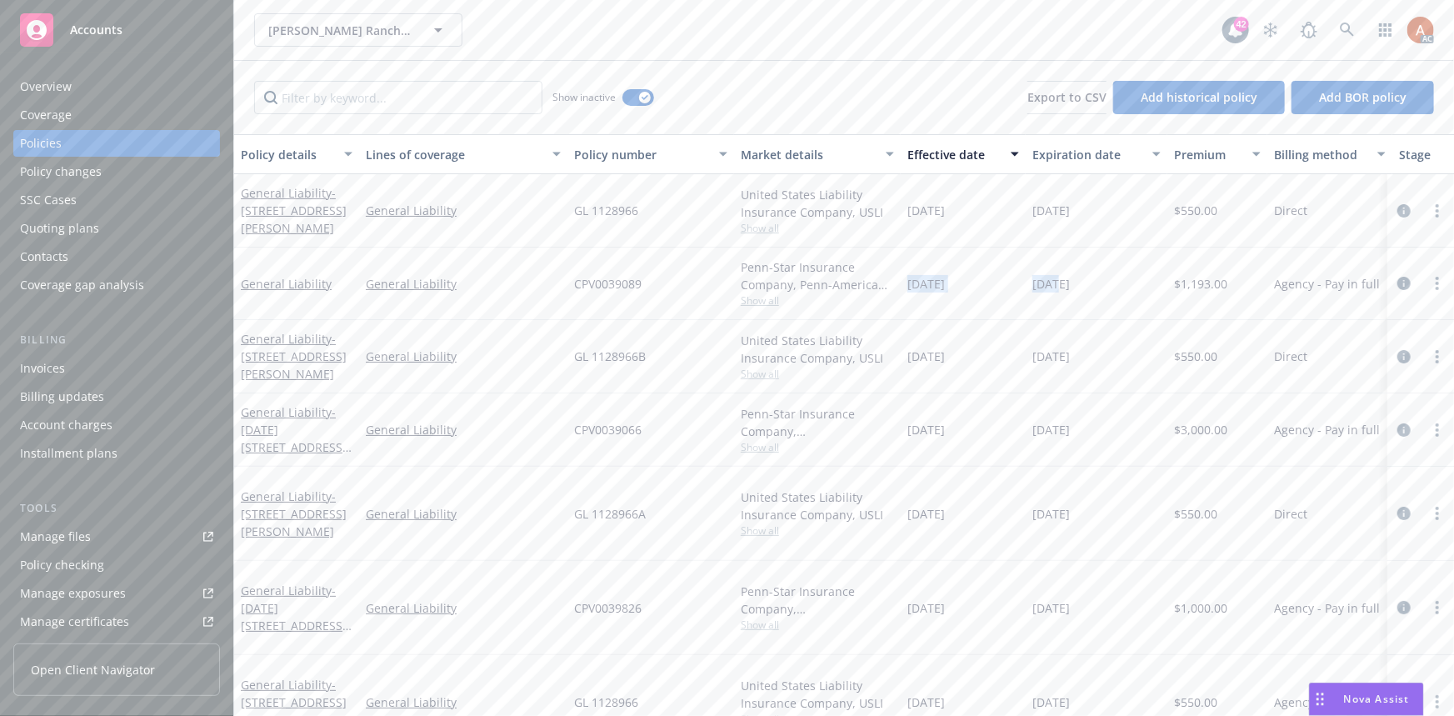
drag, startPoint x: 911, startPoint y: 292, endPoint x: 1031, endPoint y: 296, distance: 120.0
click at [1058, 292] on div "General Liability General Liability CPV0039089 Penn-Star Insurance Company, Pen…" at bounding box center [1038, 283] width 1608 height 72
drag, startPoint x: 1169, startPoint y: 282, endPoint x: 1190, endPoint y: 281, distance: 20.8
click at [1191, 281] on div "General Liability General Liability CPV0039089 Penn-Star Insurance Company, Pen…" at bounding box center [1038, 283] width 1608 height 72
drag, startPoint x: 582, startPoint y: 283, endPoint x: 1131, endPoint y: 288, distance: 549.1
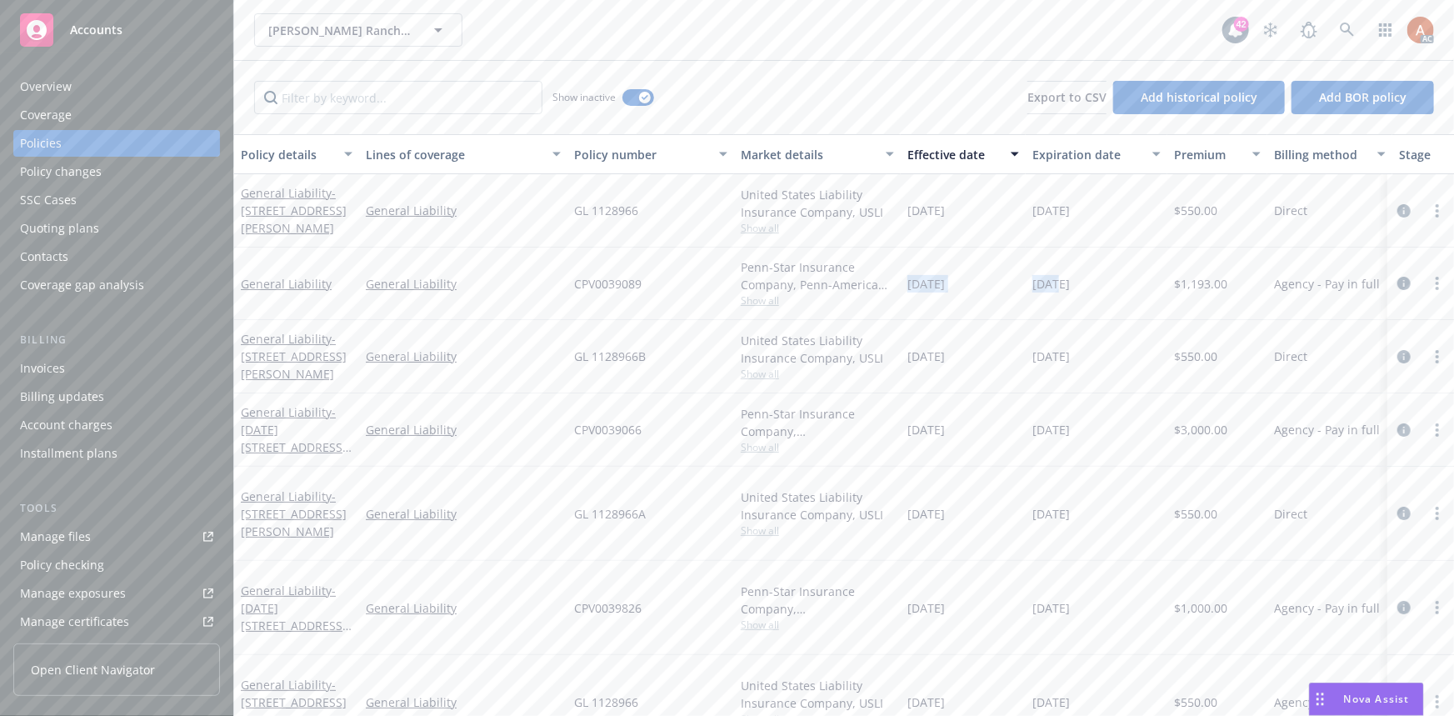
click at [1131, 288] on div "General Liability General Liability CPV0039089 Penn-Star Insurance Company, Pen…" at bounding box center [1038, 283] width 1608 height 72
drag, startPoint x: 575, startPoint y: 428, endPoint x: 1097, endPoint y: 444, distance: 521.9
click at [1097, 444] on div "General Liability - 1101-1109 Foothills Blvd. General Liability CPV0039066 Penn…" at bounding box center [1038, 429] width 1608 height 73
drag, startPoint x: 639, startPoint y: 564, endPoint x: 1212, endPoint y: 570, distance: 573.3
click at [1212, 570] on div "General Liability - 1101-1109 Foothills Blvd. General Liability CPV0039826 Penn…" at bounding box center [1038, 608] width 1608 height 94
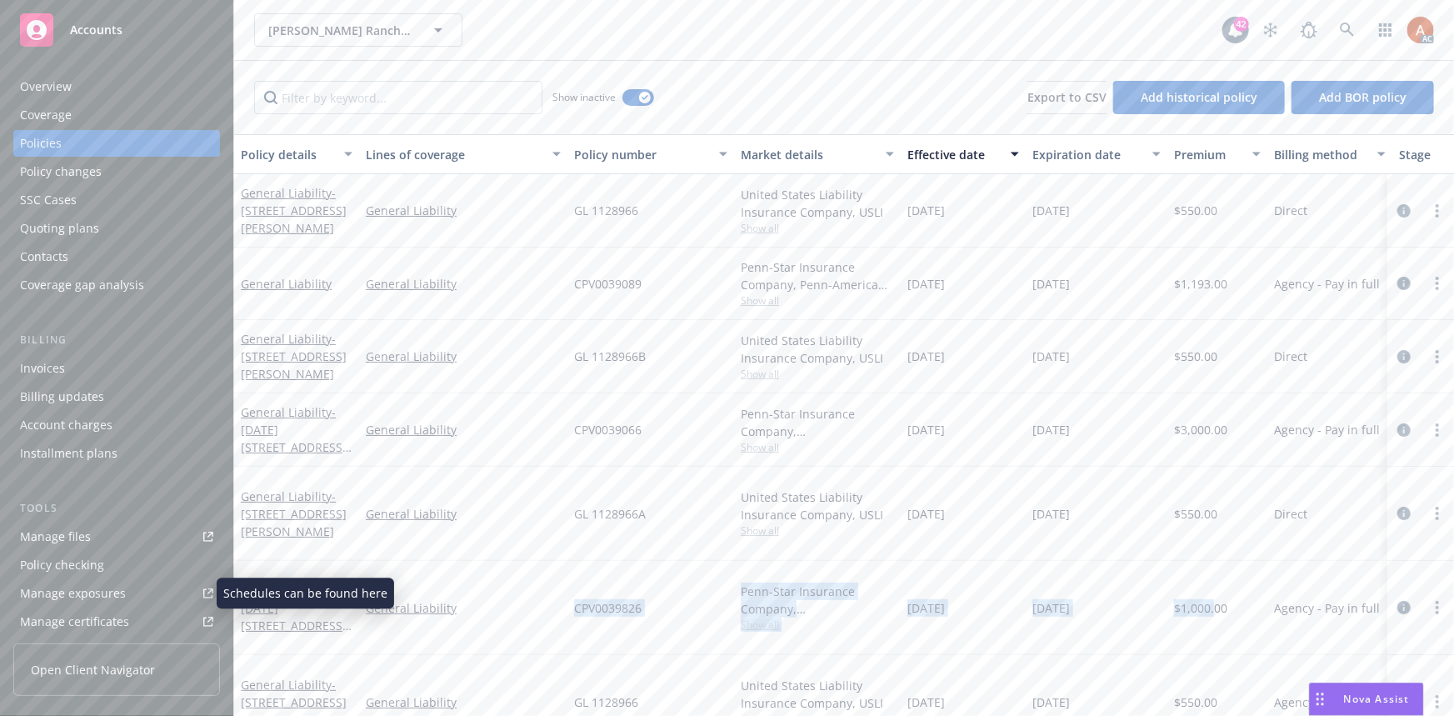
click at [87, 593] on div "Manage exposures" at bounding box center [73, 593] width 106 height 27
click at [642, 95] on icon "button" at bounding box center [645, 97] width 7 height 5
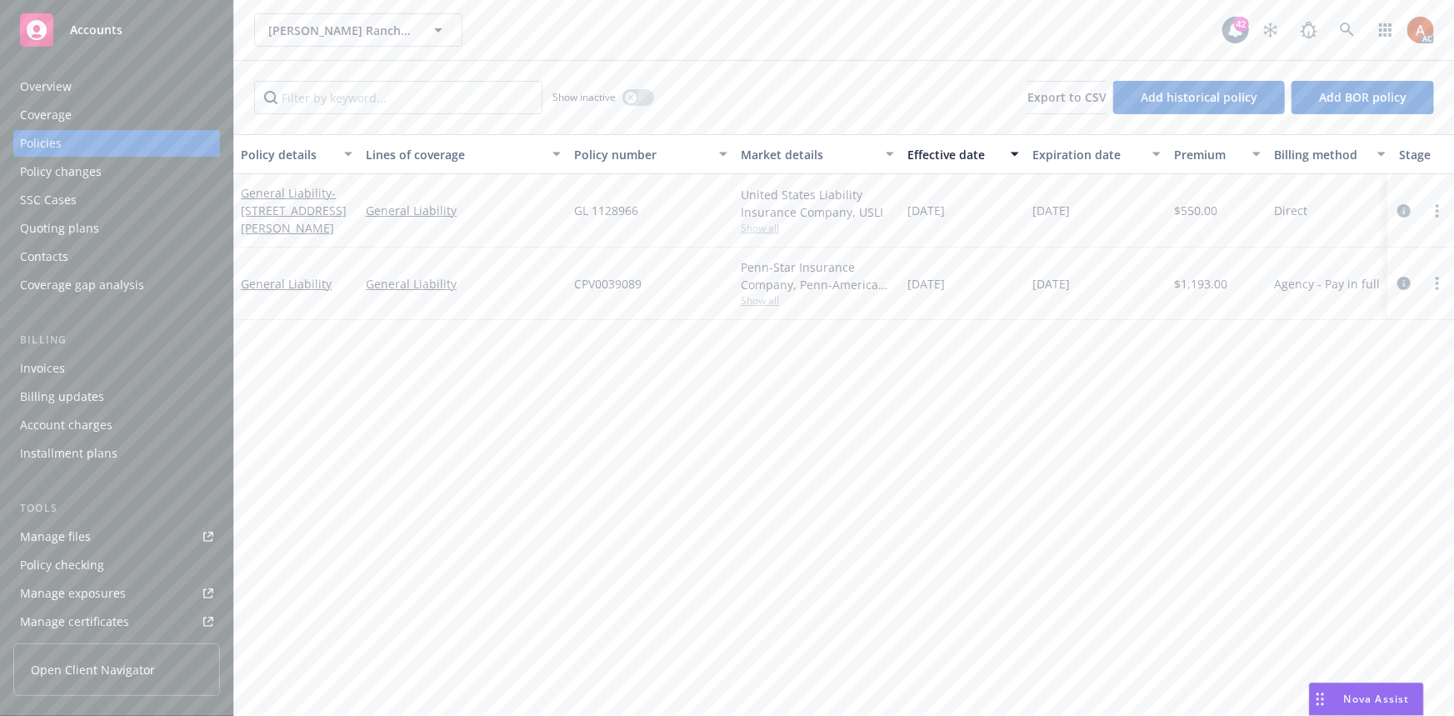
click at [771, 302] on span "Show all" at bounding box center [817, 300] width 153 height 14
drag, startPoint x: 569, startPoint y: 399, endPoint x: 724, endPoint y: 398, distance: 155.0
click at [724, 398] on div "Writing company Penn-Star Insurance Company Carrier Penn-America Group Program …" at bounding box center [726, 417] width 333 height 204
copy span "Penn-America Group"
click at [1022, 442] on div "Policy details Lines of coverage Policy number Market details Effective date Ex…" at bounding box center [844, 425] width 1220 height 582
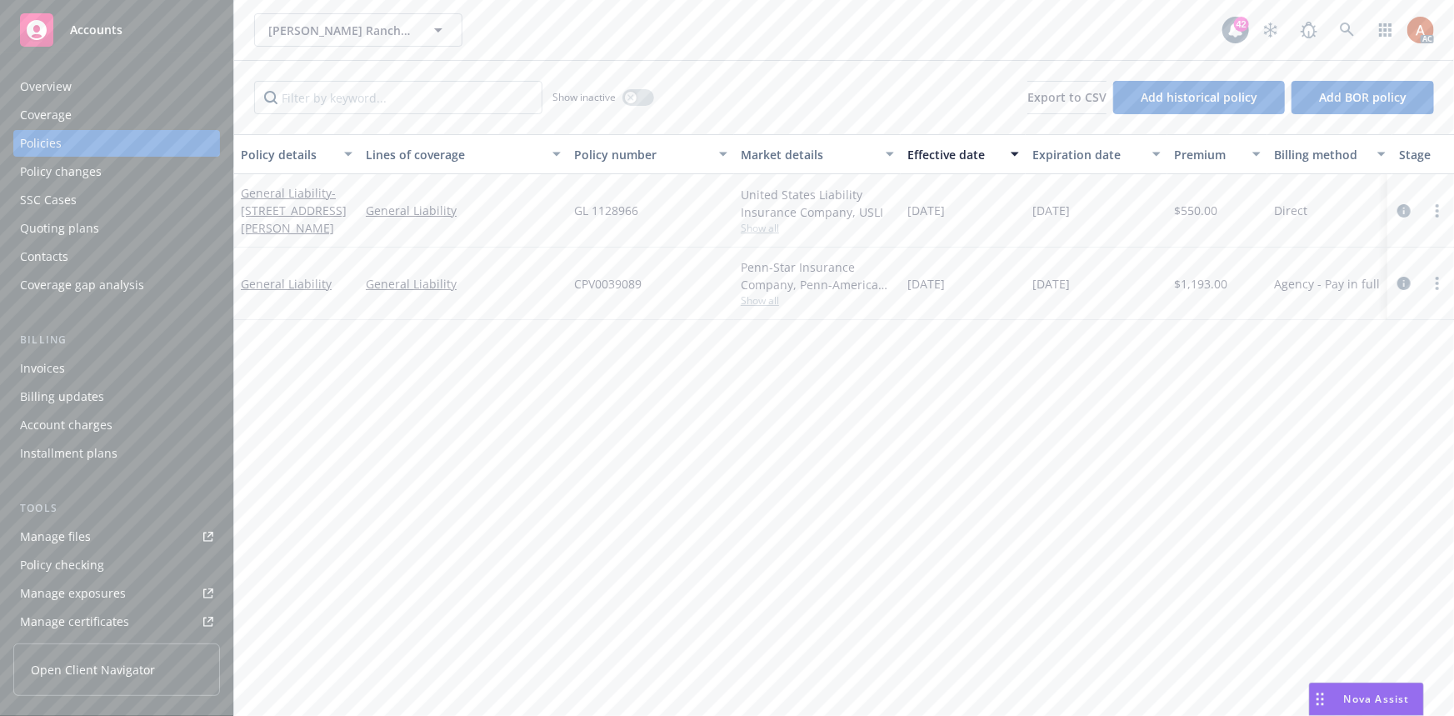
click at [33, 88] on div "Overview" at bounding box center [46, 86] width 52 height 27
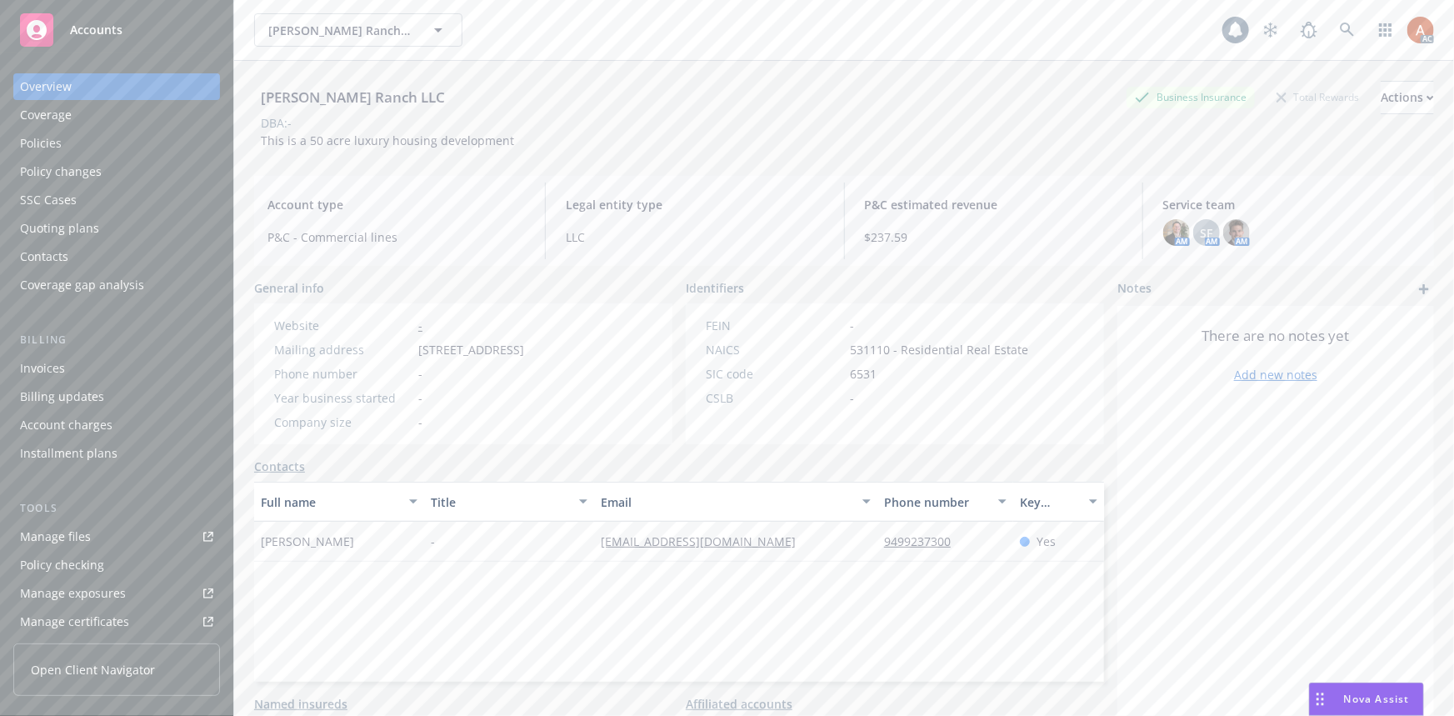
click at [52, 87] on div "Overview" at bounding box center [46, 86] width 52 height 27
click at [62, 533] on div "Manage files" at bounding box center [55, 536] width 71 height 27
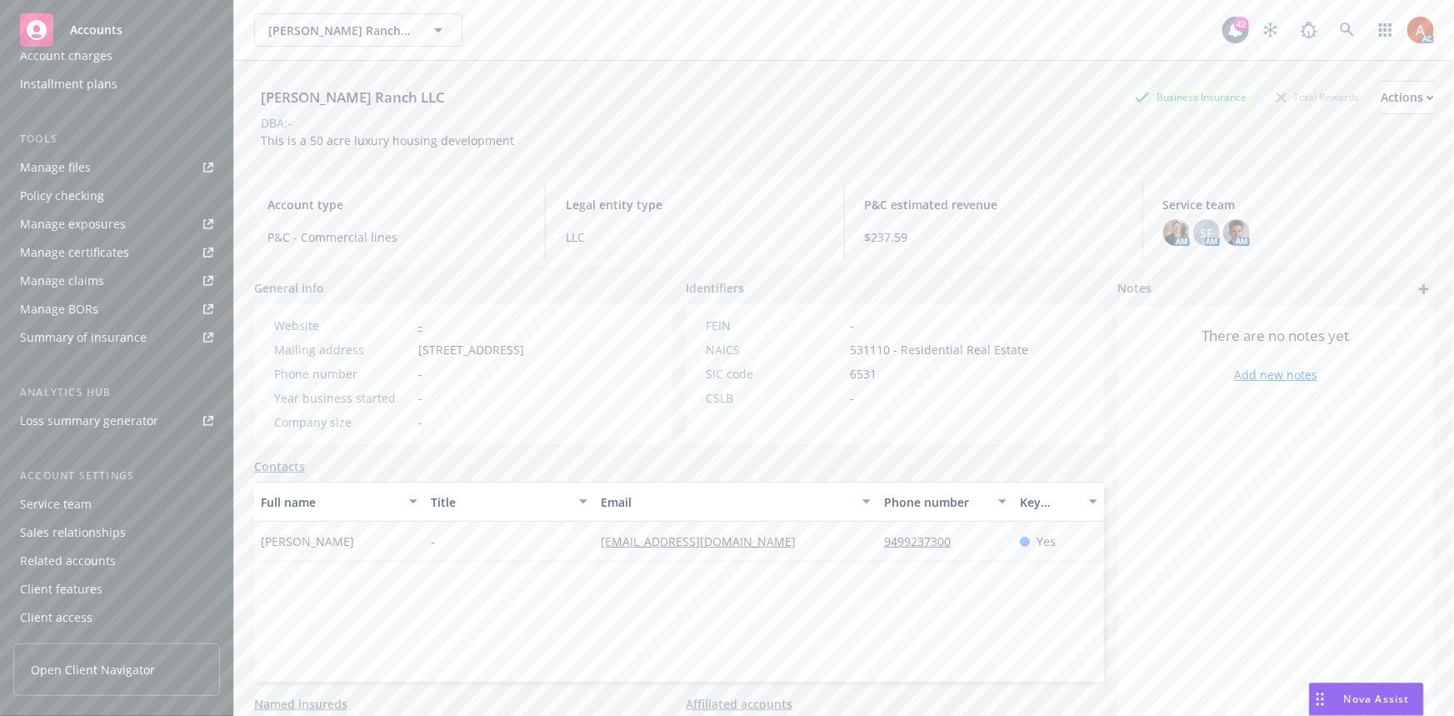
click at [71, 510] on div "Service team" at bounding box center [56, 504] width 72 height 27
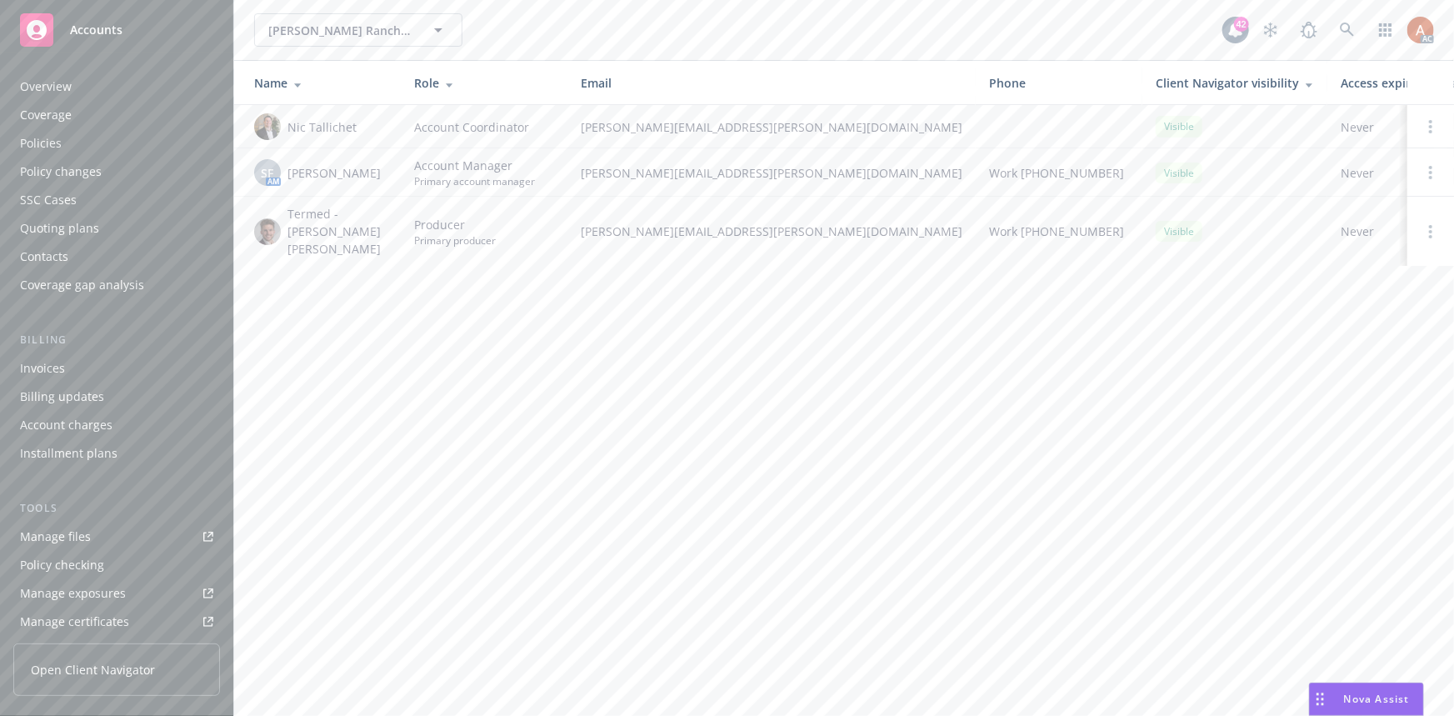
click at [42, 83] on div "Overview" at bounding box center [46, 86] width 52 height 27
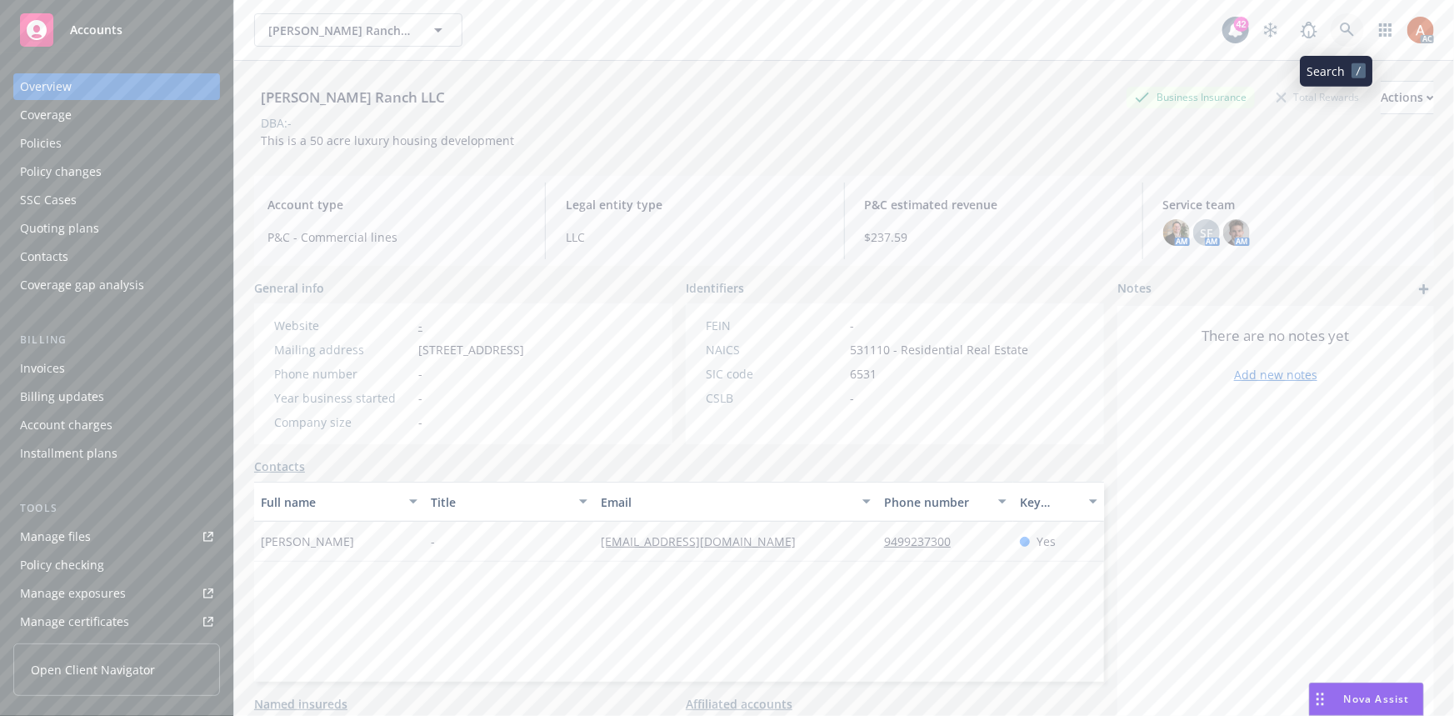
click at [1341, 33] on icon at bounding box center [1347, 29] width 14 height 14
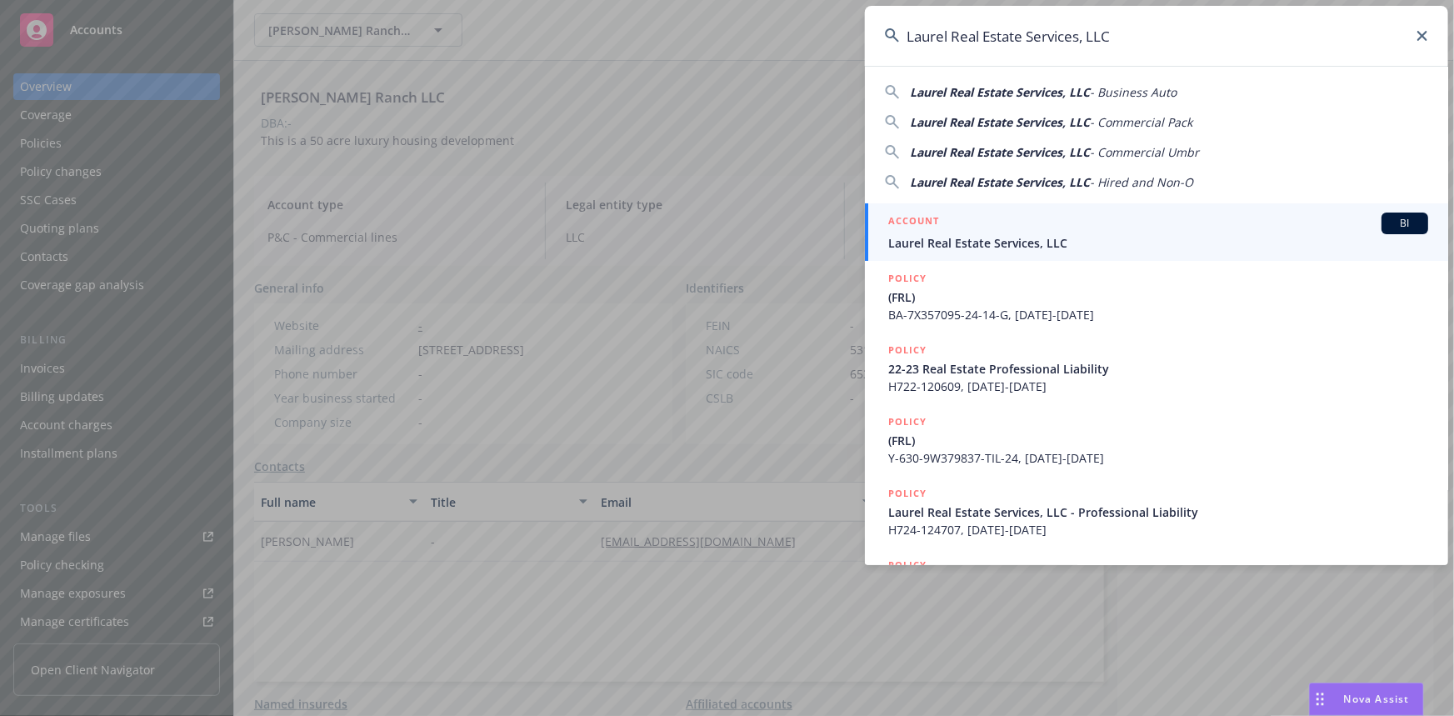
type input "Laurel Real Estate Services, LLC"
click at [917, 224] on h5 "ACCOUNT" at bounding box center [913, 222] width 51 height 20
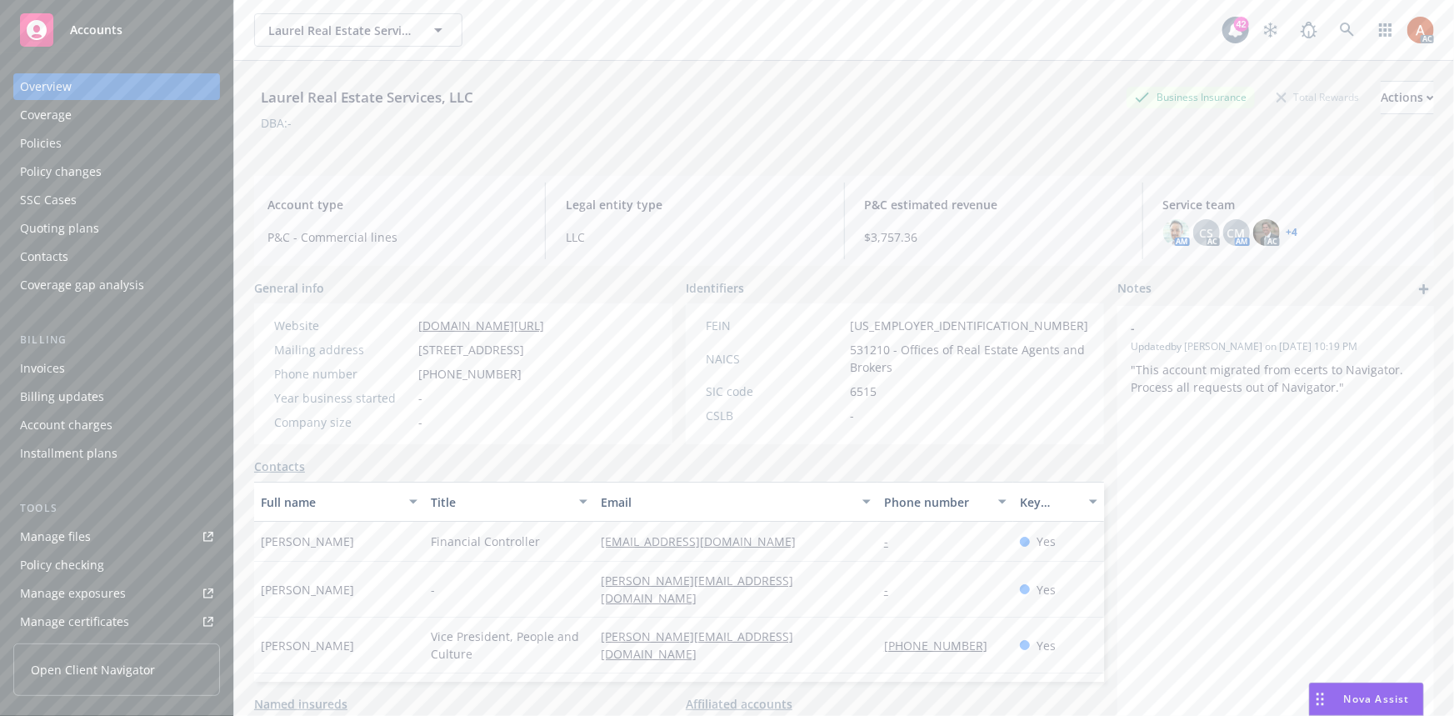
click at [43, 148] on div "Policies" at bounding box center [41, 143] width 42 height 27
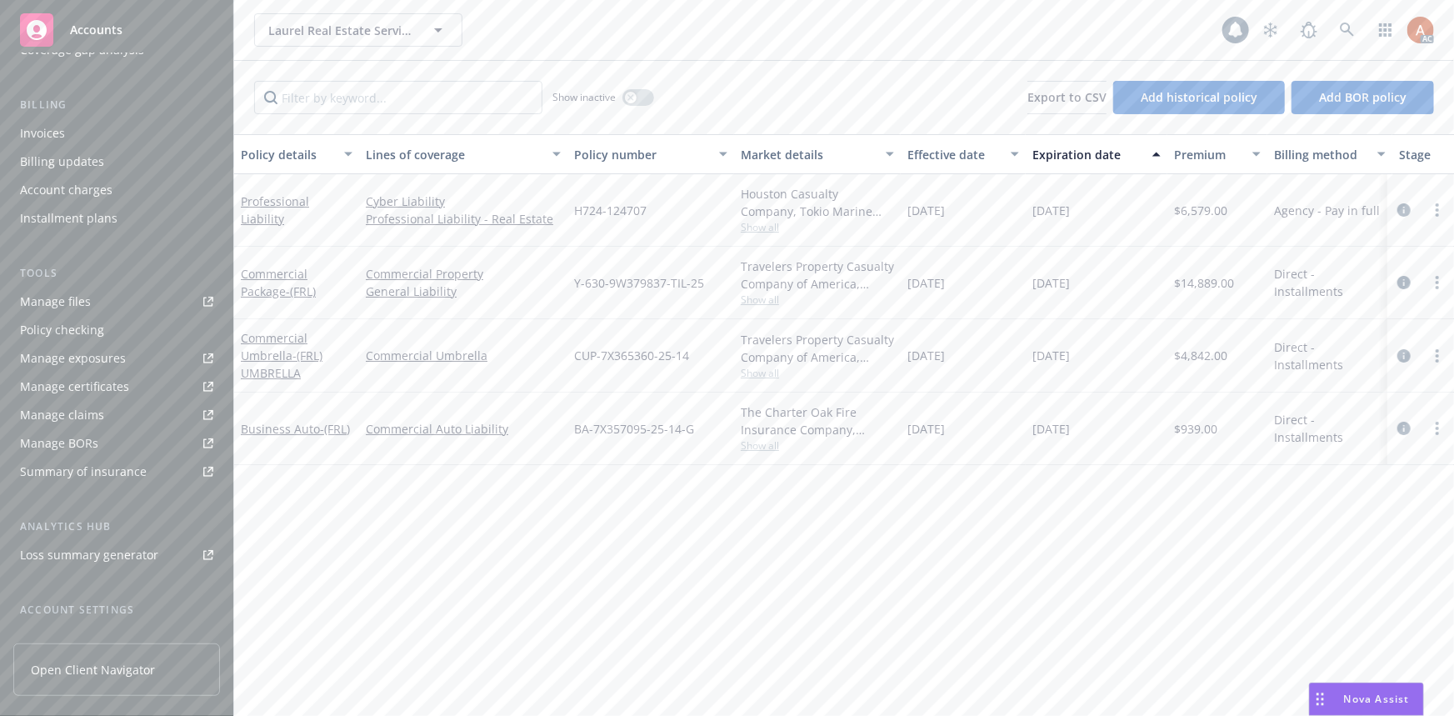
scroll to position [369, 0]
click at [44, 507] on div "Service team" at bounding box center [56, 504] width 72 height 27
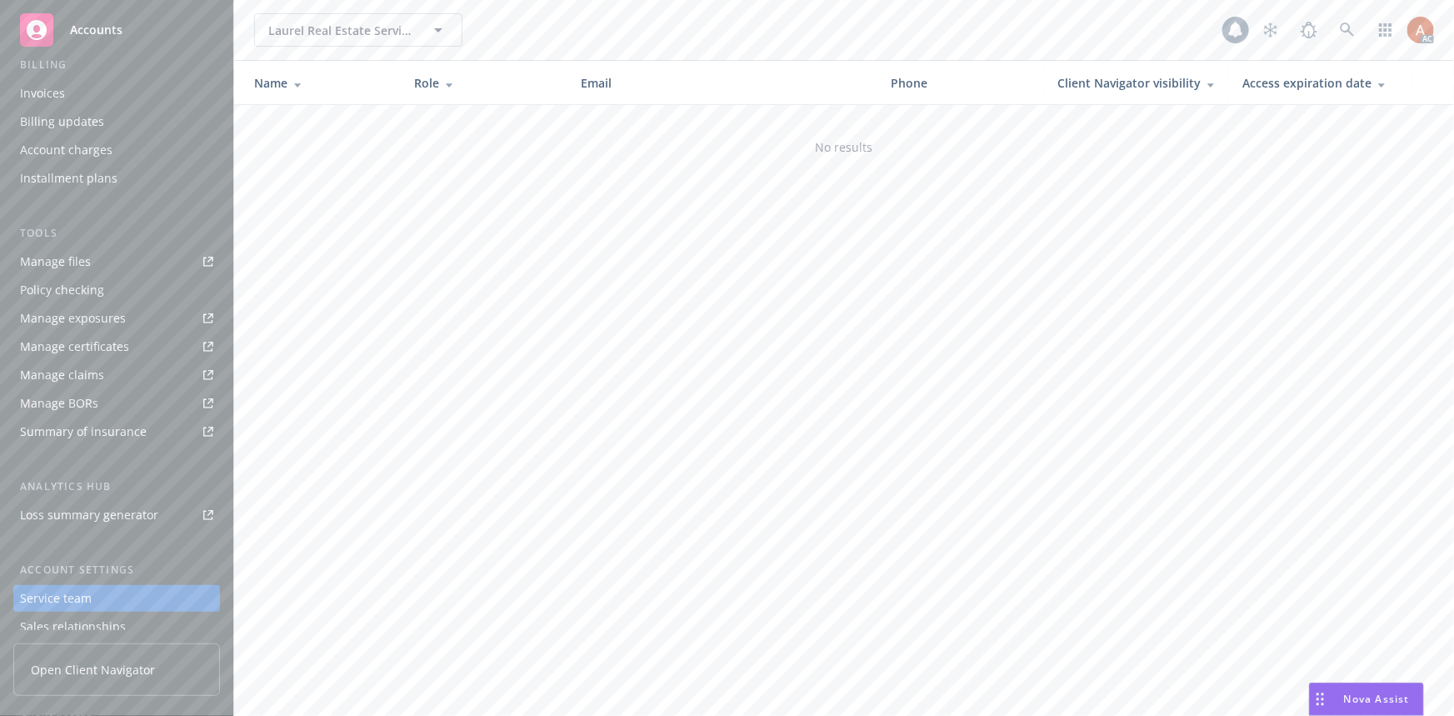
scroll to position [67, 0]
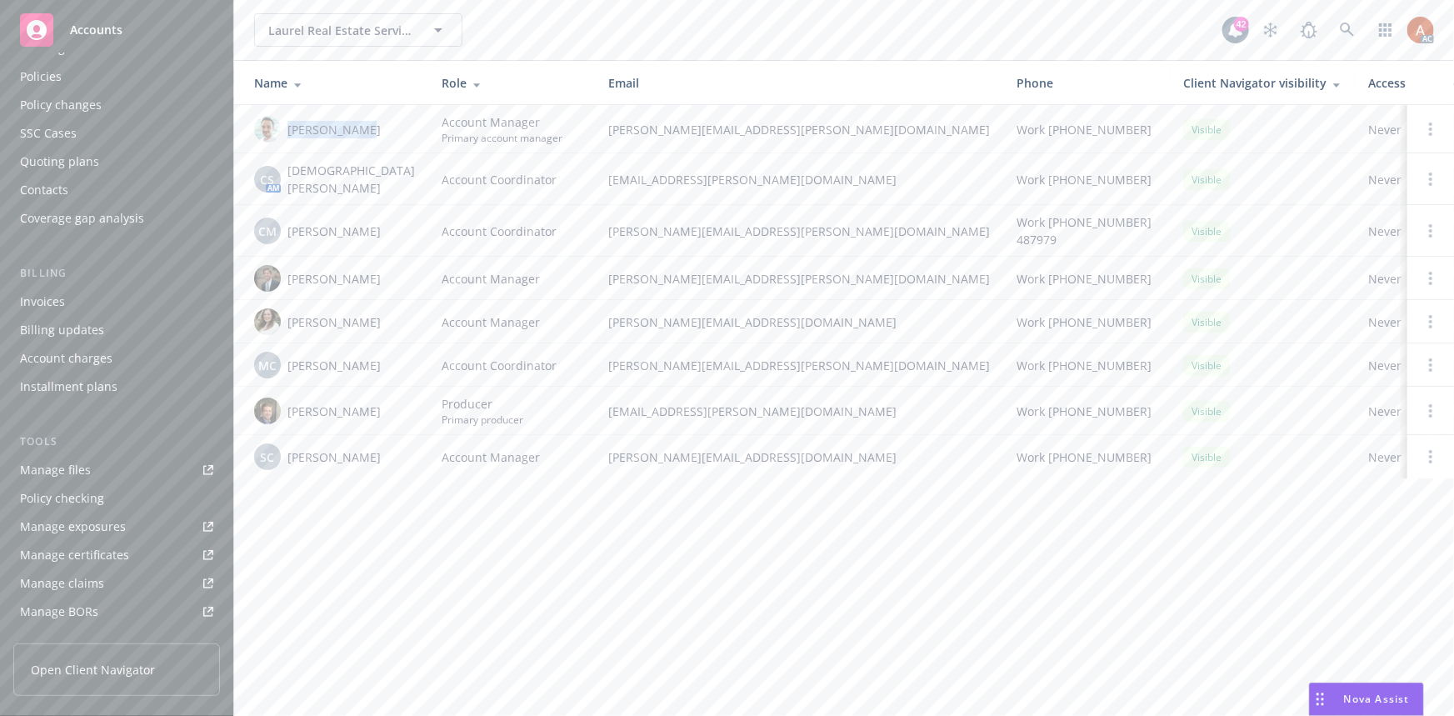
drag, startPoint x: 285, startPoint y: 122, endPoint x: 365, endPoint y: 128, distance: 80.2
click at [365, 128] on div "Adnan Shaikh" at bounding box center [334, 129] width 161 height 27
copy span "Adnan Shaikh"
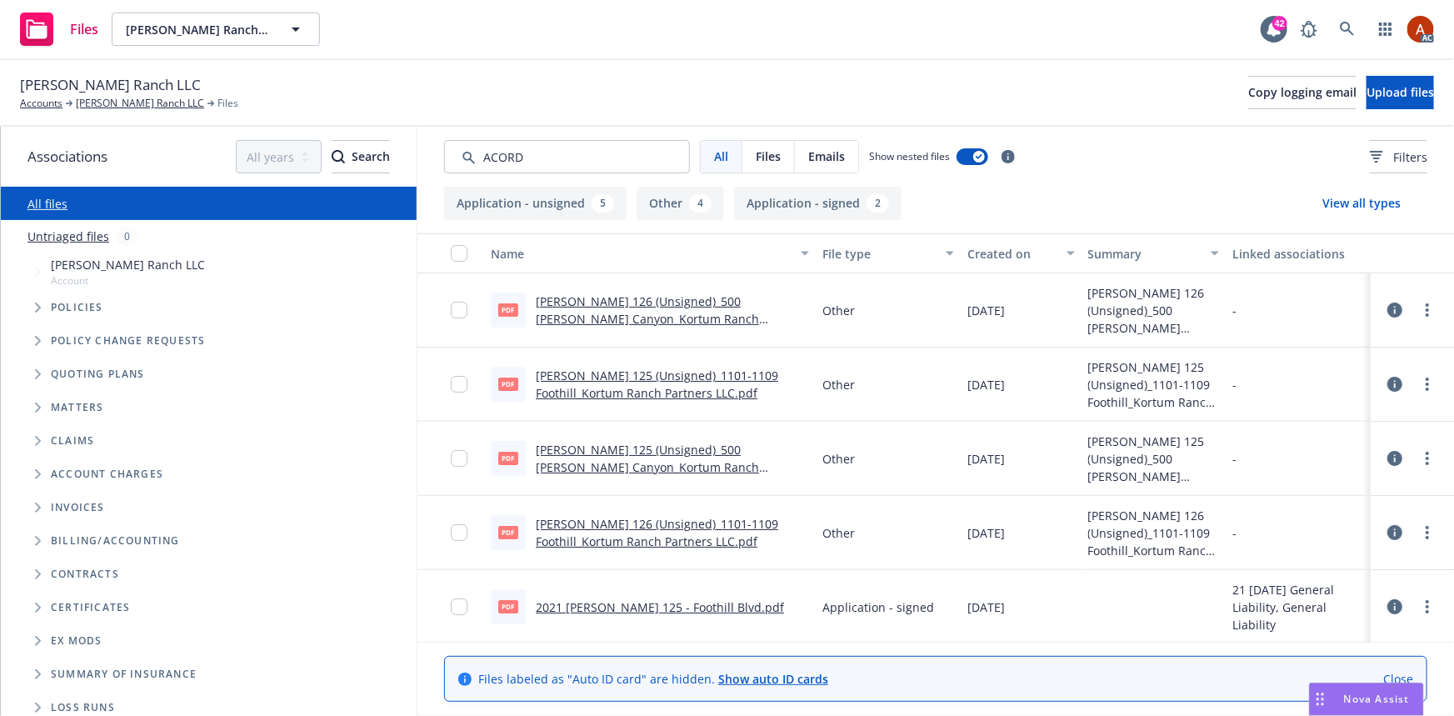
type input "ACORD"
click at [982, 252] on div "Created on" at bounding box center [1011, 253] width 89 height 17
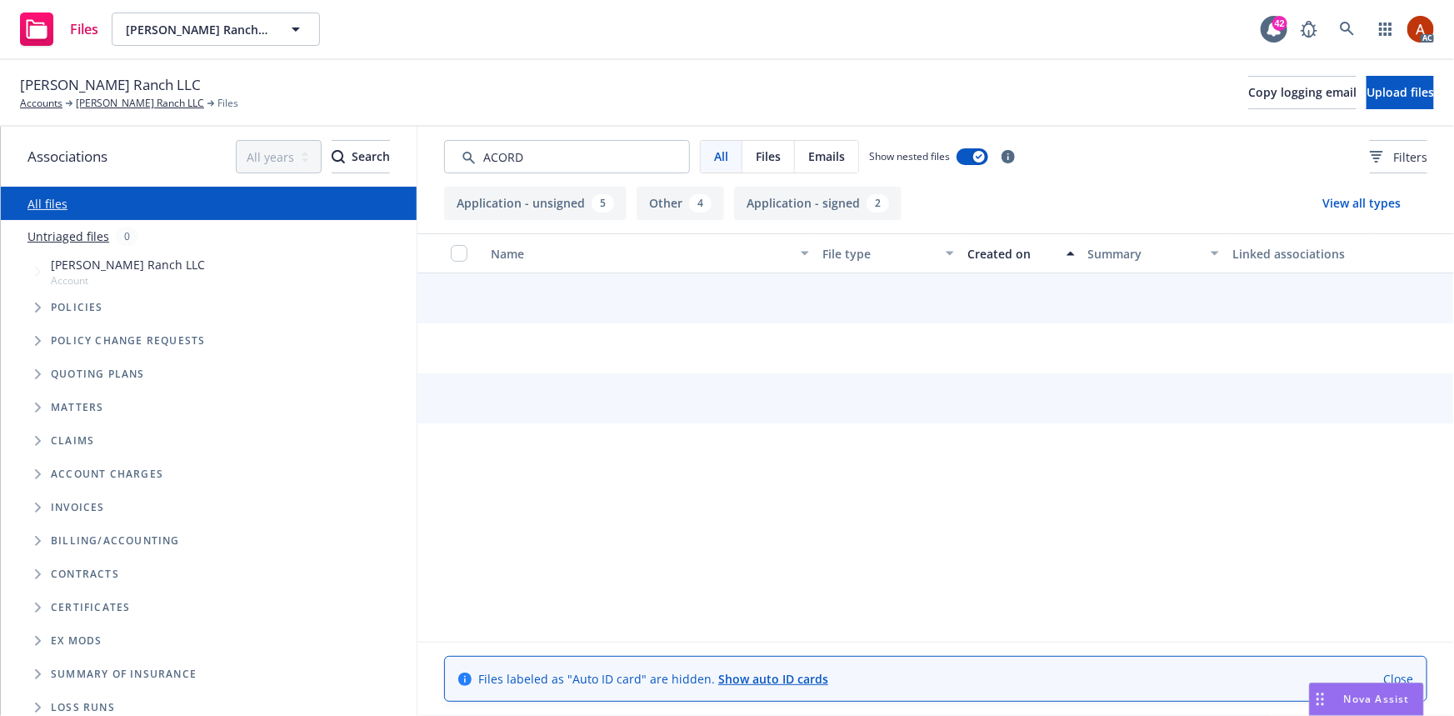
click at [982, 252] on div "Created on" at bounding box center [1011, 253] width 89 height 17
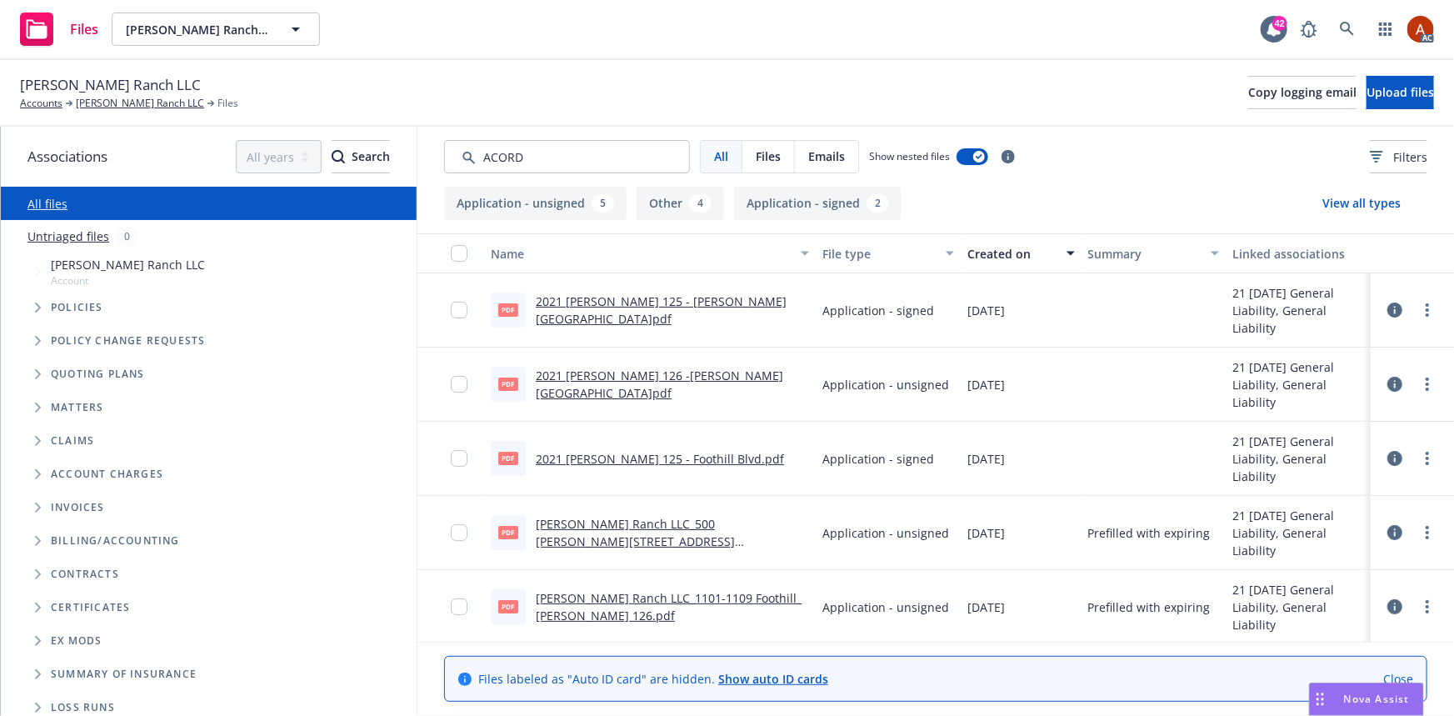
drag, startPoint x: 841, startPoint y: 210, endPoint x: 832, endPoint y: 222, distance: 15.5
click at [840, 210] on button "Application - signed 2" at bounding box center [817, 203] width 167 height 33
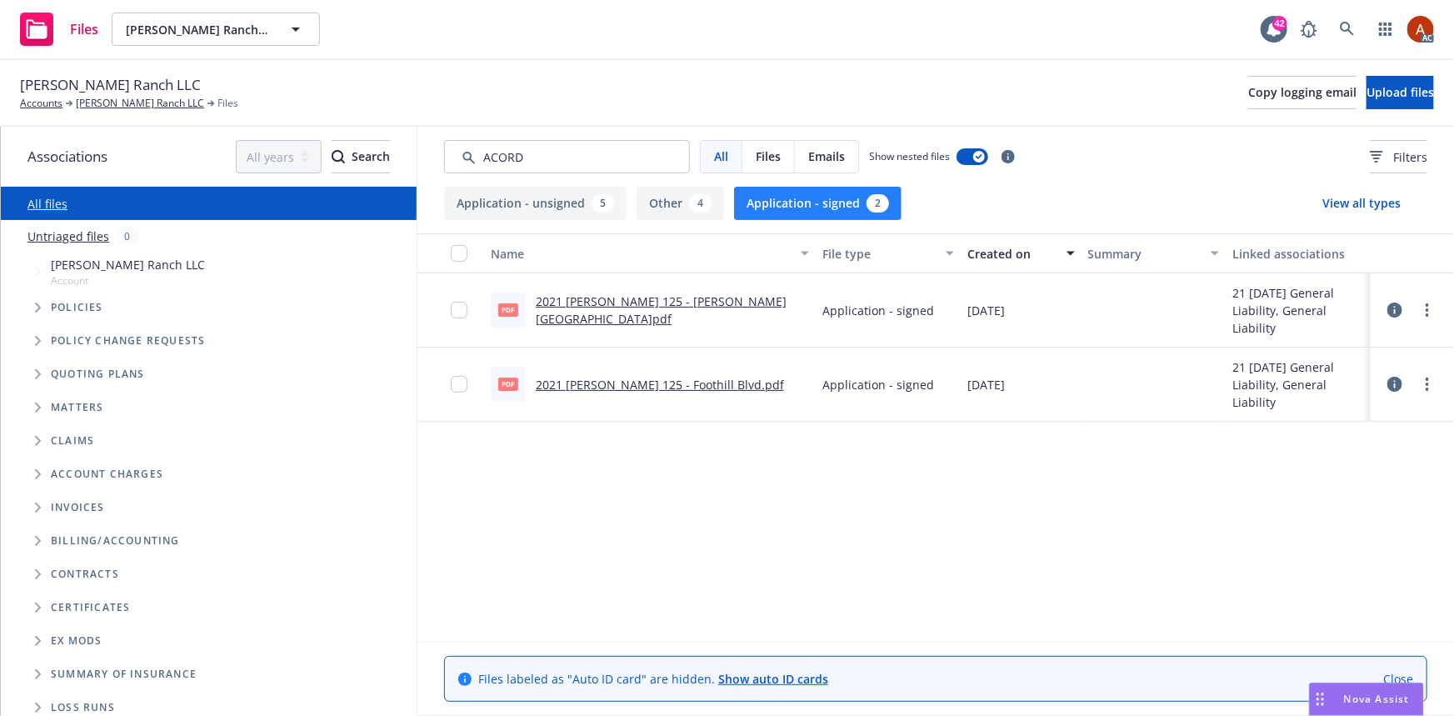
click at [532, 197] on button "Application - unsigned 5" at bounding box center [535, 203] width 182 height 33
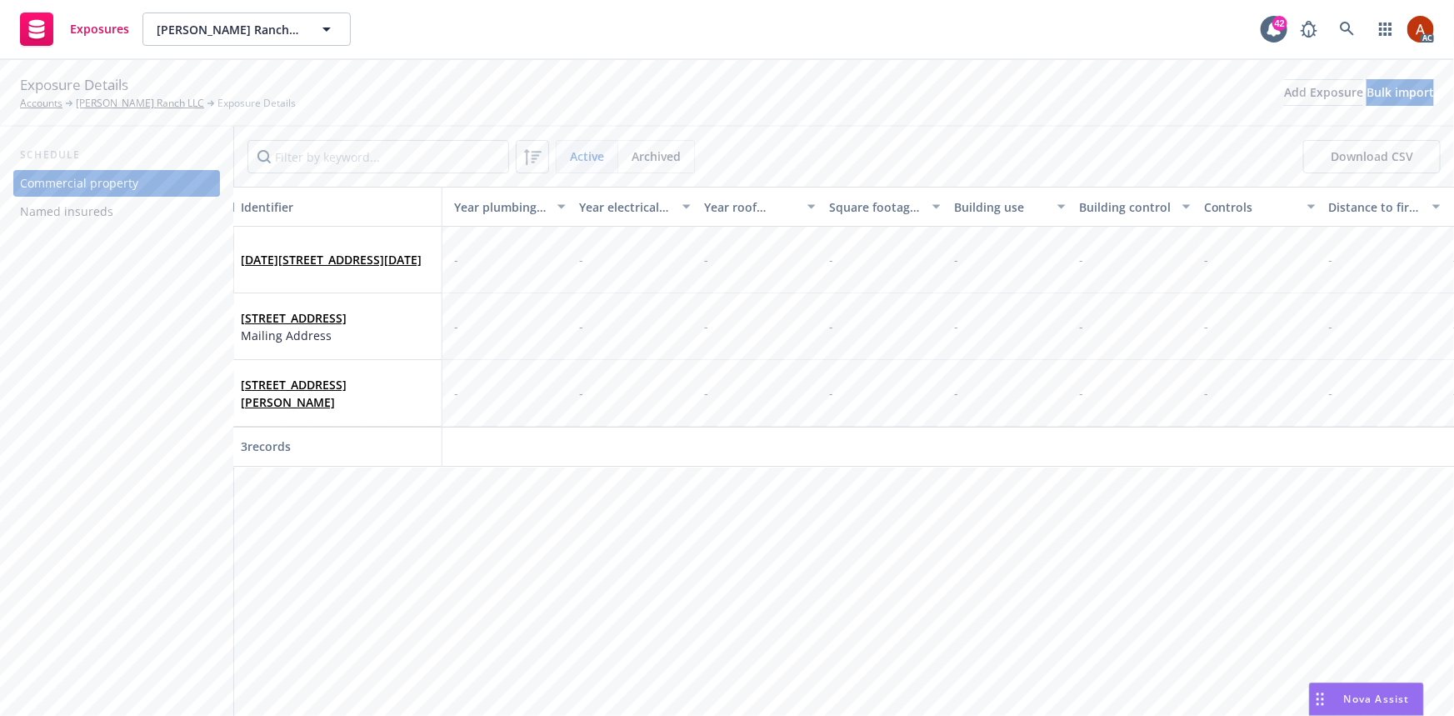
scroll to position [0, 3940]
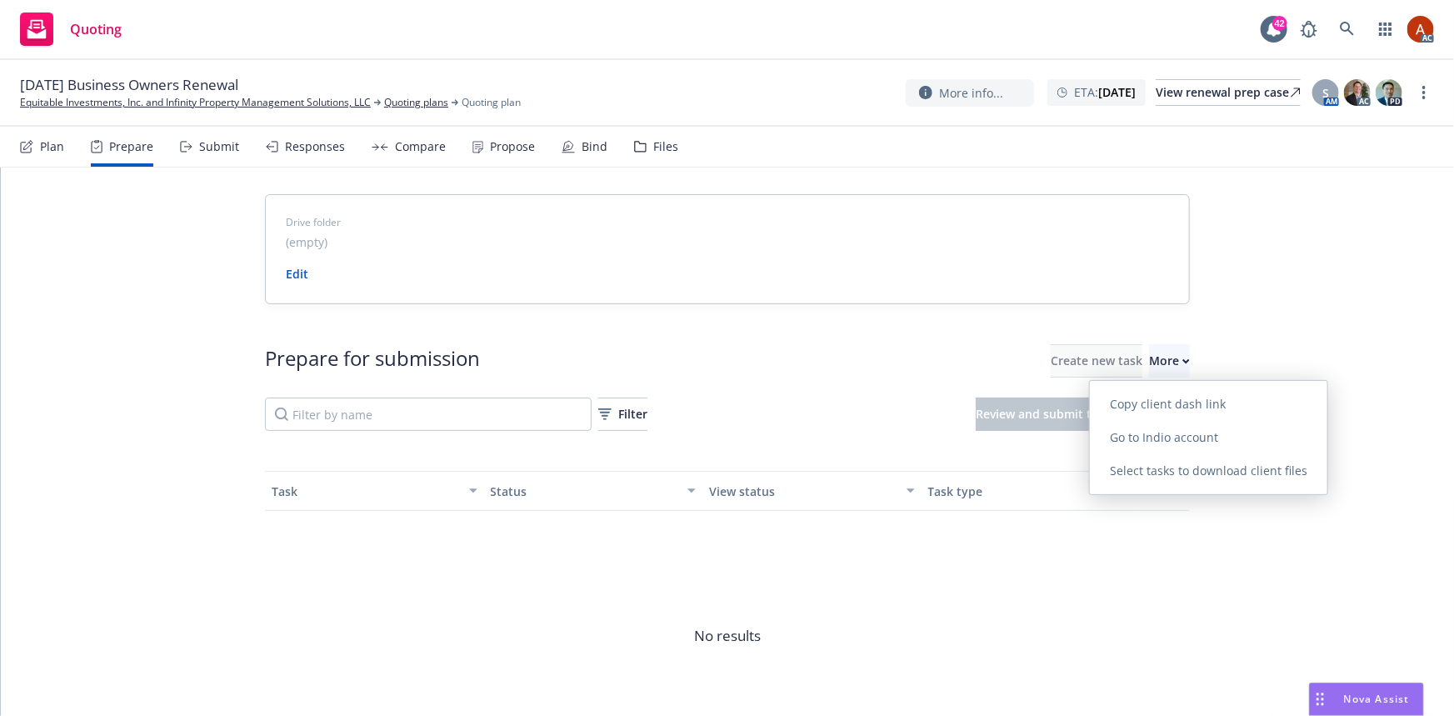
click at [1148, 433] on span "Go to Indio account" at bounding box center [1164, 437] width 148 height 16
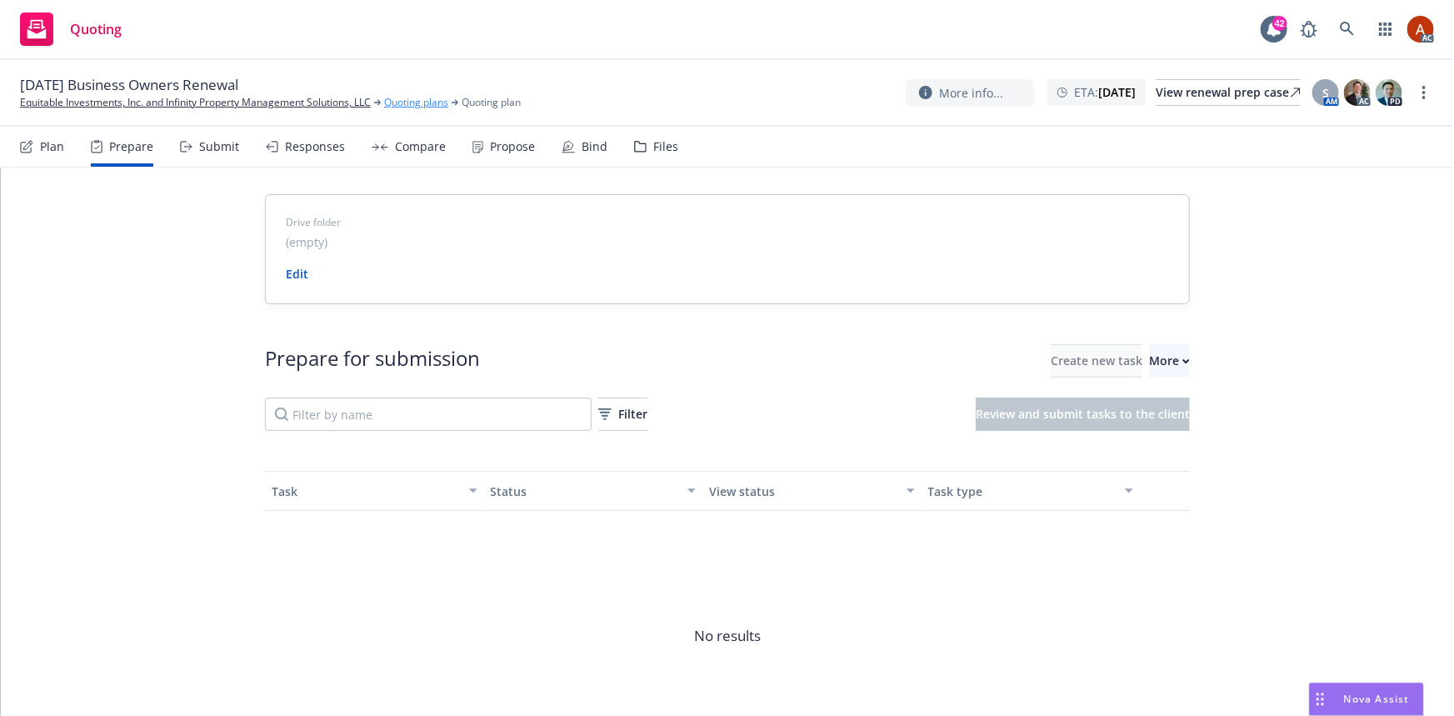
click at [417, 103] on link "Quoting plans" at bounding box center [416, 102] width 64 height 15
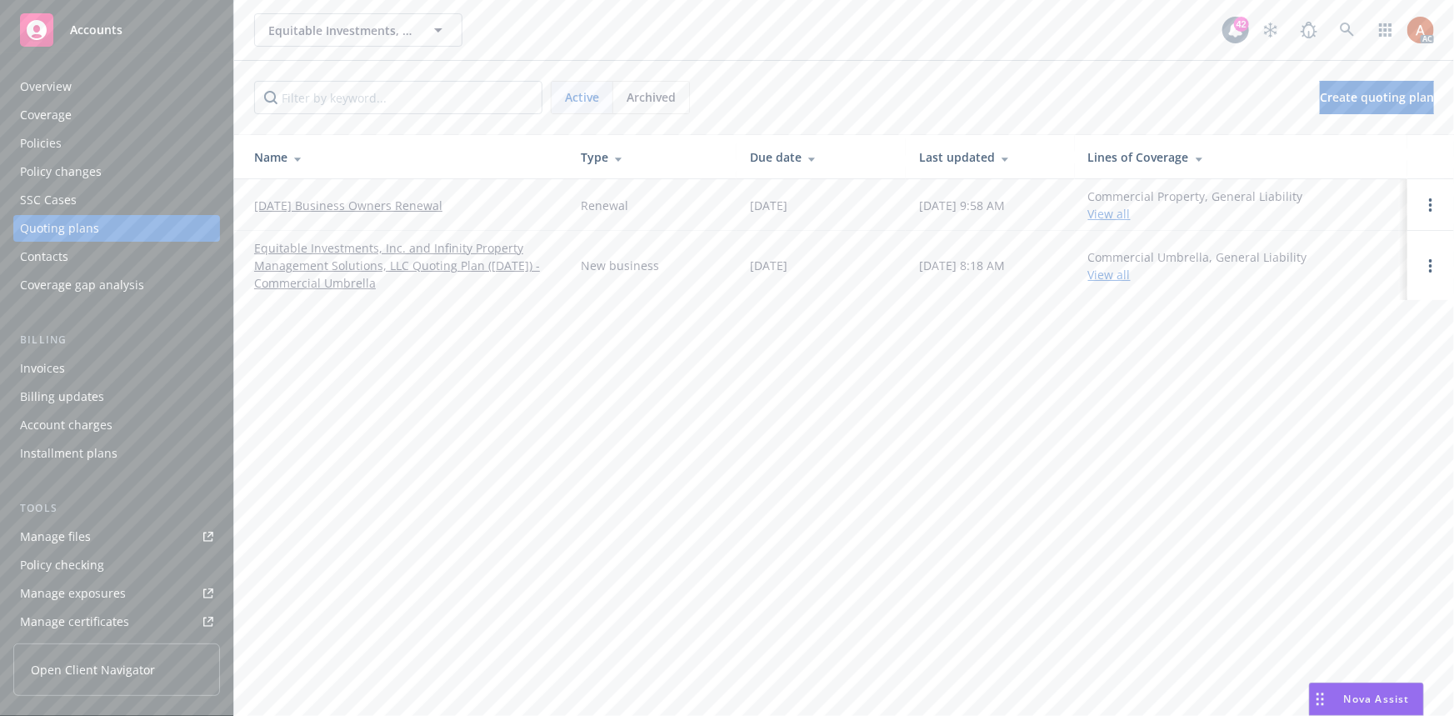
click at [40, 142] on div "Policies" at bounding box center [41, 143] width 42 height 27
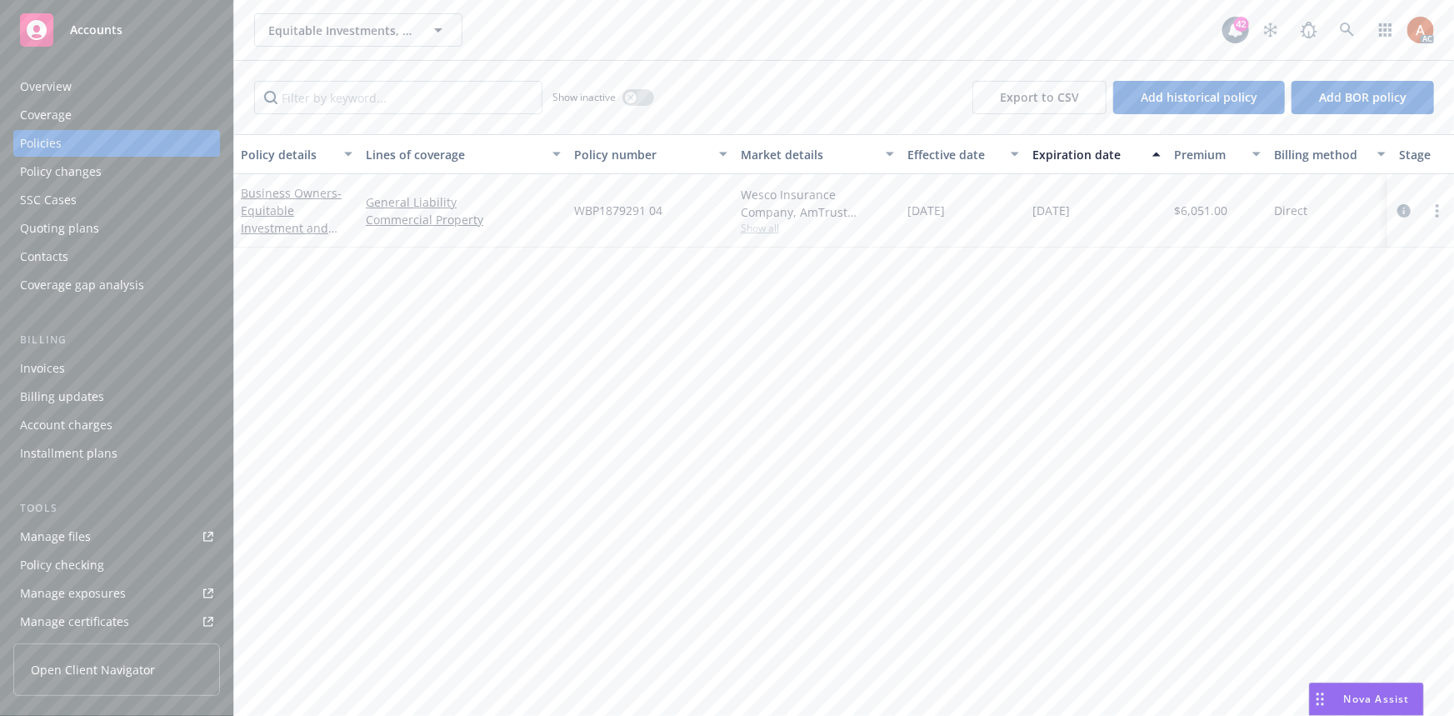
click at [72, 225] on div "Quoting plans" at bounding box center [59, 228] width 79 height 27
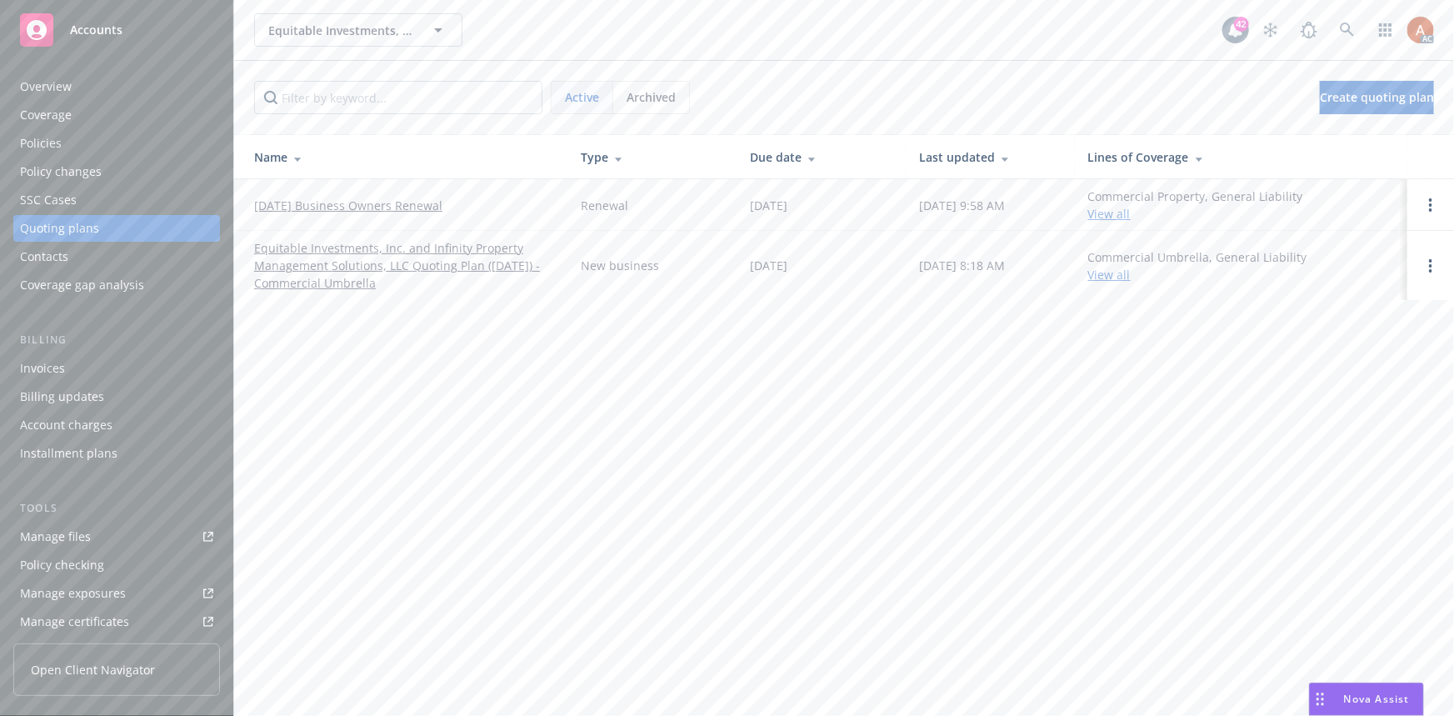
click at [347, 205] on link "[DATE] Business Owners Renewal" at bounding box center [348, 205] width 188 height 17
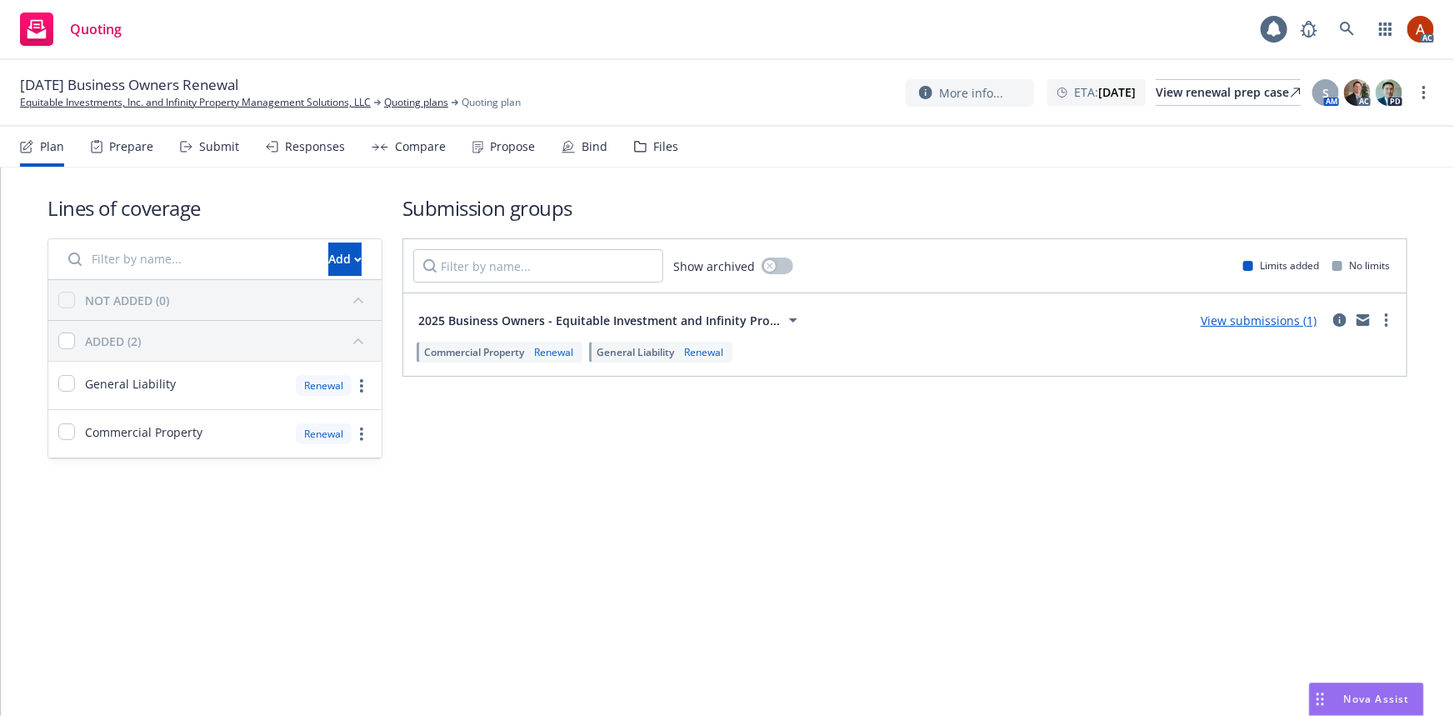
click at [124, 144] on div "Prepare" at bounding box center [131, 146] width 44 height 13
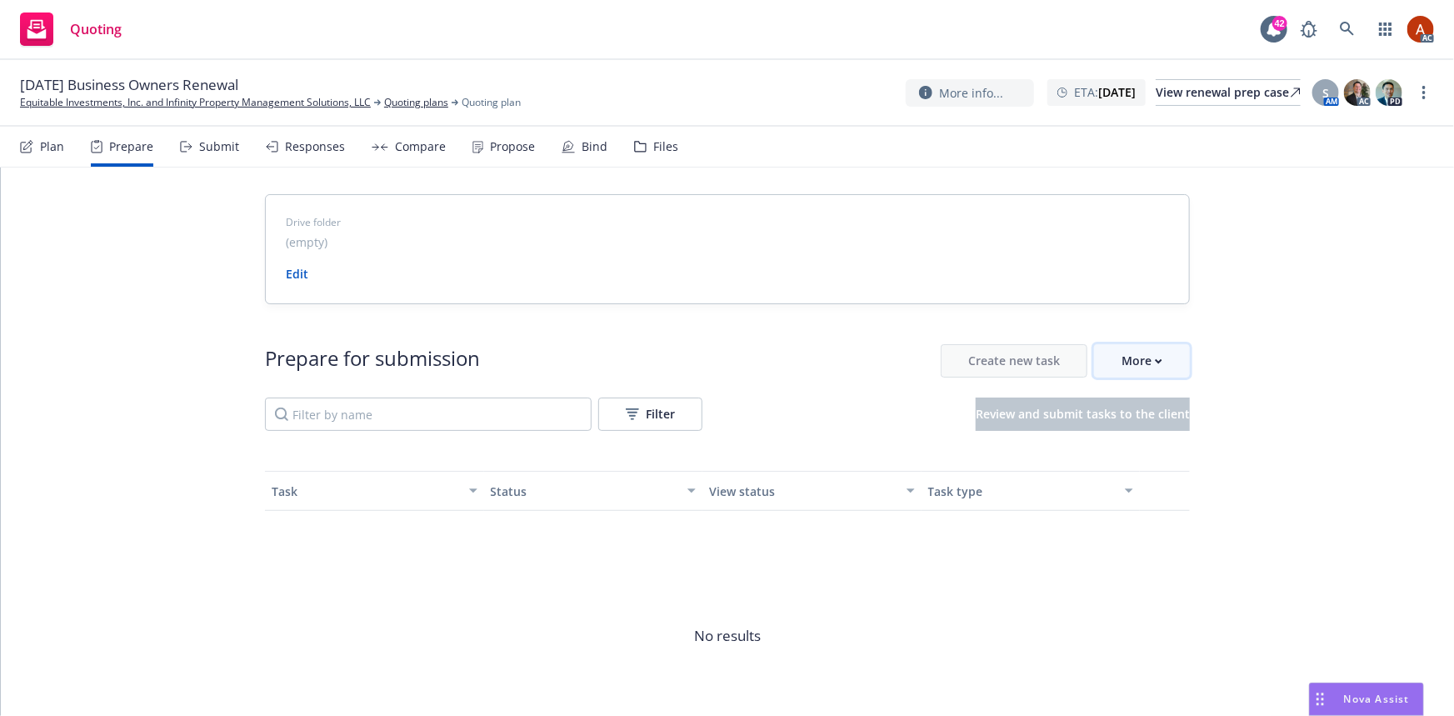
click at [1139, 357] on div "More" at bounding box center [1142, 361] width 41 height 32
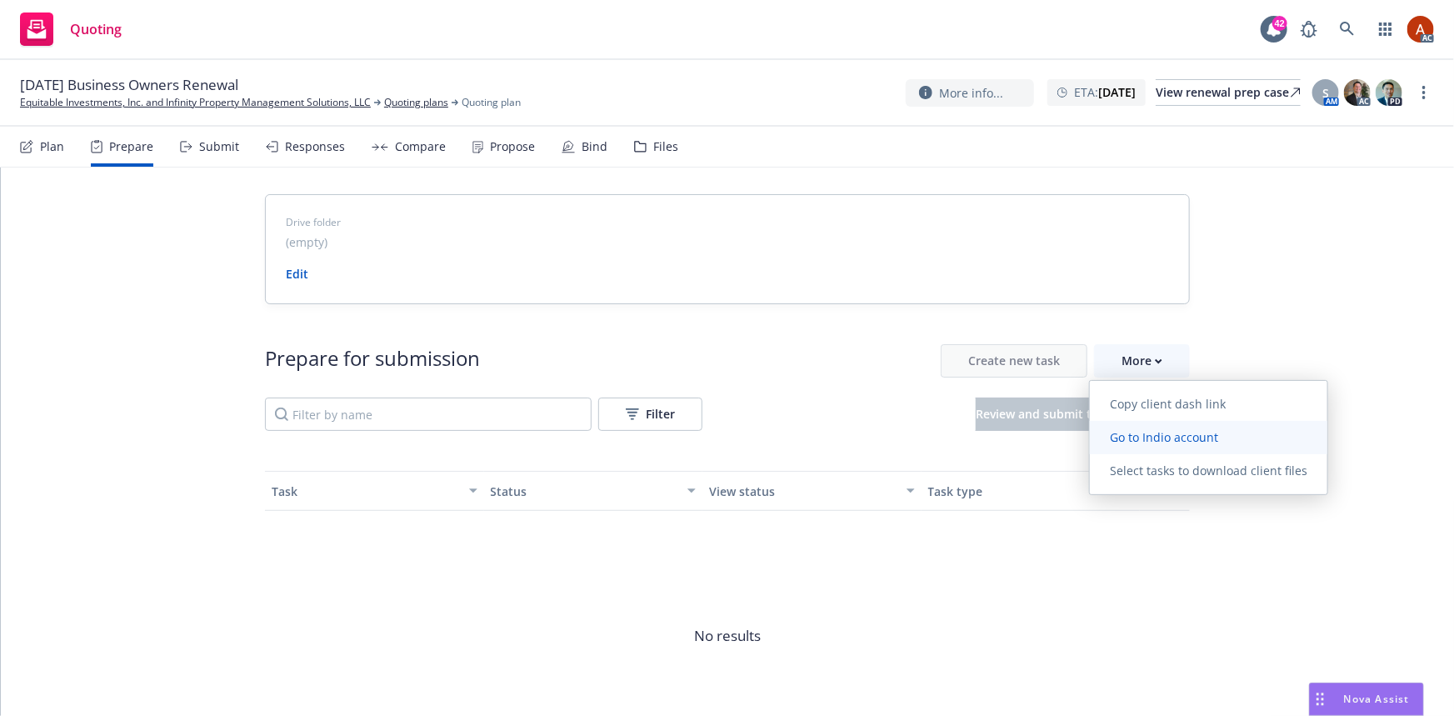
click at [1151, 439] on span "Go to Indio account" at bounding box center [1164, 437] width 148 height 16
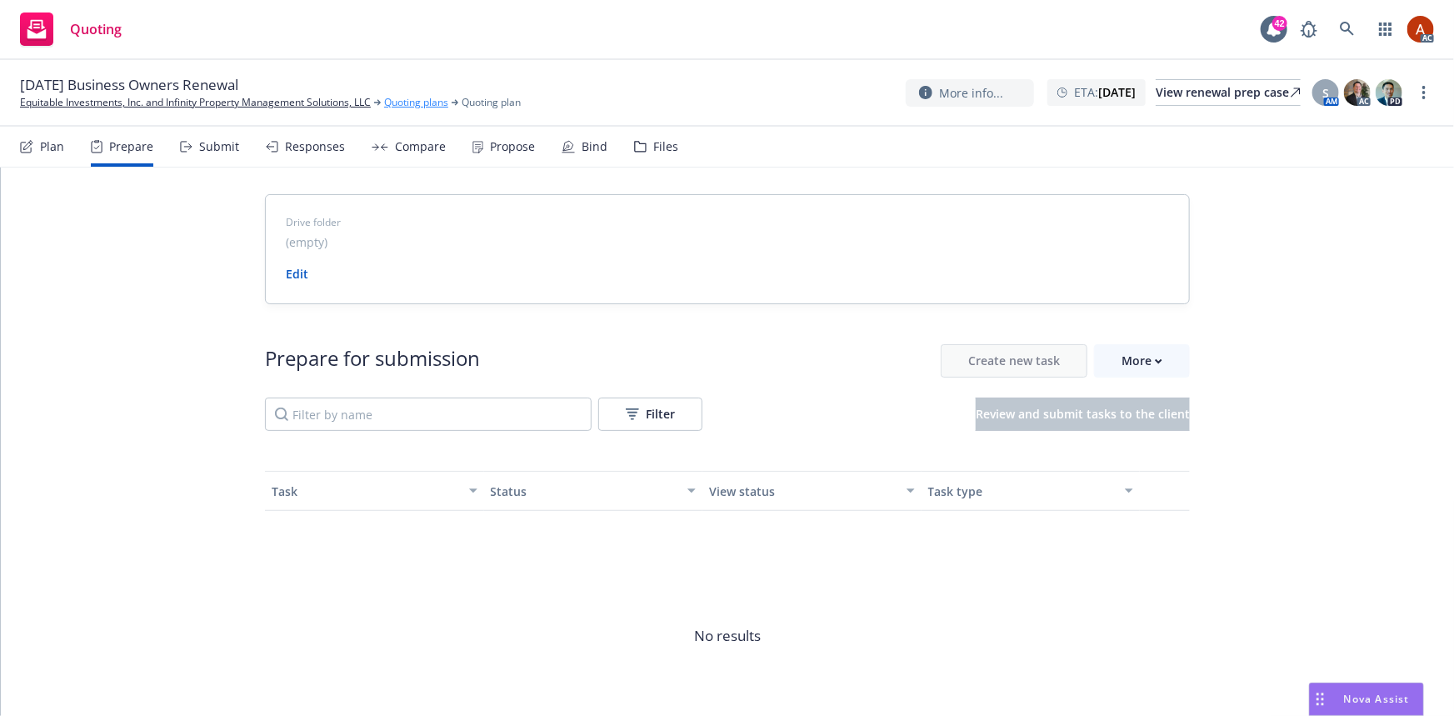
click at [406, 101] on link "Quoting plans" at bounding box center [416, 102] width 64 height 15
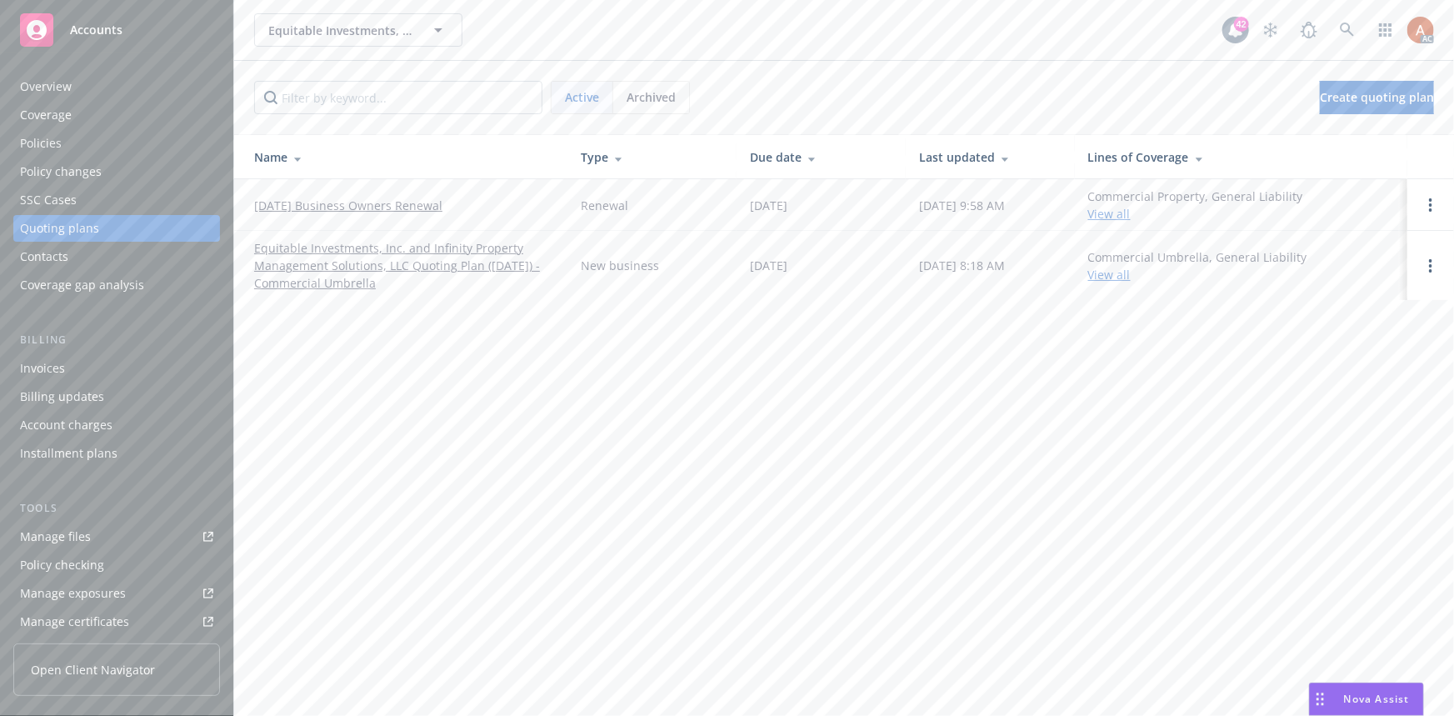
click at [68, 91] on div "Overview" at bounding box center [46, 86] width 52 height 27
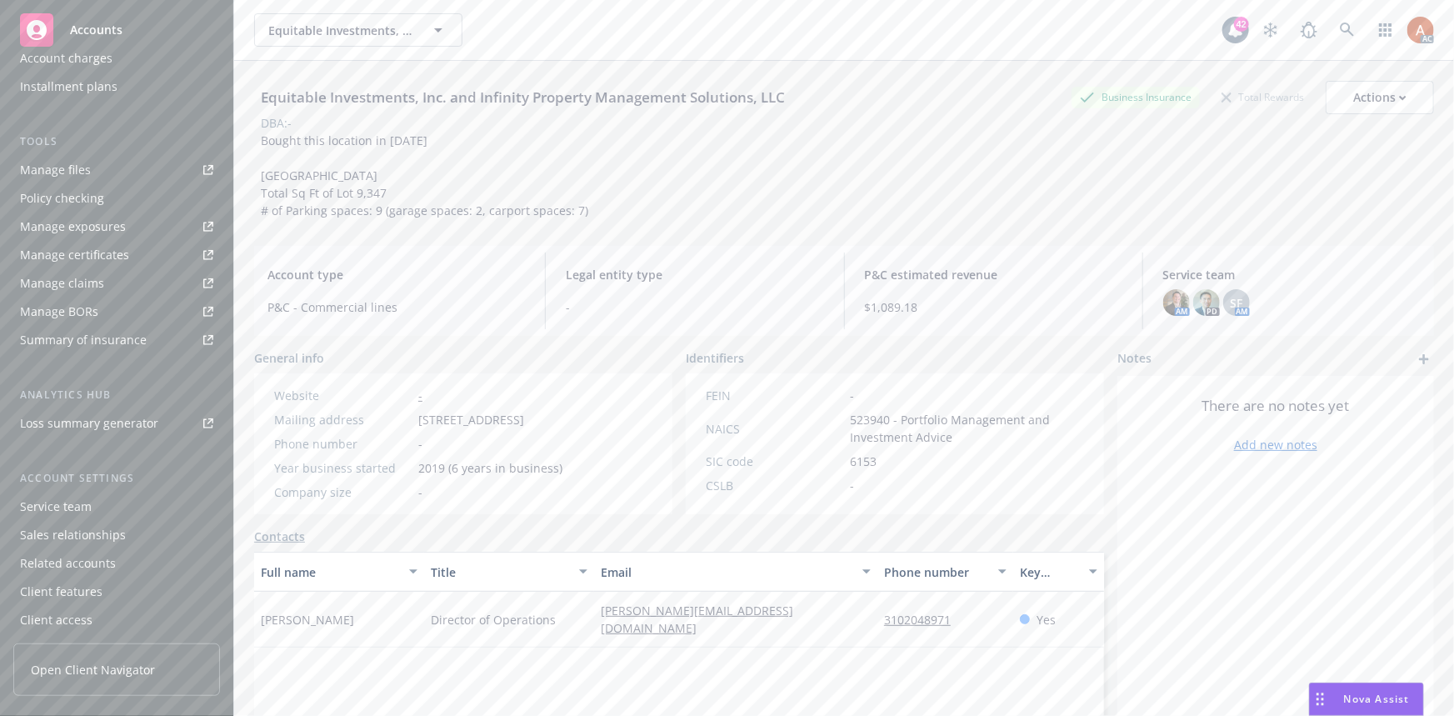
scroll to position [369, 0]
drag, startPoint x: 588, startPoint y: 629, endPoint x: 751, endPoint y: 635, distance: 162.6
click at [751, 635] on div "Patty Padilla Director of Operations patty@hpcinvestments.com 3102048971 Yes" at bounding box center [679, 620] width 850 height 56
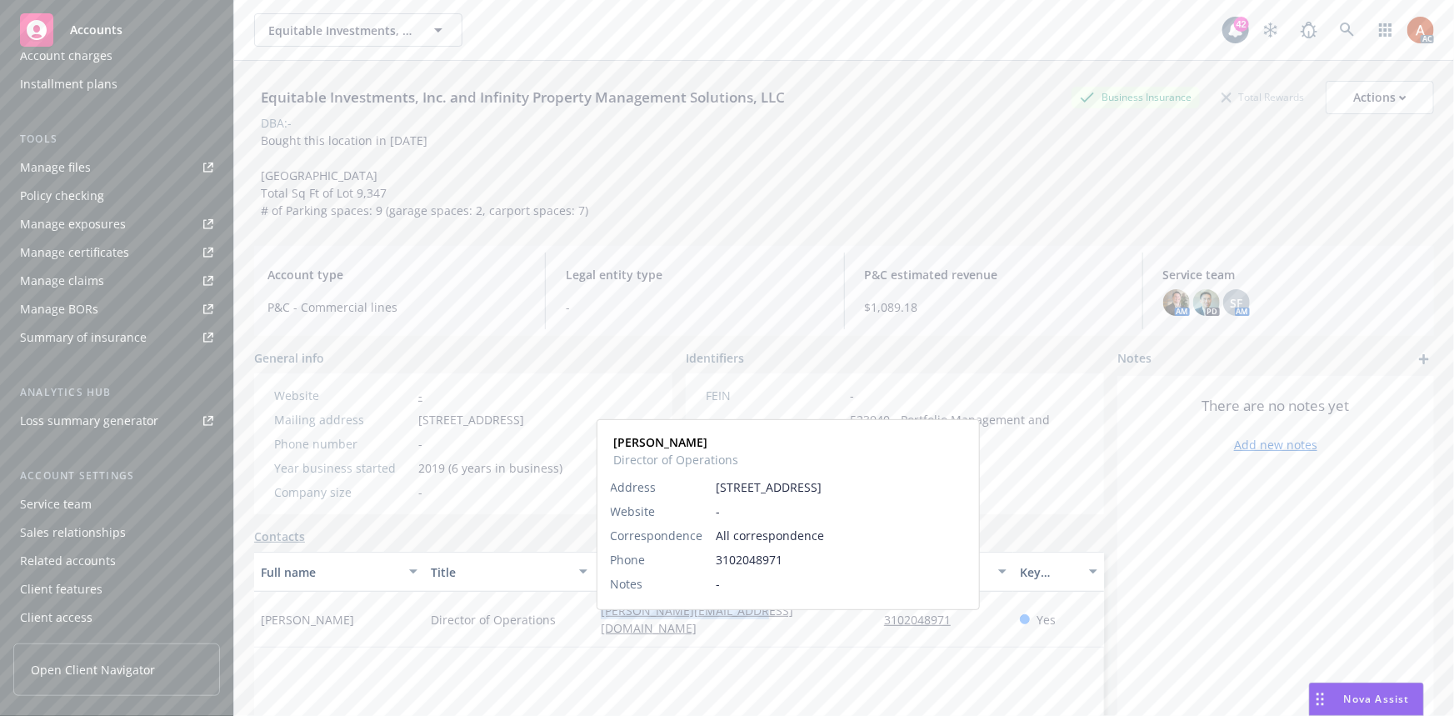
copy div "[PERSON_NAME][EMAIL_ADDRESS][DOMAIN_NAME]"
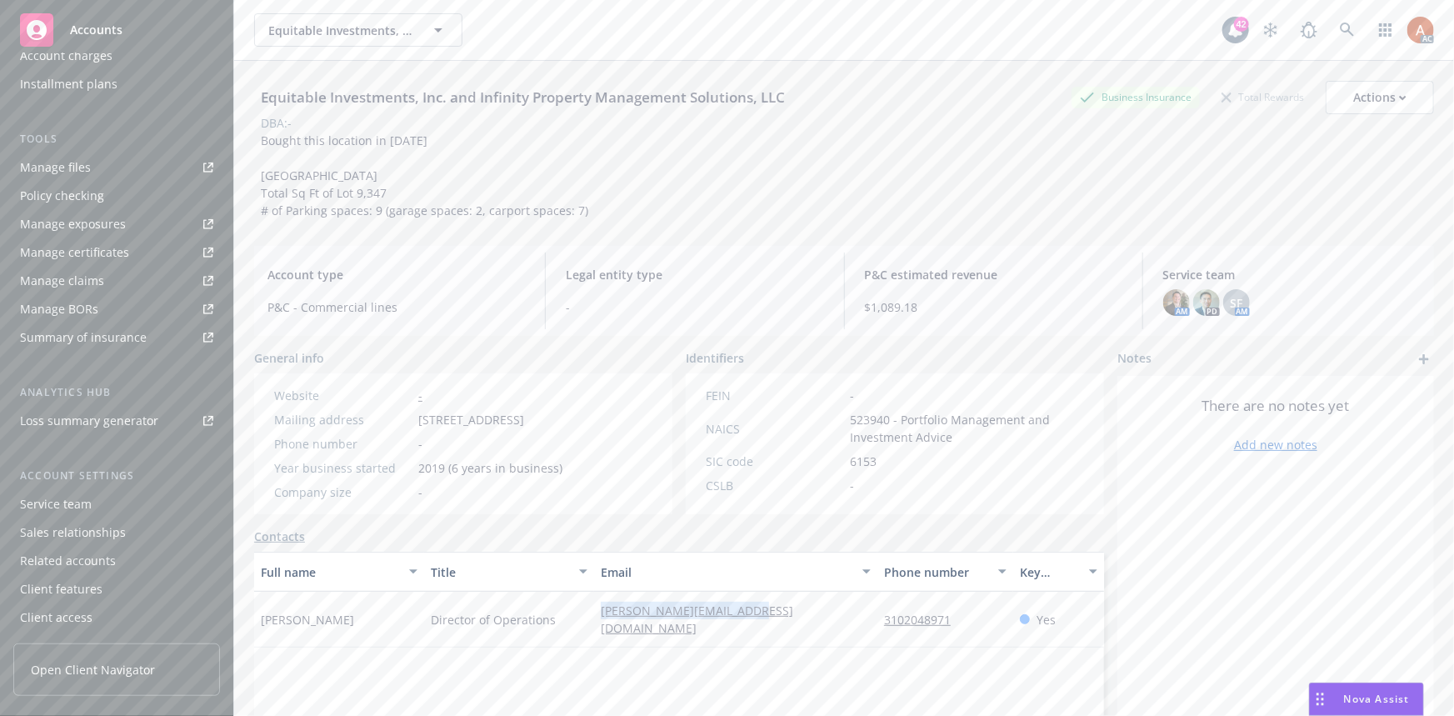
click at [62, 500] on div "Service team" at bounding box center [56, 504] width 72 height 27
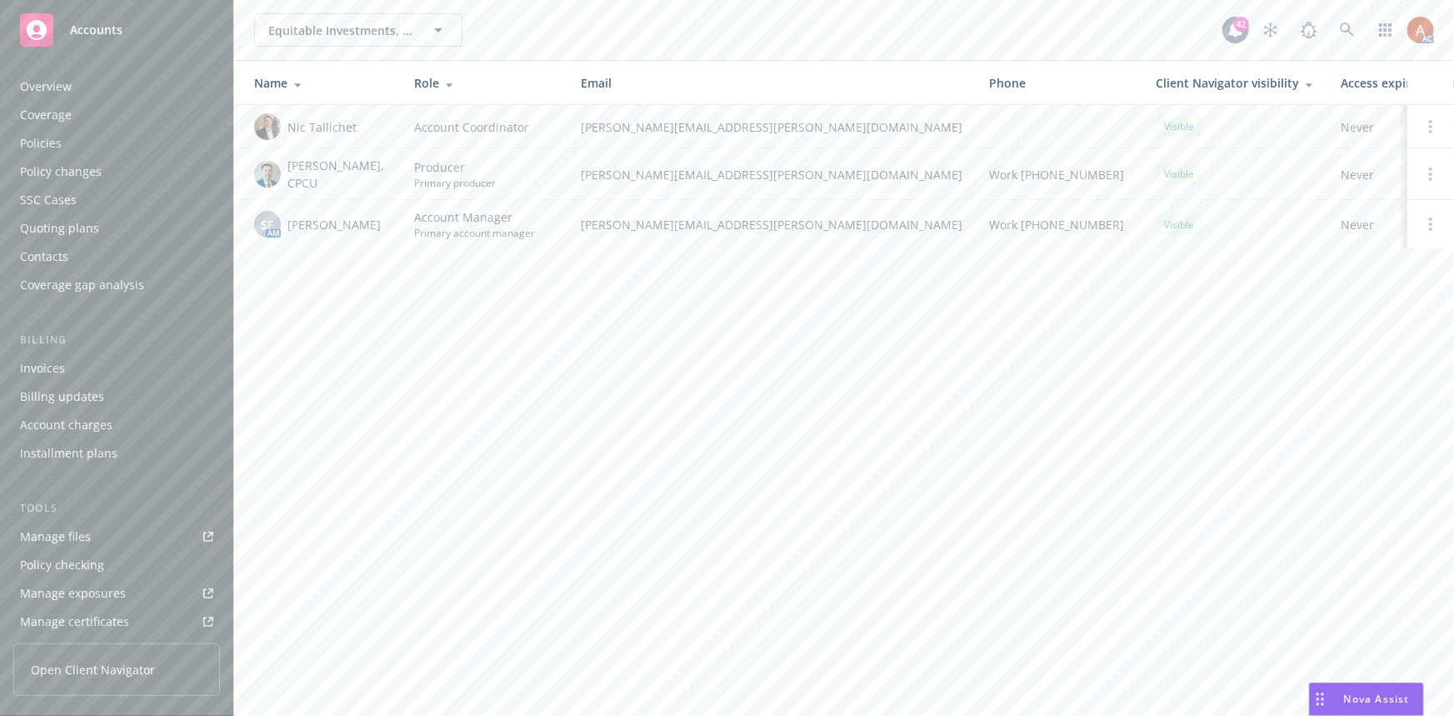
click at [42, 142] on div "Policies" at bounding box center [41, 143] width 42 height 27
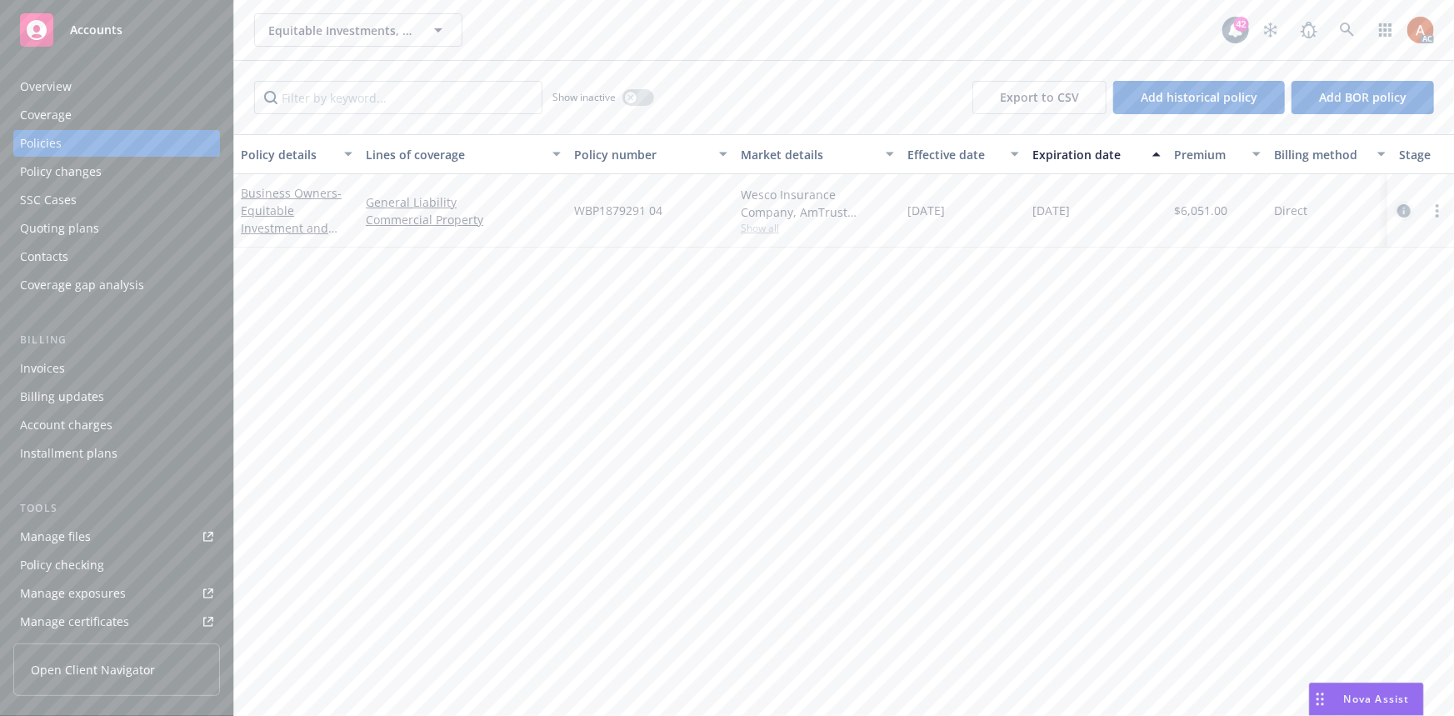
click at [1403, 210] on icon "circleInformation" at bounding box center [1403, 210] width 13 height 13
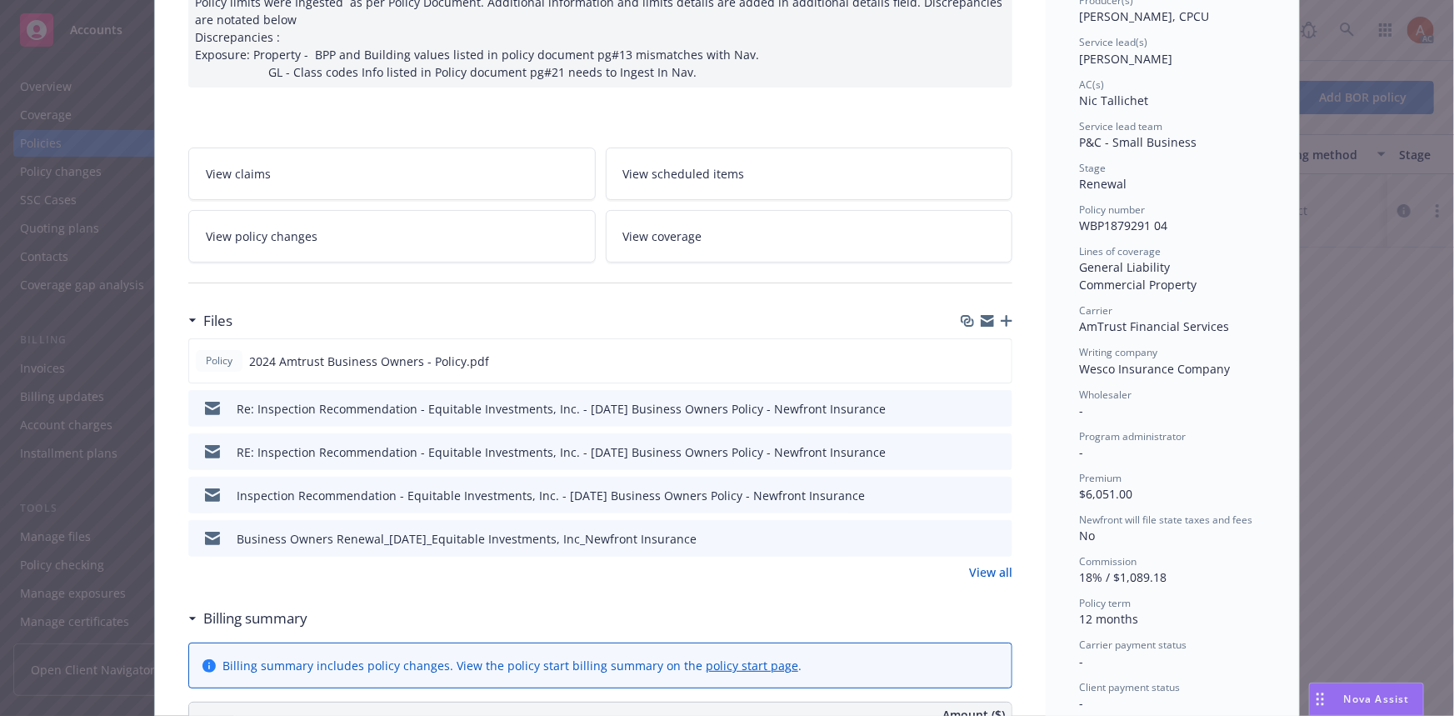
scroll to position [302, 0]
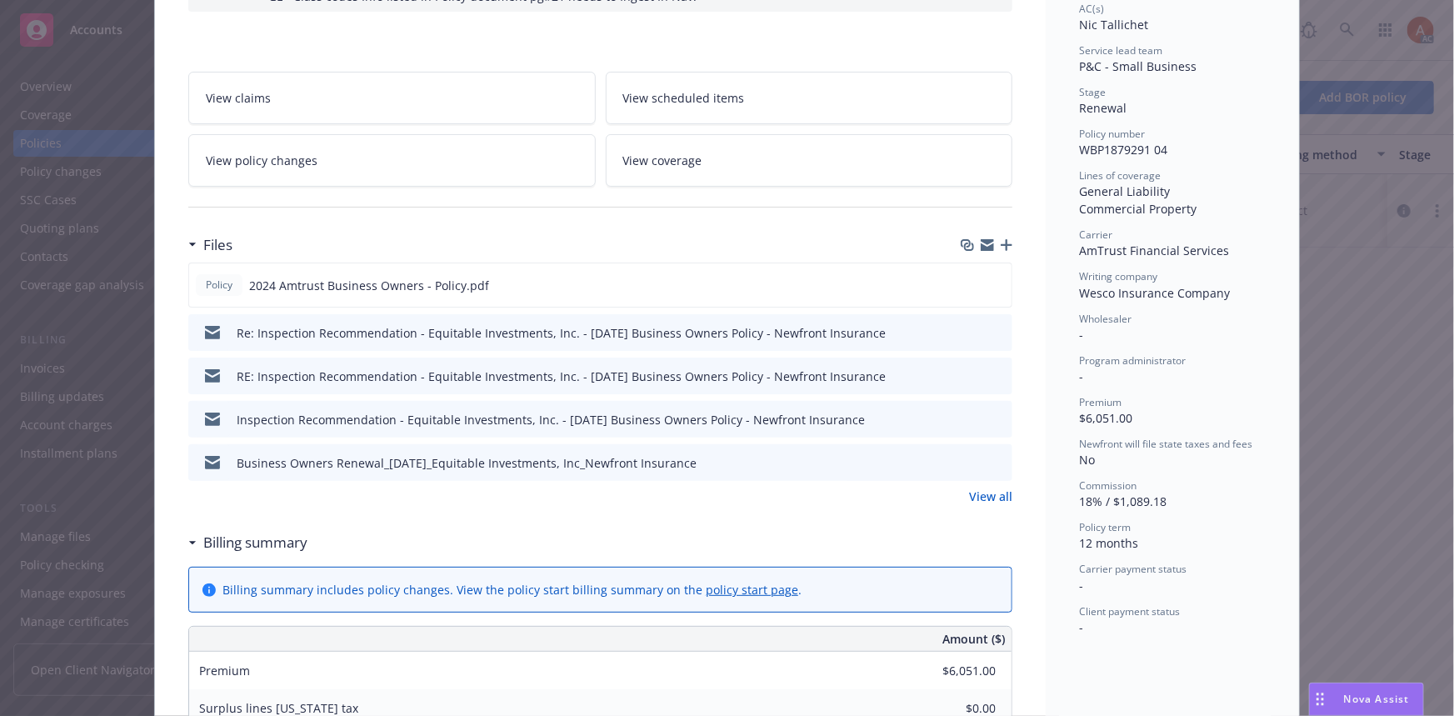
click at [983, 495] on link "View all" at bounding box center [990, 495] width 43 height 17
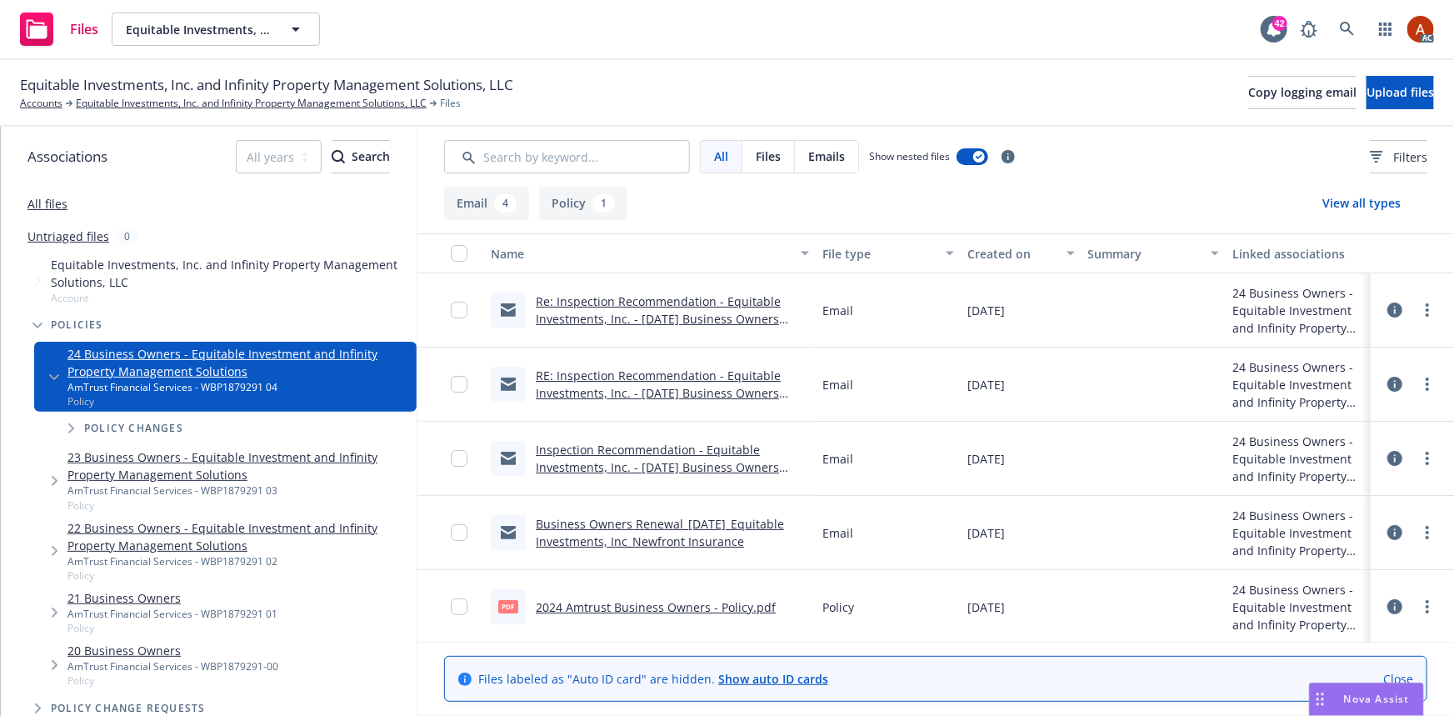
click at [584, 205] on button "Policy 1" at bounding box center [583, 203] width 88 height 33
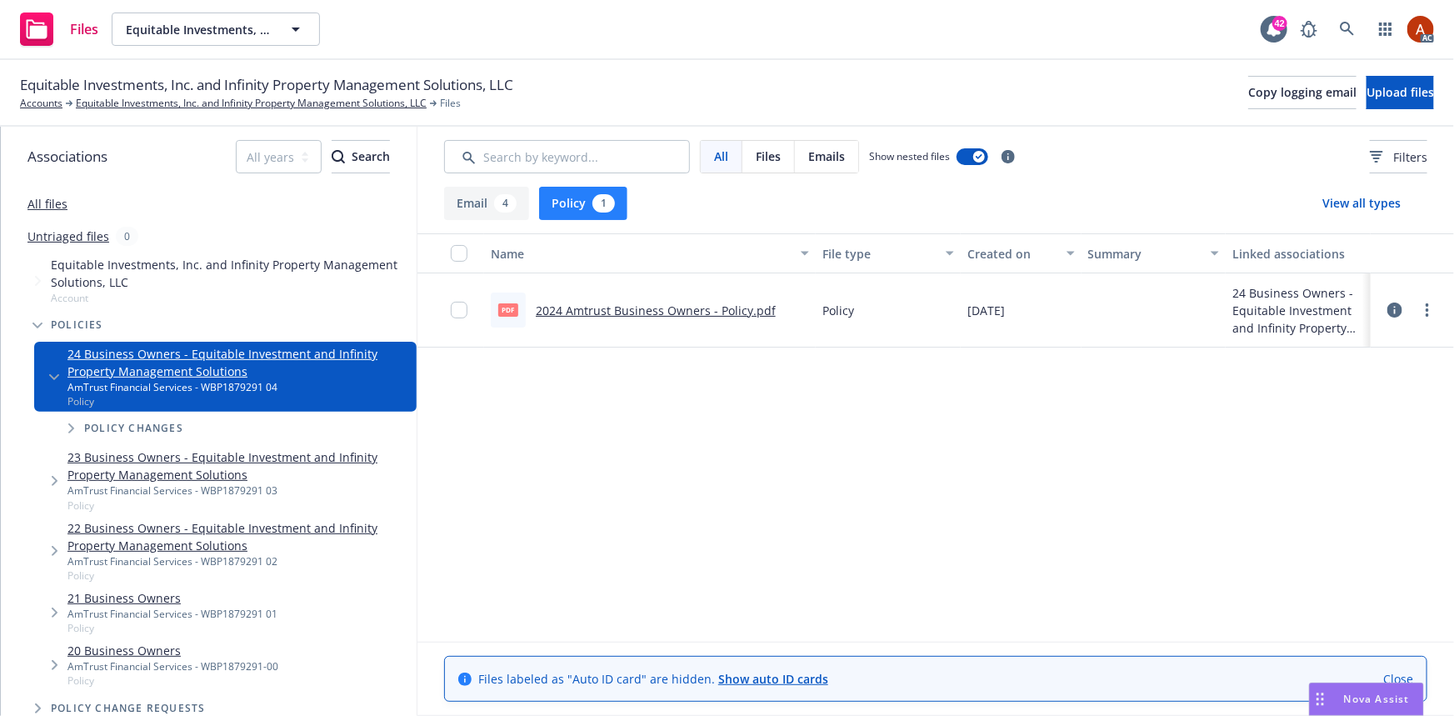
click at [577, 310] on link "2024 Amtrust Business Owners - Policy.pdf" at bounding box center [656, 310] width 240 height 16
click at [275, 107] on link "Equitable Investments, Inc. and Infinity Property Management Solutions, LLC" at bounding box center [251, 103] width 351 height 15
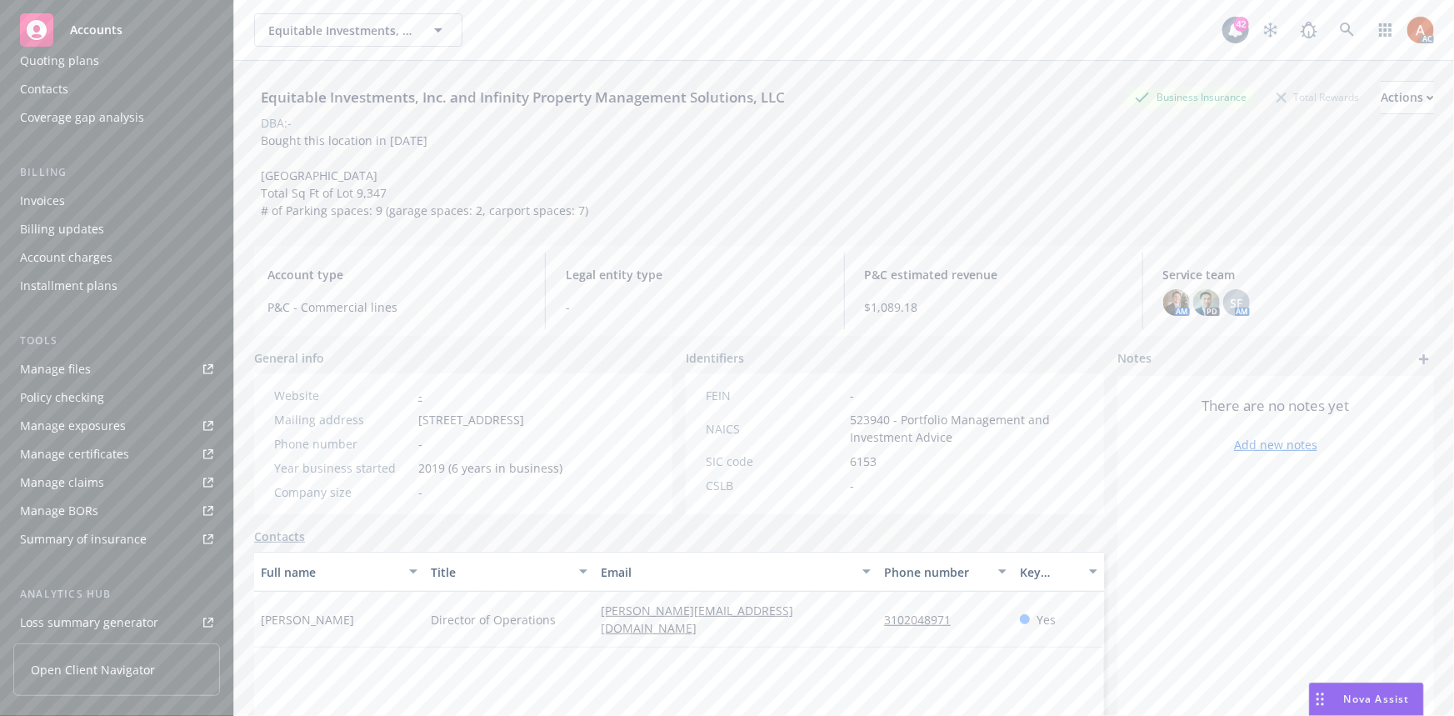
scroll to position [302, 0]
click at [64, 242] on div "Manage files" at bounding box center [55, 234] width 71 height 27
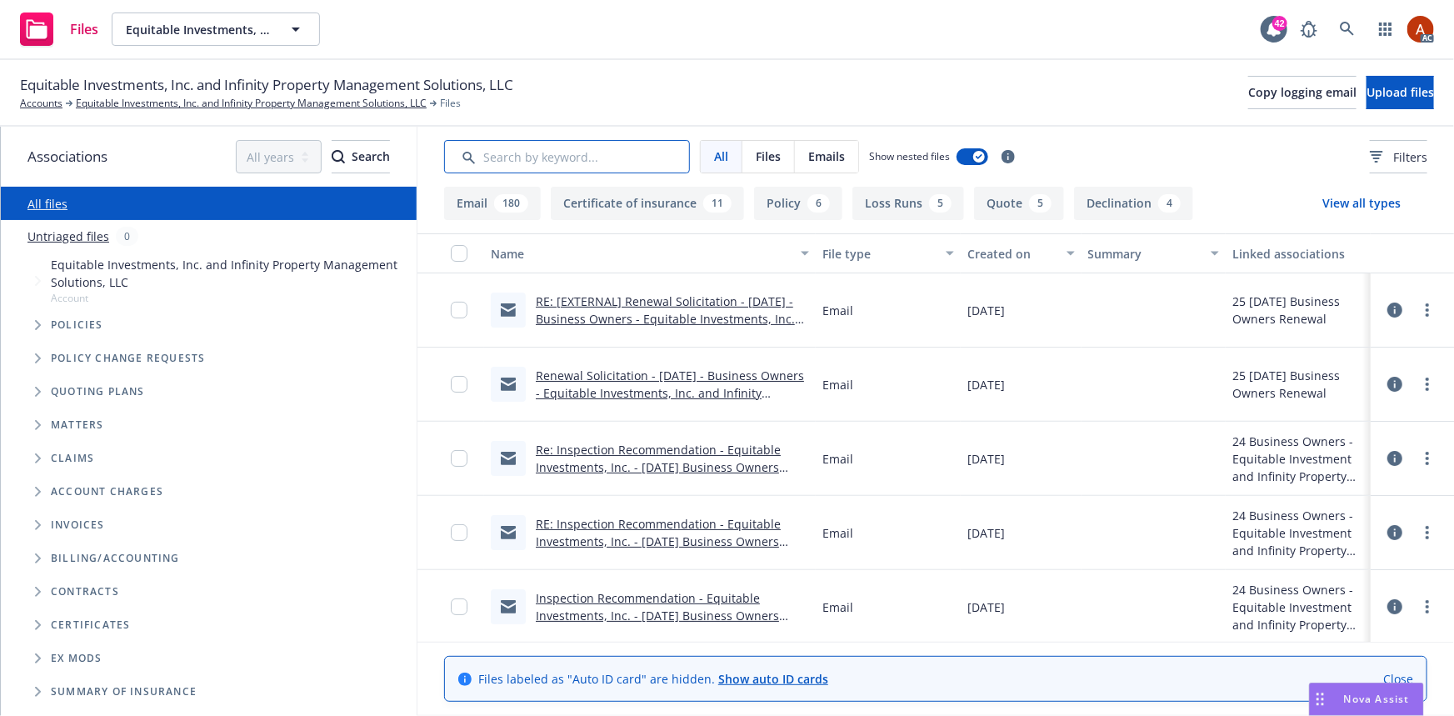
click at [597, 167] on input "Search by keyword..." at bounding box center [567, 156] width 246 height 33
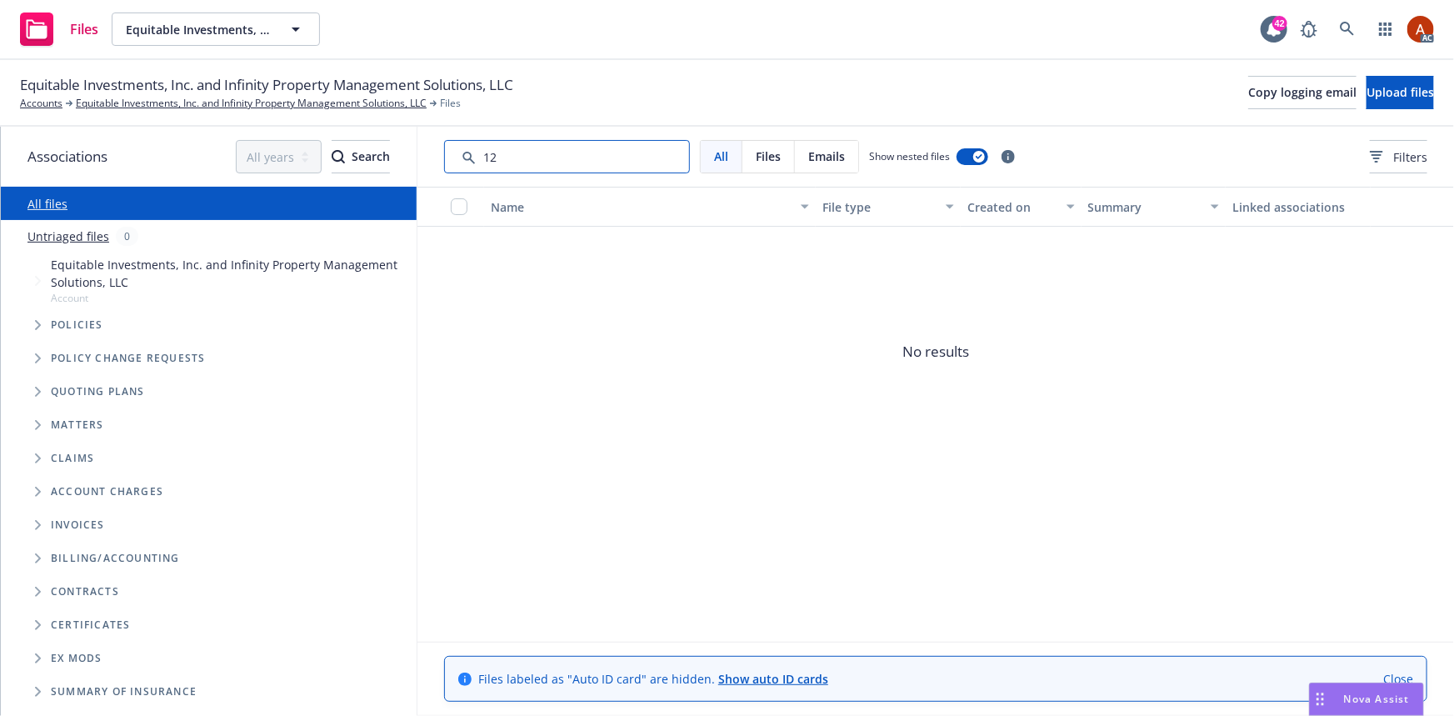
type input "1"
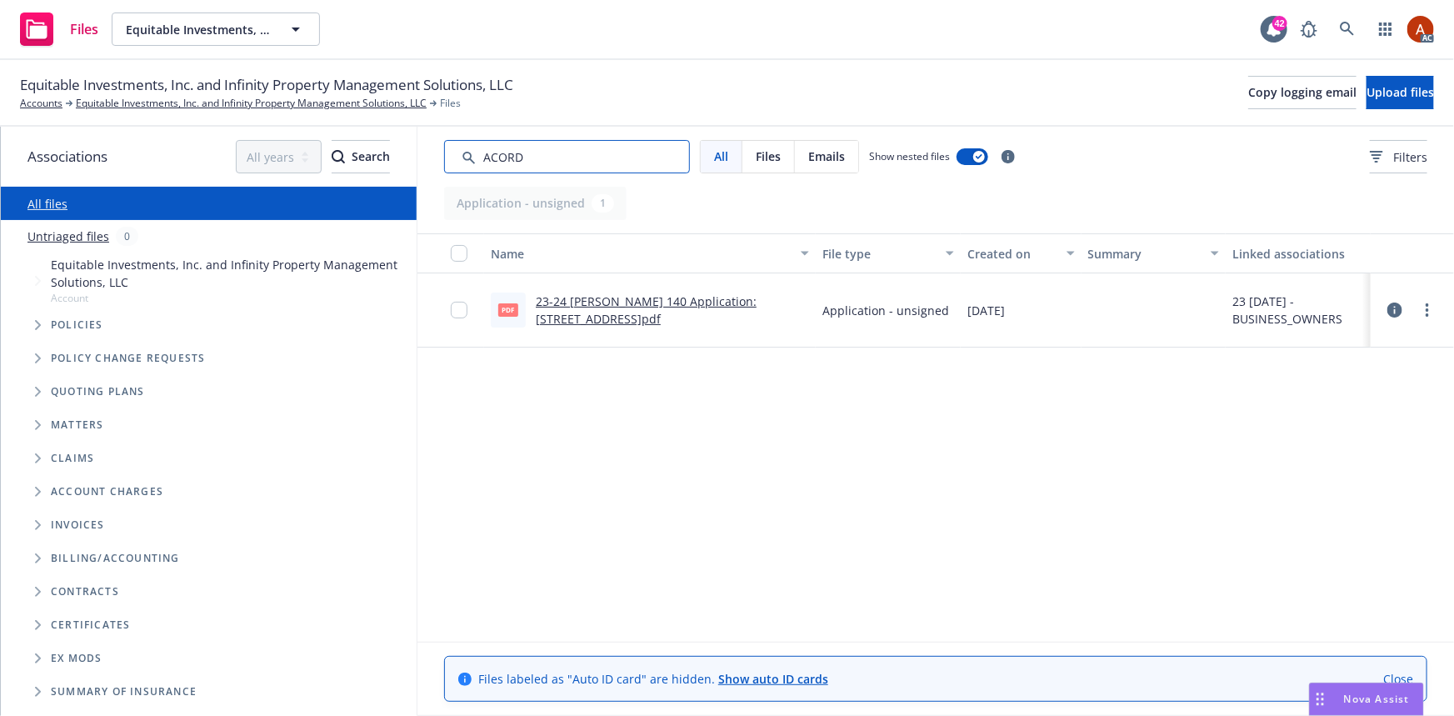
type input "ACORD"
click at [686, 297] on link "23-24 [PERSON_NAME] 140 Application: [STREET_ADDRESS]pdf" at bounding box center [646, 309] width 221 height 33
click at [306, 107] on link "Equitable Investments, Inc. and Infinity Property Management Solutions, LLC" at bounding box center [251, 103] width 351 height 15
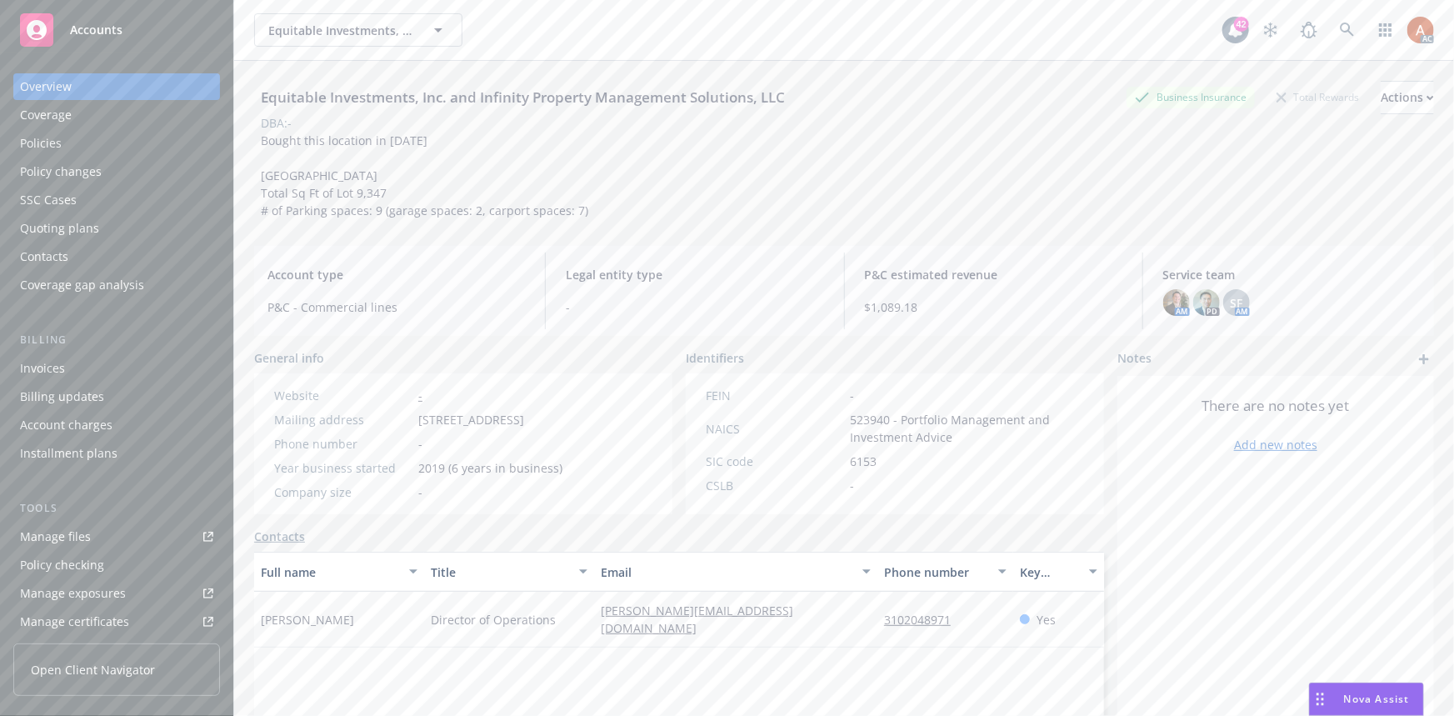
click at [50, 142] on div "Policies" at bounding box center [41, 143] width 42 height 27
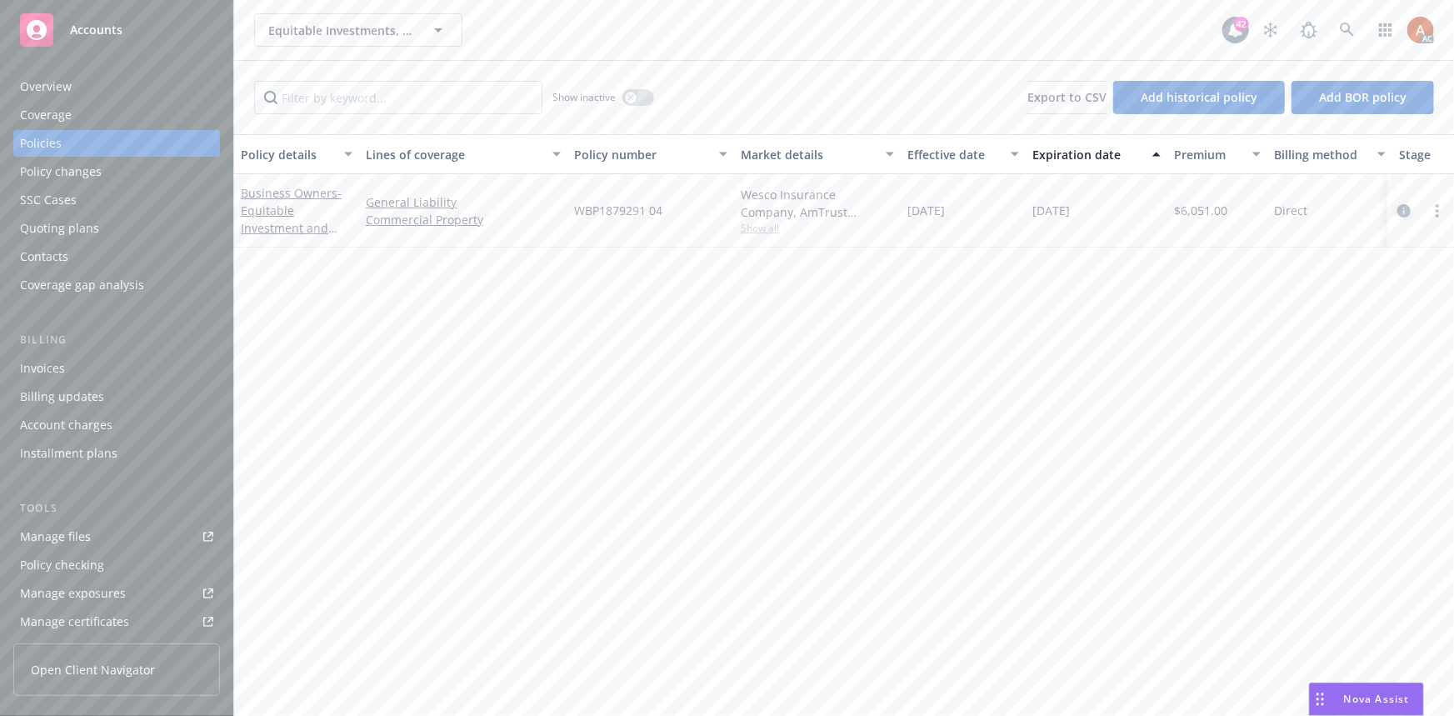
click at [1398, 209] on icon "circleInformation" at bounding box center [1403, 210] width 13 height 13
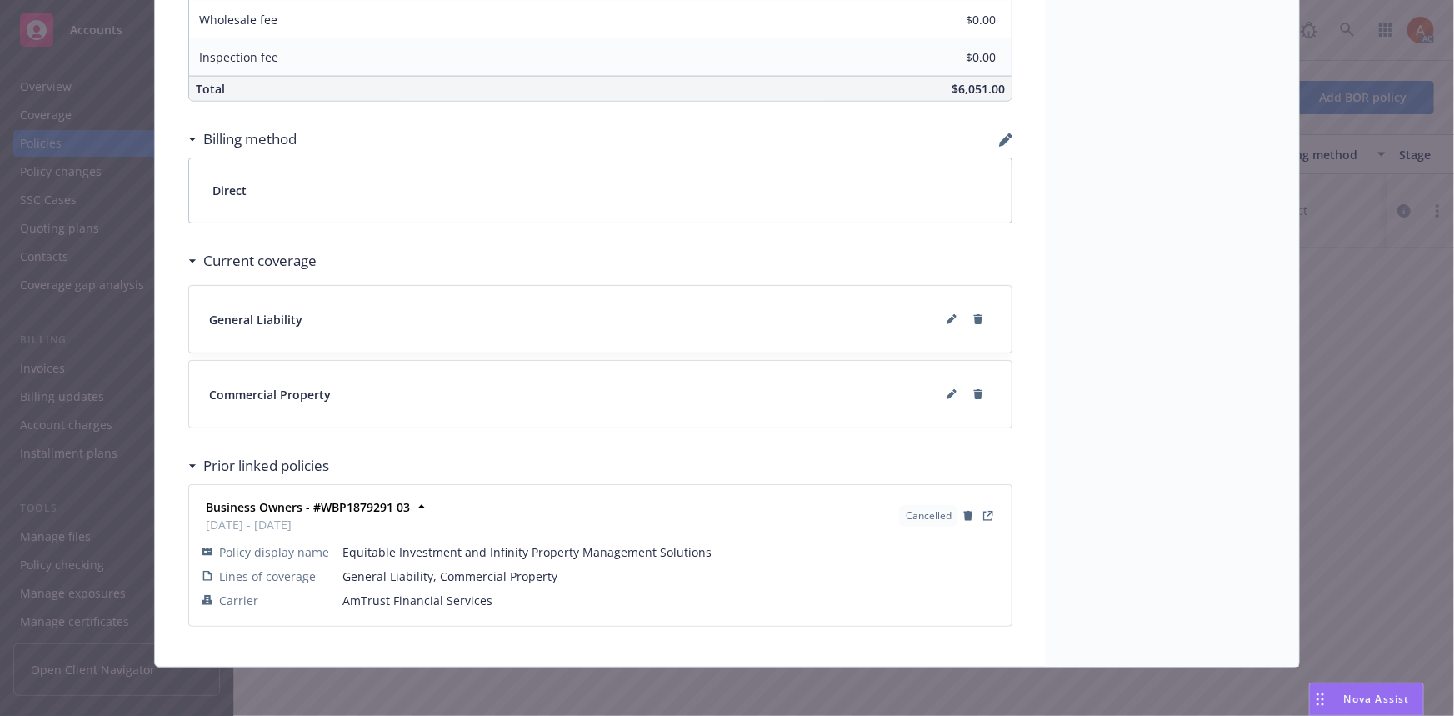
scroll to position [1181, 0]
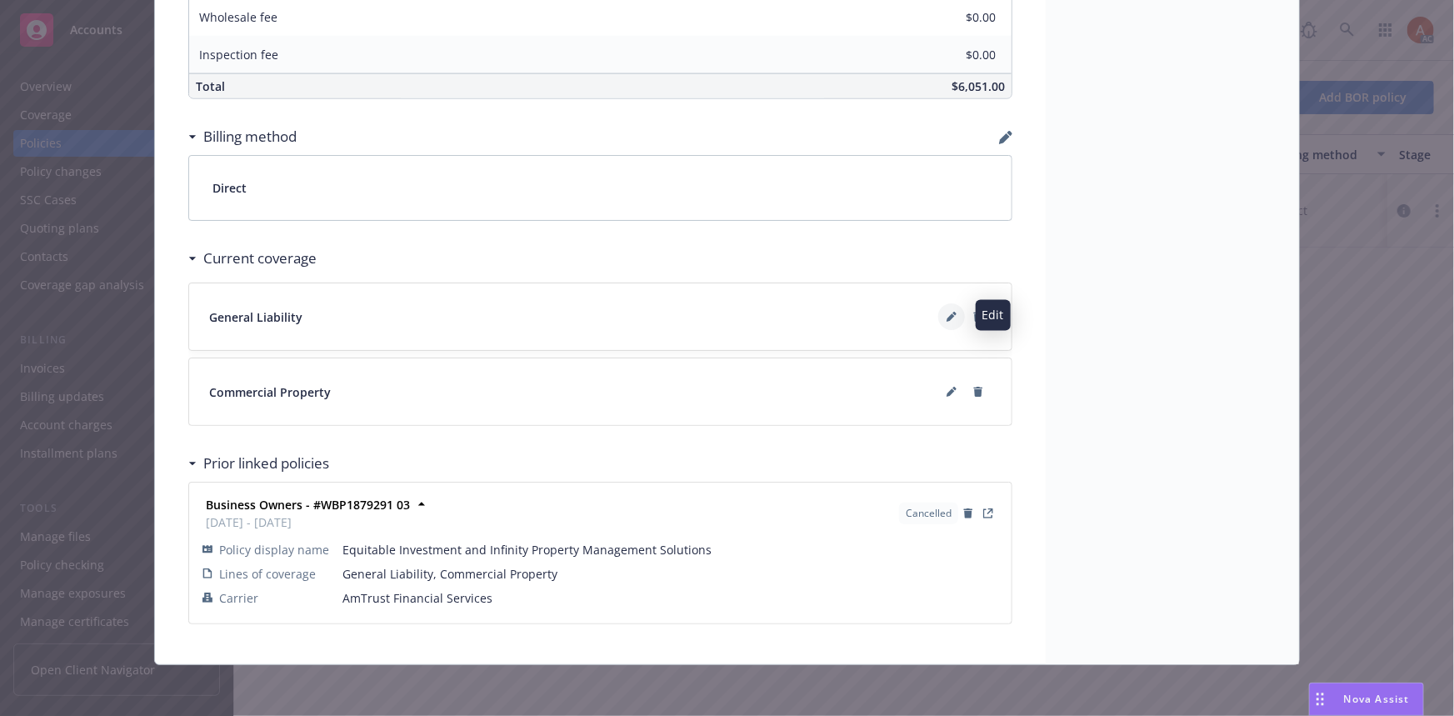
click at [946, 322] on button at bounding box center [951, 316] width 27 height 27
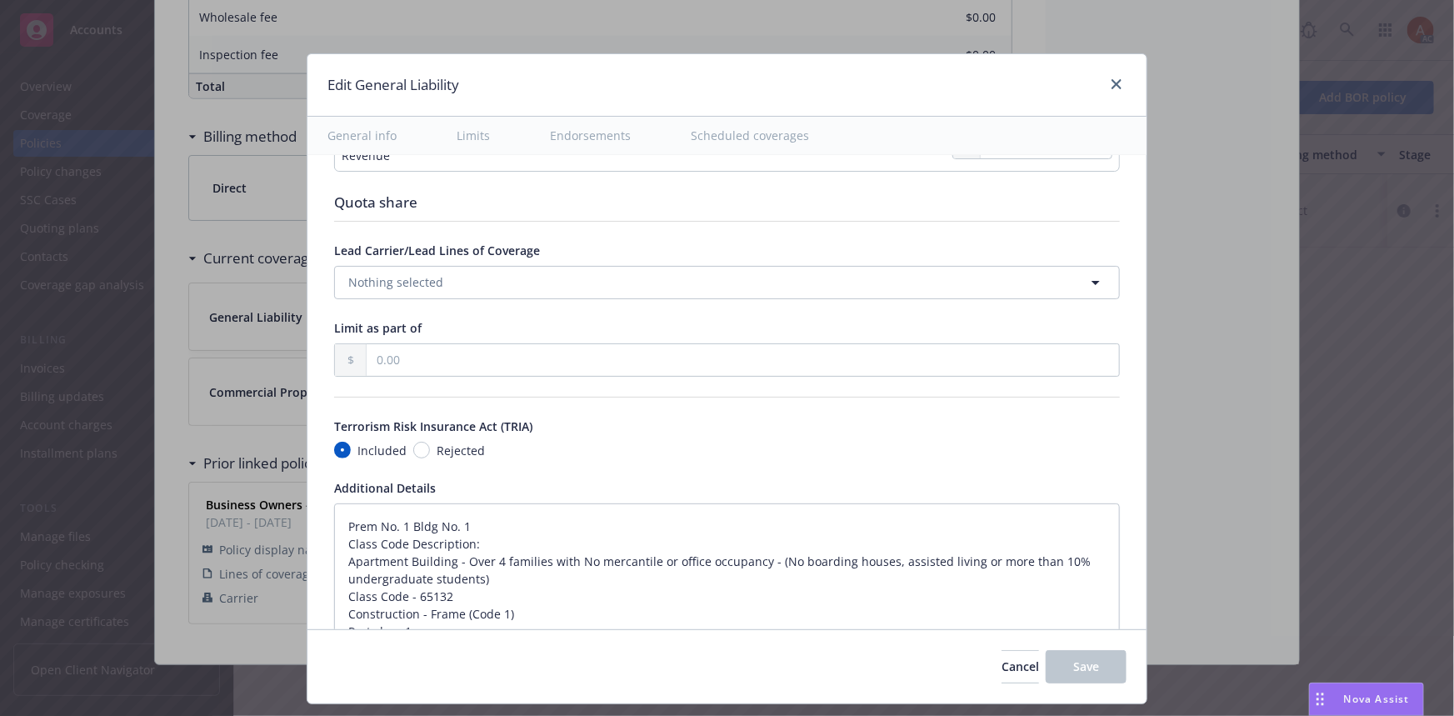
scroll to position [2045, 0]
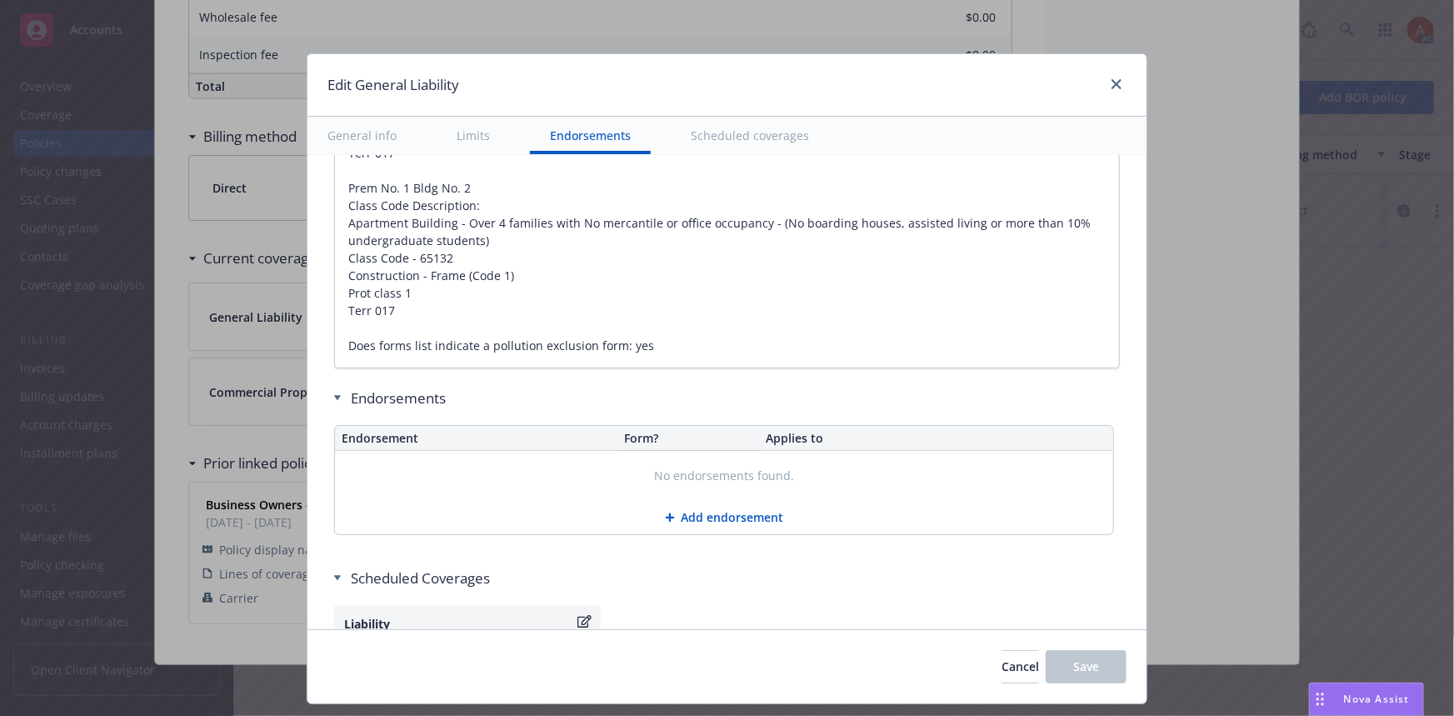
type textarea "x"
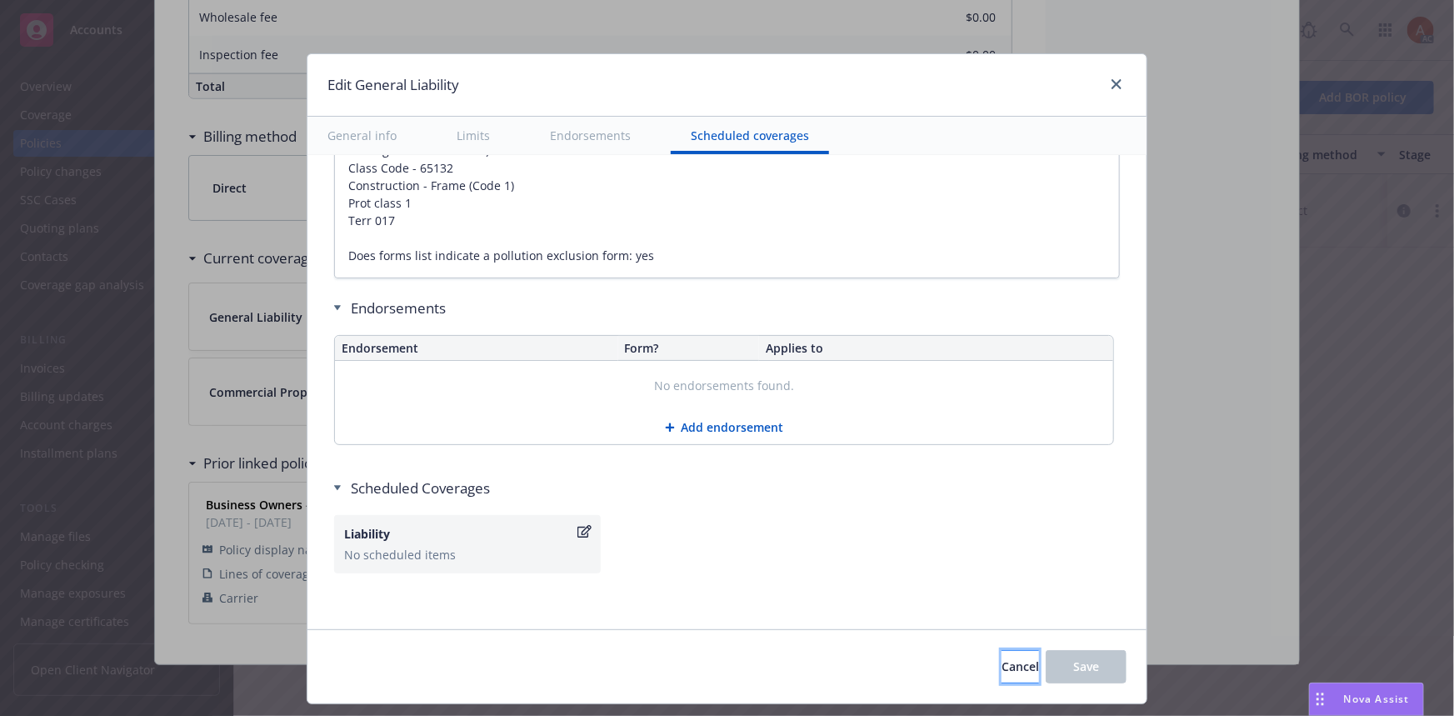
click at [1002, 667] on span "Cancel" at bounding box center [1020, 666] width 37 height 16
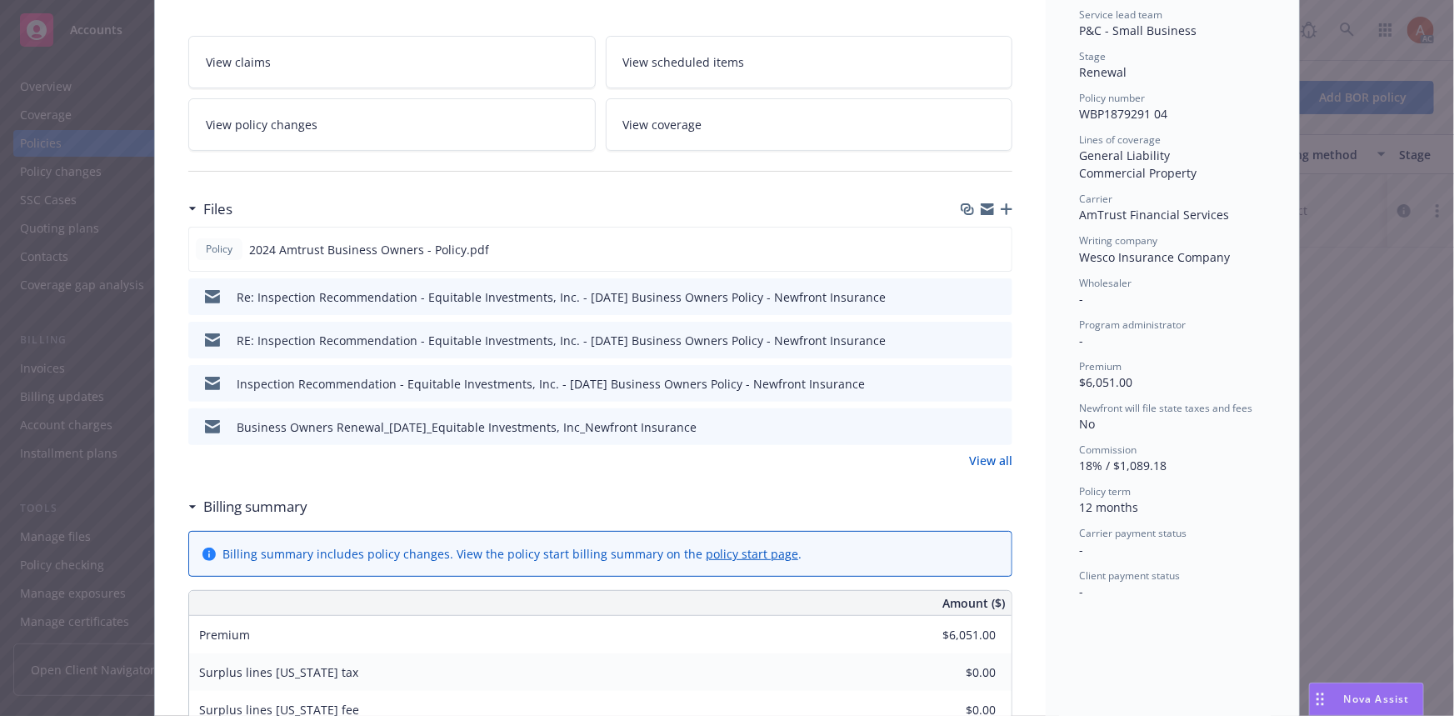
scroll to position [196, 0]
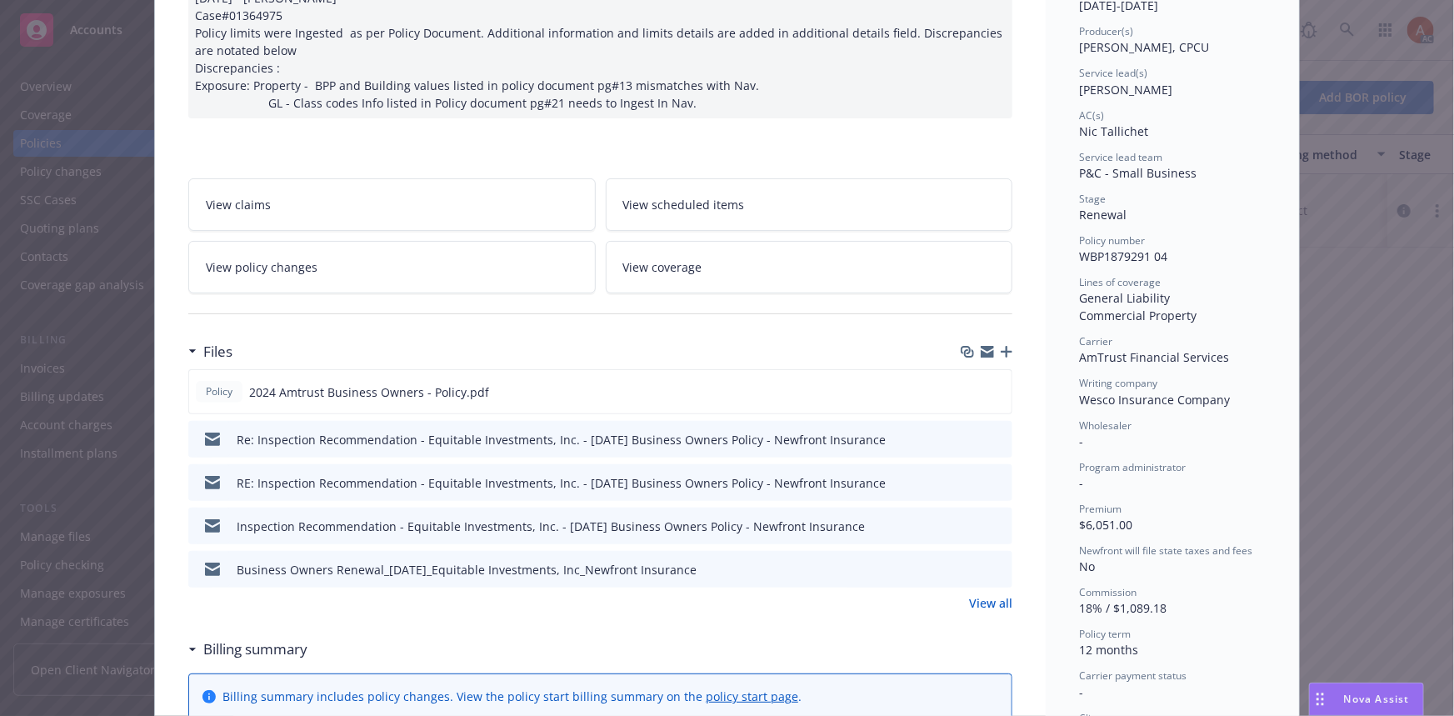
click at [976, 605] on link "View all" at bounding box center [990, 602] width 43 height 17
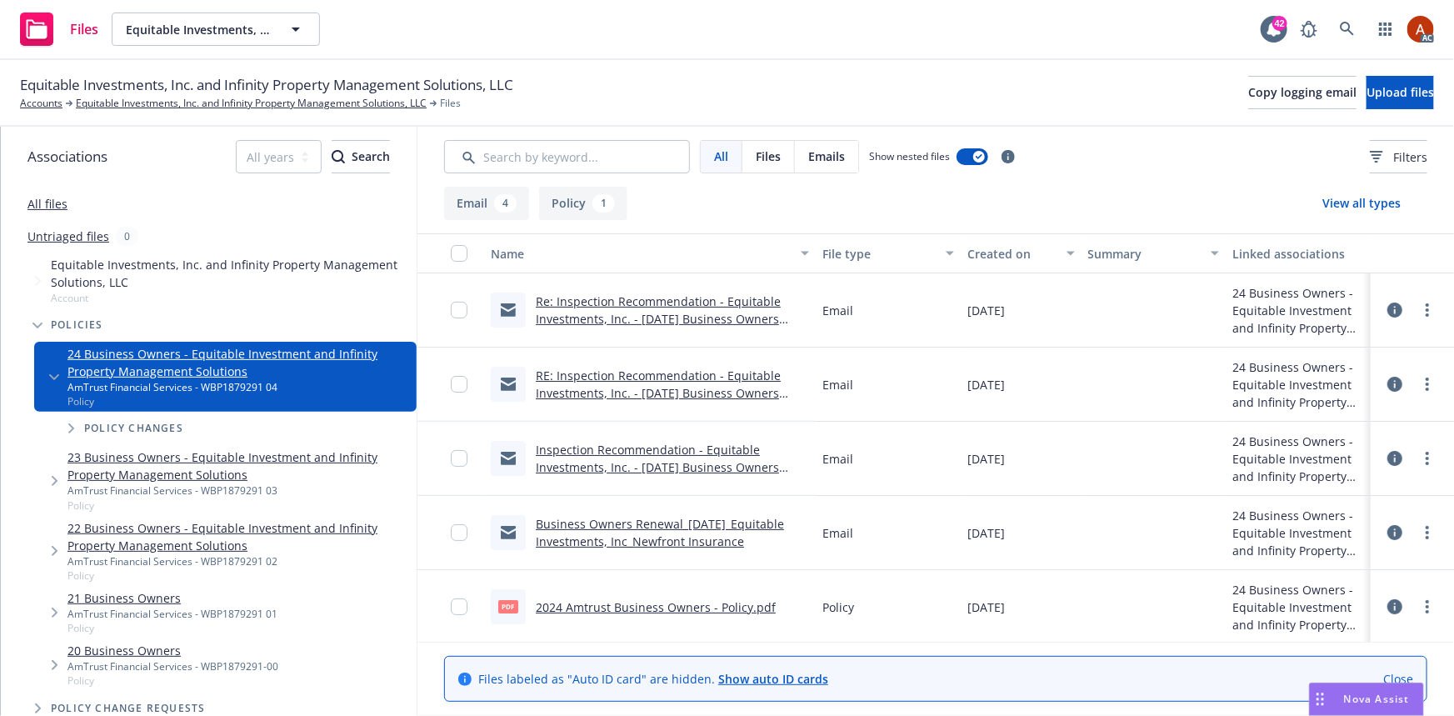
click at [571, 202] on button "Policy 1" at bounding box center [583, 203] width 88 height 33
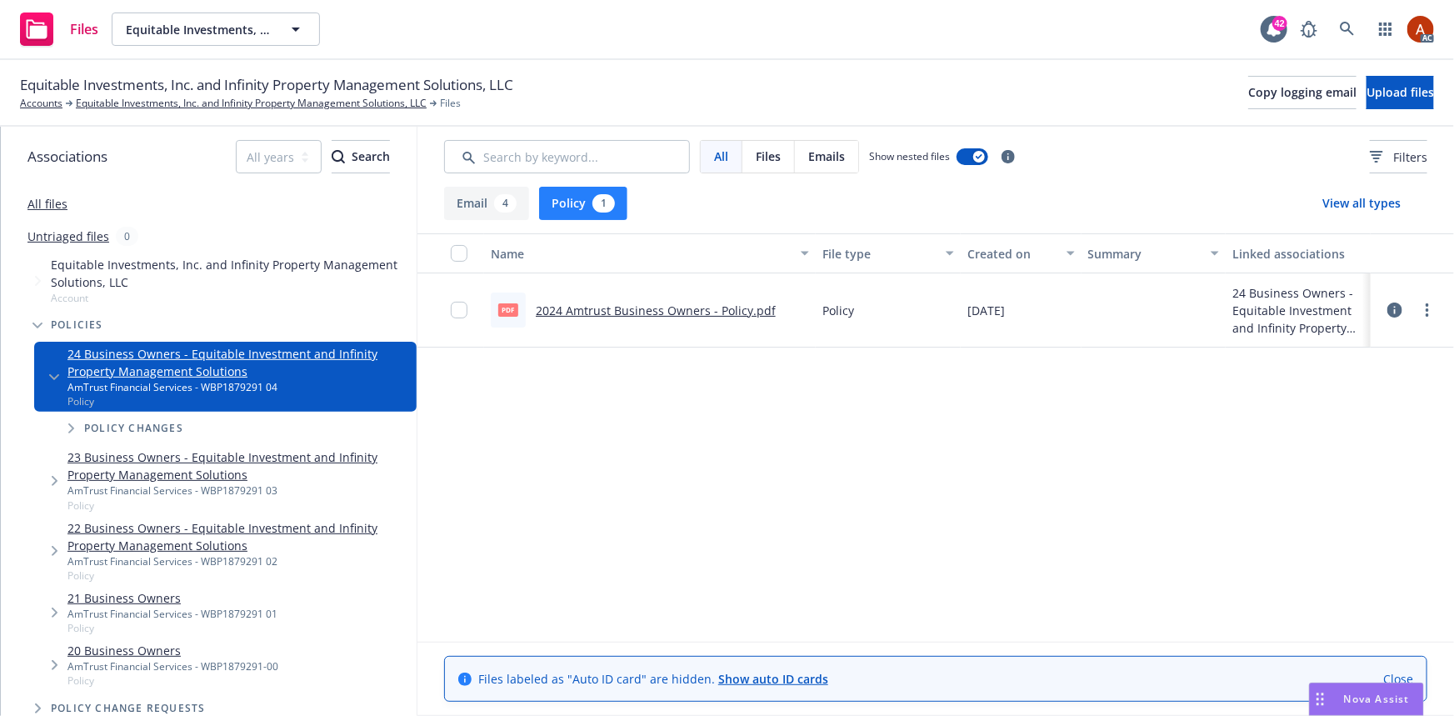
click at [588, 310] on link "2024 Amtrust Business Owners - Policy.pdf" at bounding box center [656, 310] width 240 height 16
